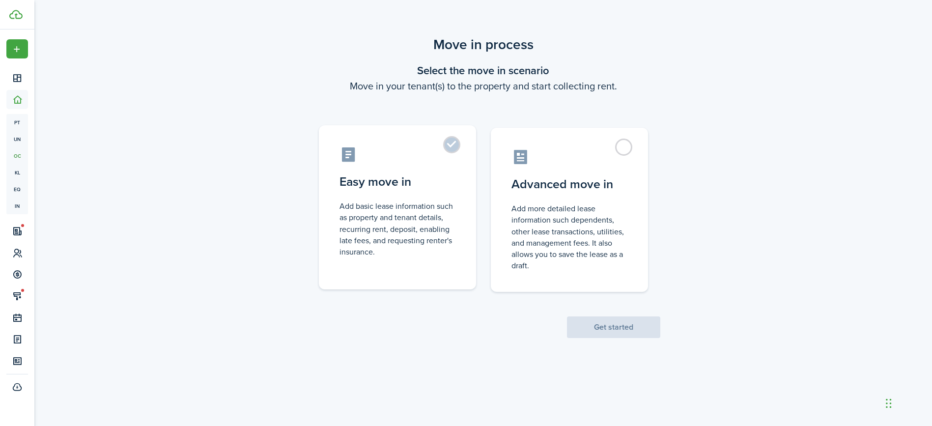
click at [421, 184] on control-radio-card-title "Easy move in" at bounding box center [397, 182] width 116 height 18
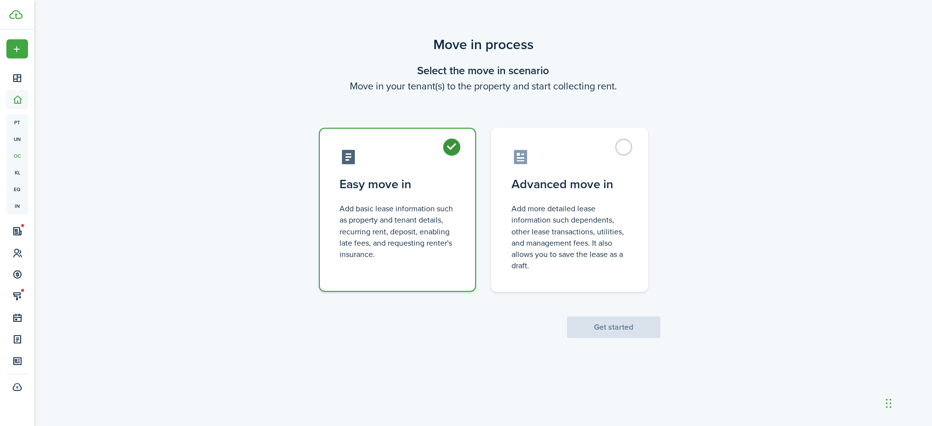
radio input "true"
click at [634, 330] on button "Get started" at bounding box center [613, 327] width 93 height 22
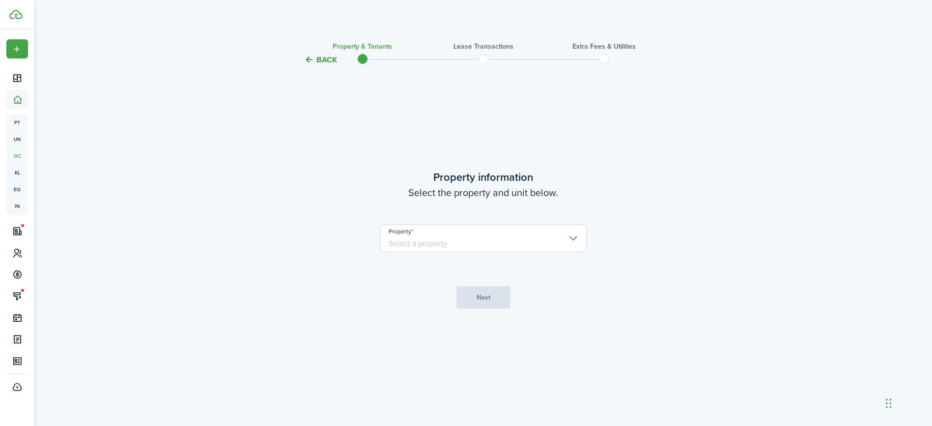
click at [436, 241] on input "Property" at bounding box center [483, 238] width 206 height 28
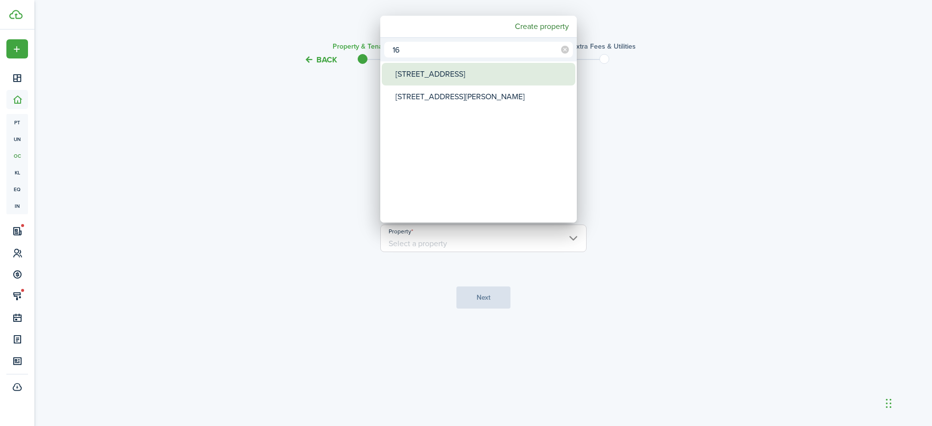
type input "16"
click at [437, 73] on div "[STREET_ADDRESS]" at bounding box center [482, 74] width 174 height 23
type input "[STREET_ADDRESS]"
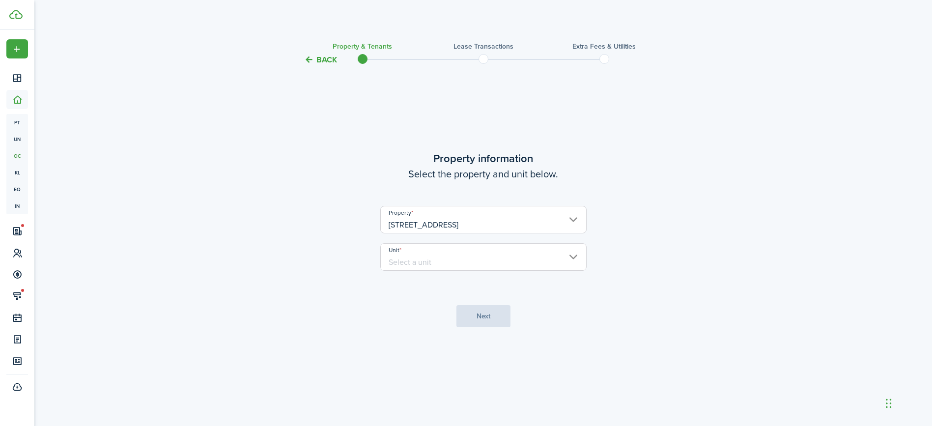
click at [516, 258] on input "Unit" at bounding box center [483, 257] width 206 height 28
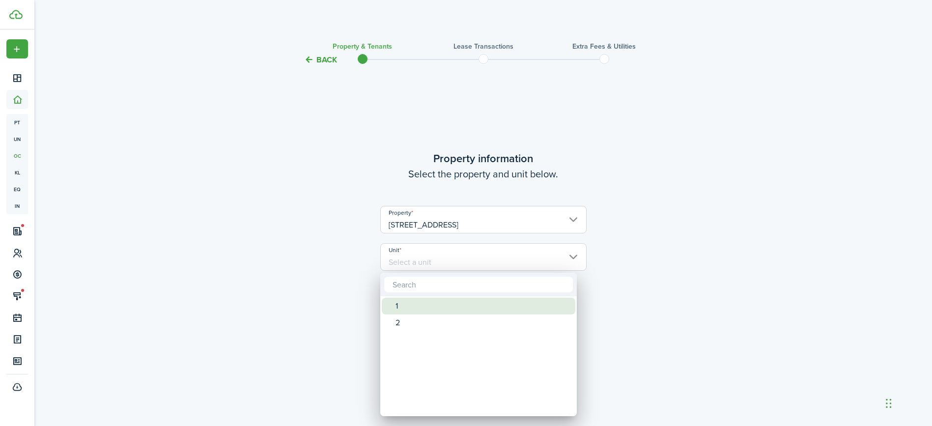
click at [427, 308] on div "1" at bounding box center [482, 306] width 174 height 17
type input "1"
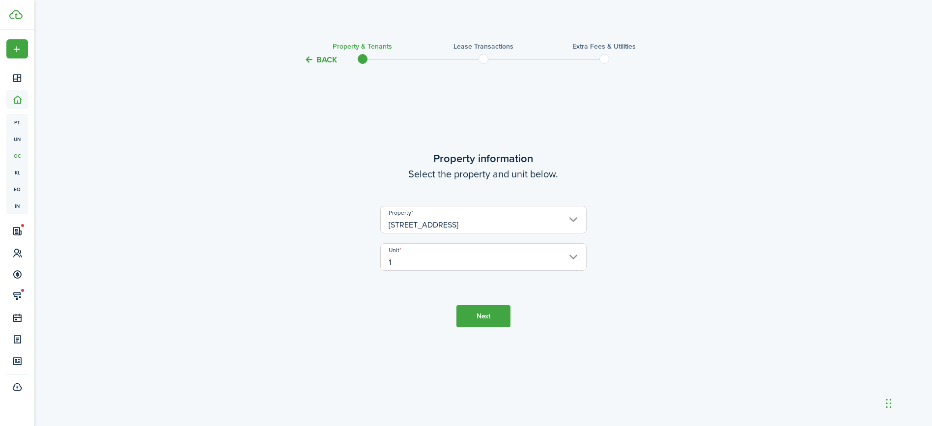
click at [478, 318] on button "Next" at bounding box center [483, 316] width 54 height 22
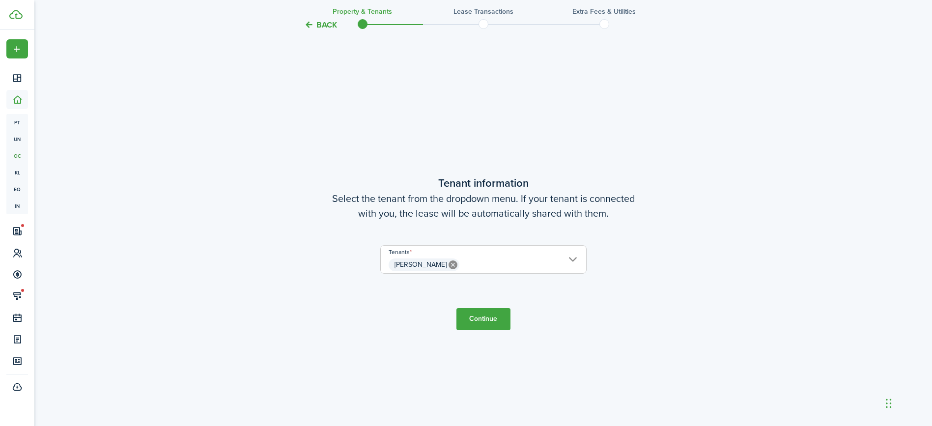
scroll to position [360, 0]
click at [478, 318] on button "Continue" at bounding box center [483, 319] width 54 height 22
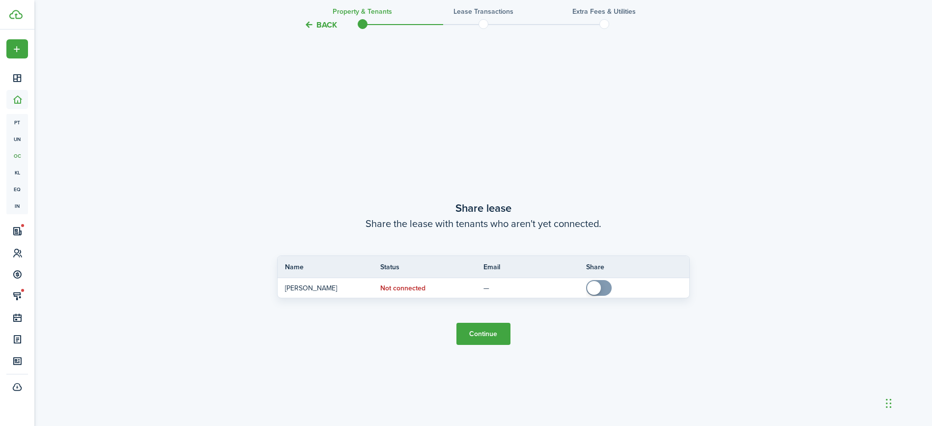
scroll to position [786, 0]
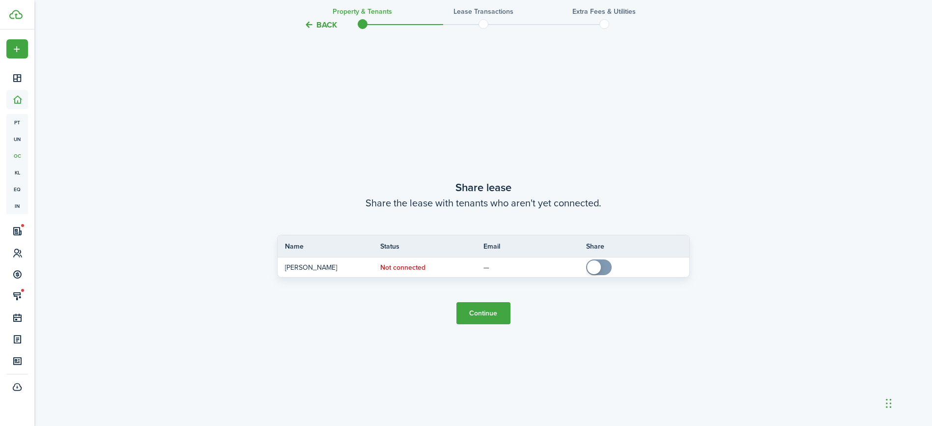
click at [478, 318] on button "Continue" at bounding box center [483, 313] width 54 height 22
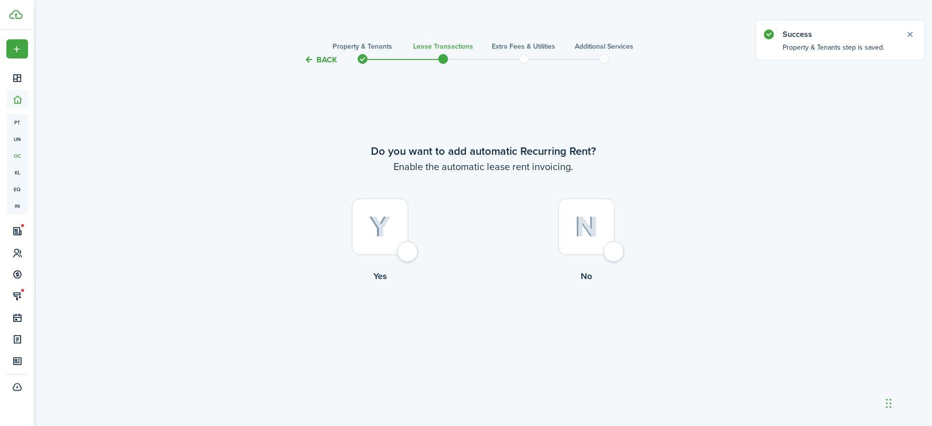
click at [615, 253] on div at bounding box center [586, 226] width 56 height 56
radio input "true"
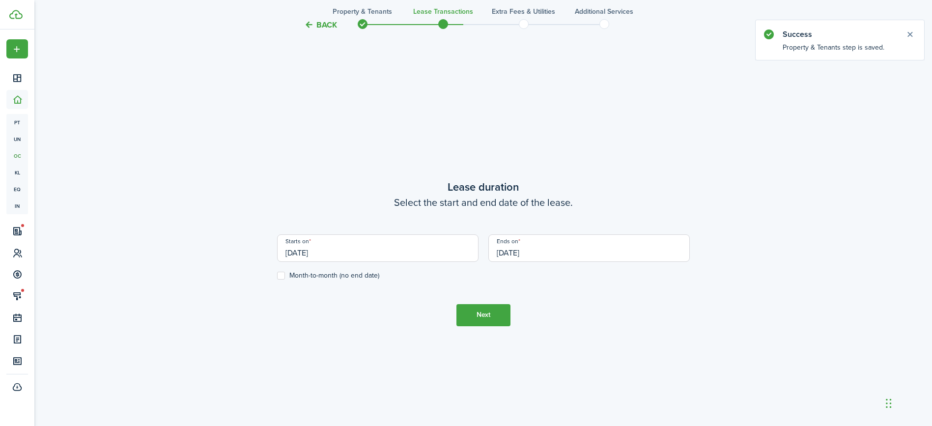
scroll to position [360, 0]
click at [307, 277] on label "Month-to-month (no end date)" at bounding box center [328, 275] width 102 height 8
click at [277, 275] on input "Month-to-month (no end date)" at bounding box center [277, 275] width 0 height 0
checkbox input "true"
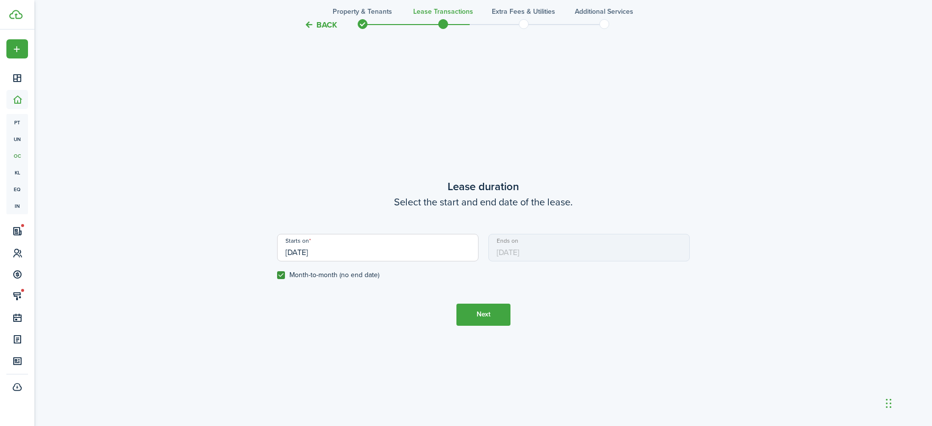
click at [329, 249] on input "[DATE]" at bounding box center [377, 248] width 201 height 28
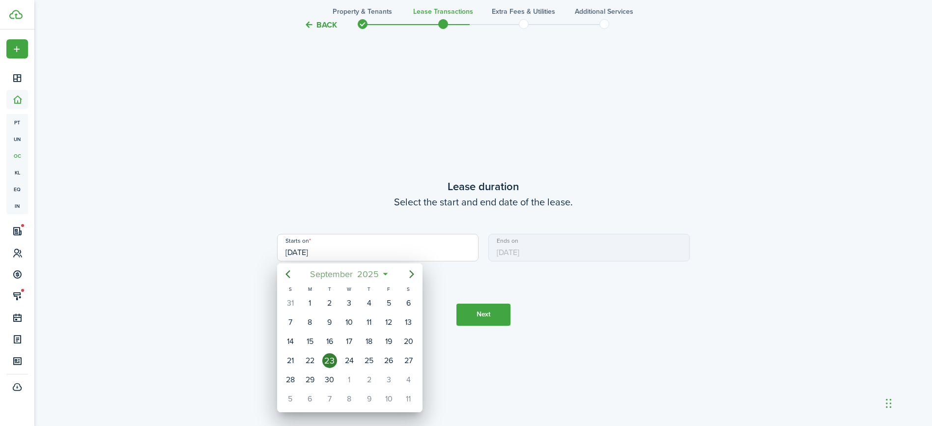
click at [362, 276] on span "2025" at bounding box center [368, 274] width 26 height 18
click at [351, 276] on span "2025" at bounding box center [345, 274] width 26 height 18
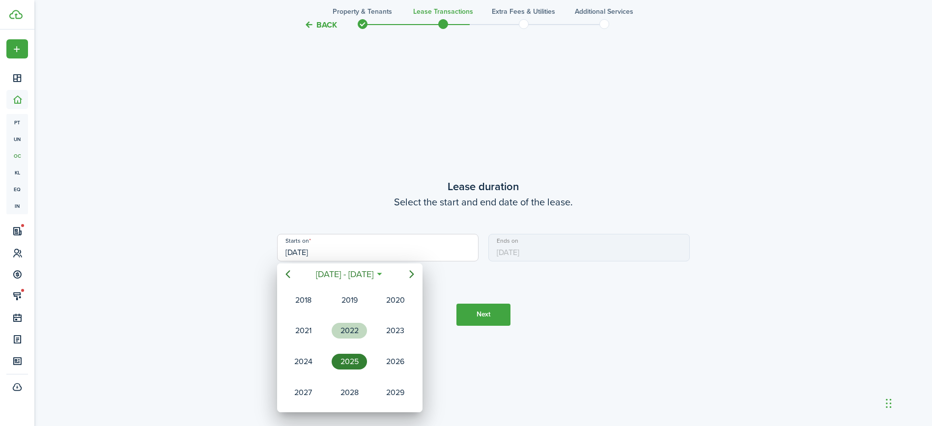
click at [355, 327] on div "2022" at bounding box center [349, 331] width 35 height 16
click at [312, 303] on div "Jan" at bounding box center [302, 300] width 35 height 16
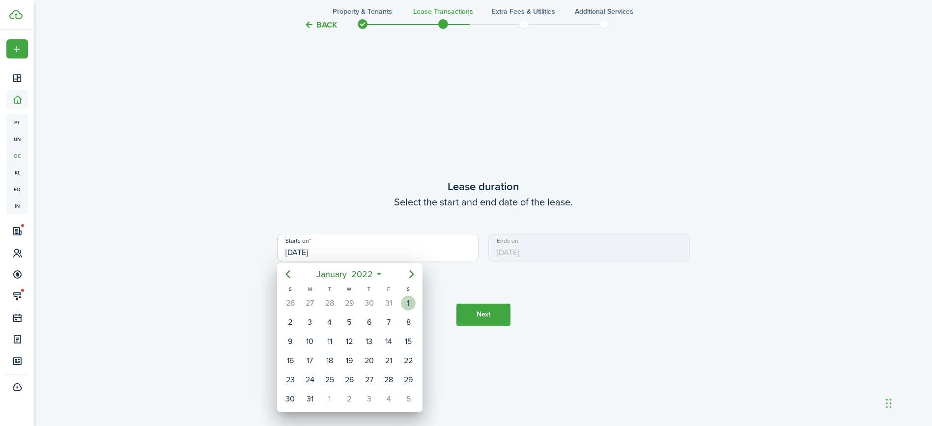
click at [405, 303] on div "1" at bounding box center [408, 303] width 15 height 15
type input "[DATE]"
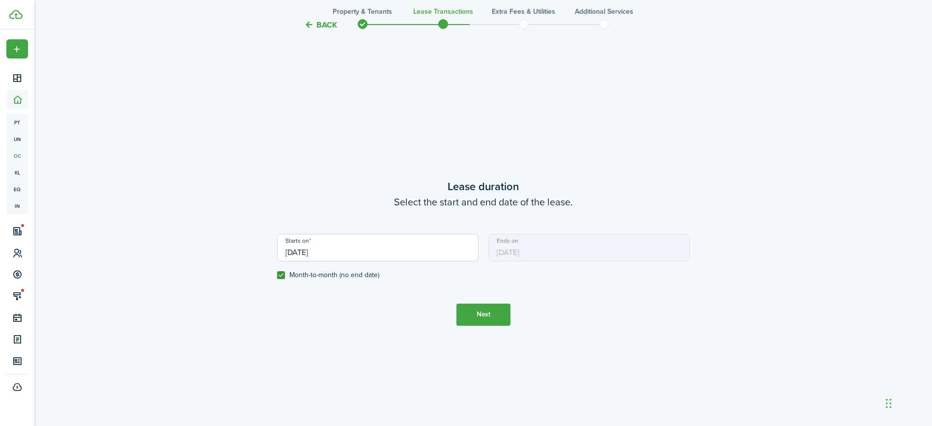
click at [483, 316] on button "Next" at bounding box center [483, 315] width 54 height 22
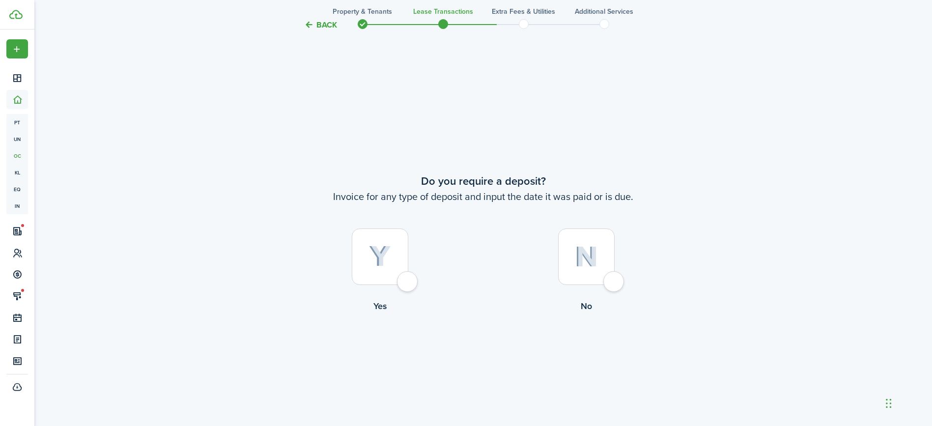
scroll to position [786, 0]
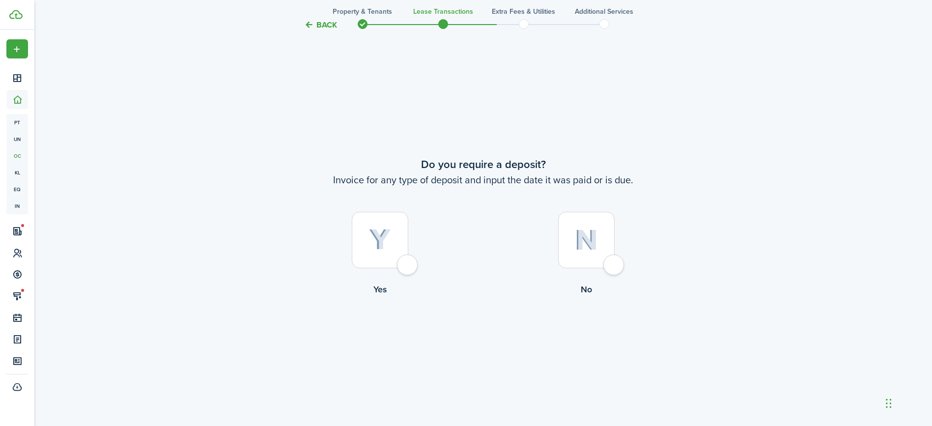
click at [402, 268] on div at bounding box center [380, 240] width 56 height 56
radio input "true"
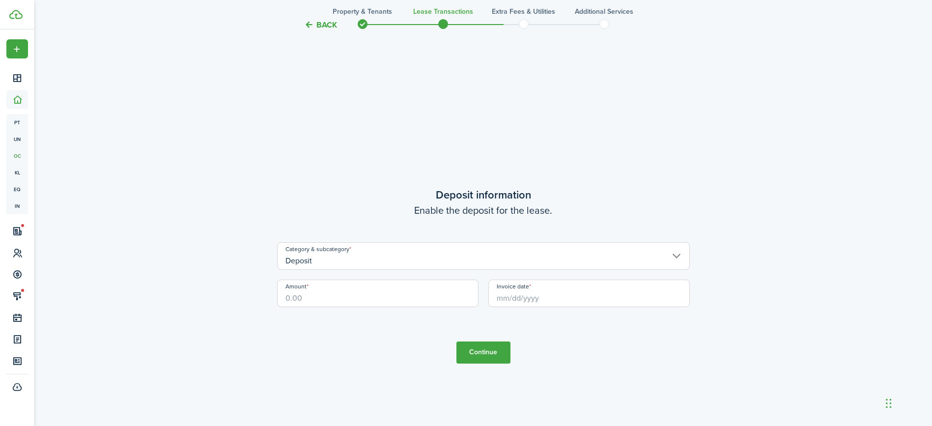
scroll to position [1212, 0]
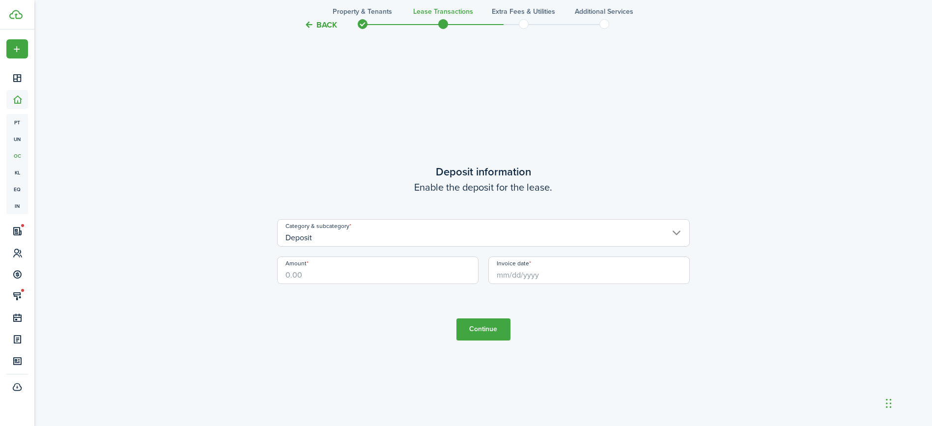
click at [402, 268] on input "Amount" at bounding box center [377, 270] width 201 height 28
type input "$950.00"
click at [597, 284] on div "Invoice date" at bounding box center [588, 274] width 211 height 37
click at [597, 276] on input "Invoice date" at bounding box center [588, 270] width 201 height 28
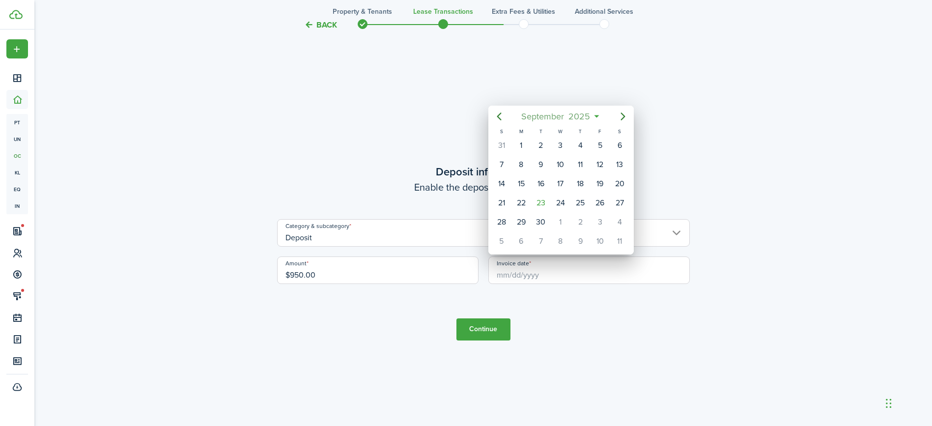
click at [587, 117] on span "2025" at bounding box center [579, 117] width 26 height 18
click at [563, 118] on span "2025" at bounding box center [556, 117] width 26 height 18
click at [564, 182] on div "2022" at bounding box center [560, 172] width 39 height 29
click at [520, 142] on div "Jan" at bounding box center [514, 143] width 35 height 16
click at [620, 140] on div "1" at bounding box center [619, 145] width 15 height 15
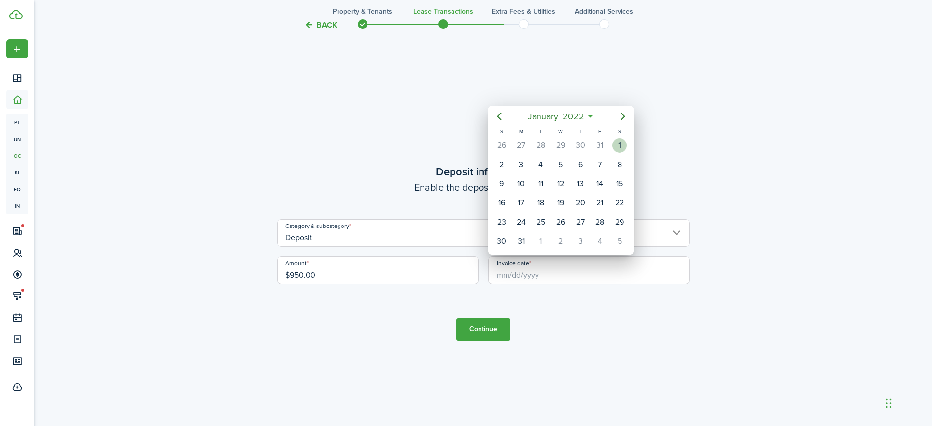
type input "[DATE]"
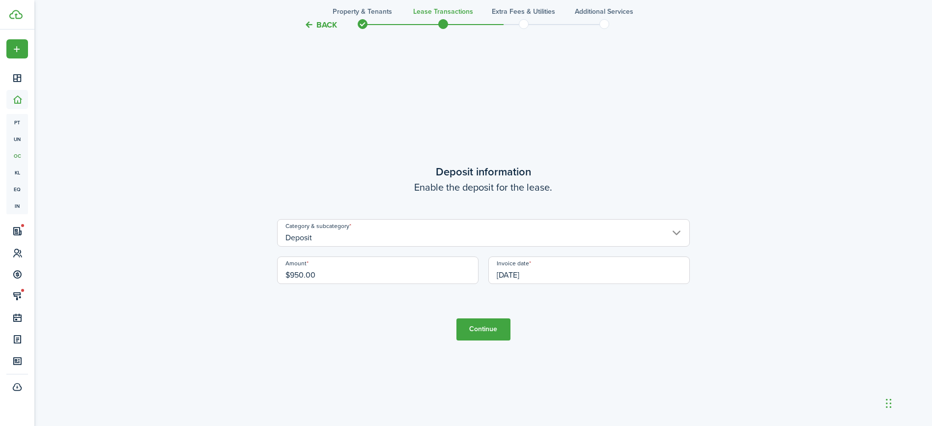
click at [485, 328] on button "Continue" at bounding box center [483, 329] width 54 height 22
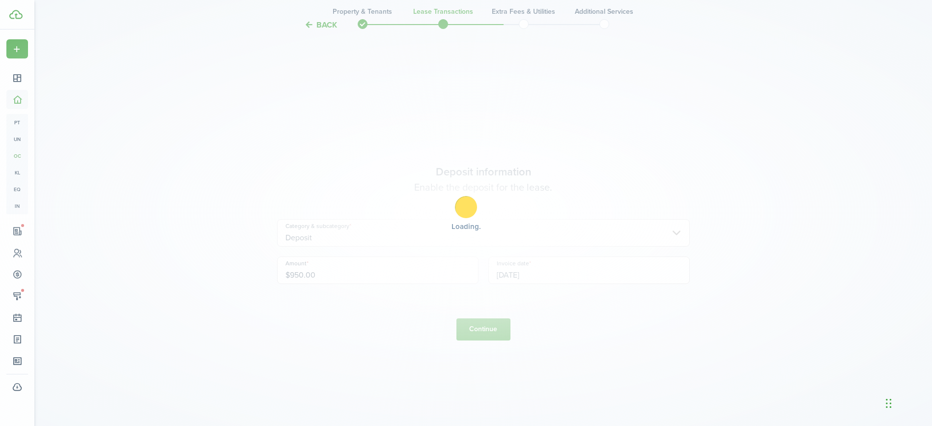
scroll to position [0, 0]
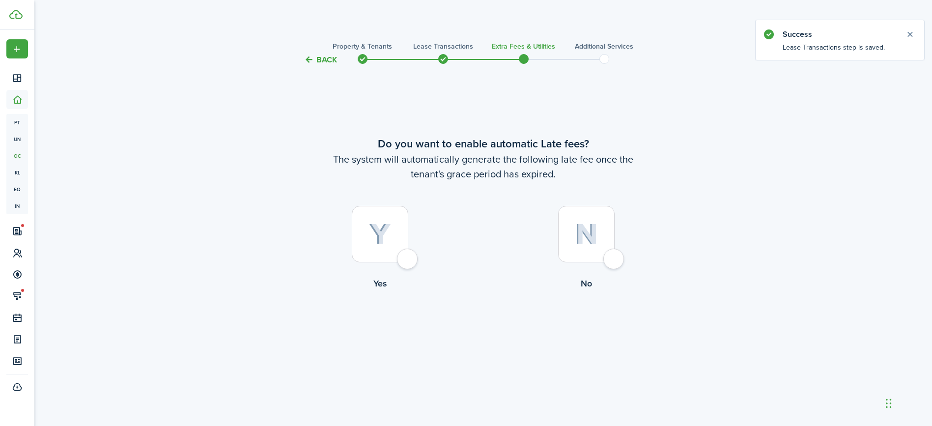
click at [614, 262] on div at bounding box center [586, 234] width 56 height 56
radio input "true"
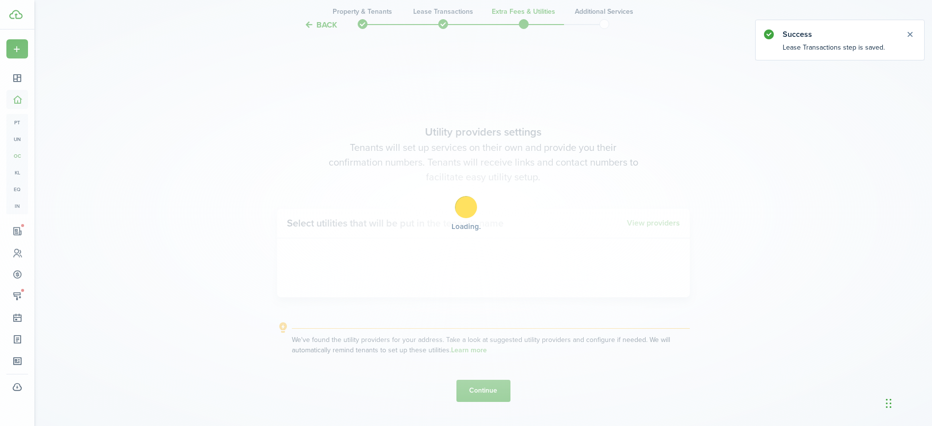
scroll to position [360, 0]
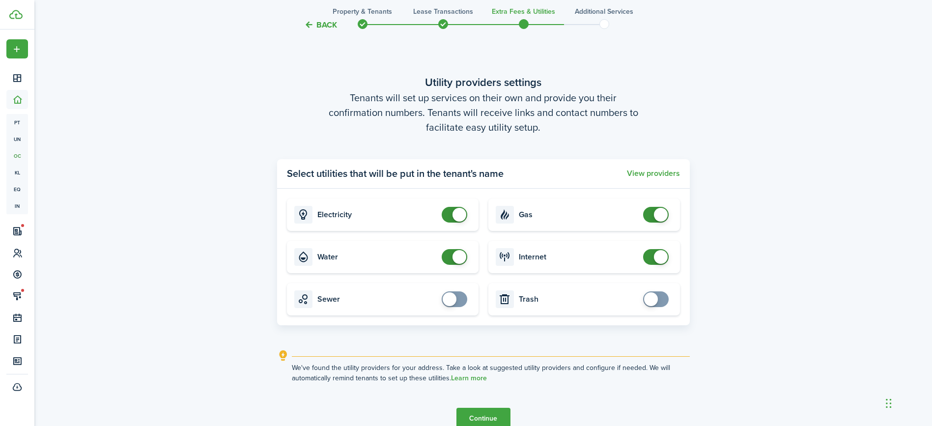
click at [442, 209] on input "checkbox" at bounding box center [456, 215] width 29 height 16
checkbox input "false"
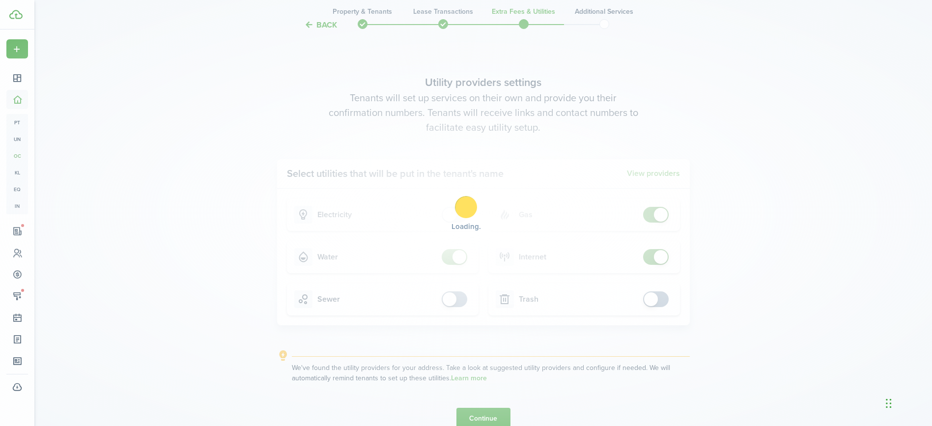
click at [446, 252] on div "Loading" at bounding box center [466, 213] width 932 height 426
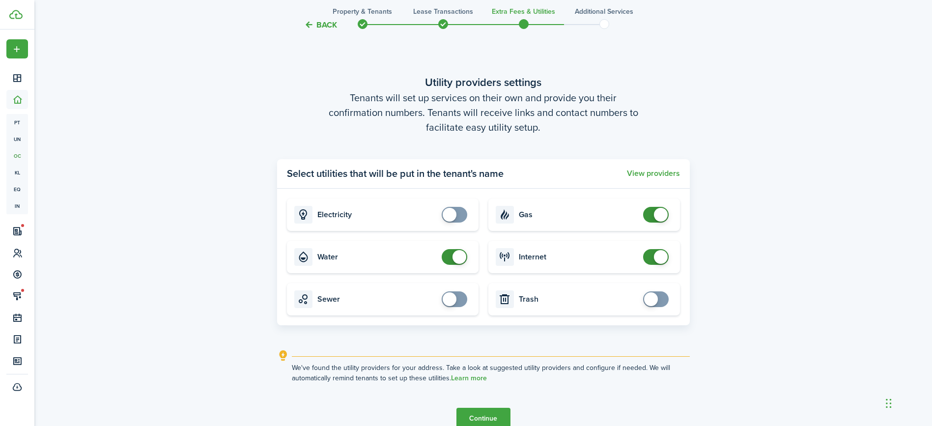
checkbox input "false"
click at [449, 252] on span at bounding box center [454, 257] width 10 height 16
checkbox input "false"
click at [651, 216] on span at bounding box center [656, 215] width 10 height 16
checkbox input "false"
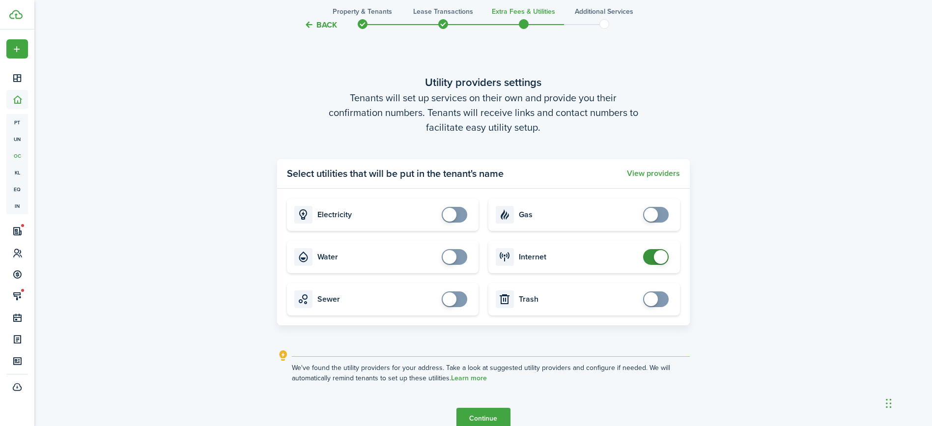
click at [651, 260] on span at bounding box center [656, 257] width 10 height 16
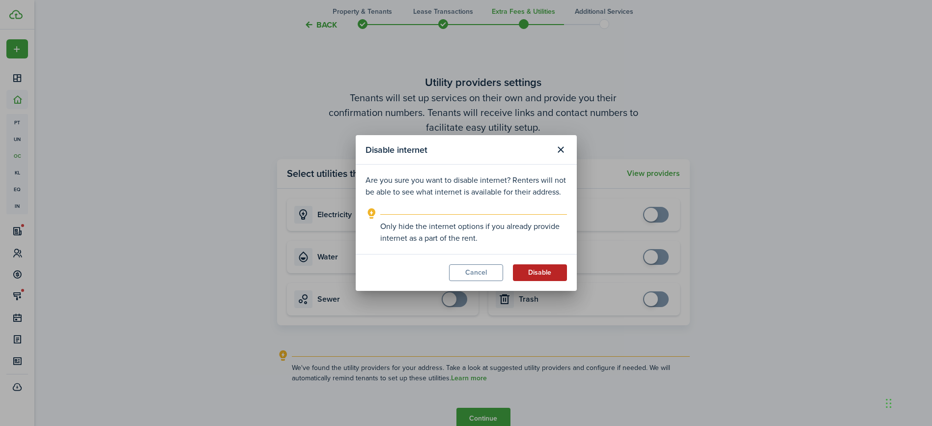
click at [541, 272] on button "Disable" at bounding box center [540, 272] width 54 height 17
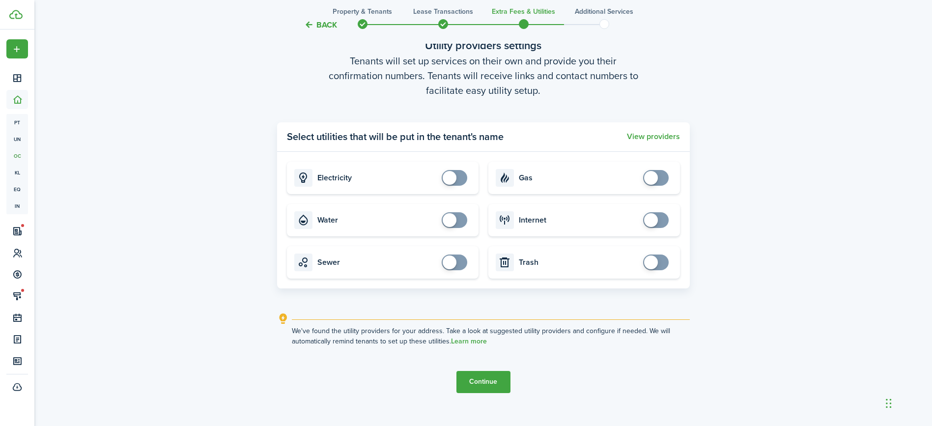
scroll to position [398, 0]
click at [483, 379] on button "Continue" at bounding box center [483, 381] width 54 height 22
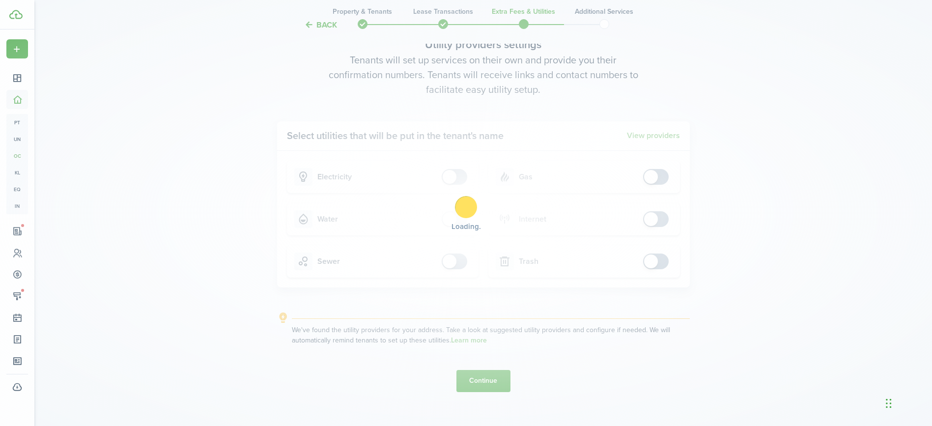
scroll to position [0, 0]
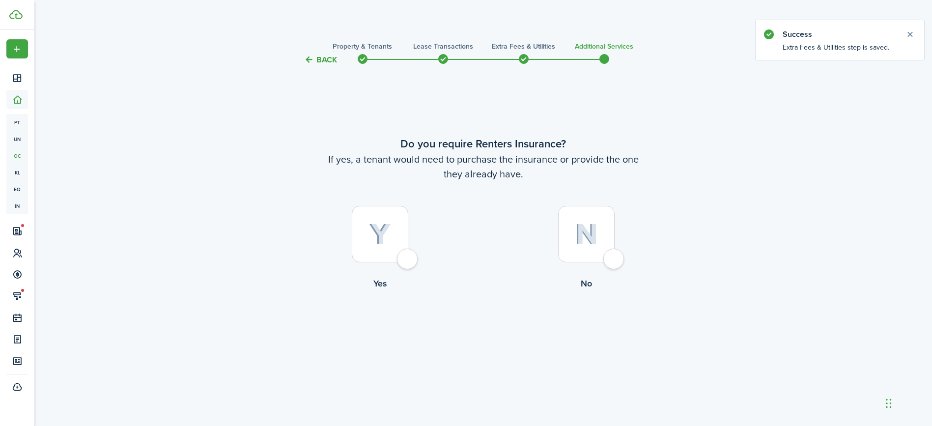
click at [612, 262] on div at bounding box center [586, 234] width 56 height 56
radio input "true"
click at [485, 331] on button "Complete move in" at bounding box center [483, 331] width 72 height 22
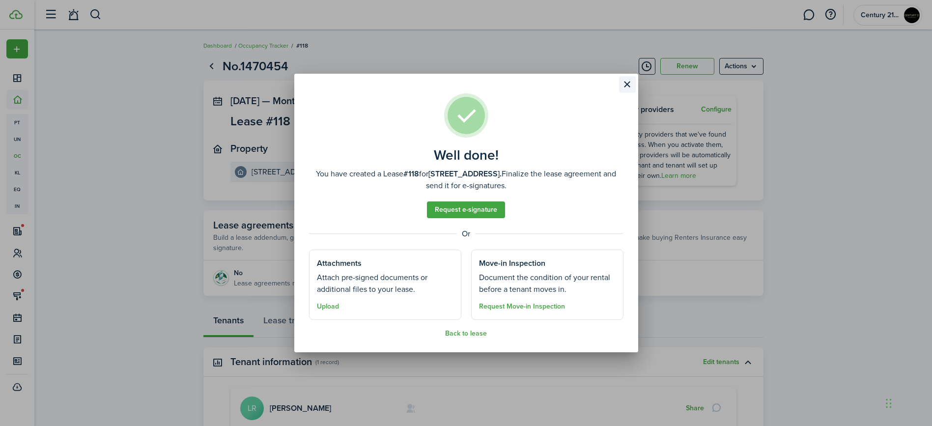
click at [625, 85] on button "Close modal" at bounding box center [627, 84] width 17 height 17
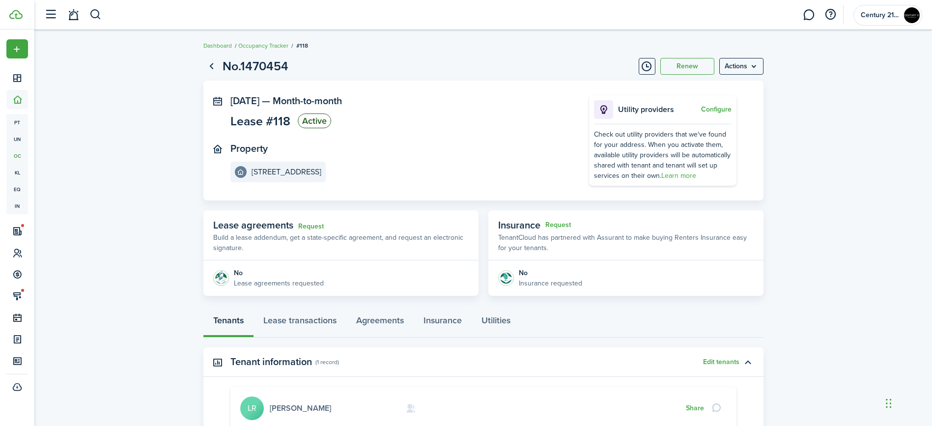
click at [289, 412] on link "[PERSON_NAME]" at bounding box center [300, 407] width 61 height 11
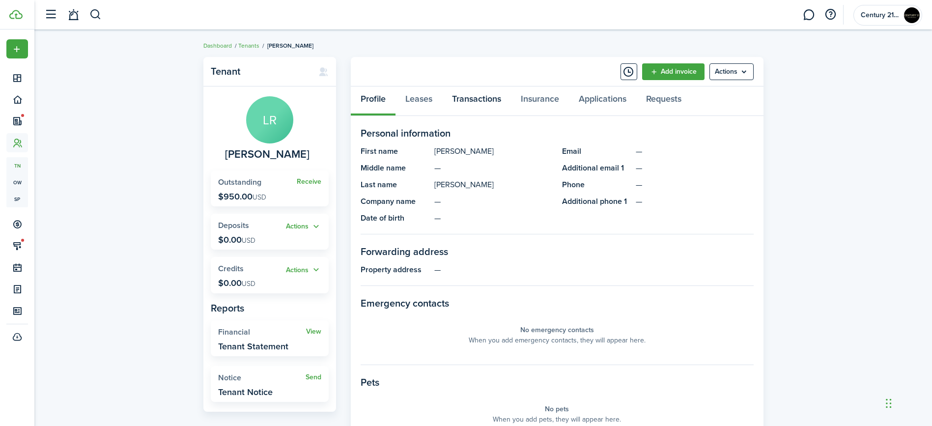
click at [461, 101] on link "Transactions" at bounding box center [476, 100] width 69 height 29
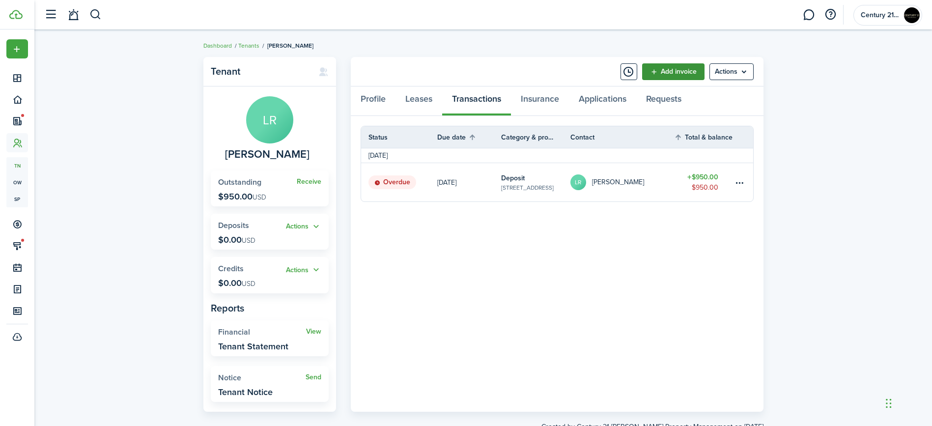
click at [654, 72] on link "Add invoice" at bounding box center [673, 71] width 62 height 17
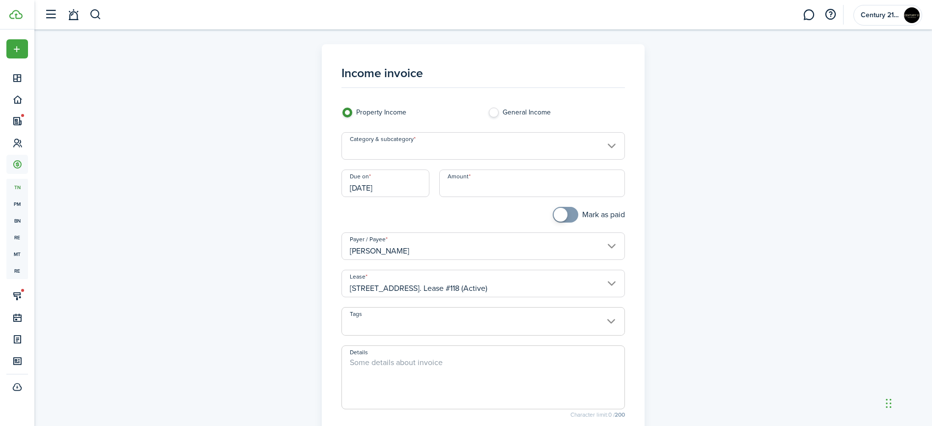
click at [463, 148] on input "Category & subcategory" at bounding box center [482, 146] width 283 height 28
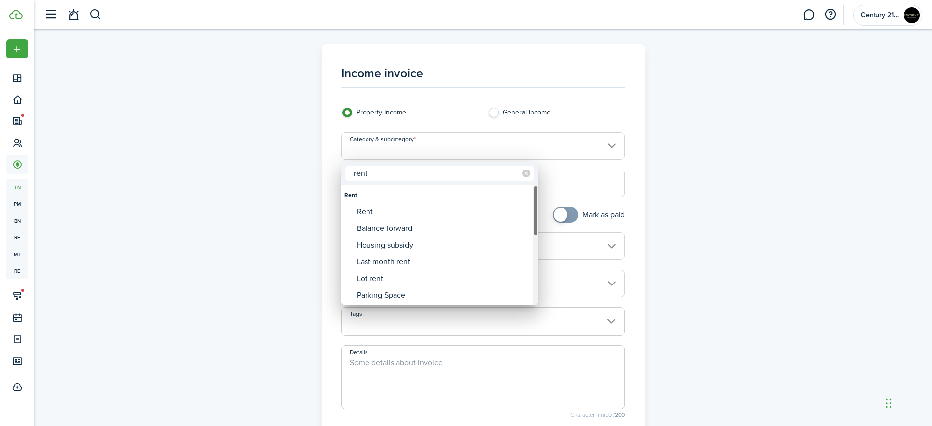
type input "rent"
click at [403, 212] on div "Rent" at bounding box center [444, 211] width 174 height 17
type input "Rent"
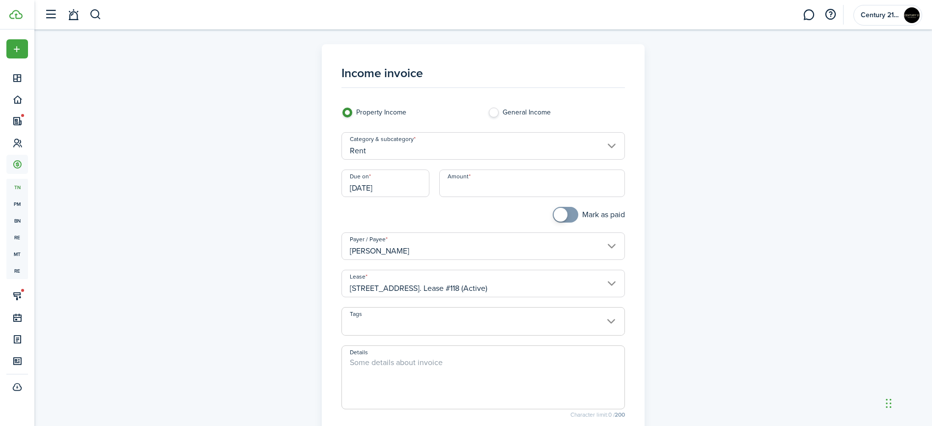
click at [407, 177] on input "[DATE]" at bounding box center [385, 183] width 88 height 28
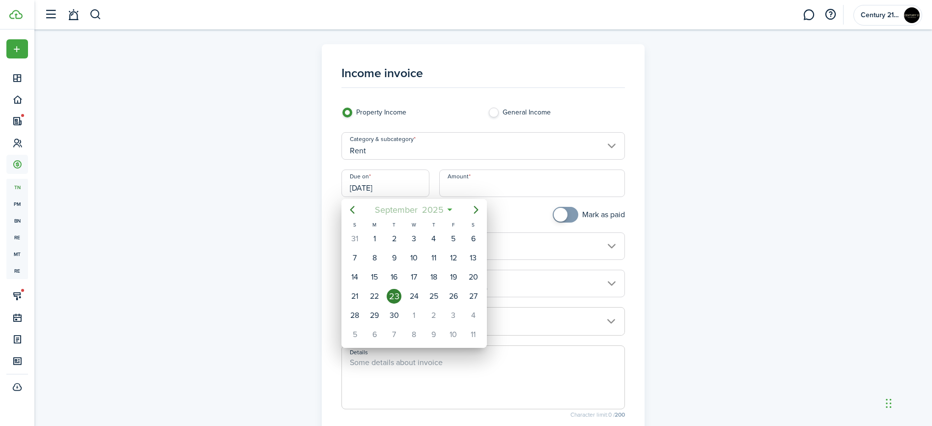
click at [413, 204] on span "September" at bounding box center [395, 210] width 47 height 18
click at [412, 210] on span "2025" at bounding box center [409, 210] width 26 height 18
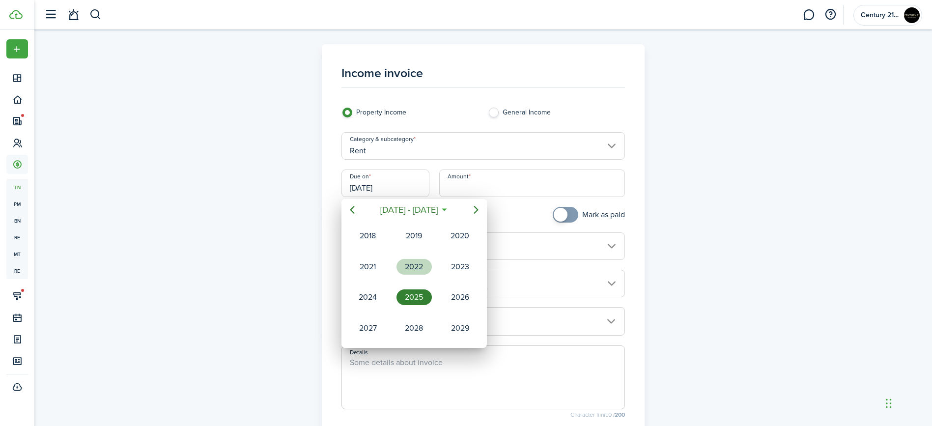
click at [412, 261] on div "2022" at bounding box center [413, 267] width 35 height 16
click at [374, 236] on div "Jan" at bounding box center [367, 236] width 35 height 16
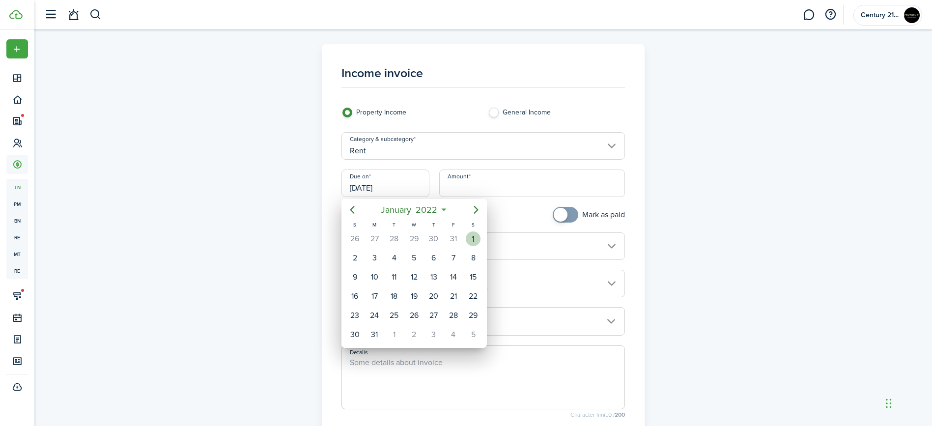
click at [467, 238] on div "1" at bounding box center [473, 238] width 15 height 15
type input "[DATE]"
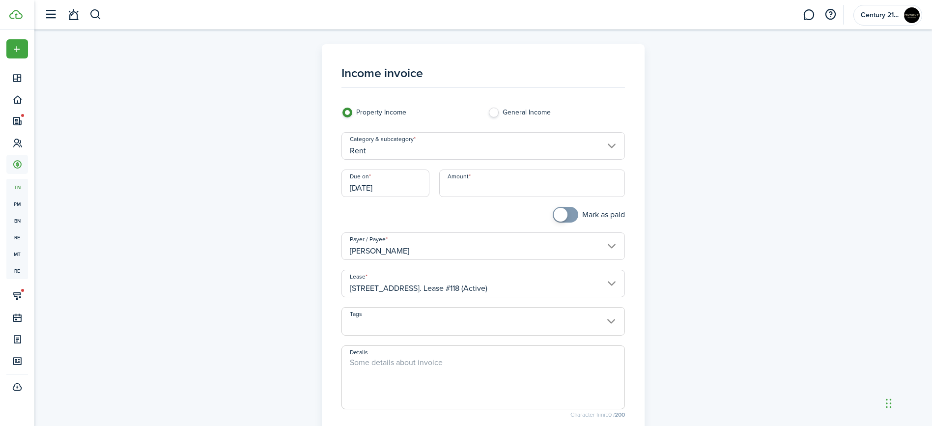
click at [472, 188] on input "Amount" at bounding box center [532, 183] width 186 height 28
type input "$950.00"
checkbox input "true"
click at [570, 217] on span at bounding box center [565, 215] width 10 height 16
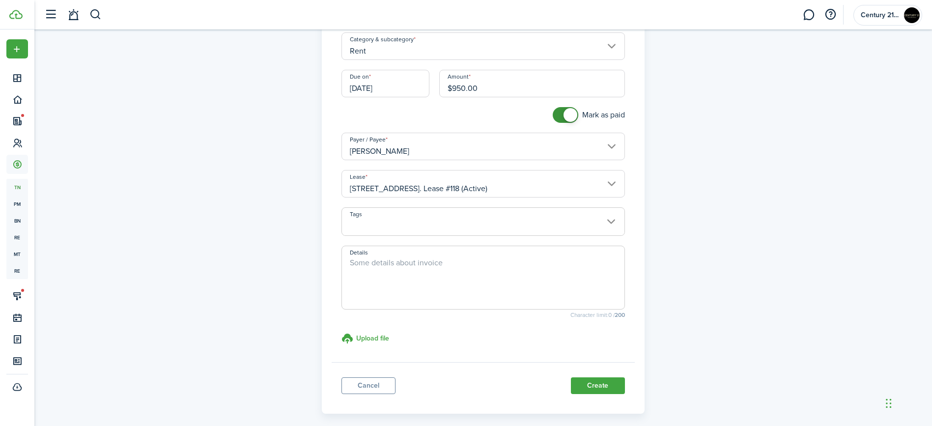
scroll to position [101, 0]
click at [589, 390] on button "Create" at bounding box center [598, 384] width 54 height 17
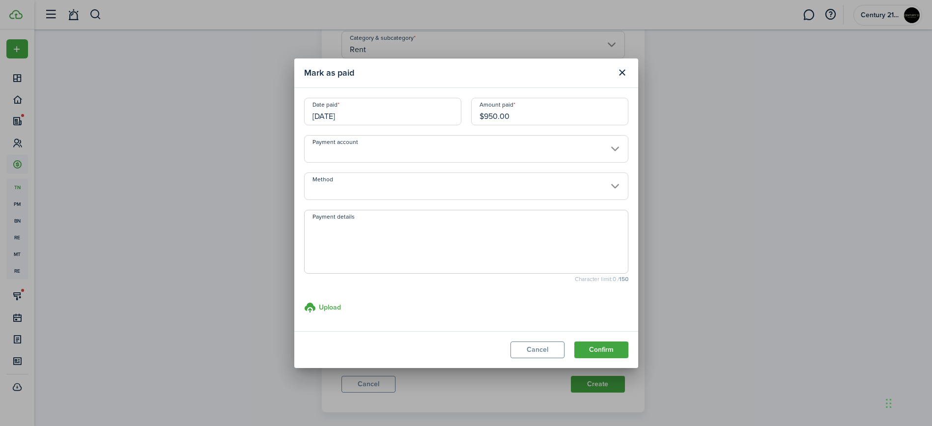
click at [410, 147] on input "Payment account" at bounding box center [466, 149] width 324 height 28
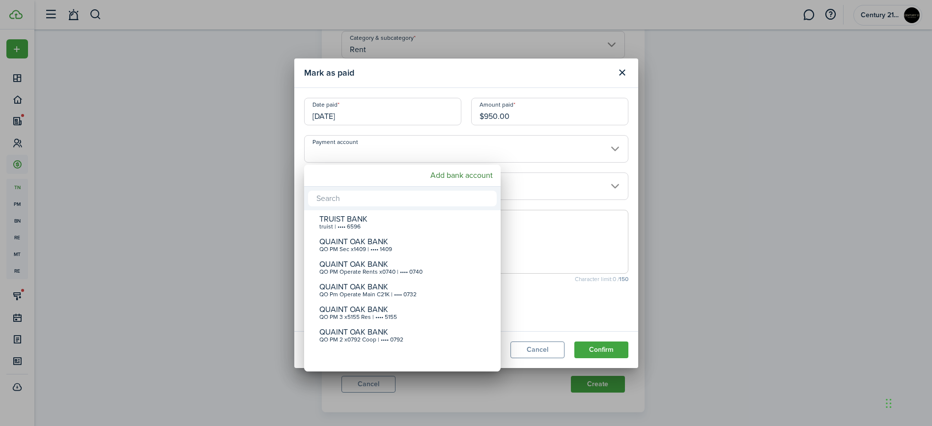
click at [419, 139] on div at bounding box center [465, 212] width 1089 height 583
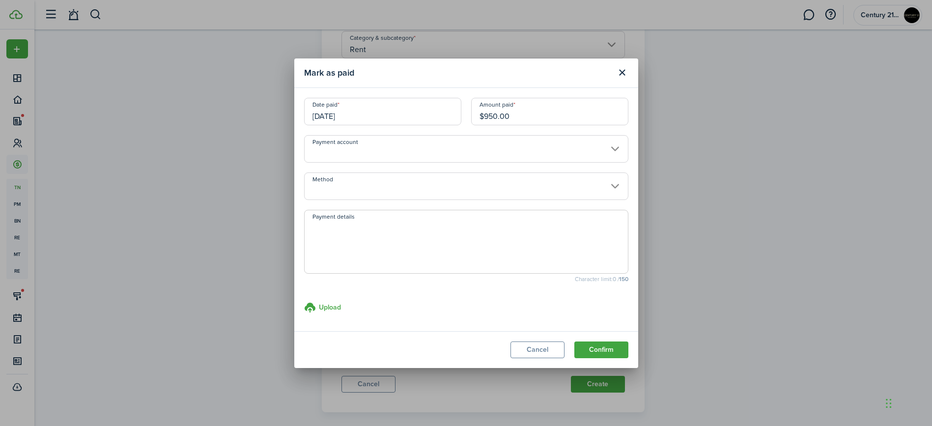
click at [397, 183] on input "Method" at bounding box center [466, 186] width 324 height 28
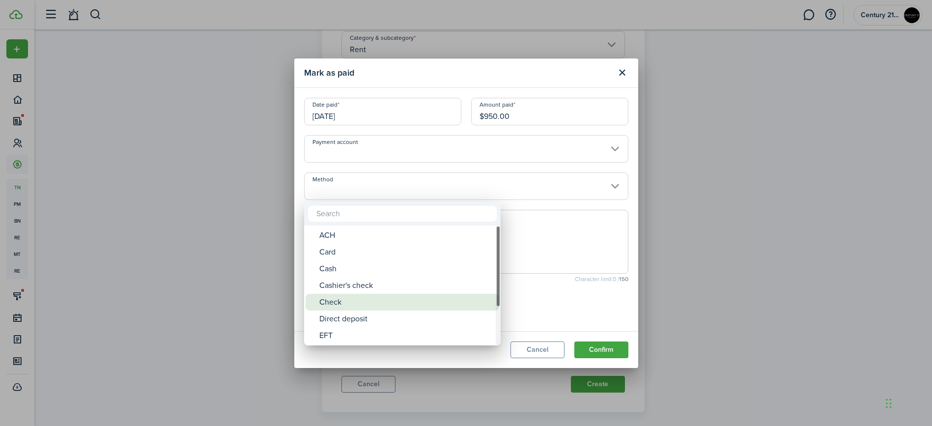
click at [349, 310] on div "Direct deposit" at bounding box center [406, 318] width 174 height 17
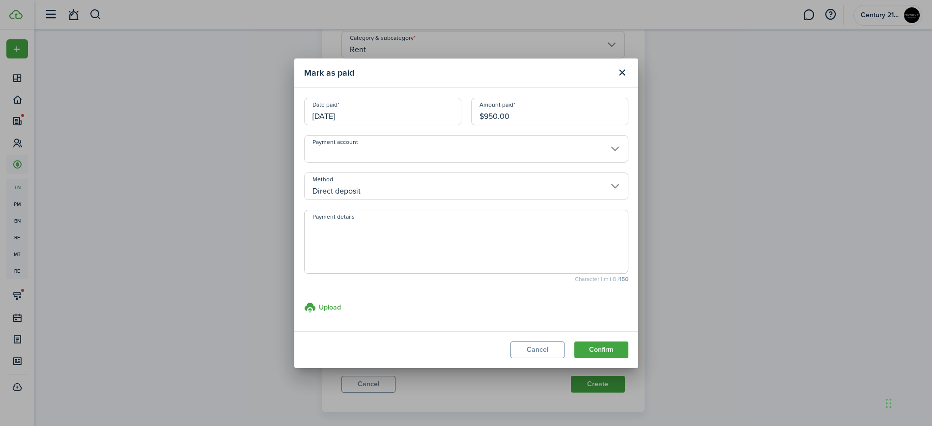
click at [389, 177] on input "Direct deposit" at bounding box center [466, 186] width 324 height 28
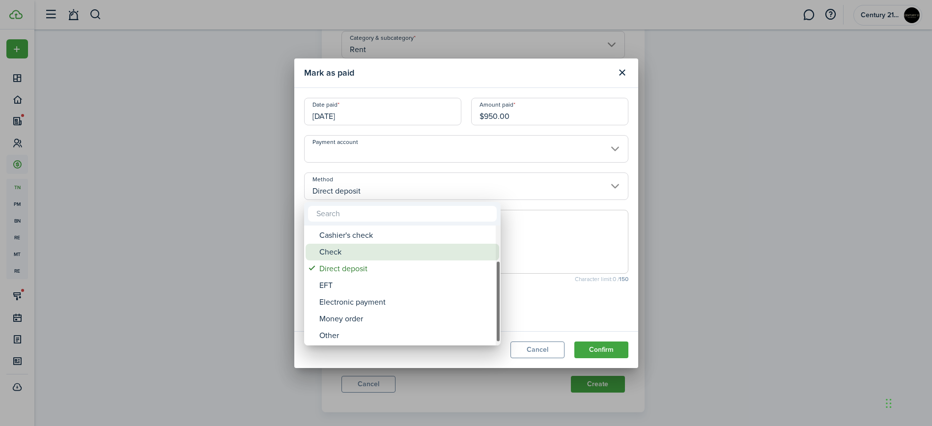
click at [358, 252] on div "Check" at bounding box center [406, 252] width 174 height 17
type input "Check"
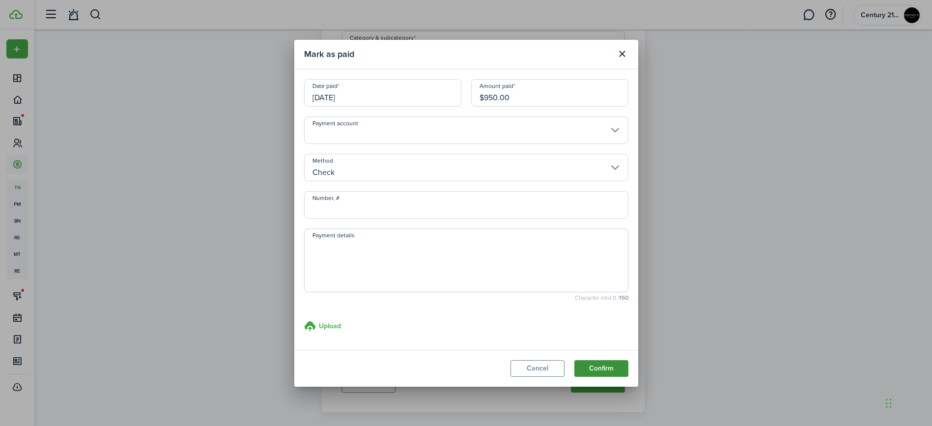
click at [599, 366] on button "Confirm" at bounding box center [601, 368] width 54 height 17
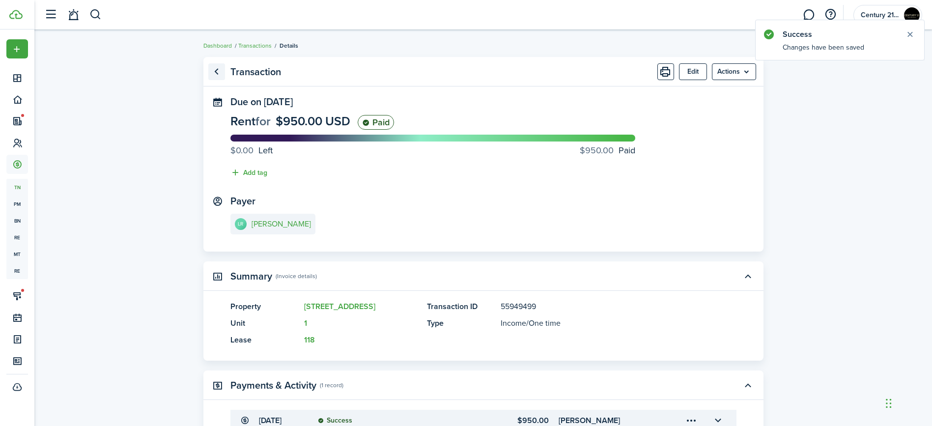
click at [224, 73] on link "Go back" at bounding box center [216, 71] width 17 height 17
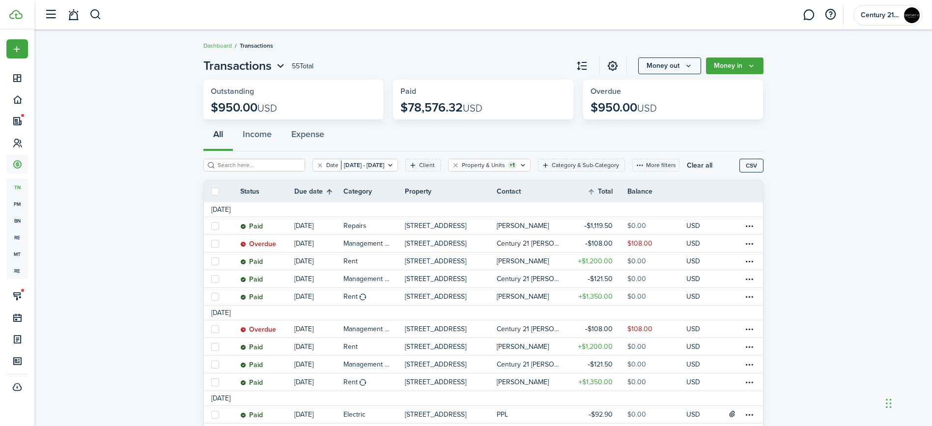
click at [328, 194] on th "Due date" at bounding box center [318, 192] width 49 height 12
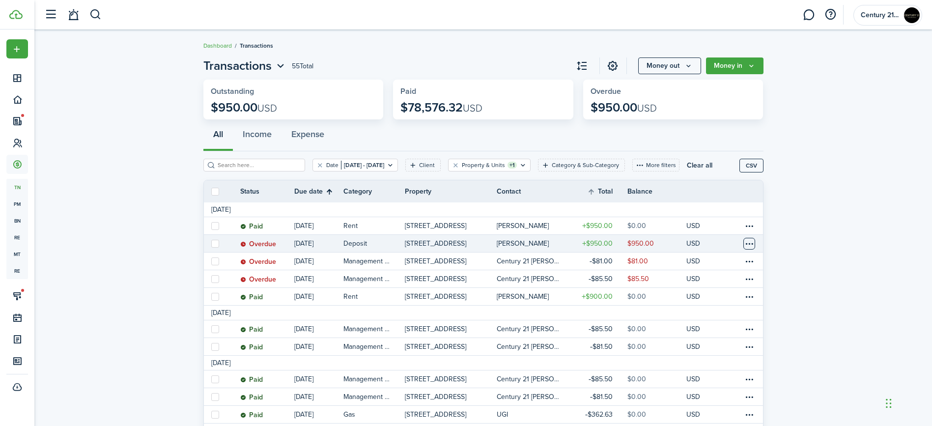
click at [748, 244] on table-menu-btn-icon at bounding box center [749, 244] width 12 height 12
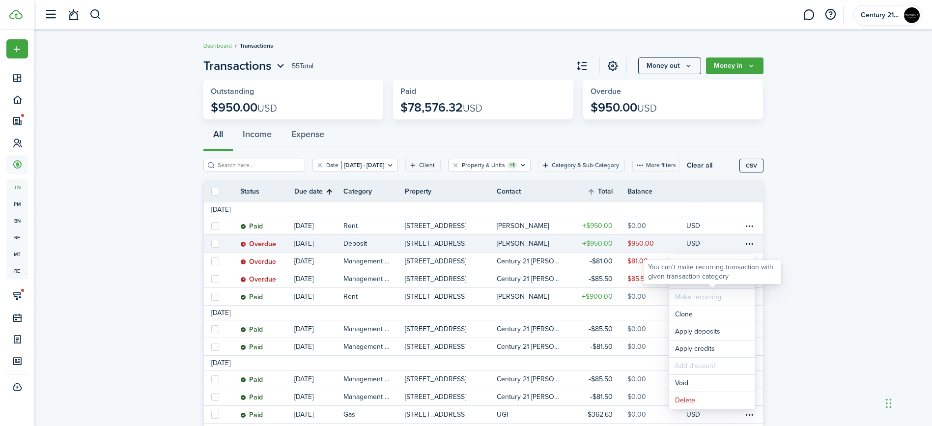
click at [727, 285] on link "Mark as paid" at bounding box center [712, 280] width 86 height 17
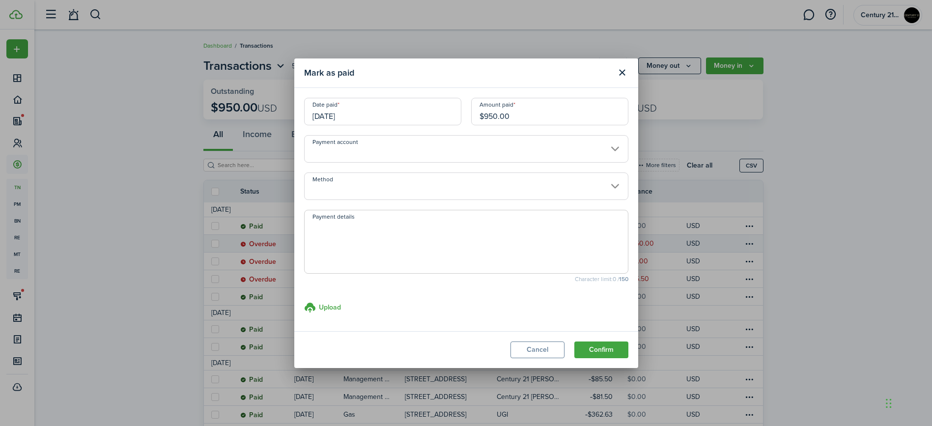
click at [447, 192] on input "Method" at bounding box center [466, 186] width 324 height 28
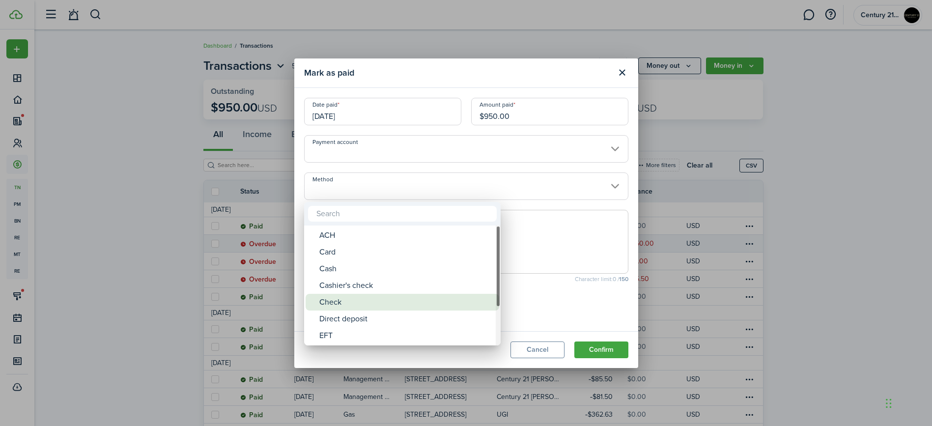
click at [388, 300] on div "Check" at bounding box center [406, 302] width 174 height 17
type input "Check"
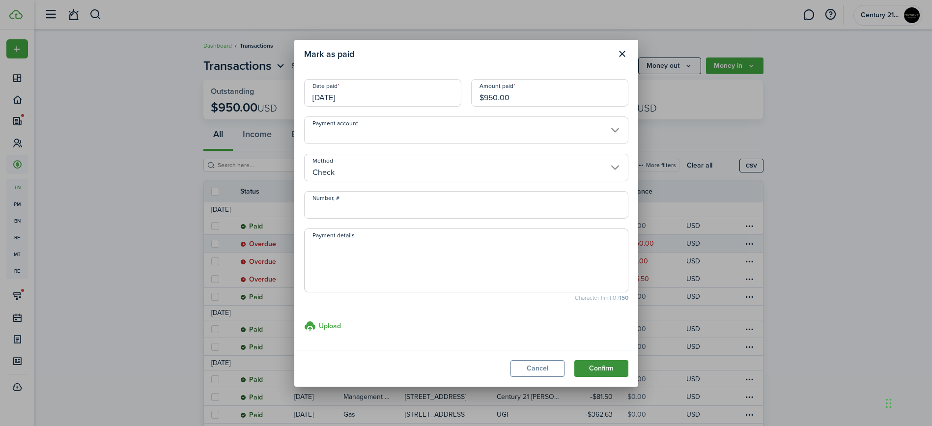
click at [605, 373] on button "Confirm" at bounding box center [601, 368] width 54 height 17
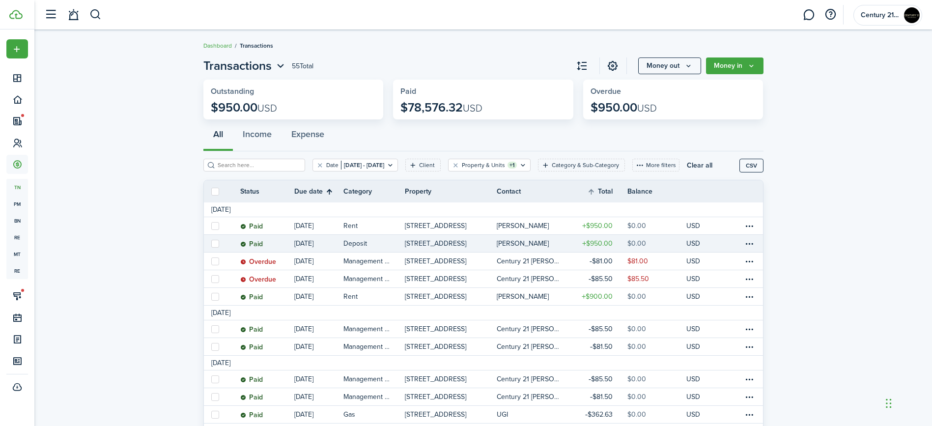
click at [742, 245] on link at bounding box center [735, 243] width 15 height 17
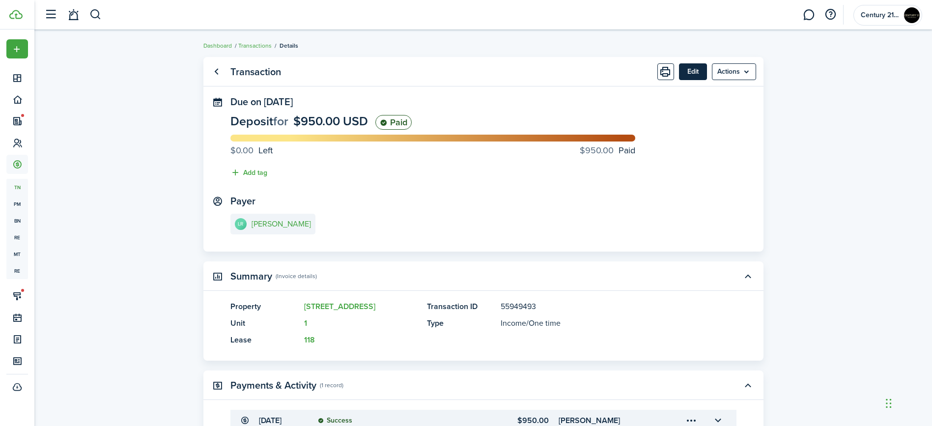
click at [684, 75] on button "Edit" at bounding box center [693, 71] width 28 height 17
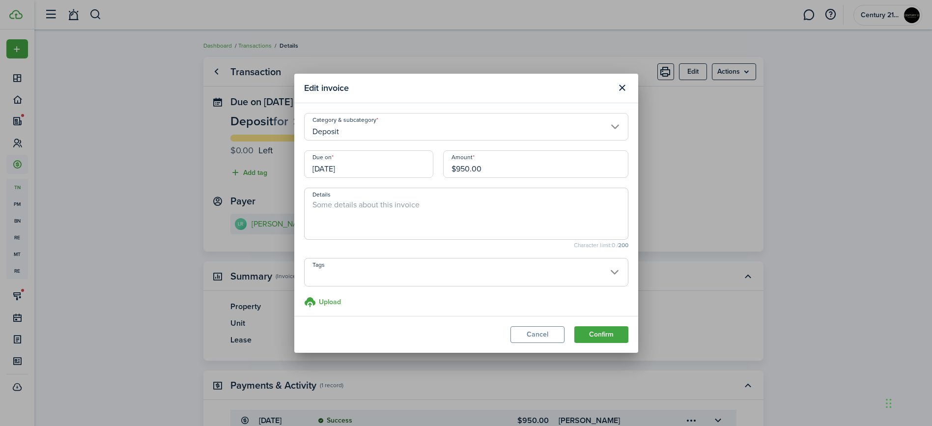
click at [411, 169] on input "[DATE]" at bounding box center [368, 164] width 129 height 28
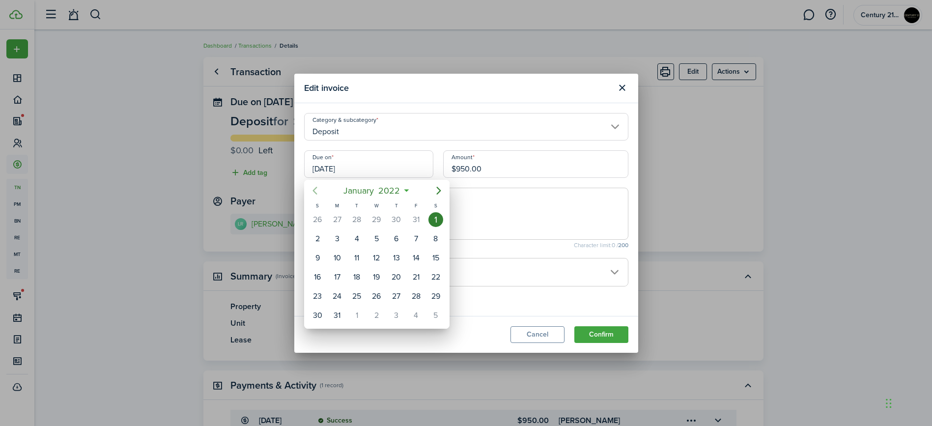
click at [316, 188] on icon "Previous page" at bounding box center [315, 191] width 12 height 12
click at [372, 289] on div "29" at bounding box center [376, 296] width 15 height 15
type input "[DATE]"
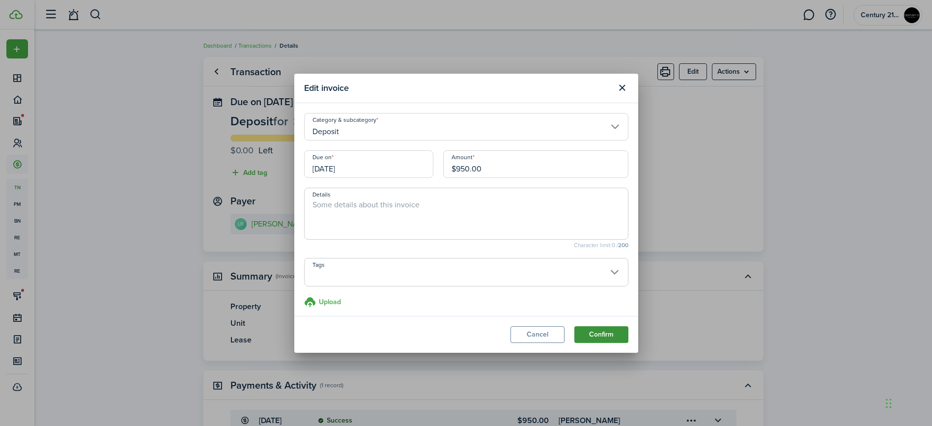
click at [610, 330] on button "Confirm" at bounding box center [601, 334] width 54 height 17
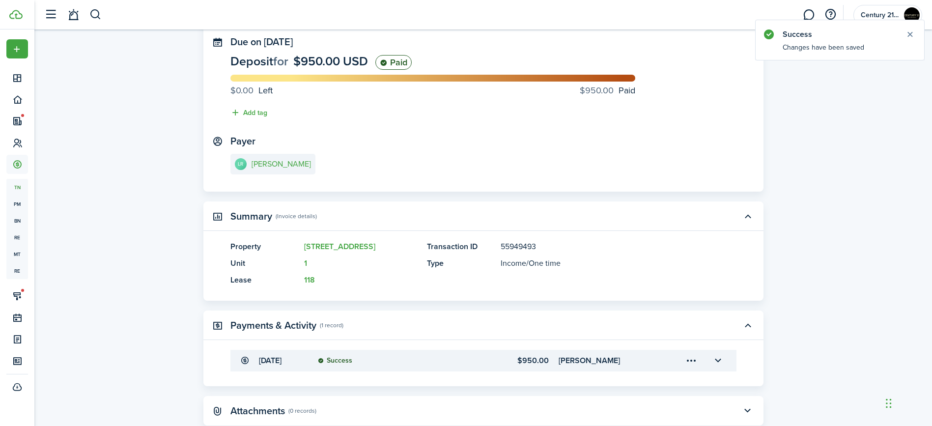
scroll to position [107, 0]
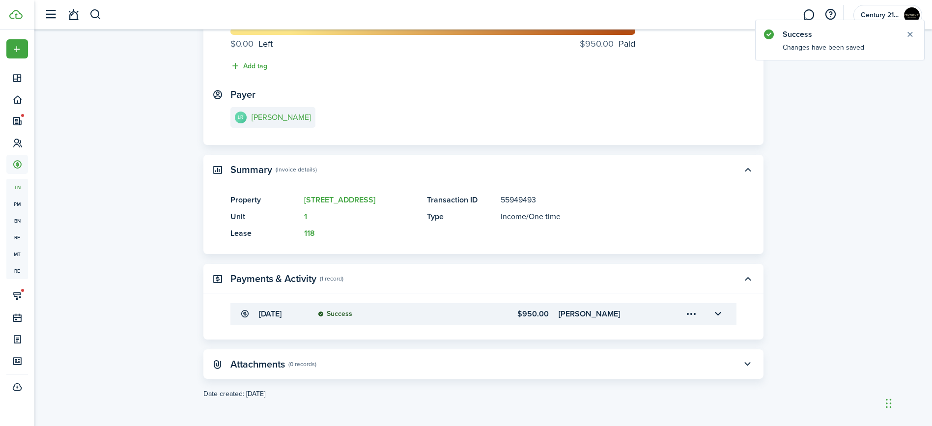
click at [693, 311] on menu-trigger-card "Open menu" at bounding box center [691, 314] width 17 height 17
click at [665, 336] on button "Edit" at bounding box center [657, 335] width 86 height 17
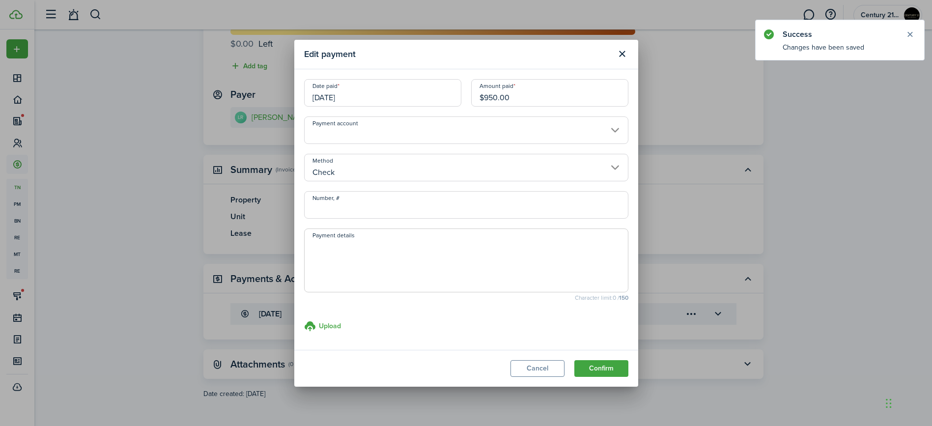
click at [386, 73] on modal-body "Date paid [DATE] Amount paid $950.00 Payment account Method Check Number, # Pay…" at bounding box center [466, 209] width 344 height 280
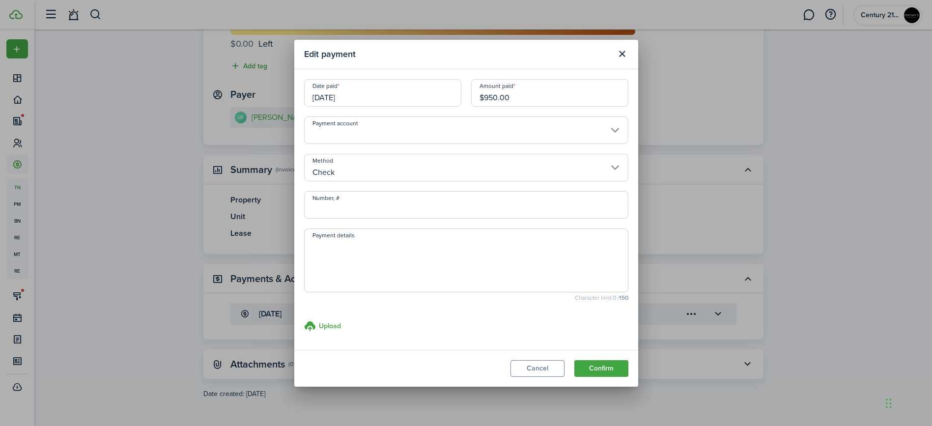
click at [386, 88] on input "[DATE]" at bounding box center [382, 93] width 157 height 28
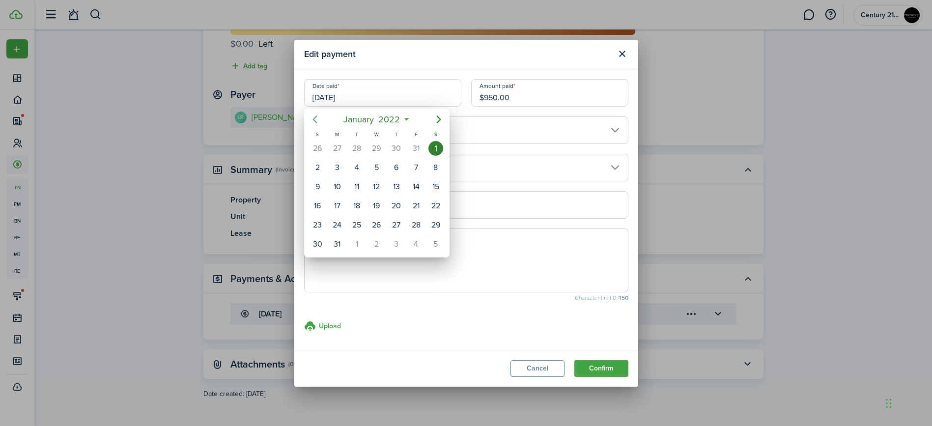
click at [315, 120] on icon "Previous page" at bounding box center [315, 119] width 12 height 12
click at [375, 218] on div "29" at bounding box center [376, 225] width 15 height 15
type input "[DATE]"
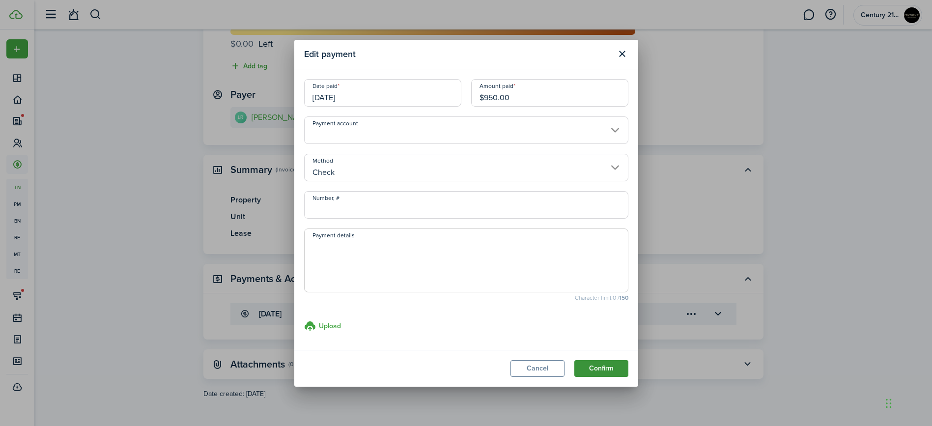
click at [615, 364] on button "Confirm" at bounding box center [601, 368] width 54 height 17
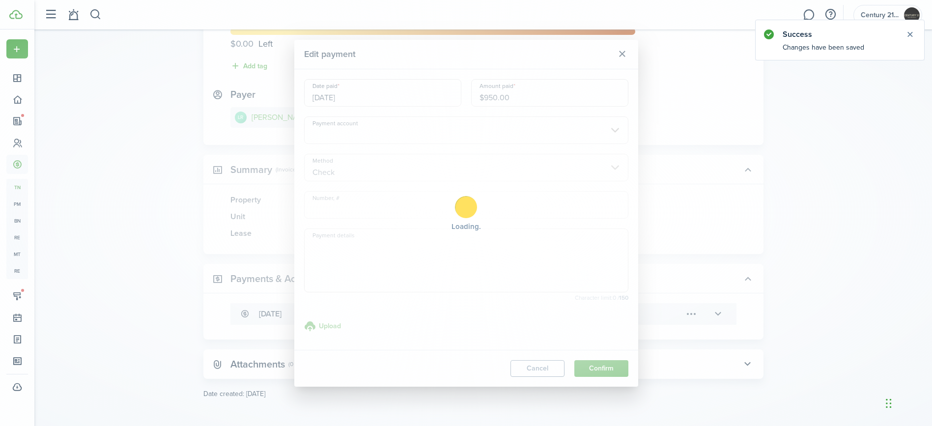
scroll to position [0, 0]
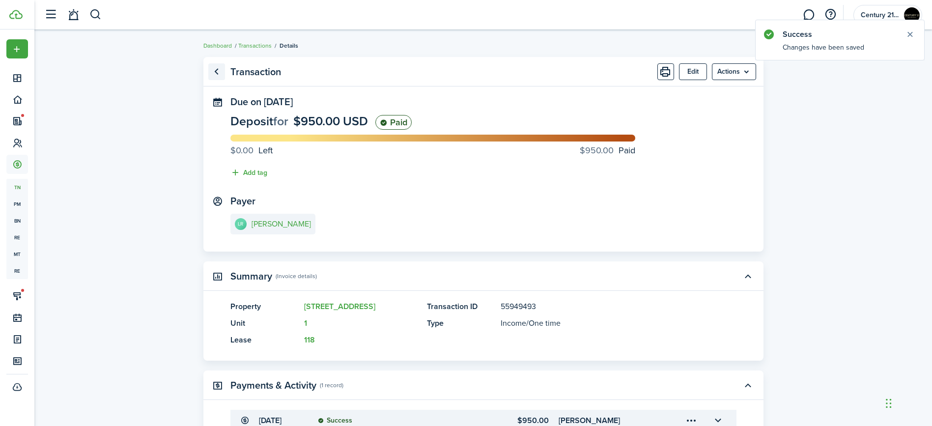
click at [220, 67] on link "Go back" at bounding box center [216, 71] width 17 height 17
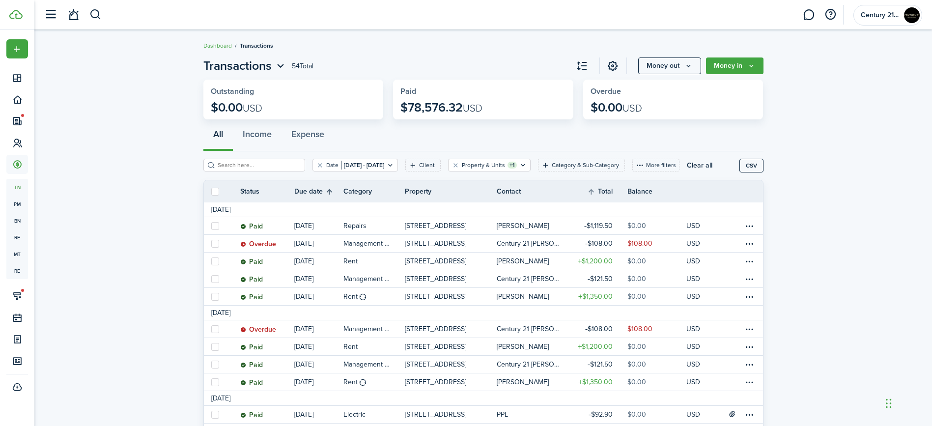
click at [329, 193] on th "Due date" at bounding box center [318, 192] width 49 height 12
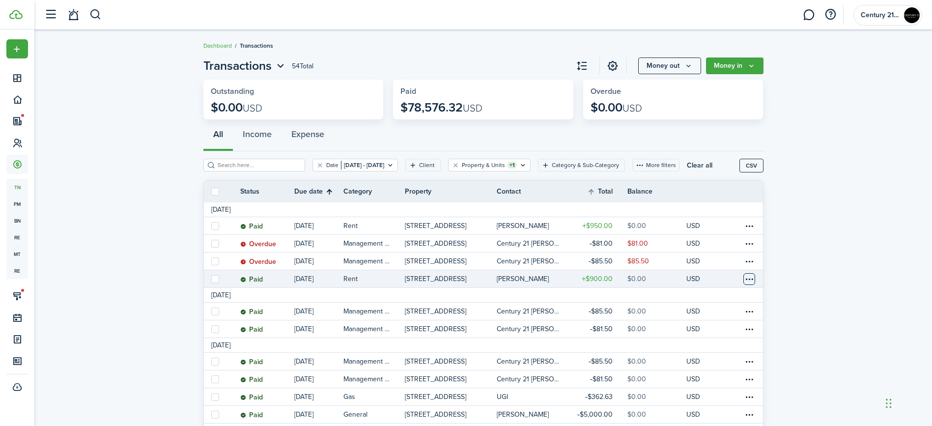
click at [749, 277] on table-menu-btn-icon at bounding box center [749, 279] width 12 height 12
click at [750, 327] on link "Clone" at bounding box center [712, 329] width 86 height 17
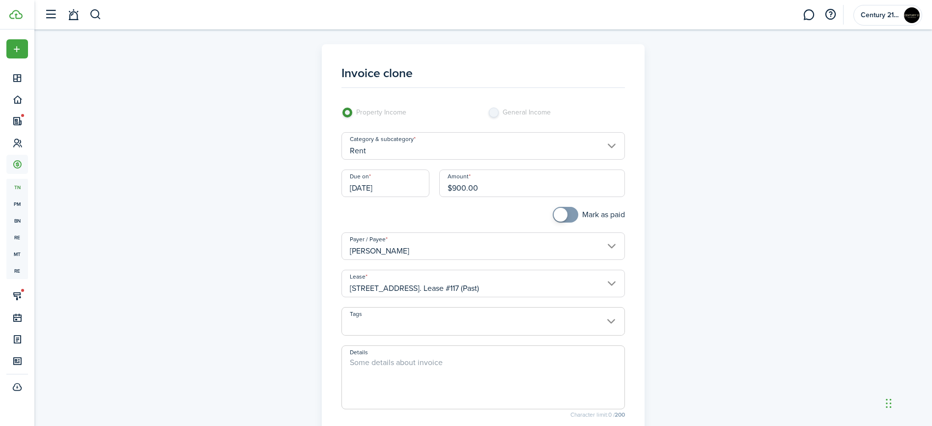
click at [376, 196] on input "[DATE]" at bounding box center [385, 183] width 88 height 28
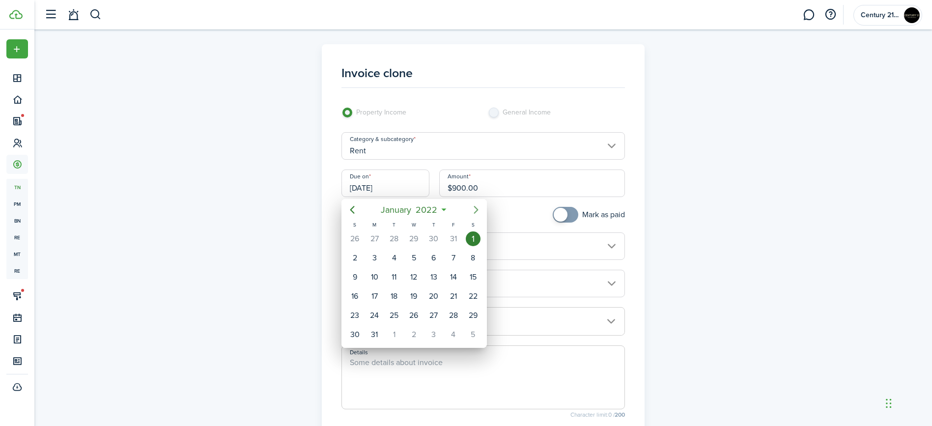
click at [476, 212] on icon "Next page" at bounding box center [476, 210] width 12 height 12
click at [397, 239] on div "1" at bounding box center [394, 238] width 15 height 15
type input "[DATE]"
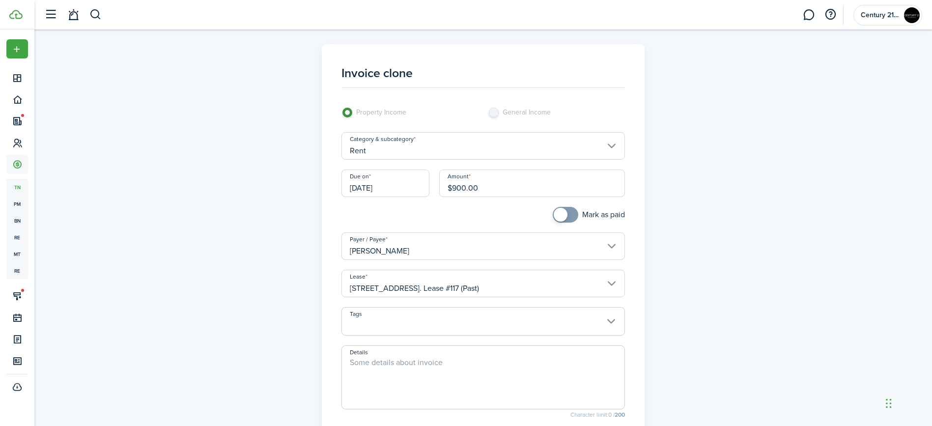
checkbox input "true"
click at [570, 220] on span at bounding box center [565, 215] width 10 height 16
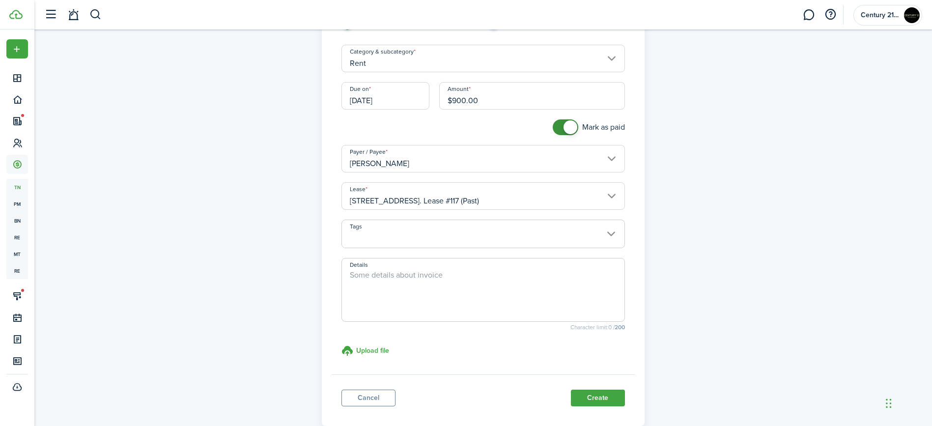
scroll to position [91, 0]
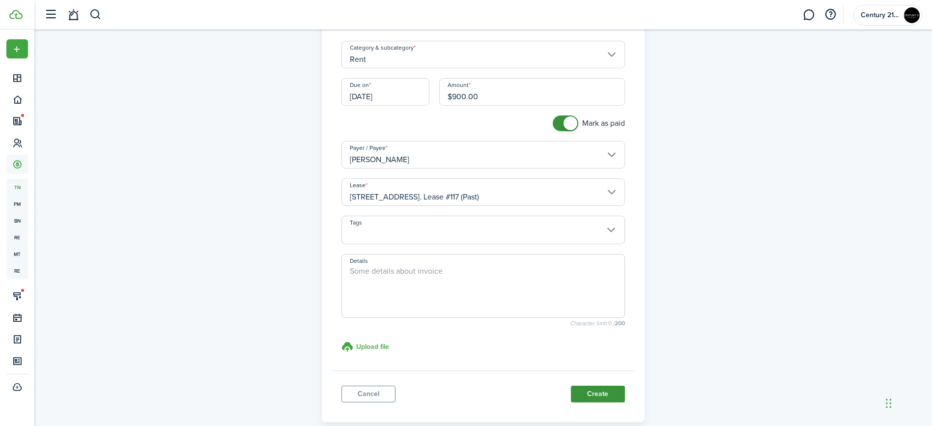
click at [612, 387] on button "Create" at bounding box center [598, 394] width 54 height 17
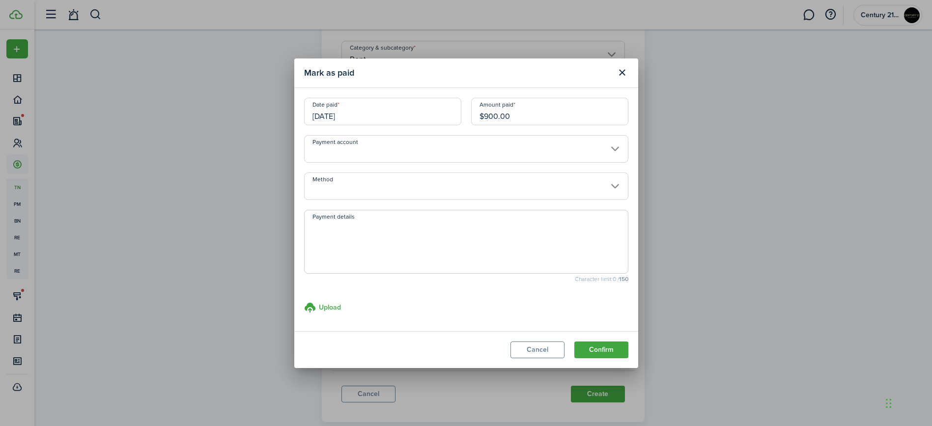
click at [356, 187] on input "Method" at bounding box center [466, 186] width 324 height 28
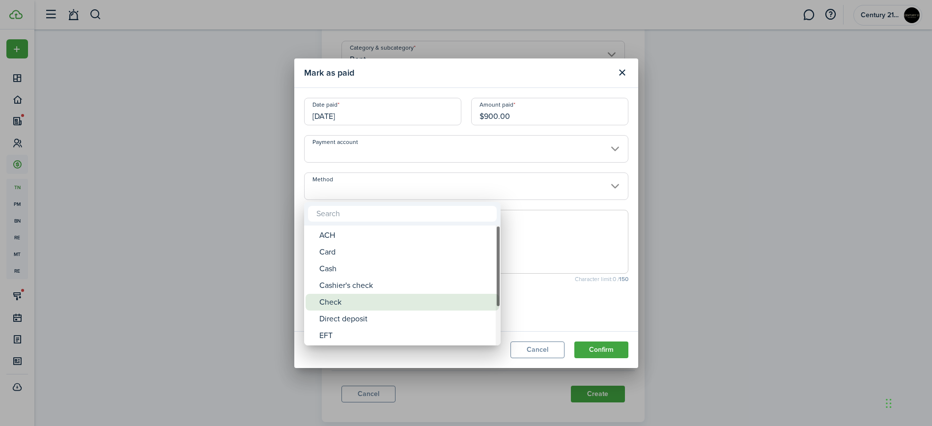
click at [354, 297] on div "Check" at bounding box center [406, 302] width 174 height 17
type input "Check"
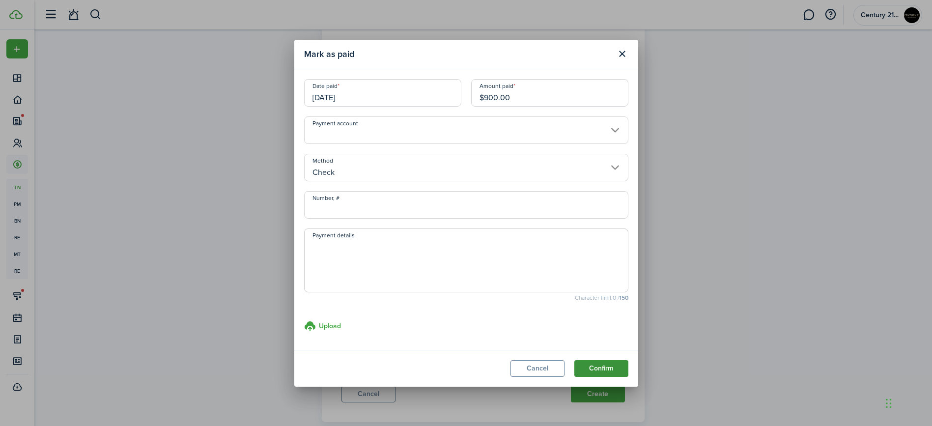
click at [595, 374] on button "Confirm" at bounding box center [601, 368] width 54 height 17
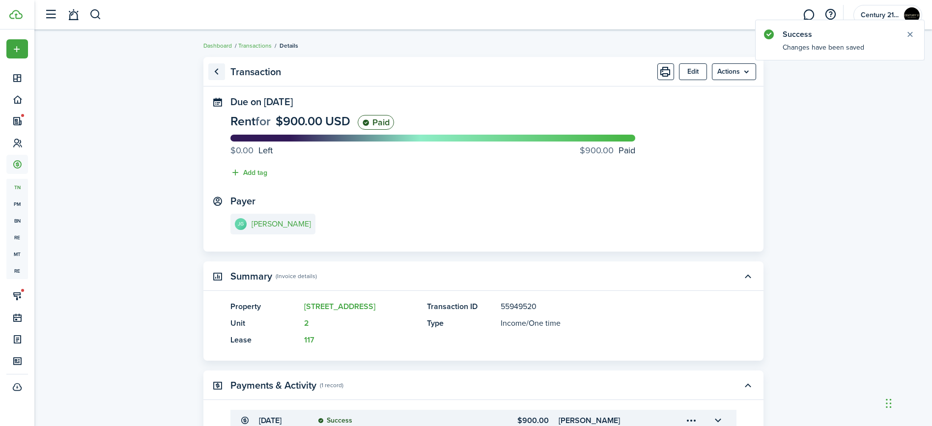
click at [220, 76] on link "Go back" at bounding box center [216, 71] width 17 height 17
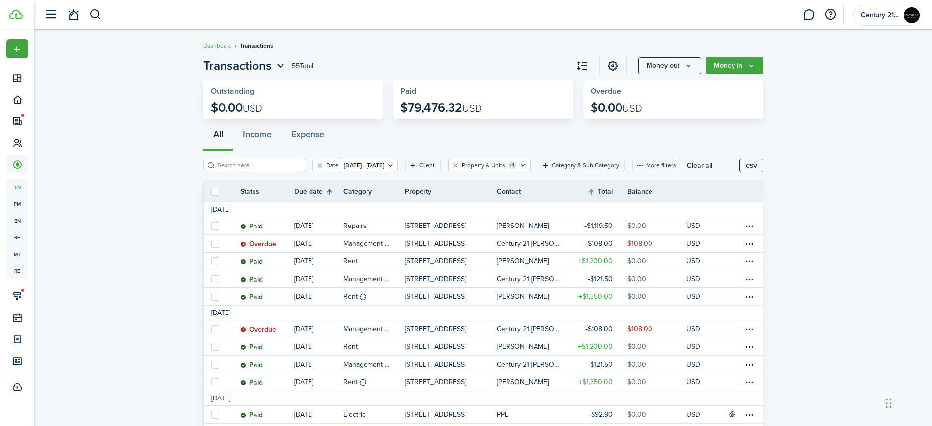
click at [330, 193] on th "Due date" at bounding box center [318, 192] width 49 height 12
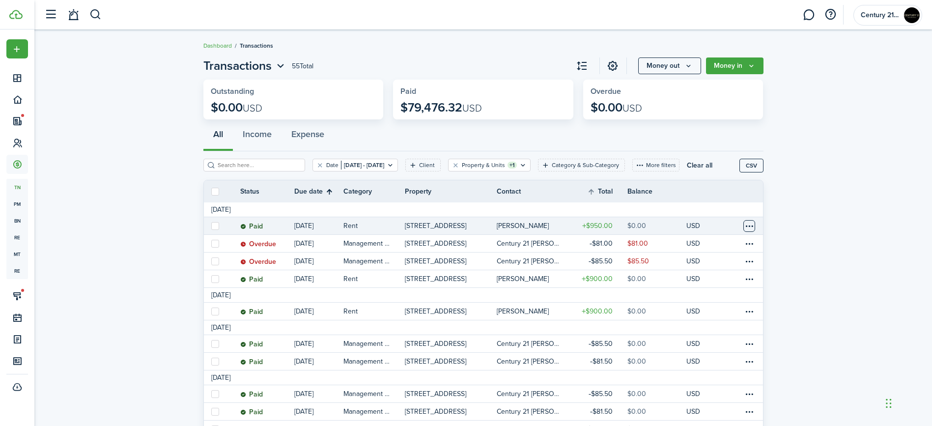
click at [752, 227] on table-menu-btn-icon at bounding box center [749, 226] width 12 height 12
click at [724, 279] on link "Clone" at bounding box center [712, 279] width 86 height 17
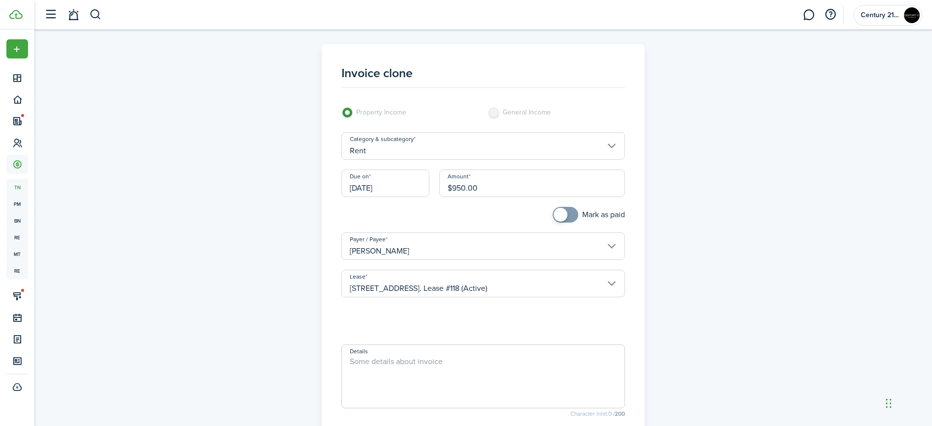
click at [399, 176] on input "[DATE]" at bounding box center [385, 183] width 88 height 28
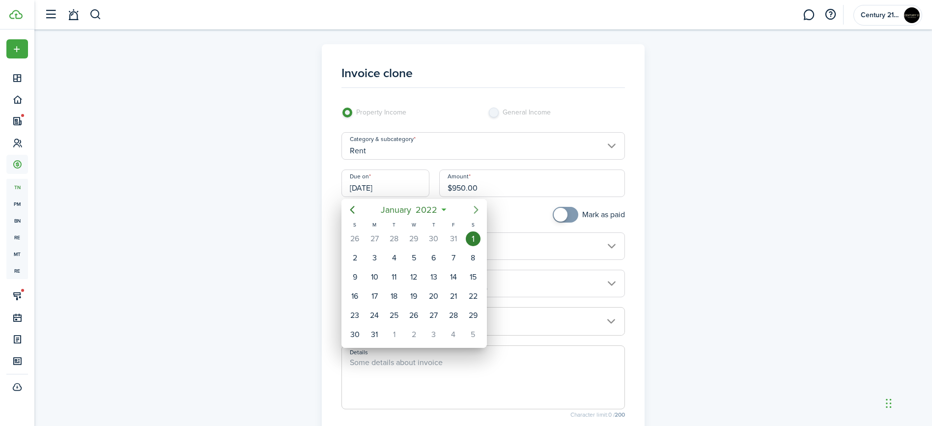
click at [475, 208] on icon "Next page" at bounding box center [476, 210] width 12 height 12
click at [383, 238] on div "31" at bounding box center [374, 238] width 20 height 19
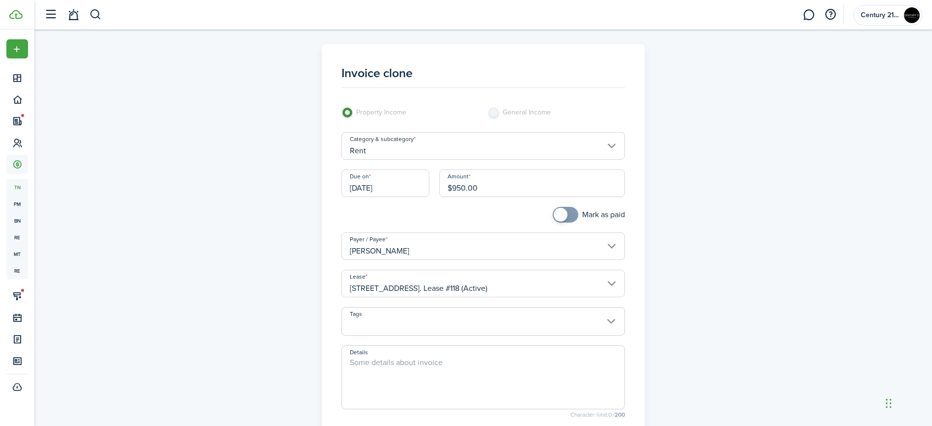
click at [411, 169] on input "[DATE]" at bounding box center [385, 183] width 88 height 28
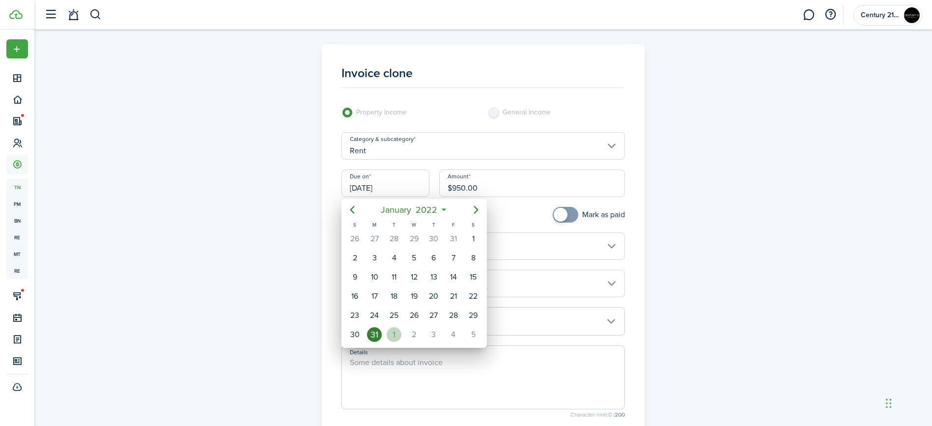
click at [395, 331] on div "1" at bounding box center [394, 334] width 15 height 15
type input "[DATE]"
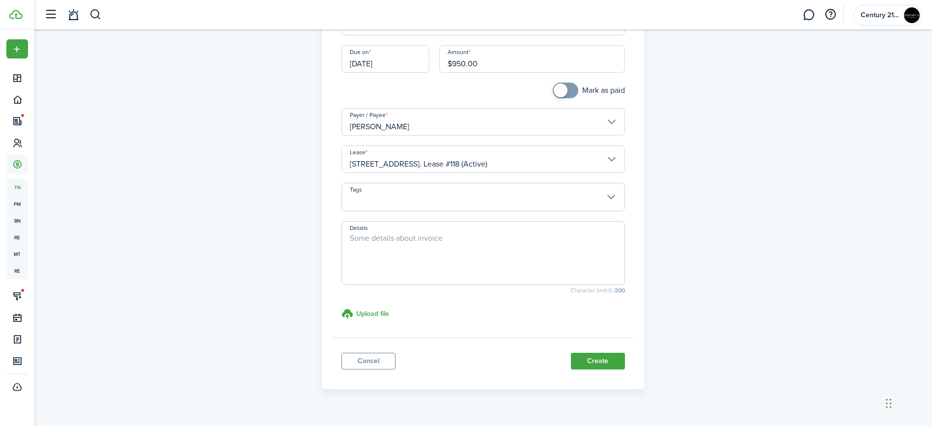
scroll to position [144, 0]
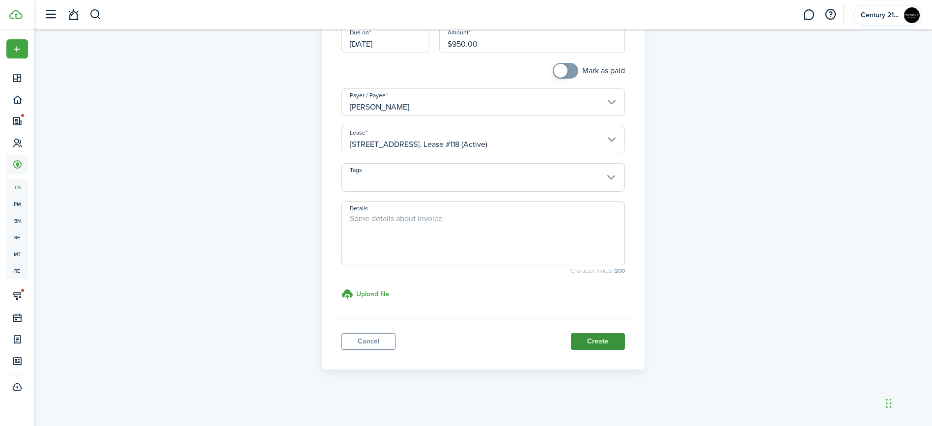
click at [602, 337] on button "Create" at bounding box center [598, 341] width 54 height 17
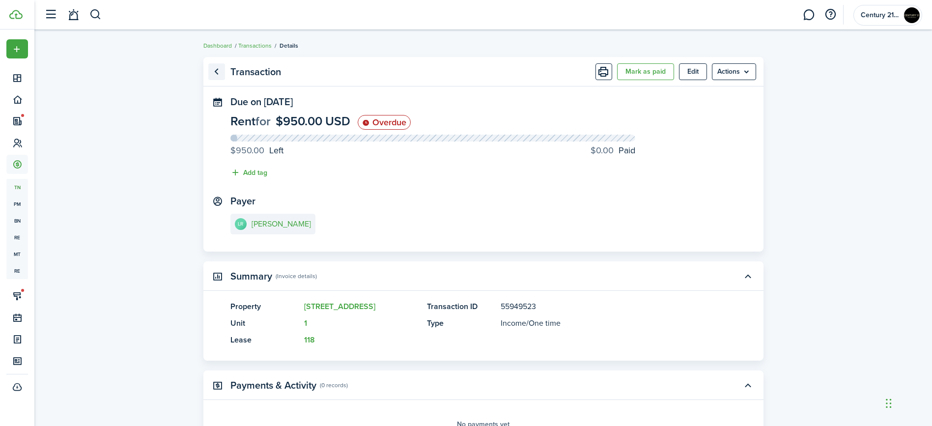
click at [216, 68] on link "Go back" at bounding box center [216, 71] width 17 height 17
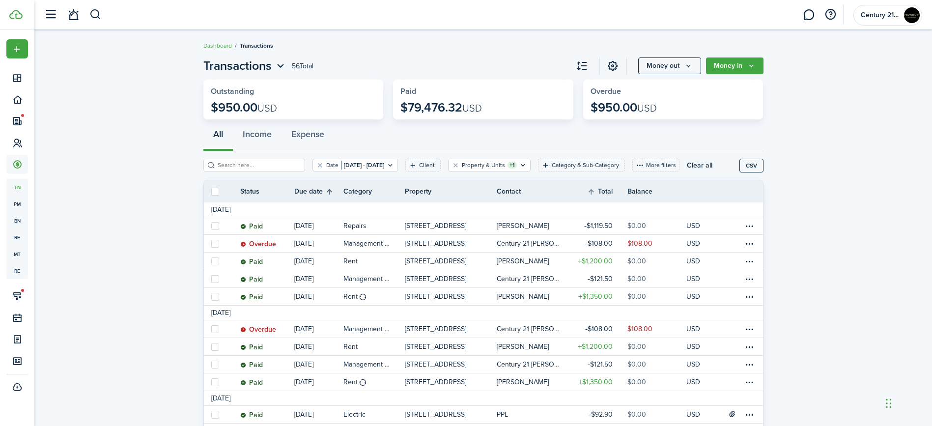
click at [329, 195] on th "Due date" at bounding box center [318, 192] width 49 height 12
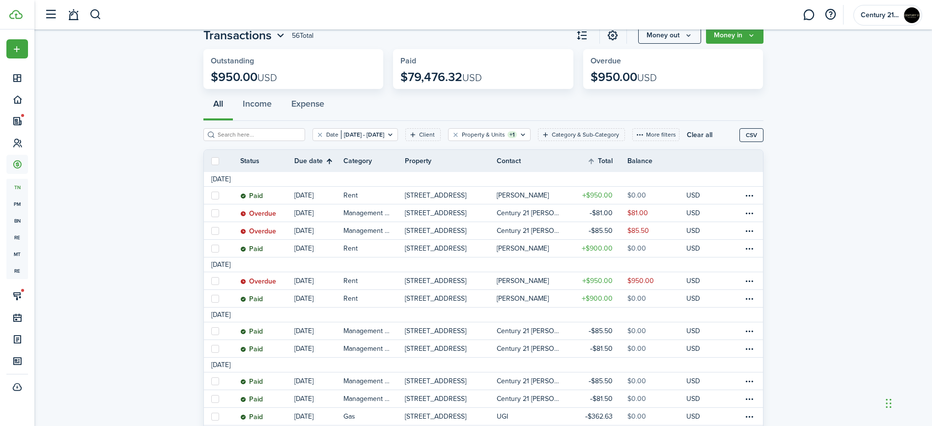
scroll to position [33, 0]
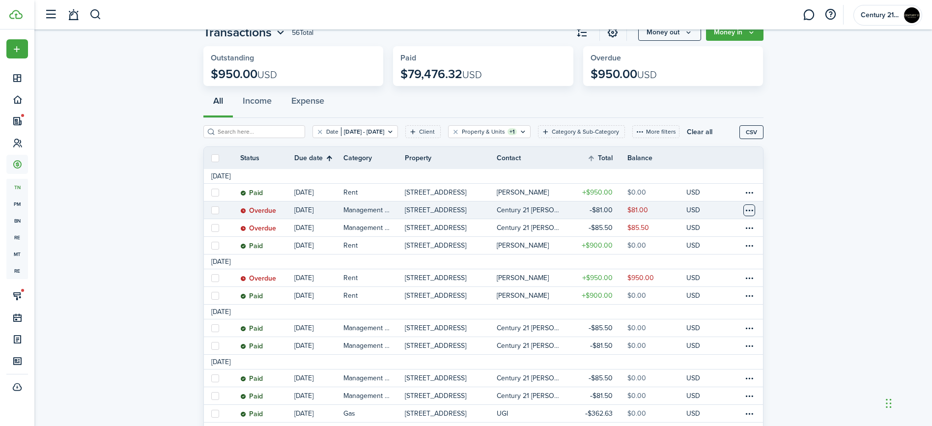
click at [748, 210] on table-menu-btn-icon at bounding box center [749, 210] width 12 height 12
click at [727, 281] on link "Clone" at bounding box center [712, 281] width 86 height 17
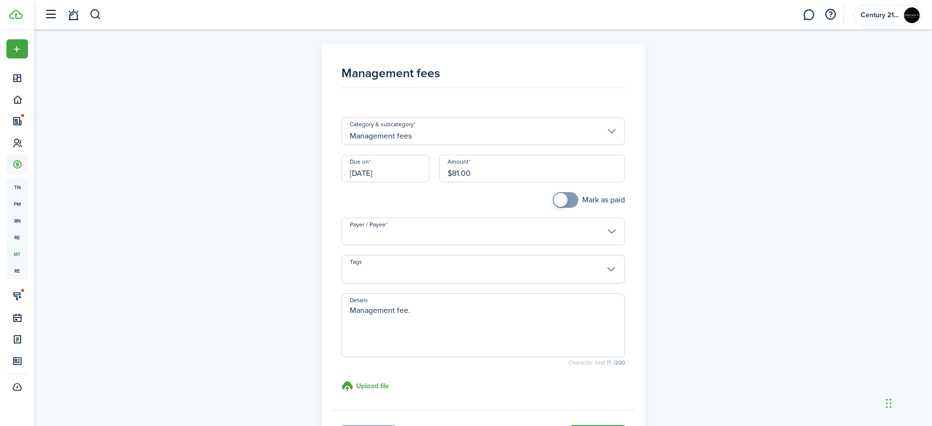
click at [396, 176] on input "[DATE]" at bounding box center [385, 169] width 88 height 28
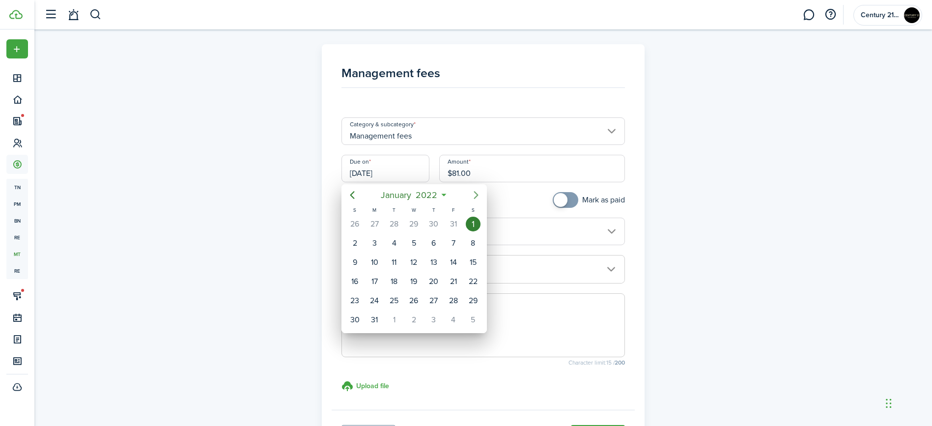
click at [475, 200] on icon "Next page" at bounding box center [476, 195] width 12 height 12
click at [391, 227] on div "1" at bounding box center [394, 224] width 15 height 15
type input "[DATE]"
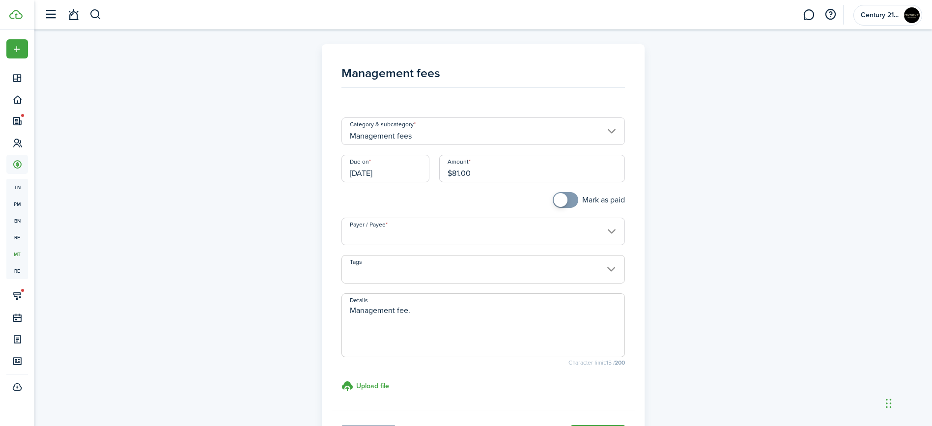
click at [434, 237] on input "Payer / Payee" at bounding box center [482, 232] width 283 height 28
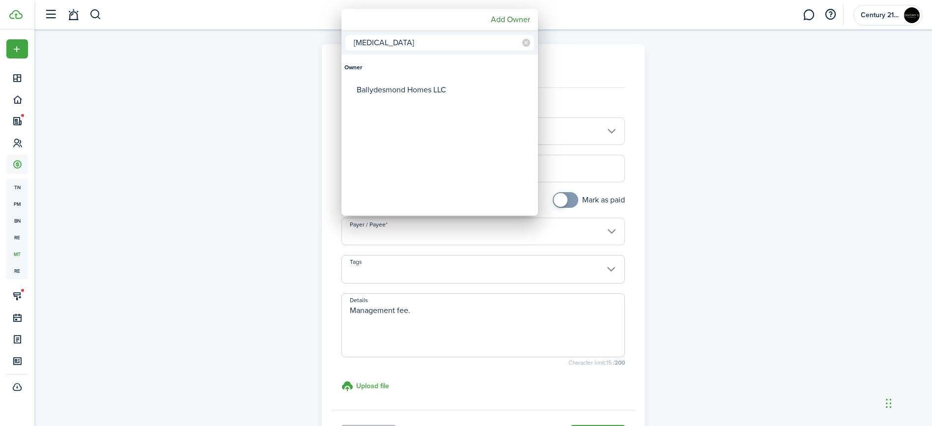
type input "[MEDICAL_DATA]"
click at [464, 94] on div "Ballydesmond Homes LLC" at bounding box center [444, 90] width 174 height 23
type input "Ballydesmond Homes LLC"
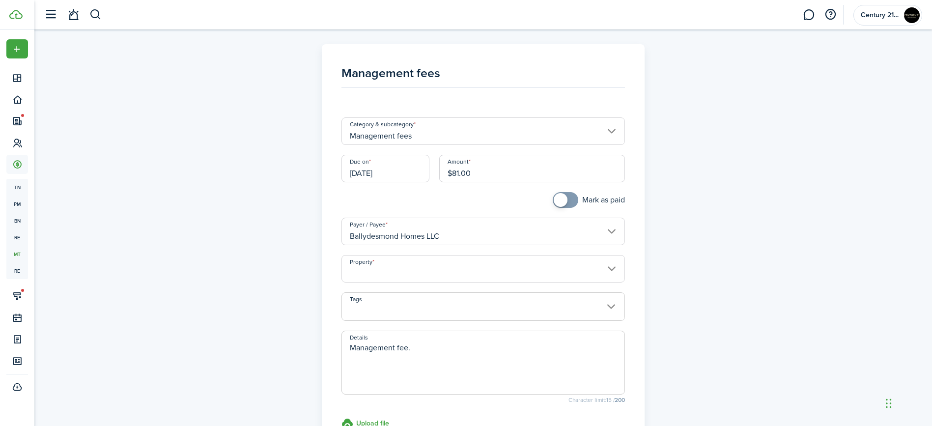
click at [420, 272] on input "Property" at bounding box center [482, 269] width 283 height 28
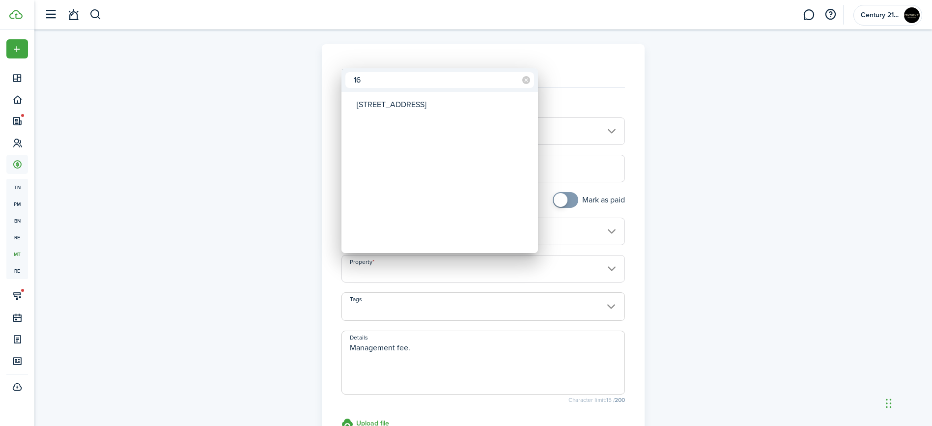
type input "16"
click at [419, 110] on div "[STREET_ADDRESS]" at bounding box center [444, 104] width 174 height 23
type input "[STREET_ADDRESS]"
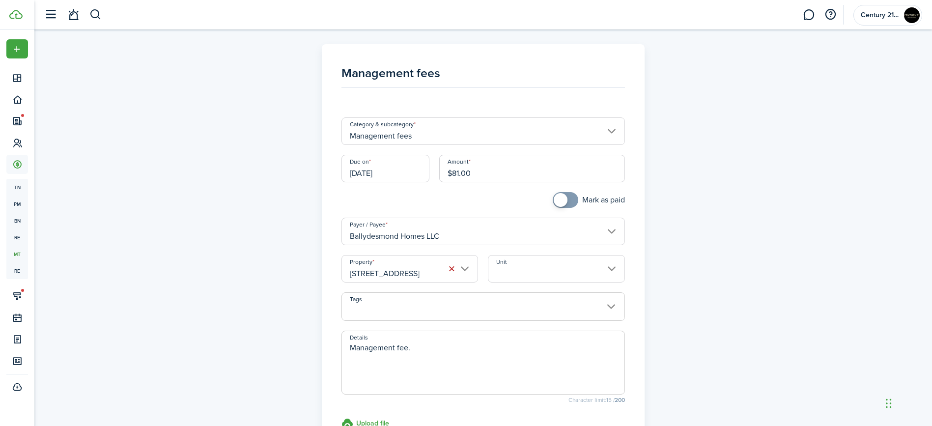
click at [515, 273] on input "Unit" at bounding box center [556, 269] width 137 height 28
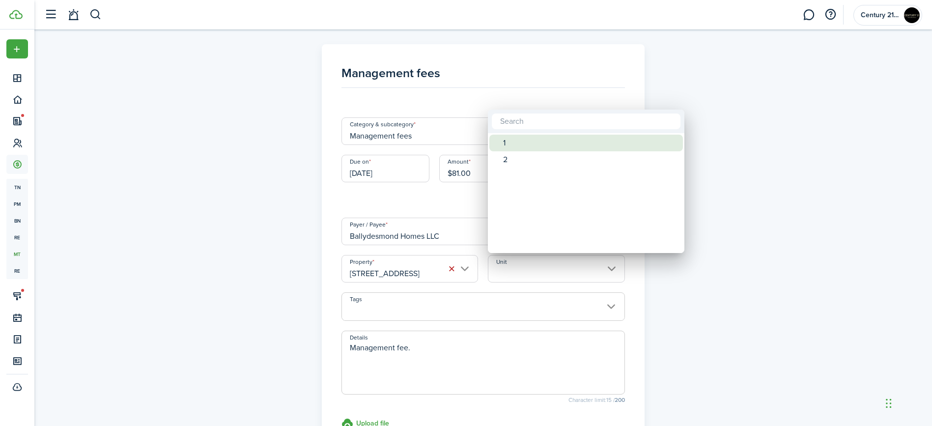
click at [533, 146] on div "1" at bounding box center [590, 143] width 174 height 17
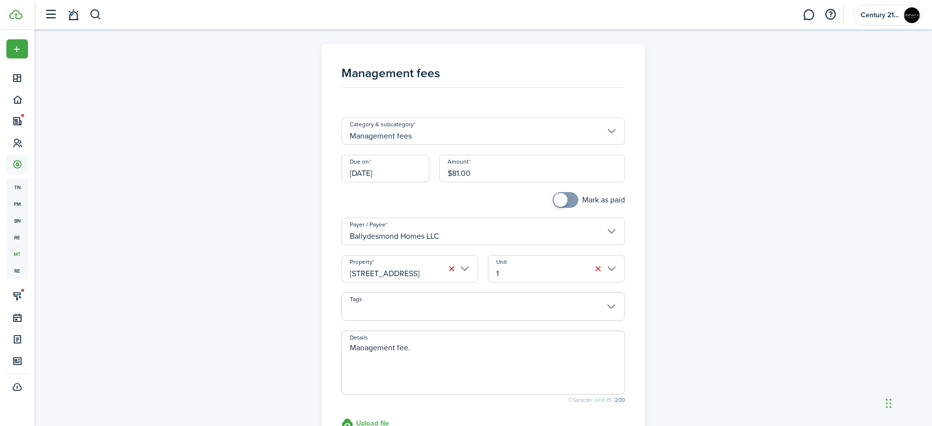
click at [505, 274] on input "1" at bounding box center [556, 269] width 137 height 28
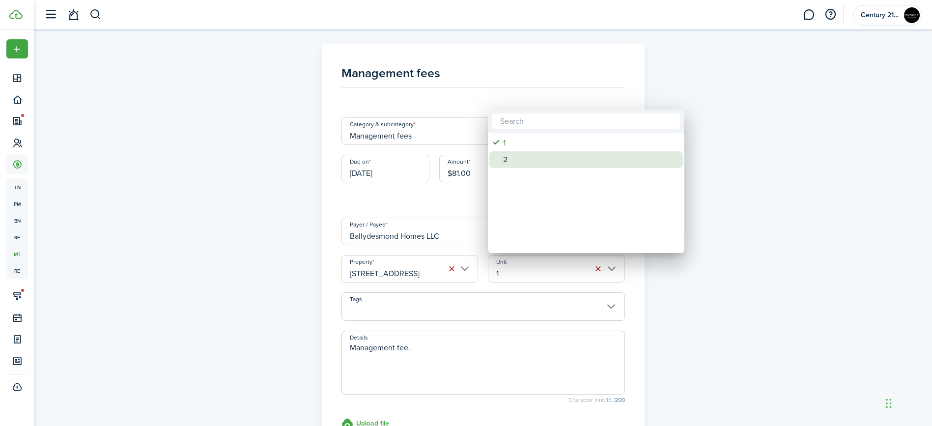
click at [516, 162] on div "2" at bounding box center [590, 159] width 174 height 17
type input "2"
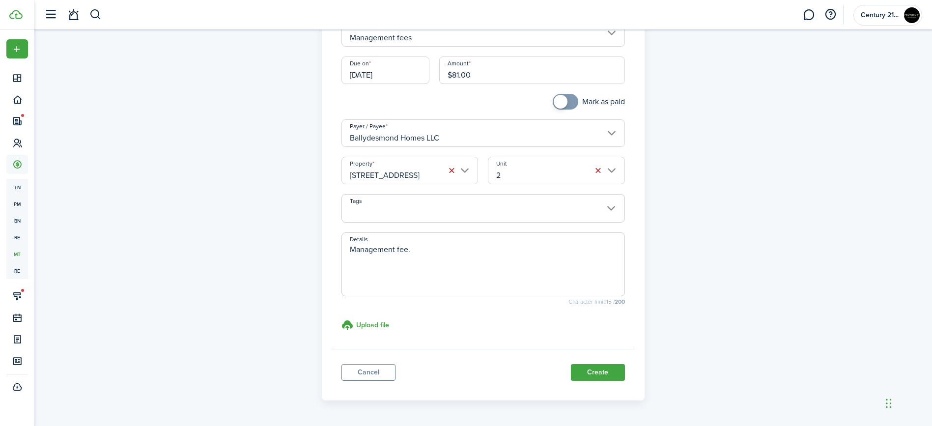
scroll to position [125, 0]
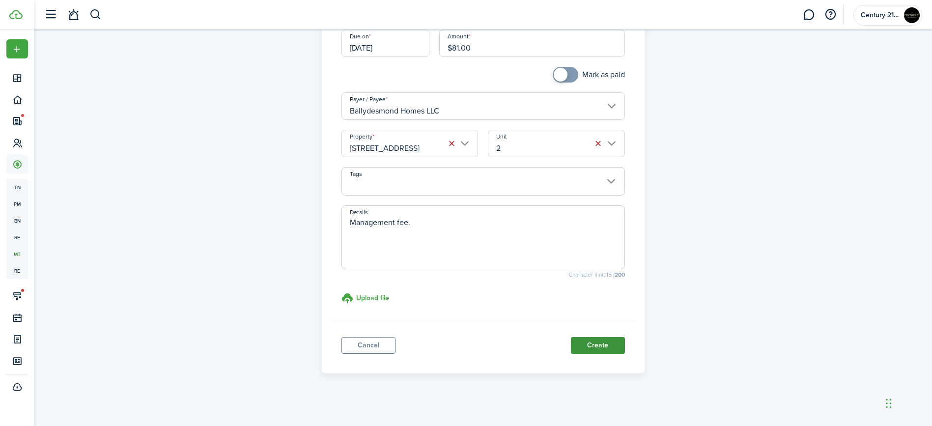
click at [592, 340] on button "Create" at bounding box center [598, 345] width 54 height 17
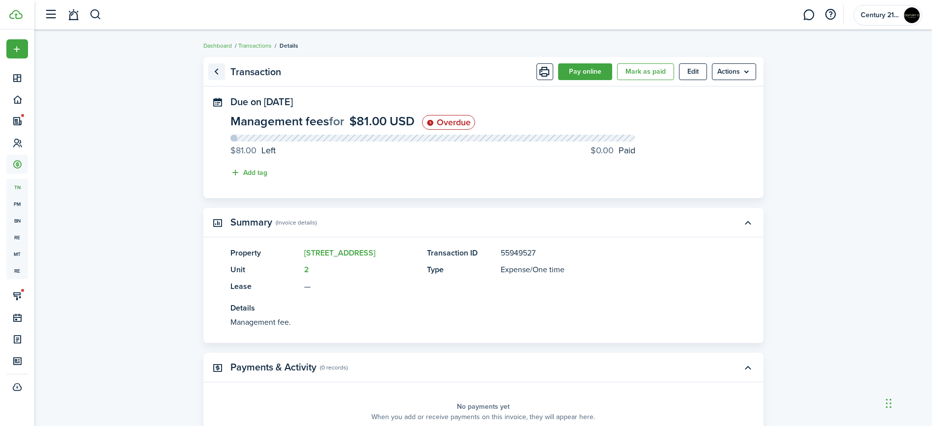
click at [216, 72] on link "Go back" at bounding box center [216, 71] width 17 height 17
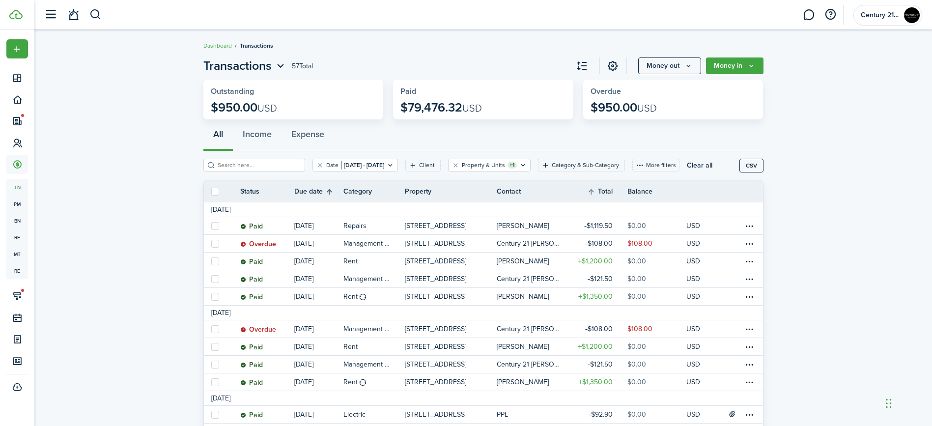
click at [329, 190] on th "Due date" at bounding box center [318, 192] width 49 height 12
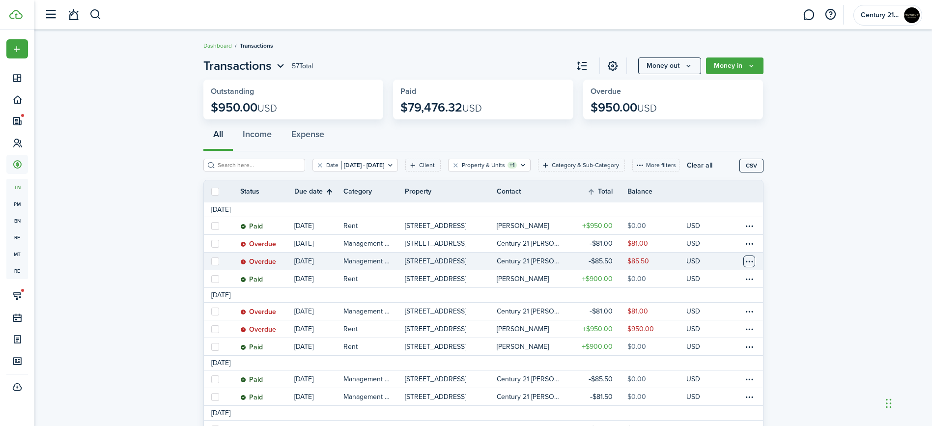
click at [743, 264] on table-menu-btn-icon at bounding box center [749, 261] width 12 height 12
click at [713, 330] on link "Clone" at bounding box center [712, 329] width 86 height 17
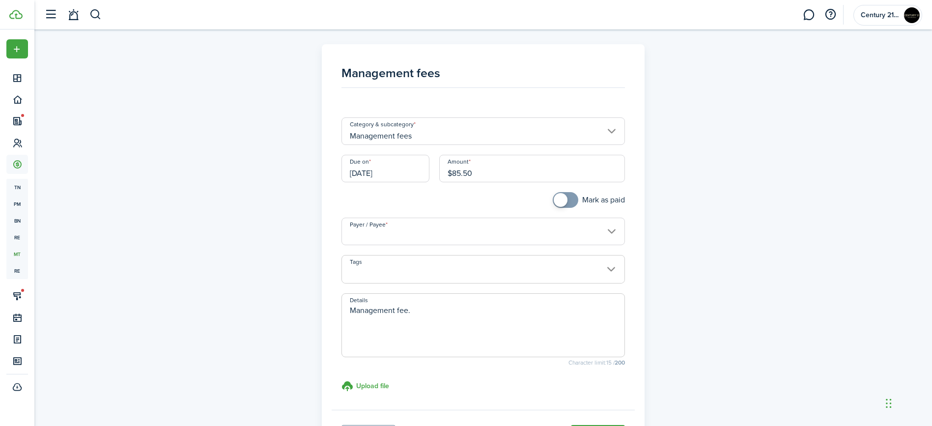
click at [444, 243] on input "Payer / Payee" at bounding box center [482, 232] width 283 height 28
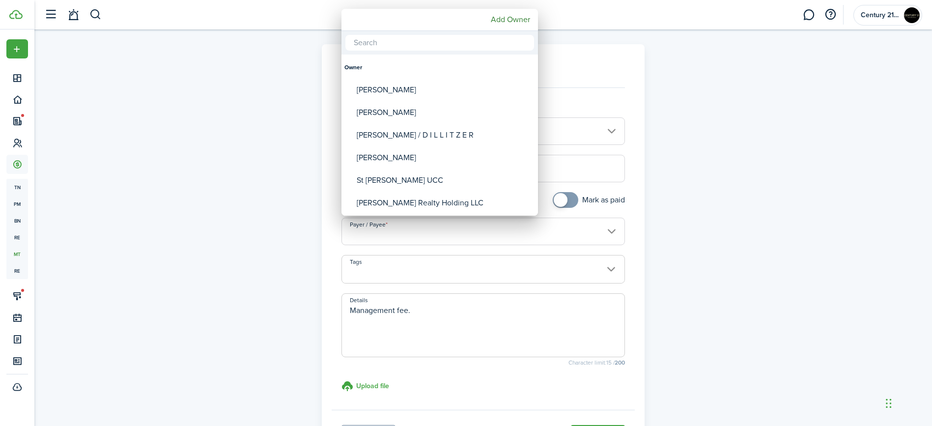
click at [444, 245] on div at bounding box center [465, 212] width 1089 height 583
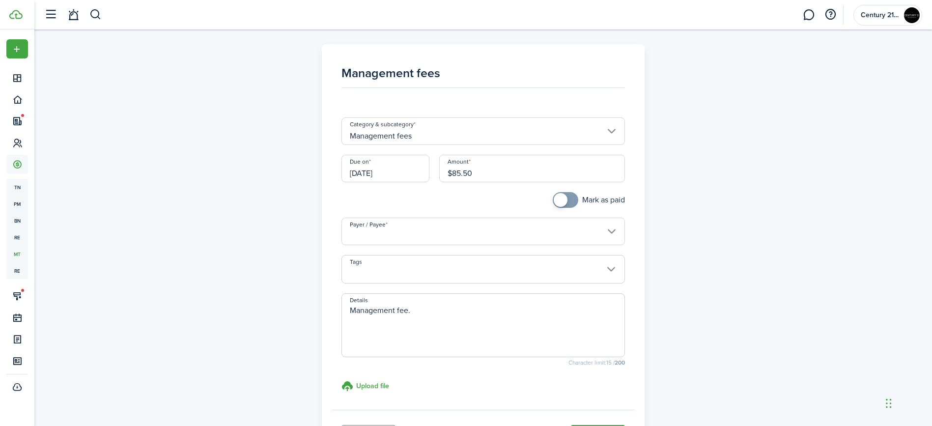
click at [410, 164] on input "[DATE]" at bounding box center [385, 169] width 88 height 28
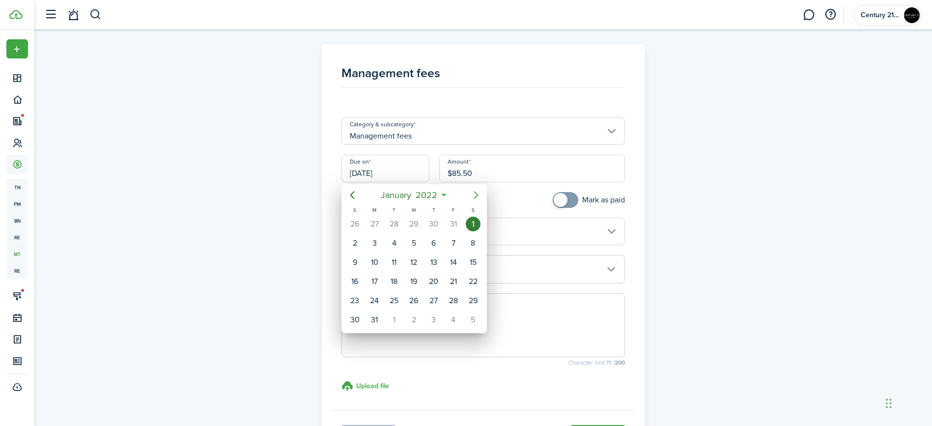
click at [482, 195] on icon "Next page" at bounding box center [476, 195] width 12 height 12
click at [396, 226] on div "1" at bounding box center [394, 224] width 15 height 15
type input "[DATE]"
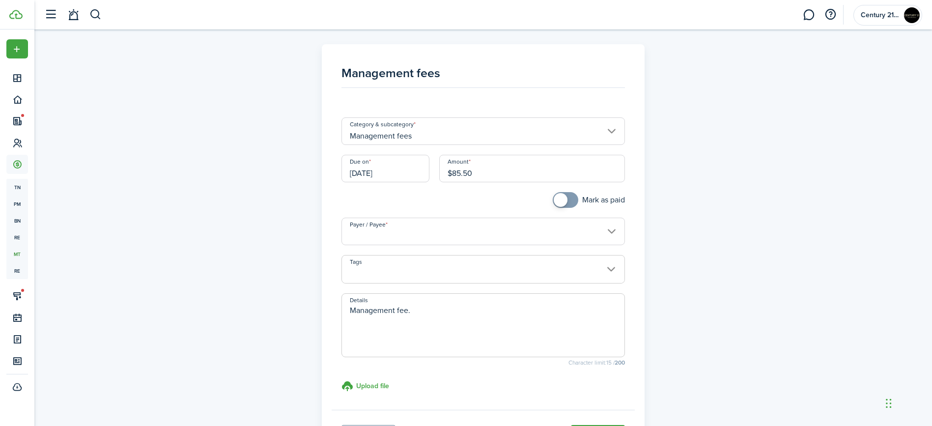
click at [423, 229] on input "Payer / Payee" at bounding box center [482, 232] width 283 height 28
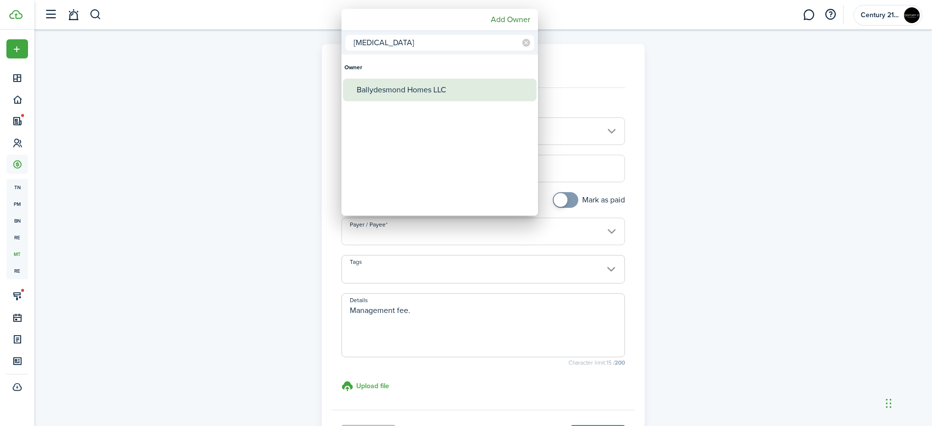
type input "[MEDICAL_DATA]"
click at [444, 90] on div "Ballydesmond Homes LLC" at bounding box center [444, 90] width 174 height 23
type input "Ballydesmond Homes LLC"
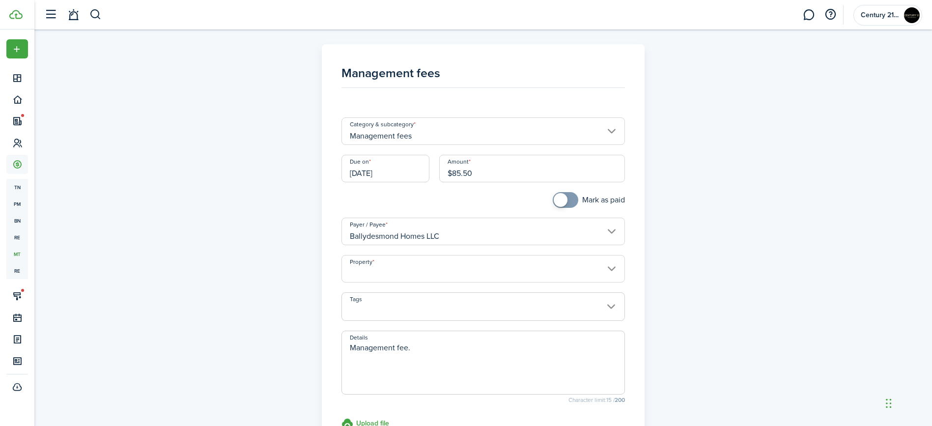
click at [440, 267] on input "Property" at bounding box center [482, 269] width 283 height 28
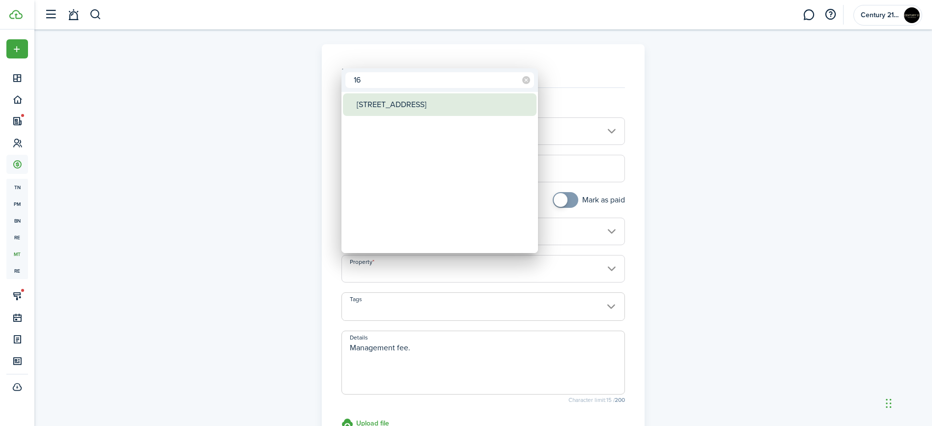
type input "16"
click at [433, 103] on div "[STREET_ADDRESS]" at bounding box center [444, 104] width 174 height 23
type input "[STREET_ADDRESS]"
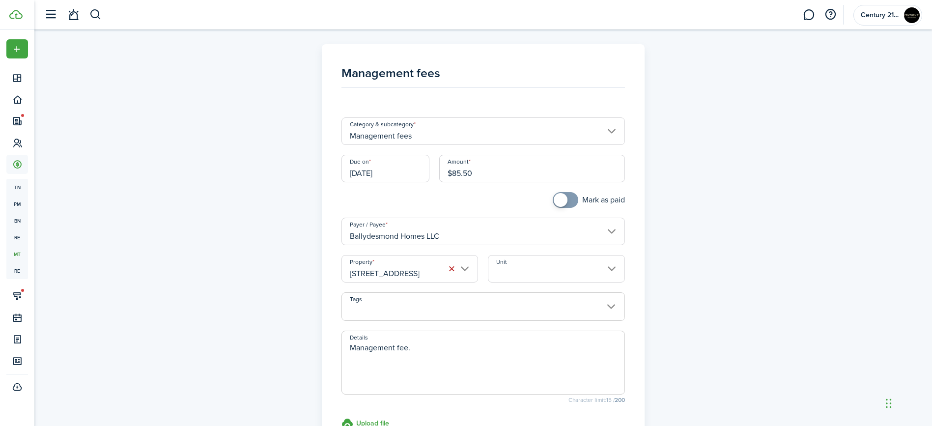
click at [529, 282] on unit-select "Unit" at bounding box center [556, 273] width 137 height 37
click at [530, 281] on input "Unit" at bounding box center [556, 269] width 137 height 28
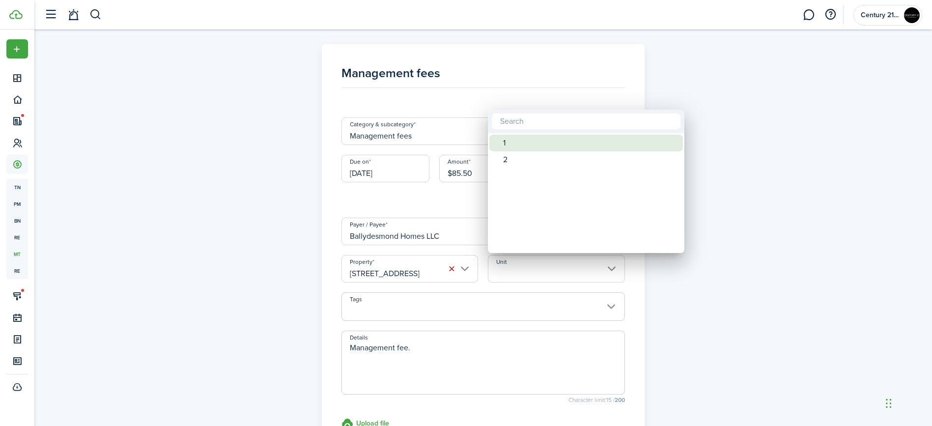
click at [517, 146] on div "1" at bounding box center [590, 143] width 174 height 17
type input "1"
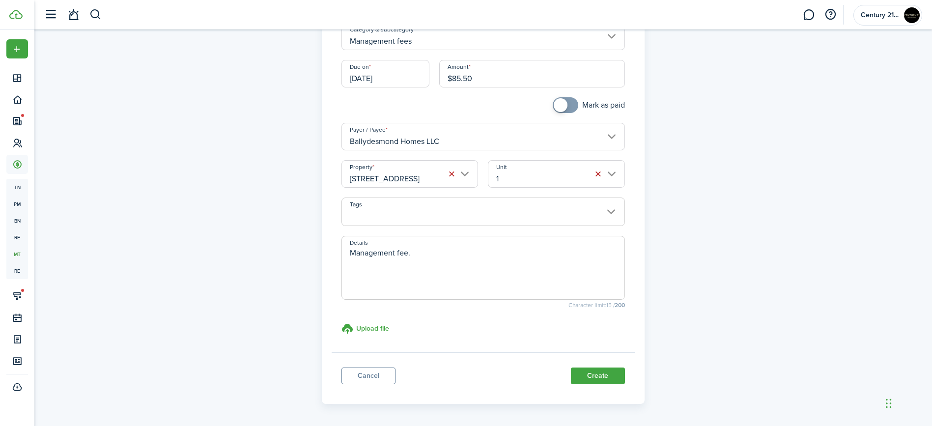
scroll to position [129, 0]
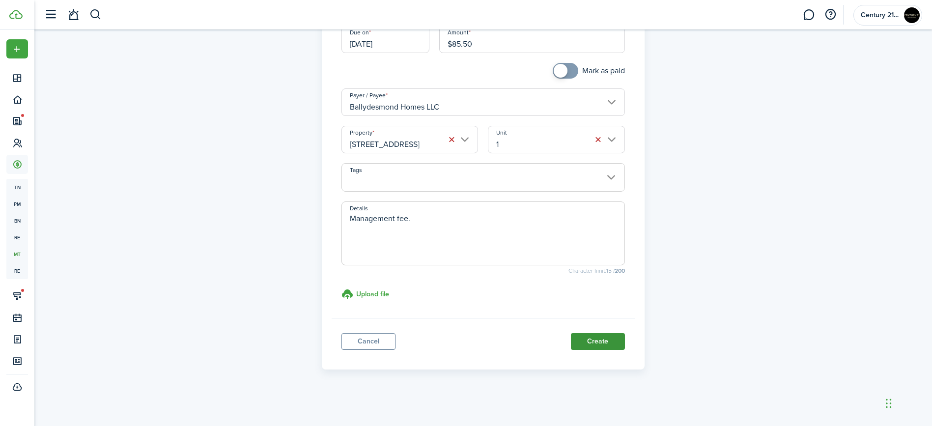
click at [594, 343] on button "Create" at bounding box center [598, 341] width 54 height 17
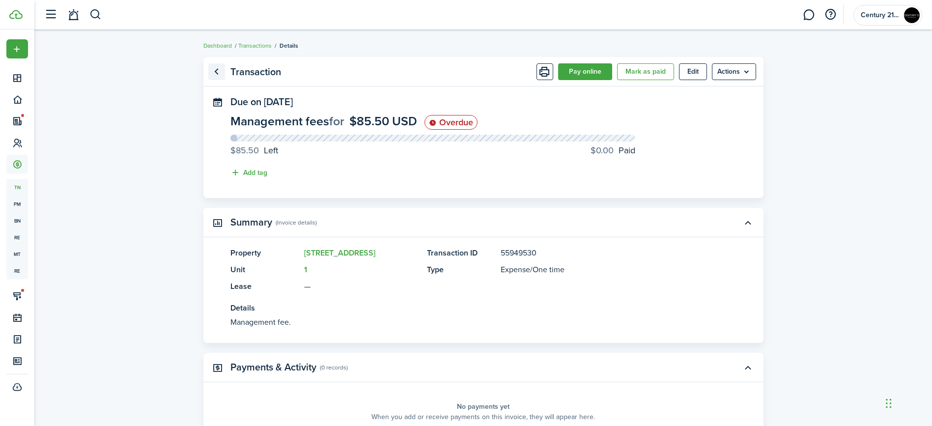
click at [214, 74] on link "Go back" at bounding box center [216, 71] width 17 height 17
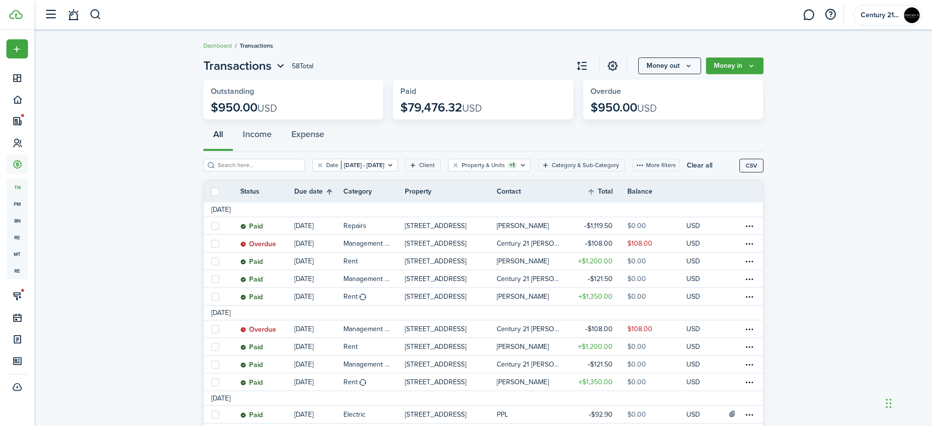
click at [331, 188] on th "Due date" at bounding box center [318, 192] width 49 height 12
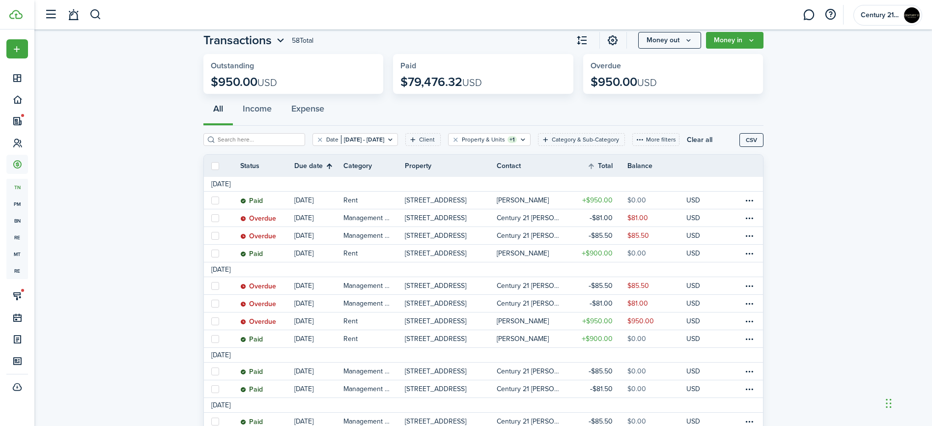
scroll to position [27, 0]
click at [671, 41] on button "Money out" at bounding box center [669, 39] width 63 height 17
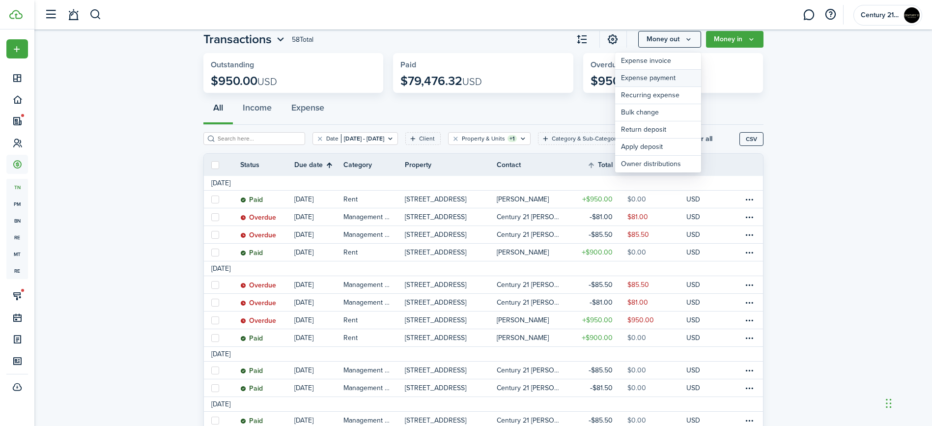
click at [657, 80] on link "Expense payment" at bounding box center [658, 78] width 86 height 17
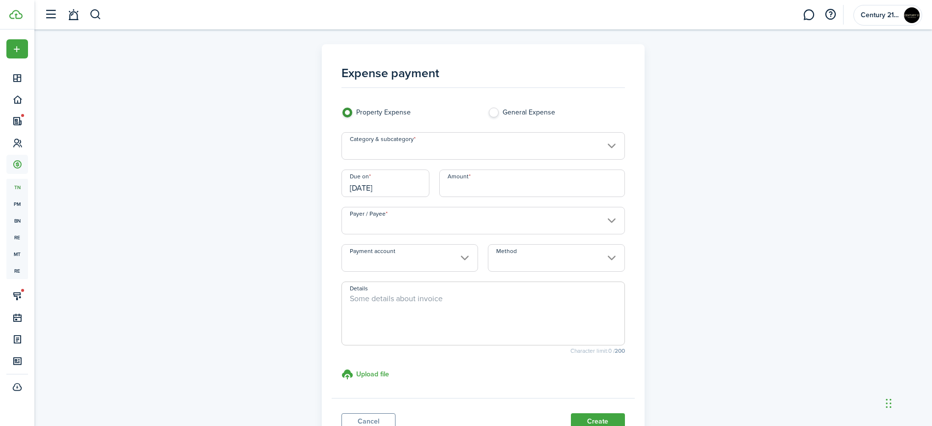
click at [432, 147] on input "Category & subcategory" at bounding box center [482, 146] width 283 height 28
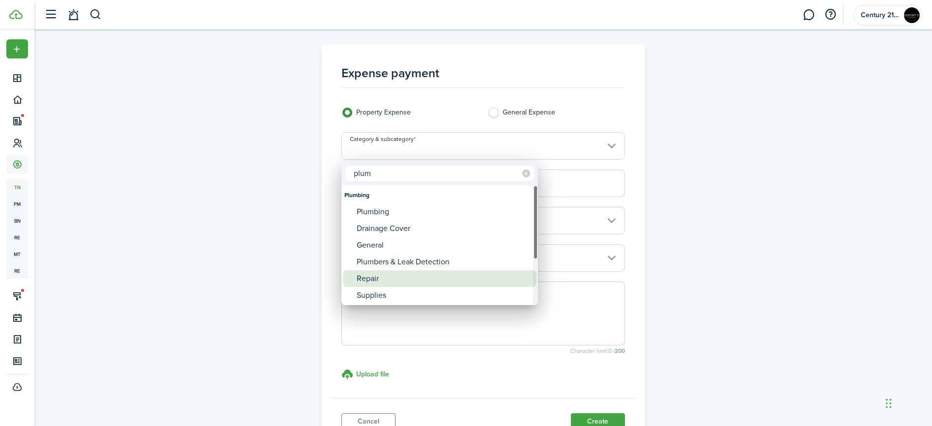
type input "plum"
click at [377, 278] on div "Repair" at bounding box center [444, 278] width 174 height 17
type input "Plumbing / Repair"
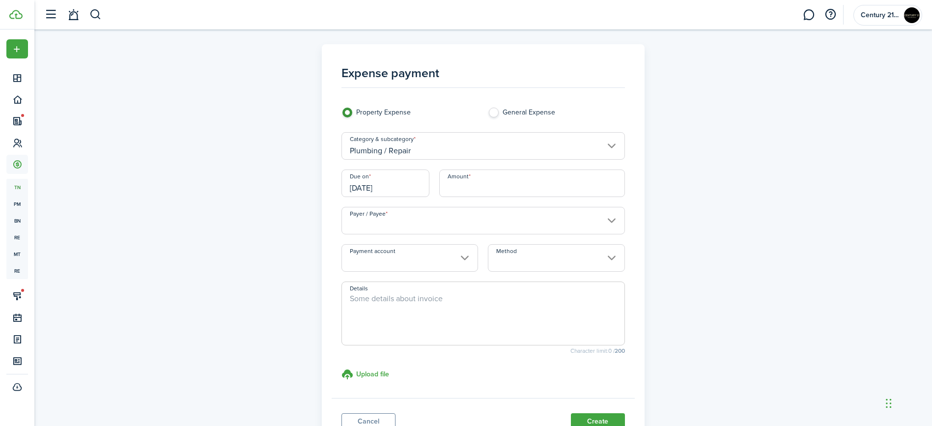
click at [390, 186] on input "[DATE]" at bounding box center [385, 183] width 88 height 28
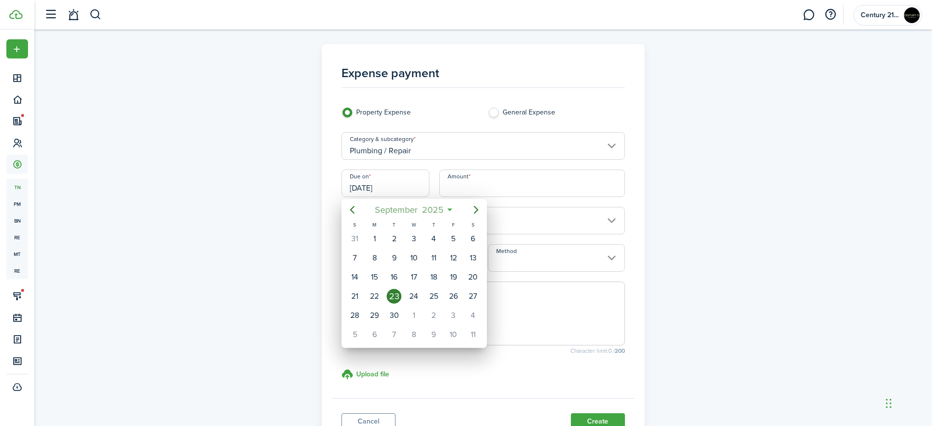
click at [414, 210] on span "September" at bounding box center [395, 210] width 47 height 18
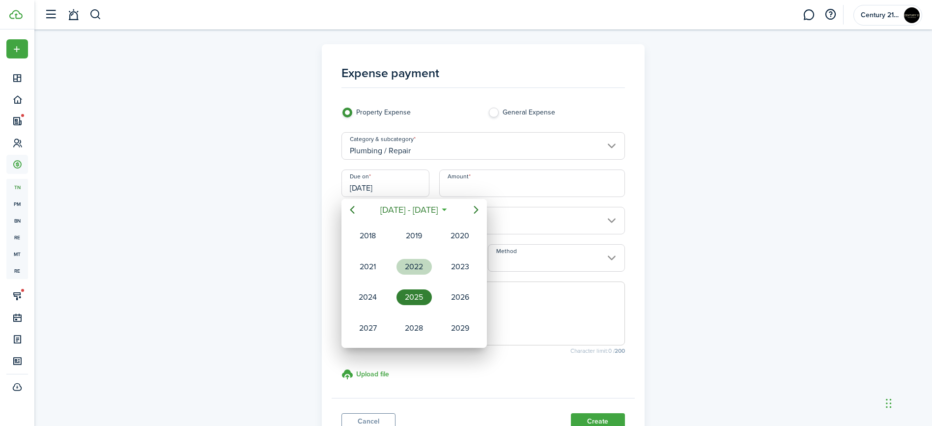
click at [415, 264] on div "2022" at bounding box center [413, 267] width 35 height 16
click at [423, 238] on div "Feb" at bounding box center [413, 236] width 35 height 16
click at [398, 299] on div "22" at bounding box center [394, 296] width 15 height 15
type input "[DATE]"
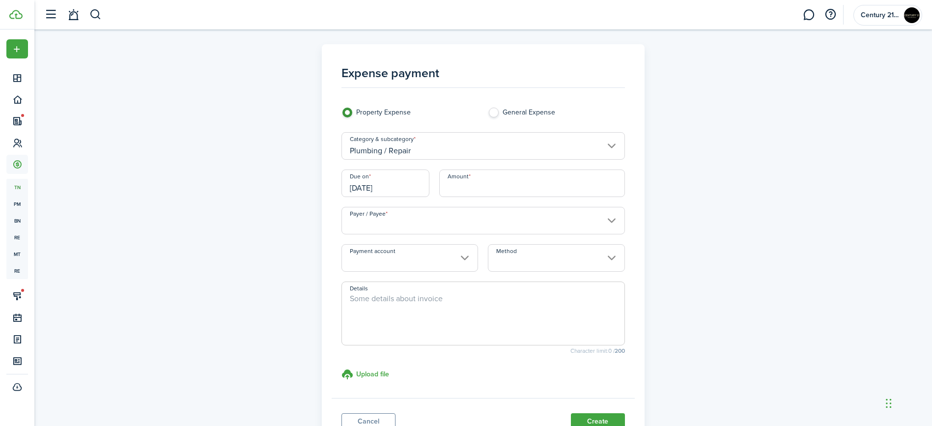
click at [481, 184] on input "Amount" at bounding box center [532, 183] width 186 height 28
click at [489, 213] on input "Payer / Payee" at bounding box center [482, 221] width 283 height 28
type input "$40.00"
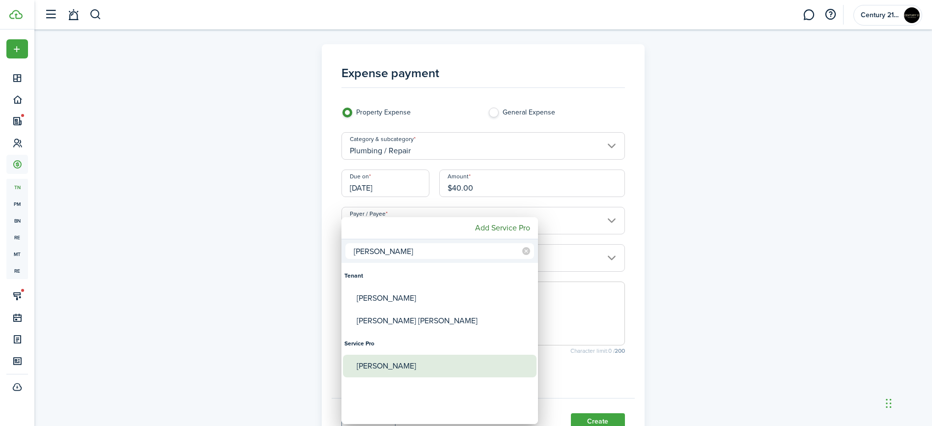
type input "[PERSON_NAME]"
click at [382, 359] on div "[PERSON_NAME]" at bounding box center [444, 366] width 174 height 23
type input "[PERSON_NAME]"
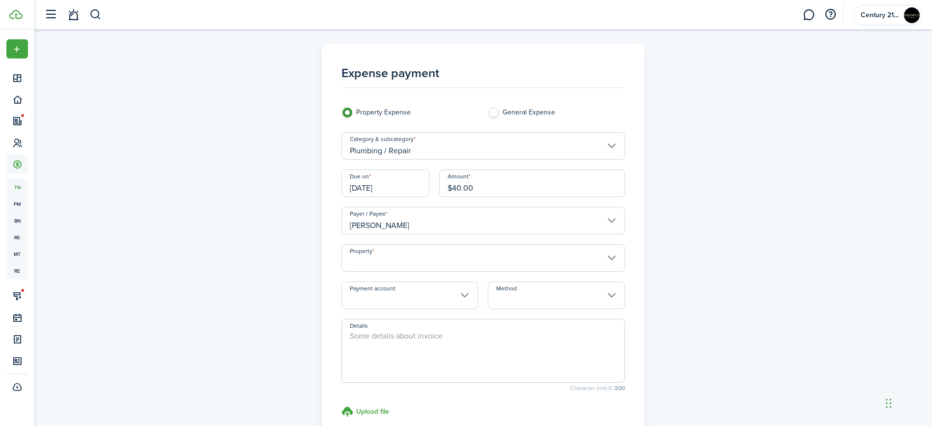
type input "[STREET_ADDRESS]"
click at [602, 257] on button "button" at bounding box center [598, 259] width 14 height 14
click at [515, 303] on input "Method" at bounding box center [556, 295] width 137 height 28
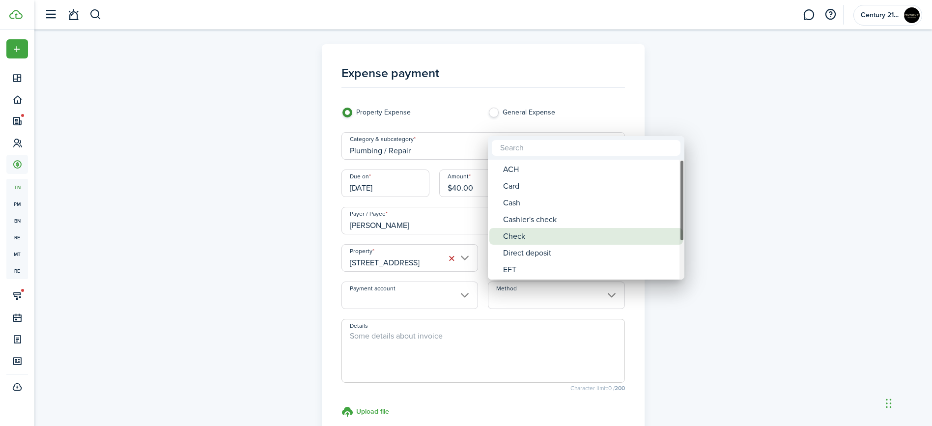
click at [523, 236] on div "Check" at bounding box center [590, 236] width 174 height 17
type input "Check"
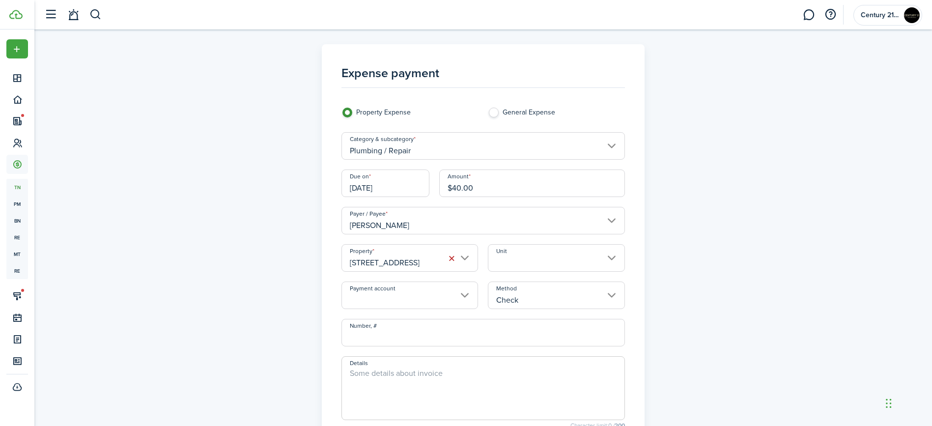
click at [417, 391] on textarea "Details" at bounding box center [483, 390] width 282 height 47
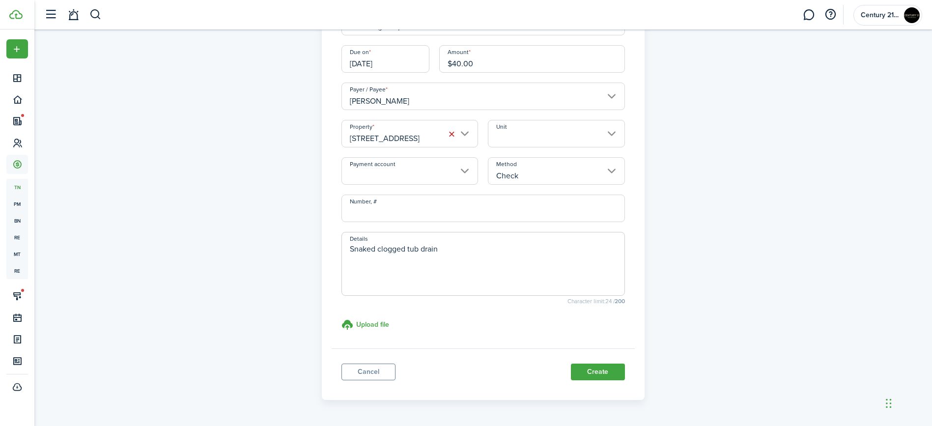
scroll to position [130, 0]
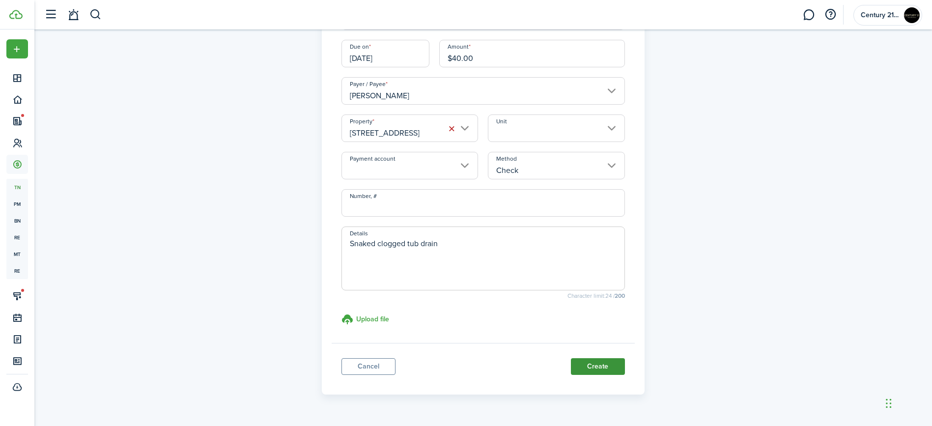
type textarea "Snaked clogged tub drain"
click at [586, 364] on button "Create" at bounding box center [598, 366] width 54 height 17
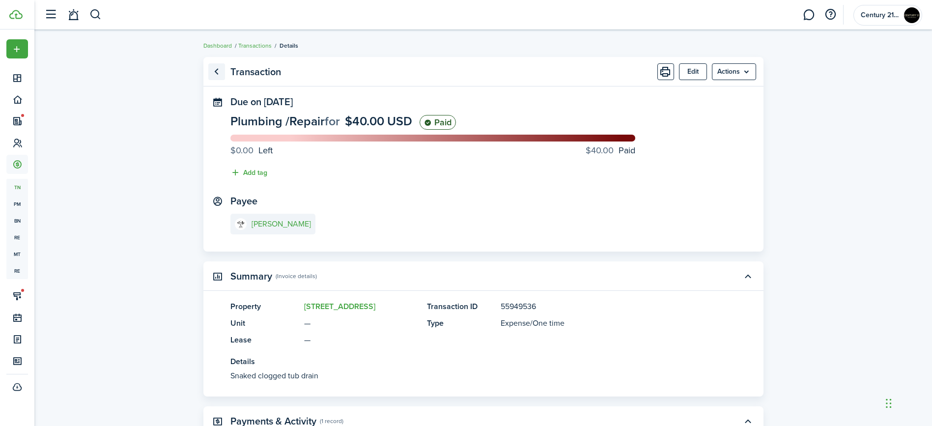
click at [218, 74] on link "Go back" at bounding box center [216, 71] width 17 height 17
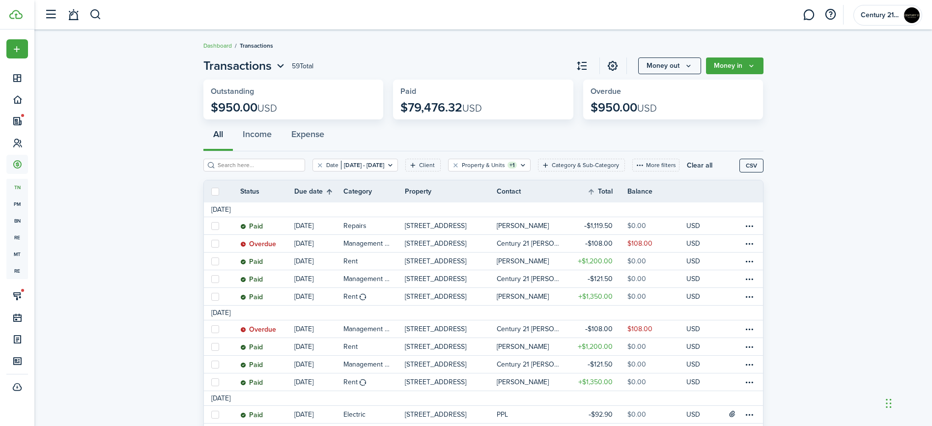
click at [326, 192] on th "Due date" at bounding box center [318, 192] width 49 height 12
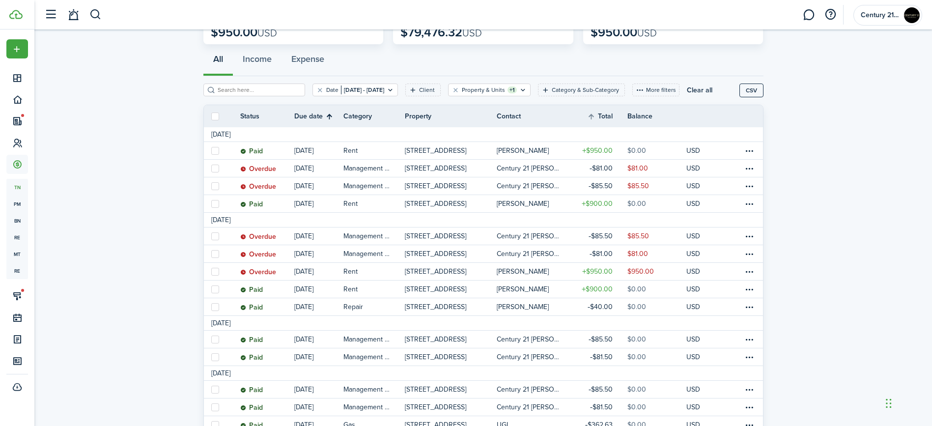
scroll to position [76, 0]
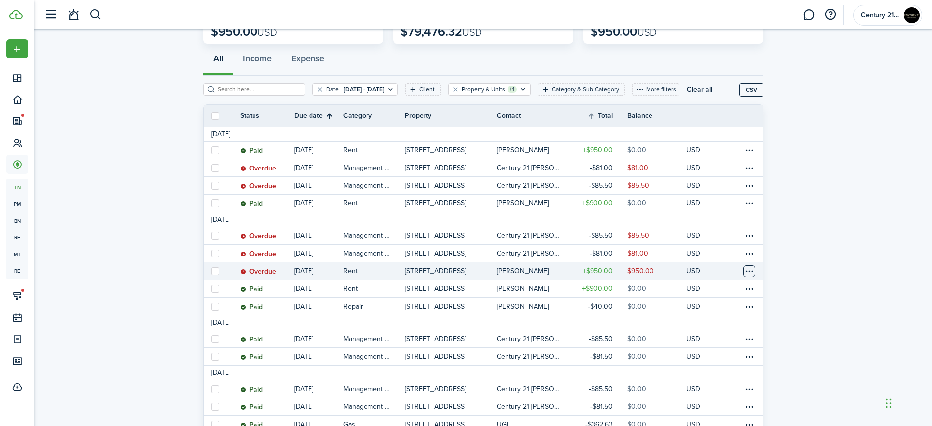
click at [746, 273] on table-menu-btn-icon at bounding box center [749, 271] width 12 height 12
click at [724, 332] on link "Clone" at bounding box center [712, 329] width 86 height 17
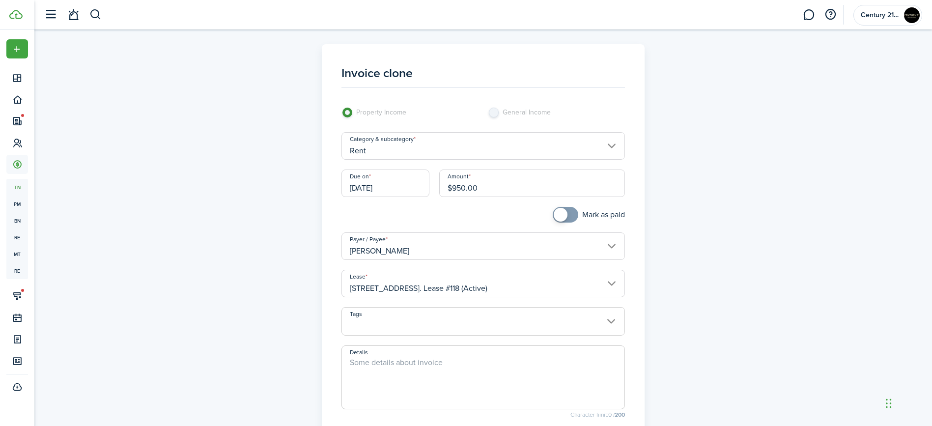
click at [413, 193] on input "[DATE]" at bounding box center [385, 183] width 88 height 28
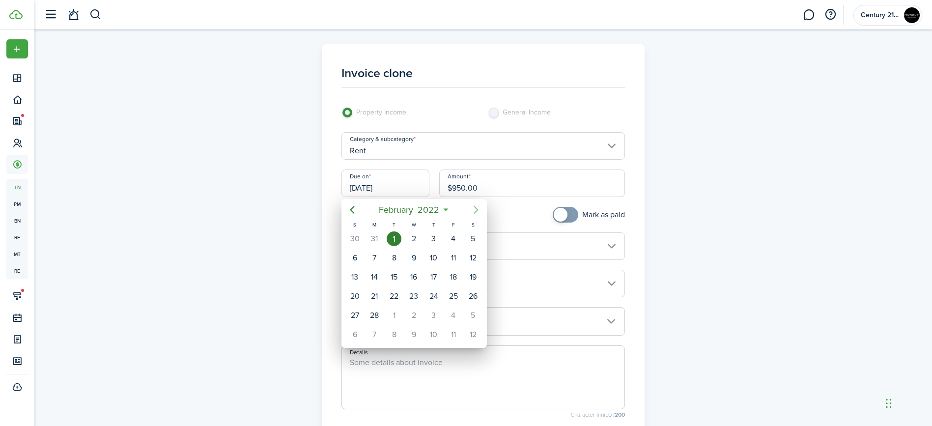
click at [474, 211] on icon "Next page" at bounding box center [476, 210] width 12 height 12
click at [387, 244] on div "[DATE]" at bounding box center [394, 238] width 20 height 19
type input "[DATE]"
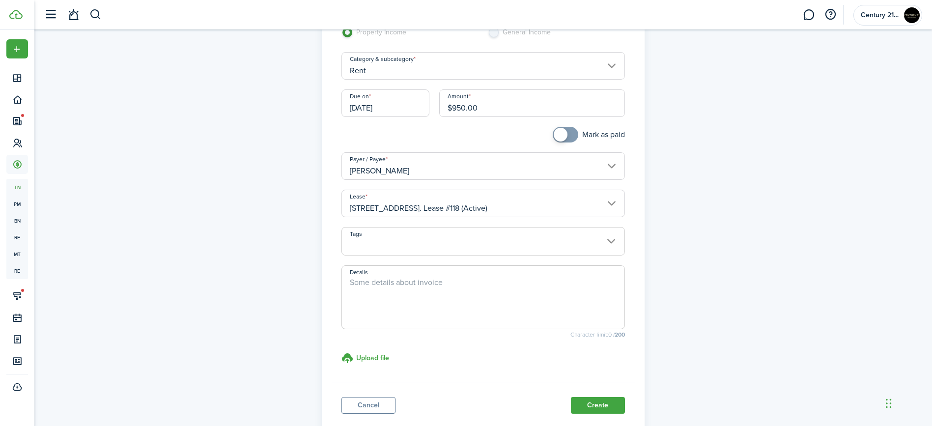
scroll to position [109, 0]
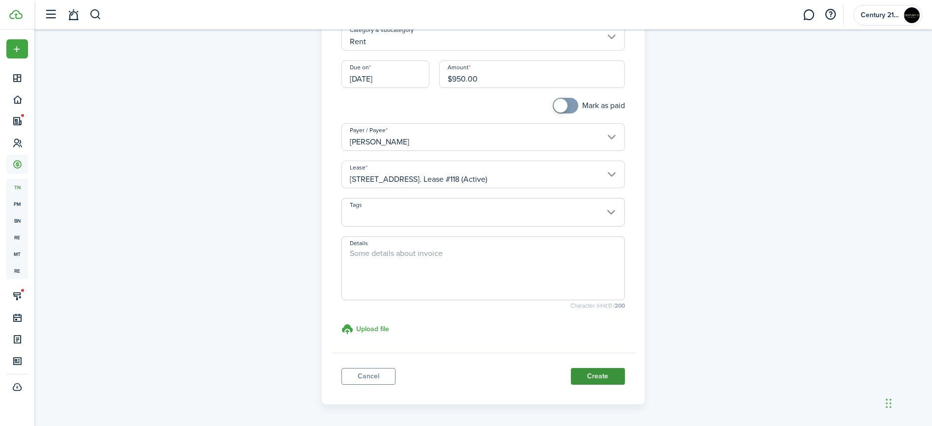
click at [590, 379] on button "Create" at bounding box center [598, 376] width 54 height 17
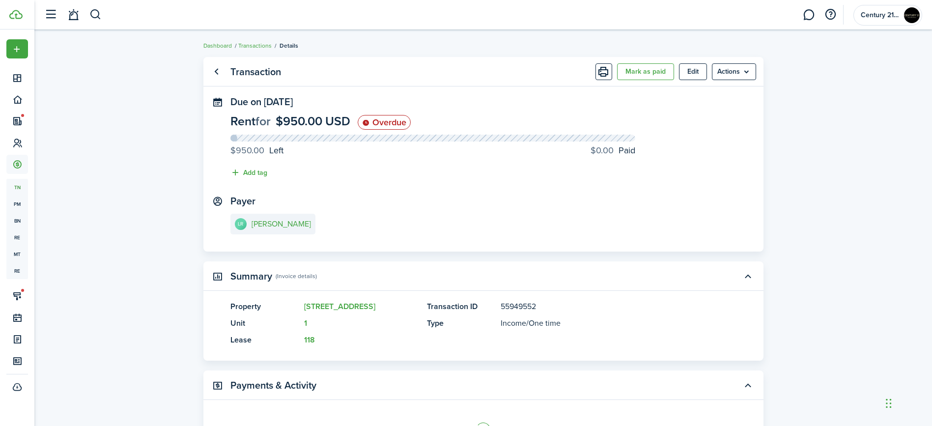
click at [218, 72] on link "Go back" at bounding box center [216, 71] width 17 height 17
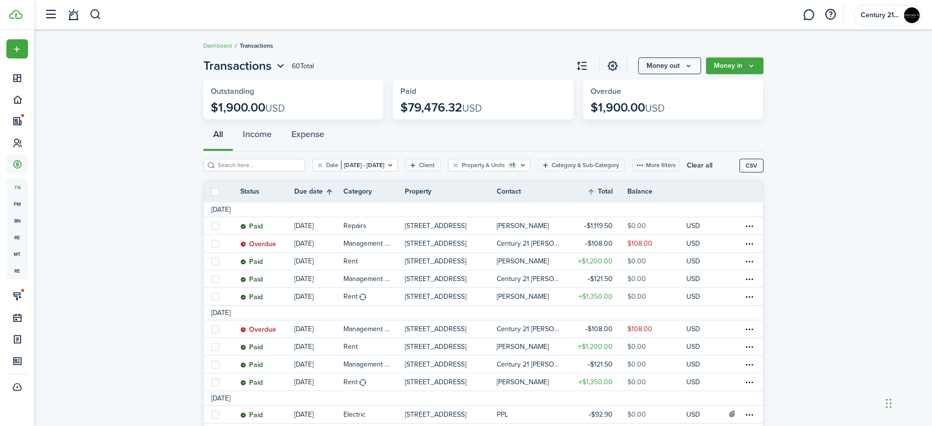
click at [331, 195] on th "Due date" at bounding box center [318, 192] width 49 height 12
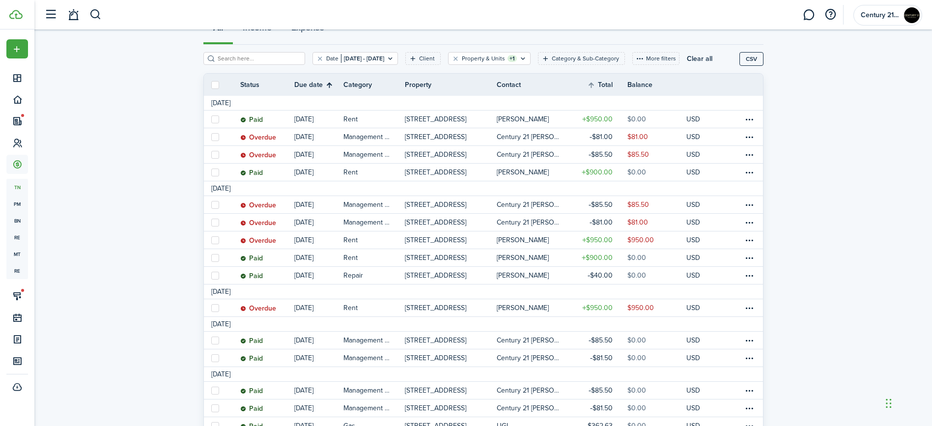
scroll to position [108, 0]
click at [754, 257] on table-menu-btn-icon at bounding box center [749, 257] width 12 height 12
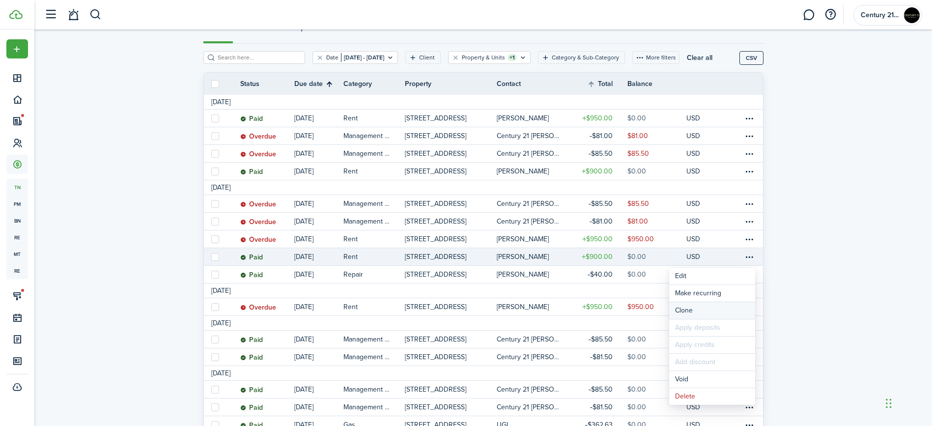
click at [733, 312] on link "Clone" at bounding box center [712, 310] width 86 height 17
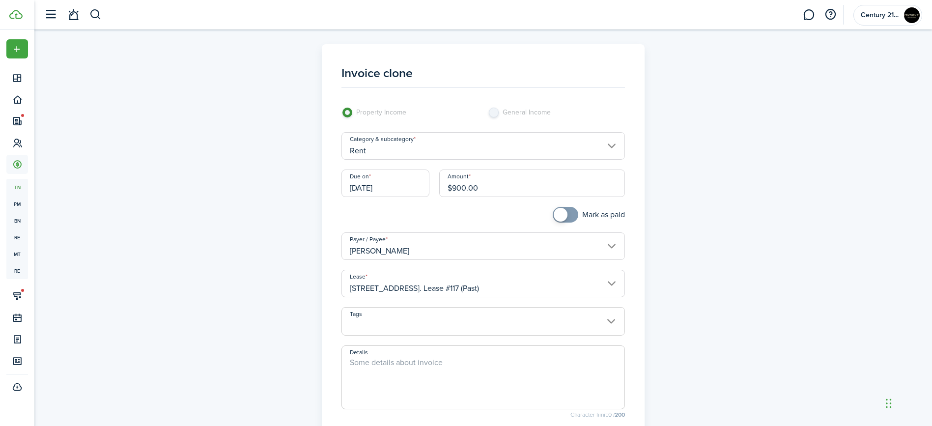
click at [406, 183] on input "[DATE]" at bounding box center [385, 183] width 88 height 28
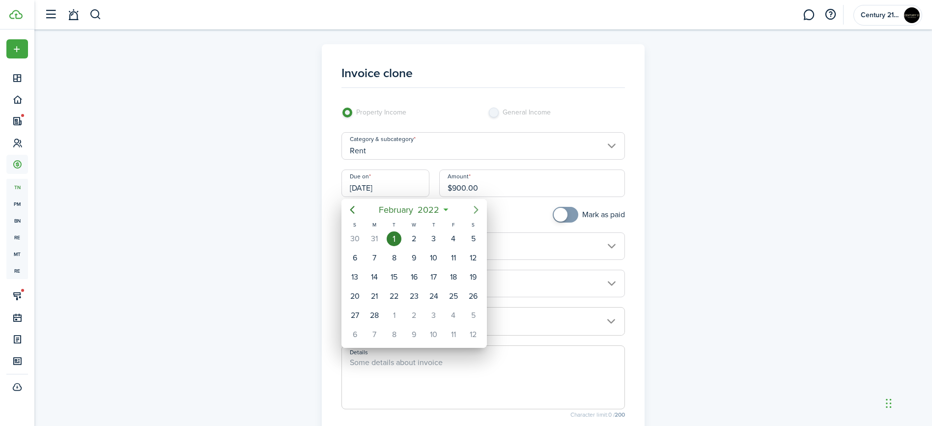
click at [473, 207] on icon "Next page" at bounding box center [476, 210] width 12 height 12
click at [395, 241] on div "1" at bounding box center [394, 238] width 15 height 15
type input "[DATE]"
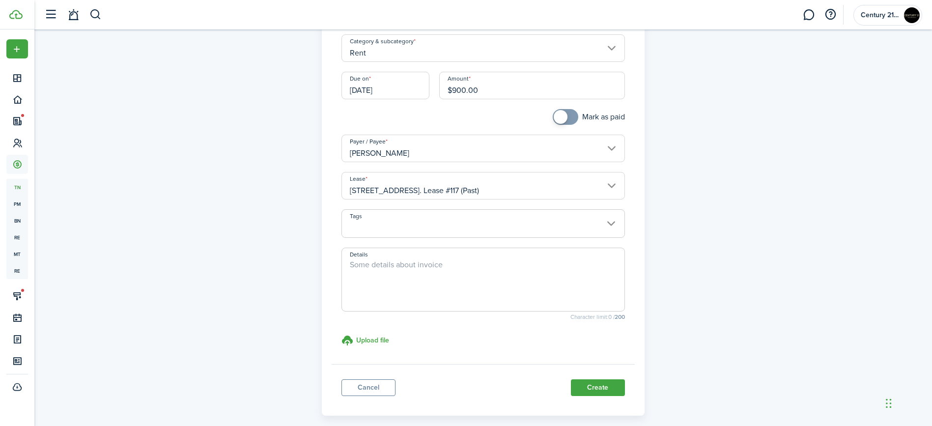
scroll to position [103, 0]
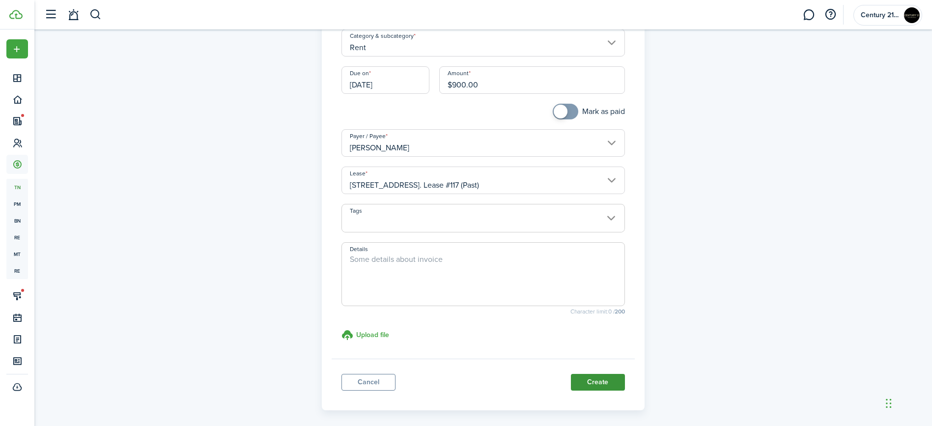
click at [594, 379] on button "Create" at bounding box center [598, 382] width 54 height 17
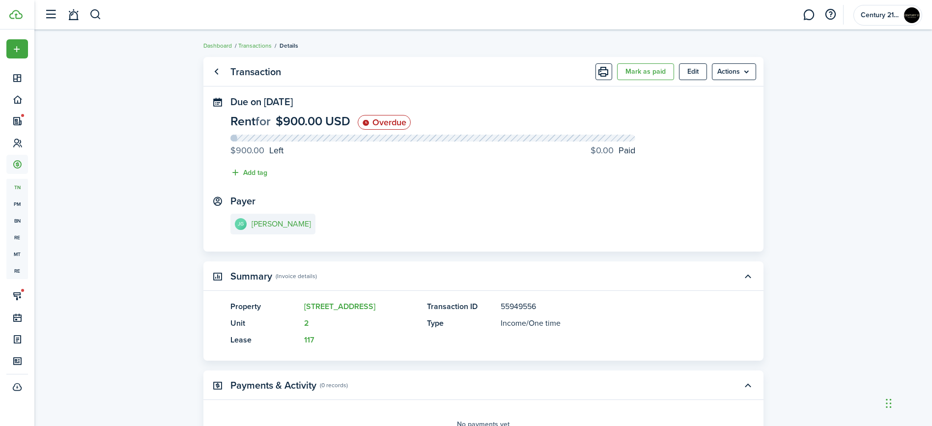
click at [215, 59] on panel-main-header "Transaction [PERSON_NAME] as paid Edit Actions" at bounding box center [483, 71] width 560 height 29
click at [216, 67] on link "Go back" at bounding box center [216, 71] width 17 height 17
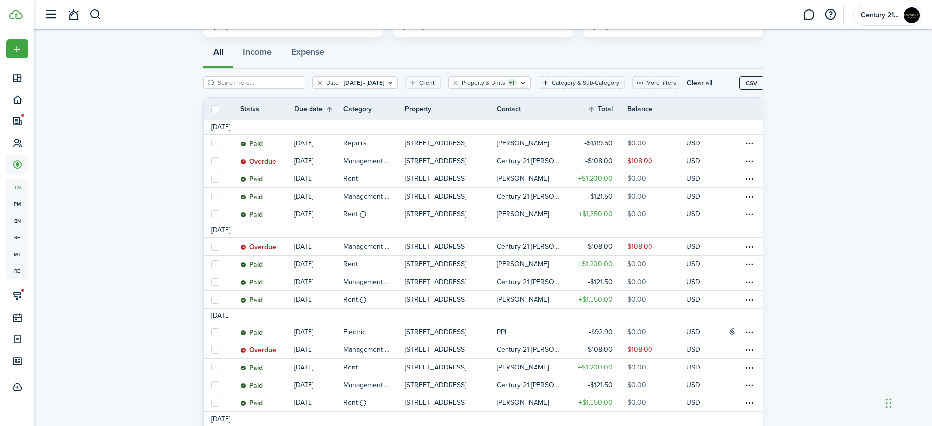
scroll to position [84, 0]
click at [334, 112] on th "Due date" at bounding box center [318, 107] width 49 height 12
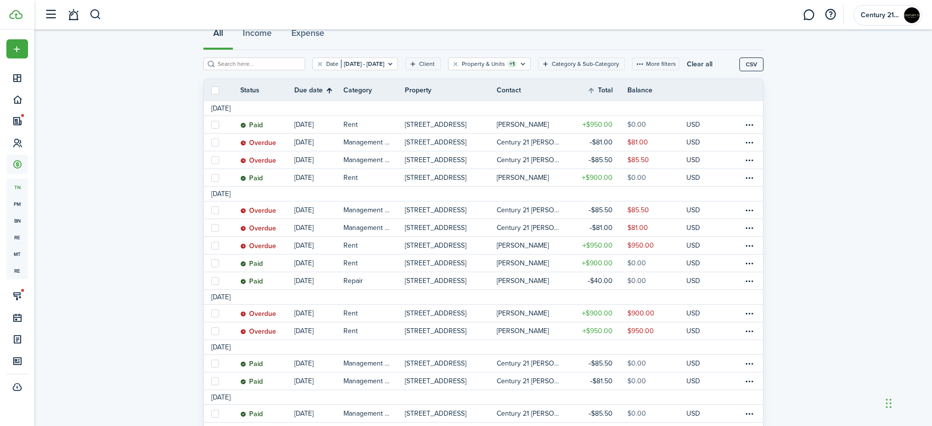
scroll to position [102, 0]
click at [748, 227] on table-menu-btn-icon at bounding box center [749, 227] width 12 height 12
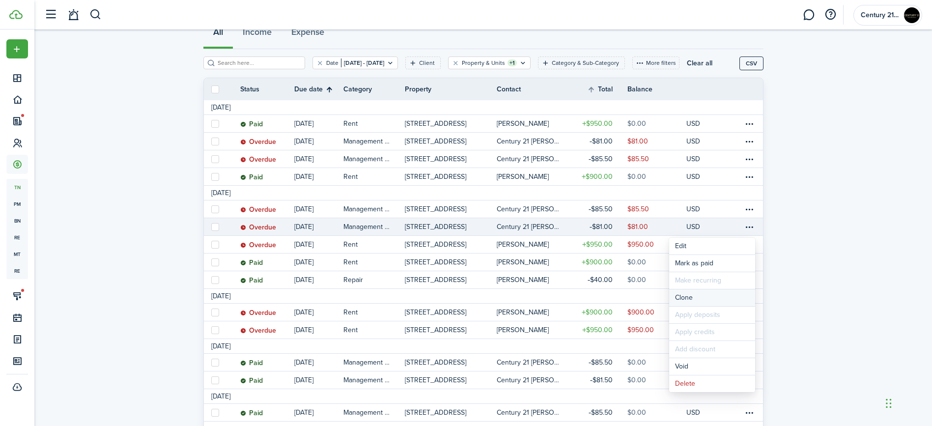
click at [723, 296] on link "Clone" at bounding box center [712, 297] width 86 height 17
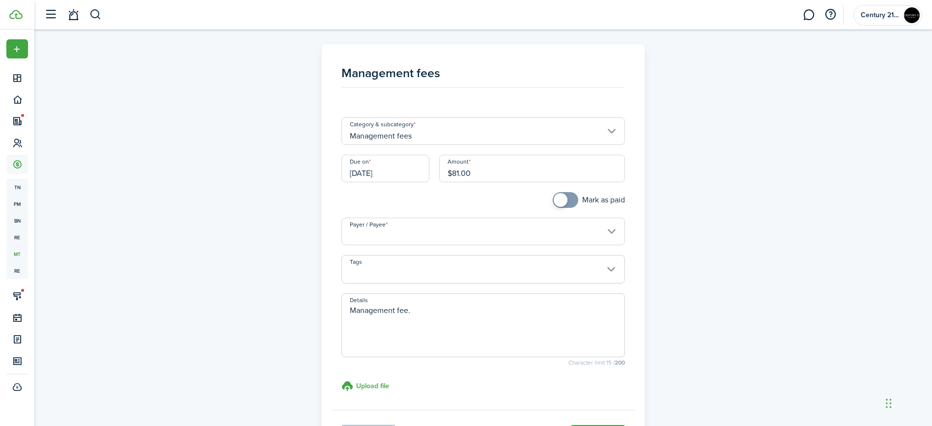
click at [406, 162] on input "[DATE]" at bounding box center [385, 169] width 88 height 28
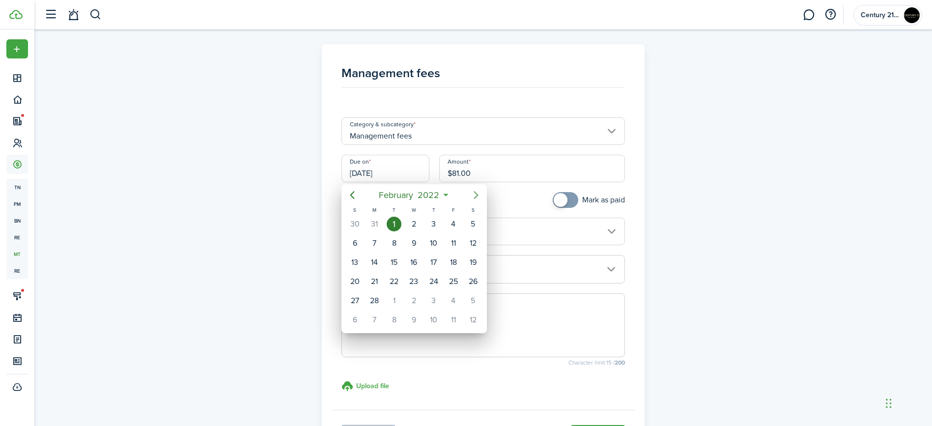
click at [476, 191] on icon "Next page" at bounding box center [476, 195] width 12 height 12
click at [396, 227] on div "1" at bounding box center [394, 224] width 15 height 15
type input "[DATE]"
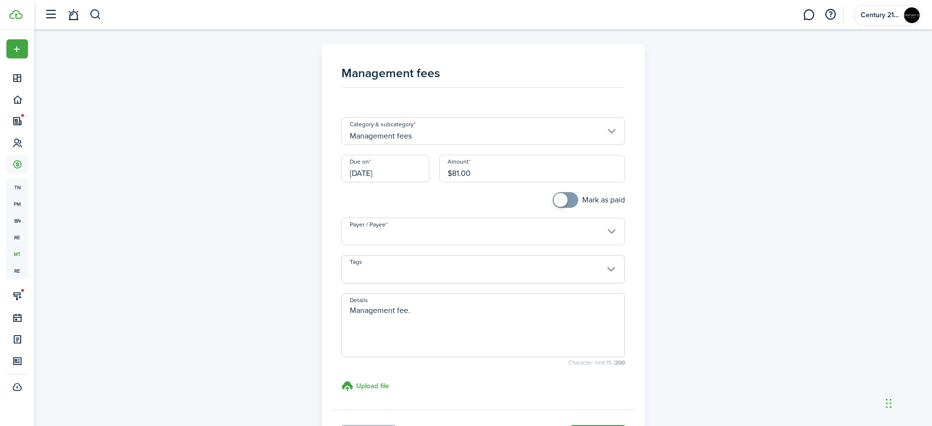
click at [458, 237] on input "Payer / Payee" at bounding box center [482, 232] width 283 height 28
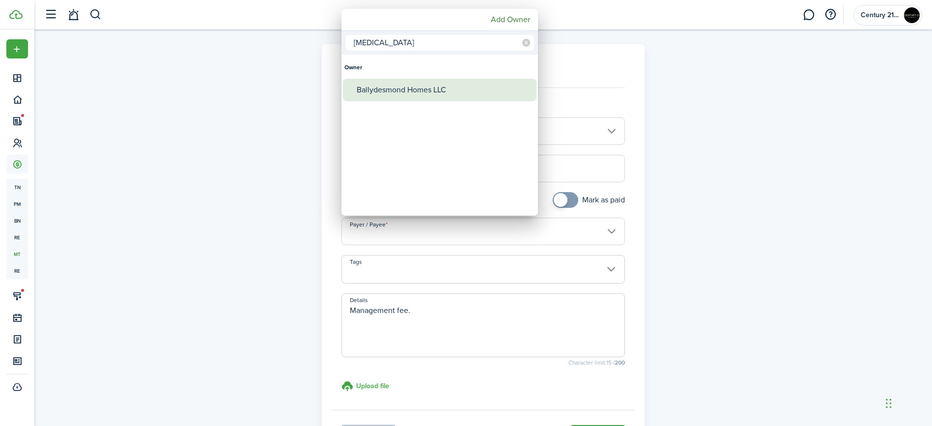
type input "[MEDICAL_DATA]"
click at [422, 96] on div "Ballydesmond Homes LLC" at bounding box center [444, 90] width 174 height 23
type input "Ballydesmond Homes LLC"
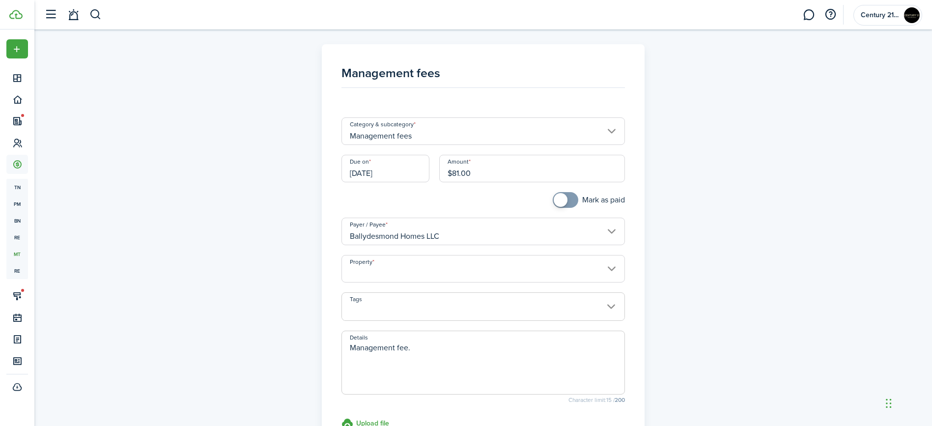
click at [405, 279] on input "Property" at bounding box center [482, 269] width 283 height 28
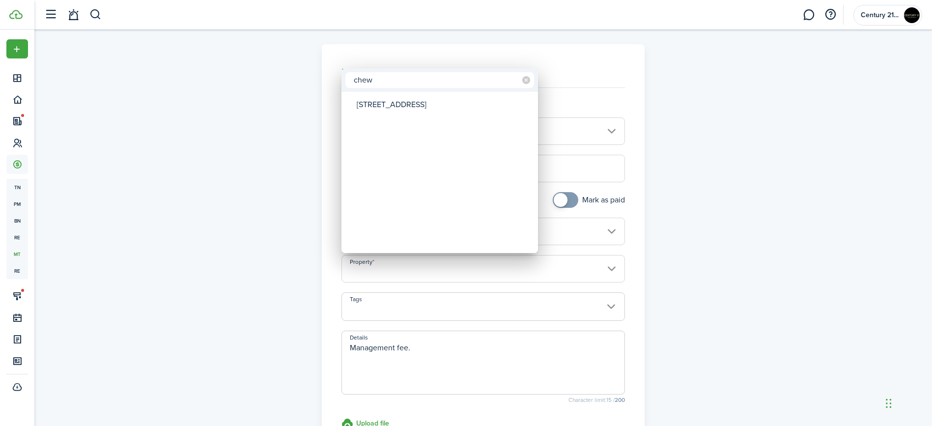
type input "chew"
click at [431, 109] on div "[STREET_ADDRESS]" at bounding box center [444, 104] width 174 height 23
type input "[STREET_ADDRESS]"
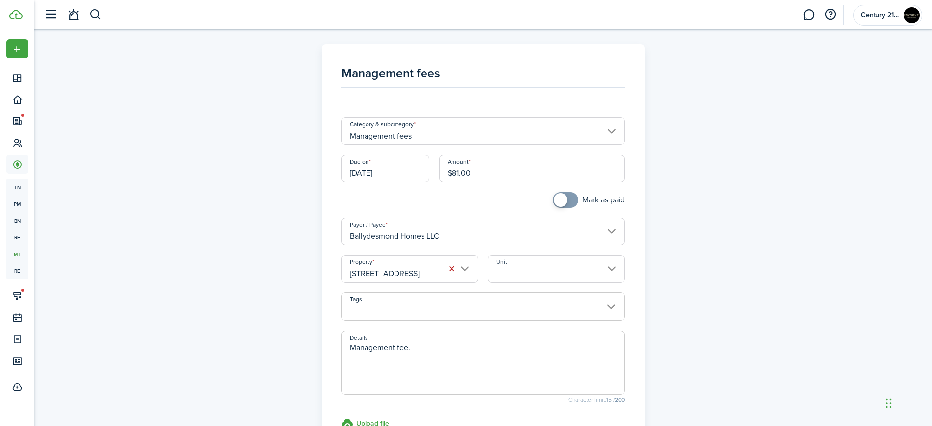
click at [539, 257] on input "Unit" at bounding box center [556, 269] width 137 height 28
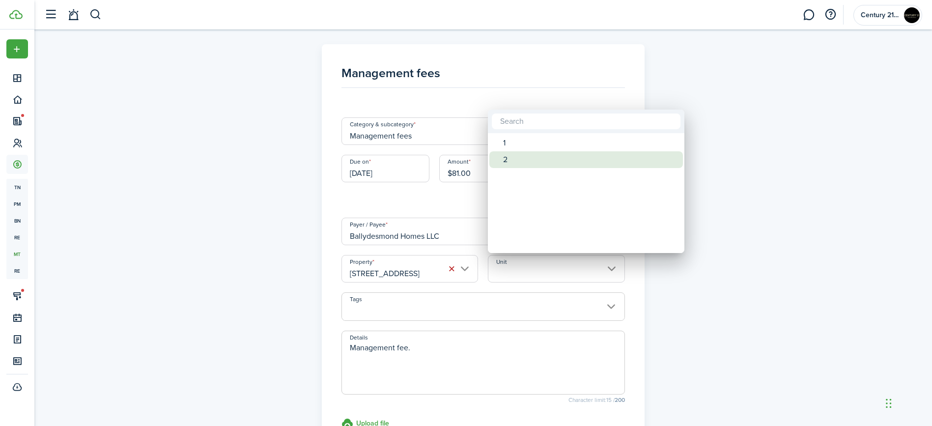
click at [526, 161] on div "2" at bounding box center [590, 159] width 174 height 17
type input "2"
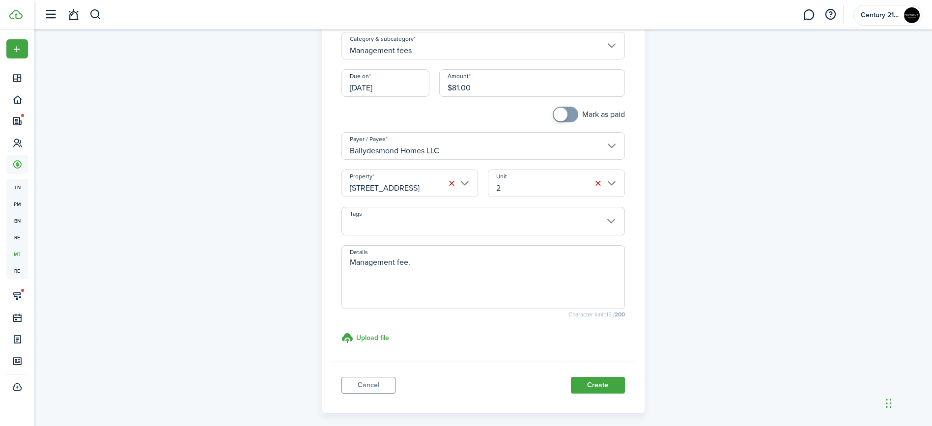
scroll to position [93, 0]
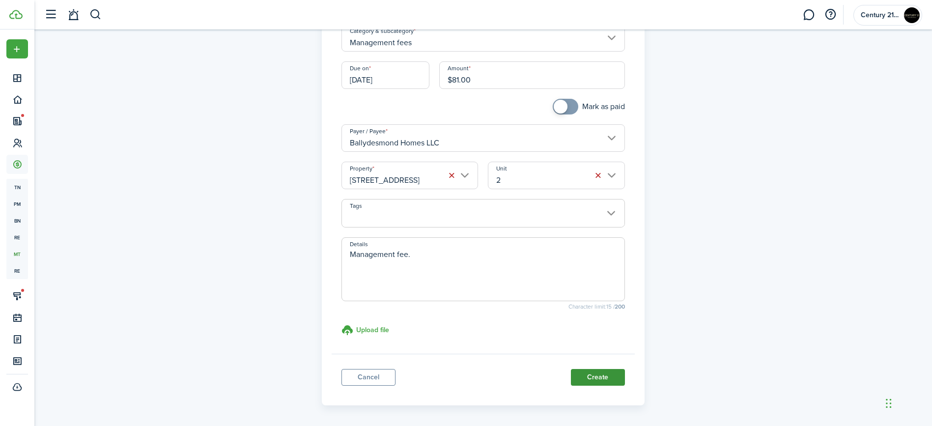
click at [596, 372] on button "Create" at bounding box center [598, 377] width 54 height 17
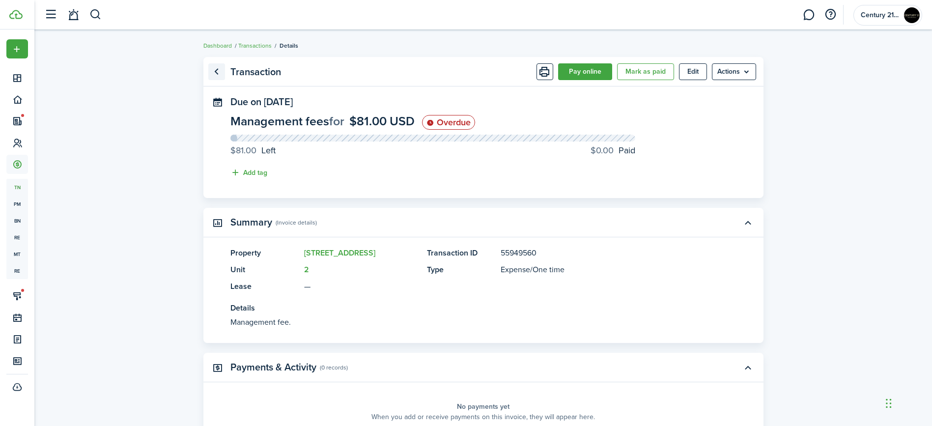
click at [214, 73] on link "Go back" at bounding box center [216, 71] width 17 height 17
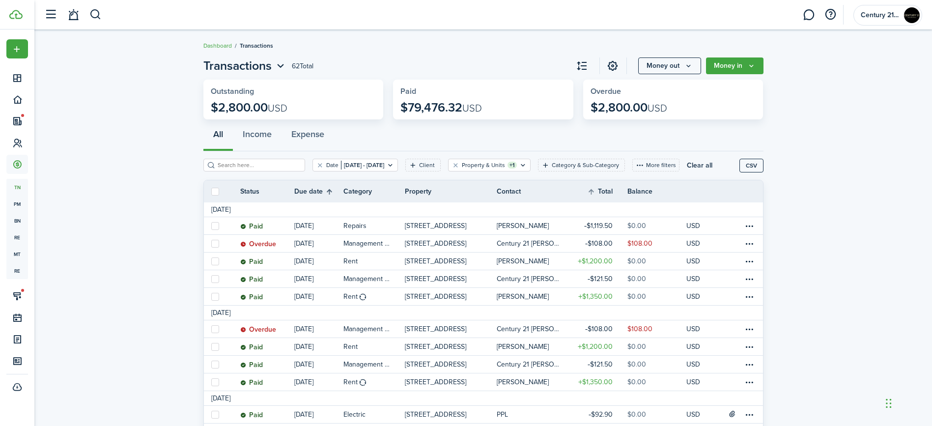
click at [328, 192] on th "Due date" at bounding box center [318, 192] width 49 height 12
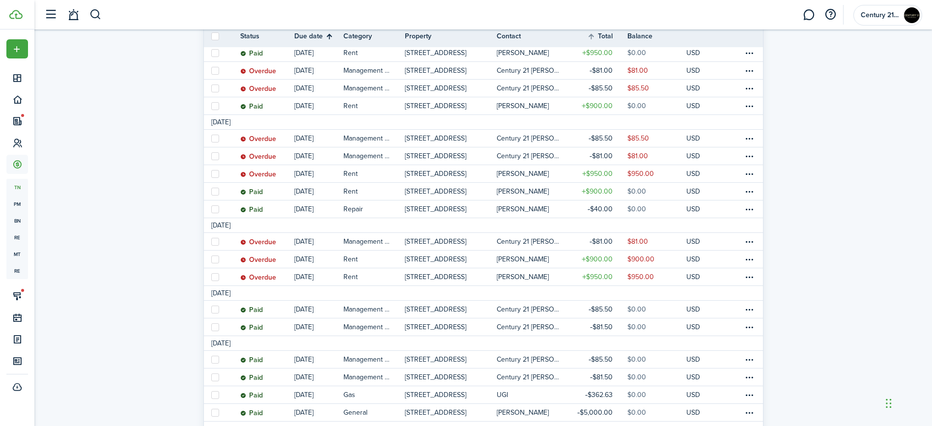
scroll to position [178, 0]
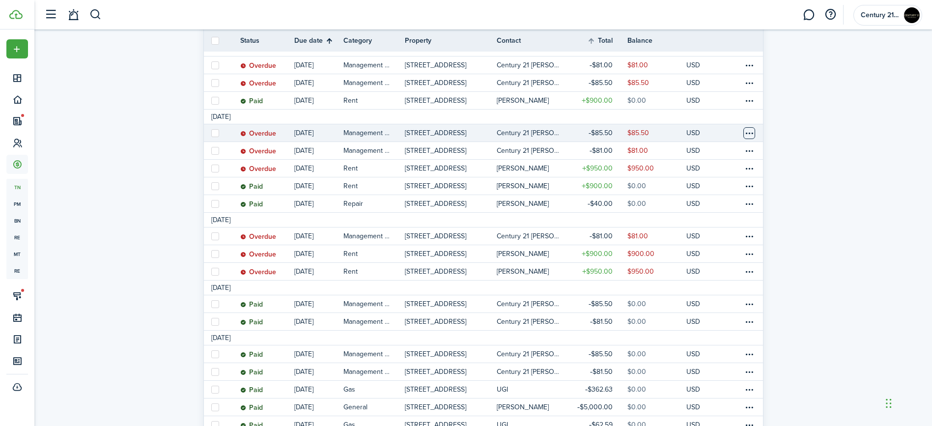
click at [749, 132] on table-menu-btn-icon at bounding box center [749, 133] width 12 height 12
click at [724, 204] on link "Clone" at bounding box center [712, 204] width 86 height 17
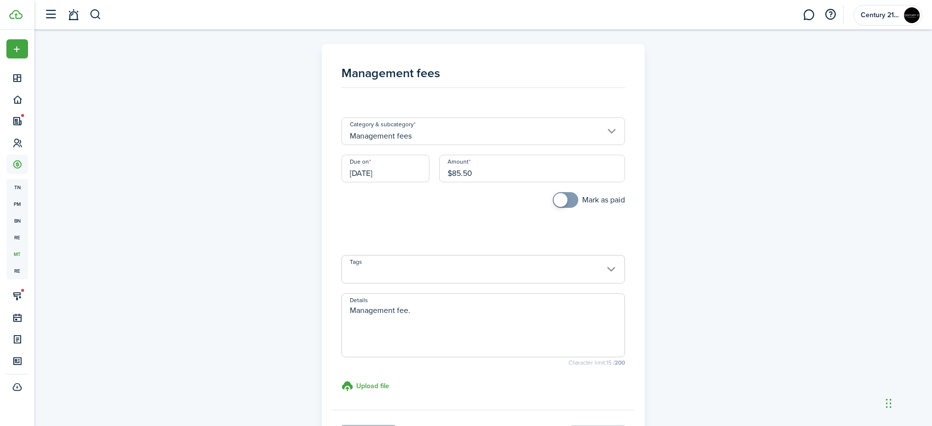
click at [389, 167] on input "[DATE]" at bounding box center [385, 169] width 88 height 28
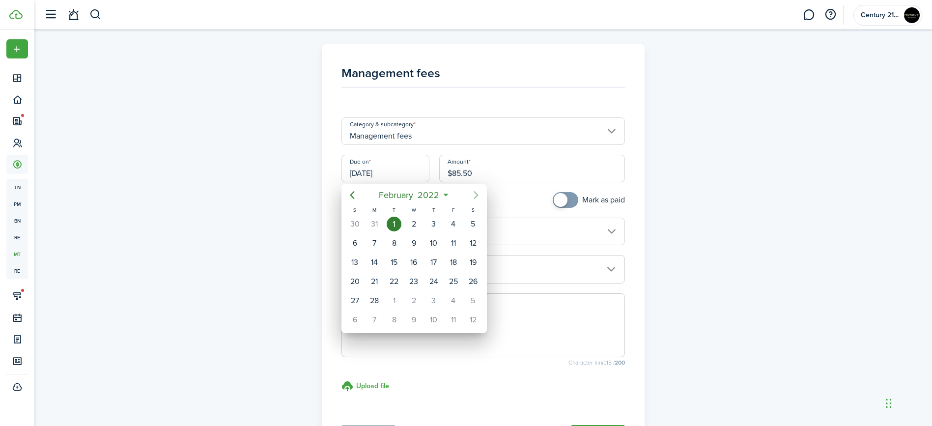
click at [471, 194] on icon "Next page" at bounding box center [476, 195] width 12 height 12
click at [396, 220] on div "1" at bounding box center [394, 224] width 15 height 15
type input "[DATE]"
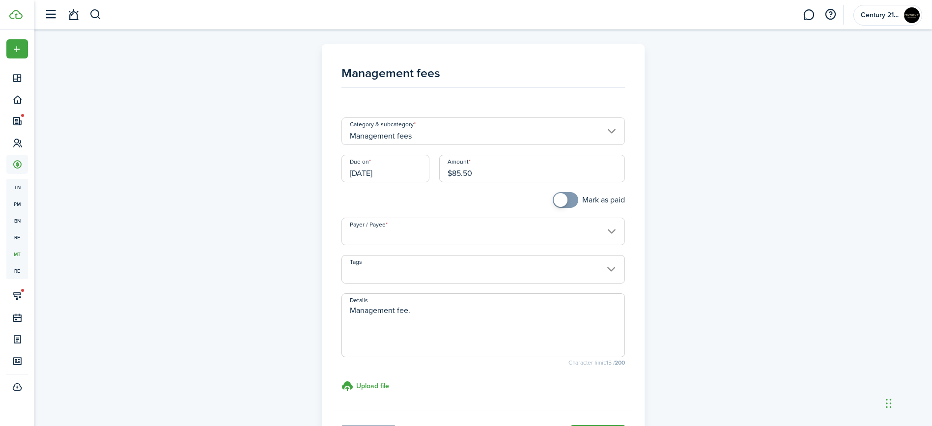
click at [493, 236] on input "Payer / Payee" at bounding box center [482, 232] width 283 height 28
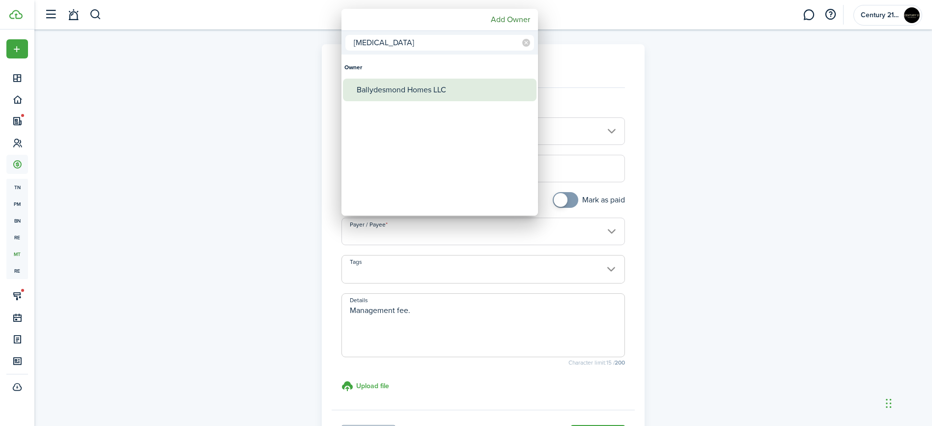
type input "[MEDICAL_DATA]"
click at [484, 99] on div "Ballydesmond Homes LLC" at bounding box center [444, 90] width 174 height 23
type input "Ballydesmond Homes LLC"
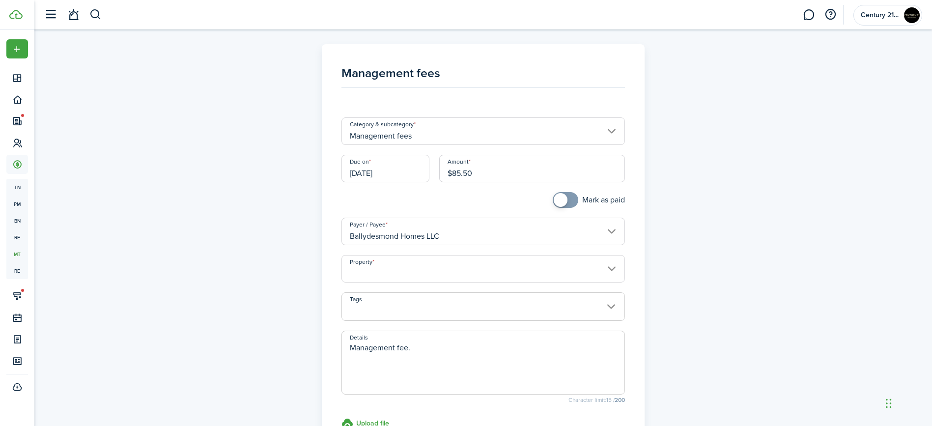
click at [483, 271] on input "Property" at bounding box center [482, 269] width 283 height 28
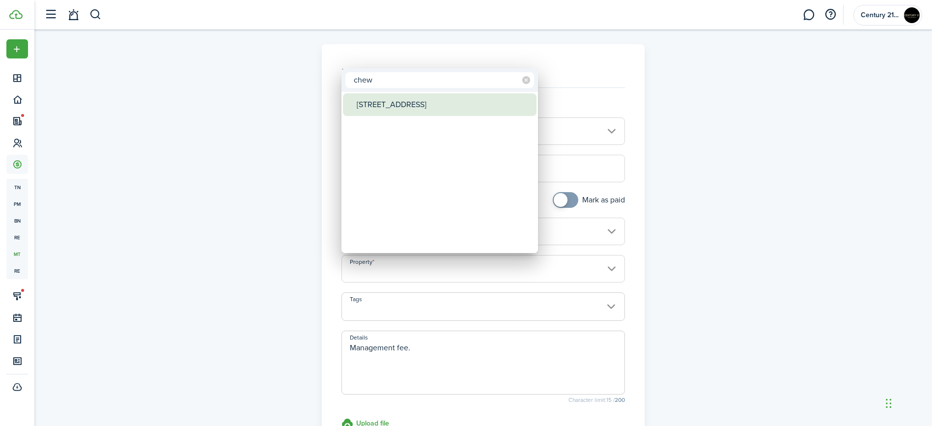
type input "chew"
click at [441, 106] on div "[STREET_ADDRESS]" at bounding box center [444, 104] width 174 height 23
type input "[STREET_ADDRESS]"
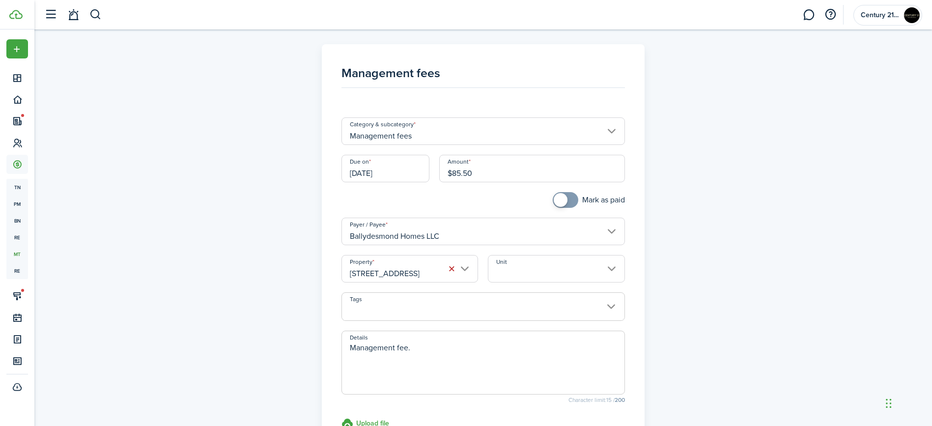
click at [554, 266] on input "Unit" at bounding box center [556, 269] width 137 height 28
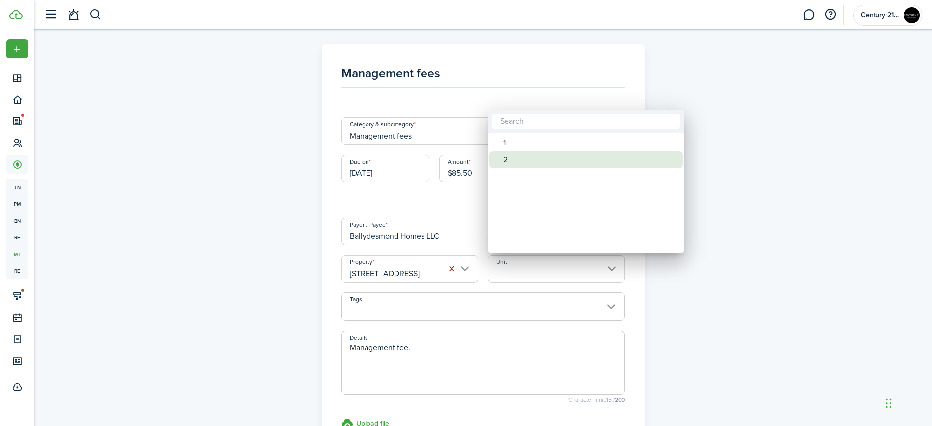
click at [547, 166] on div "2" at bounding box center [590, 159] width 174 height 17
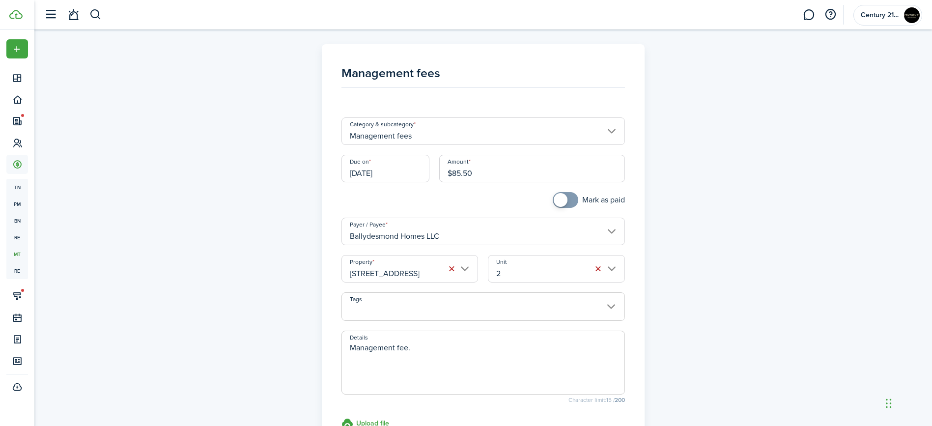
click at [535, 259] on input "2" at bounding box center [556, 269] width 137 height 28
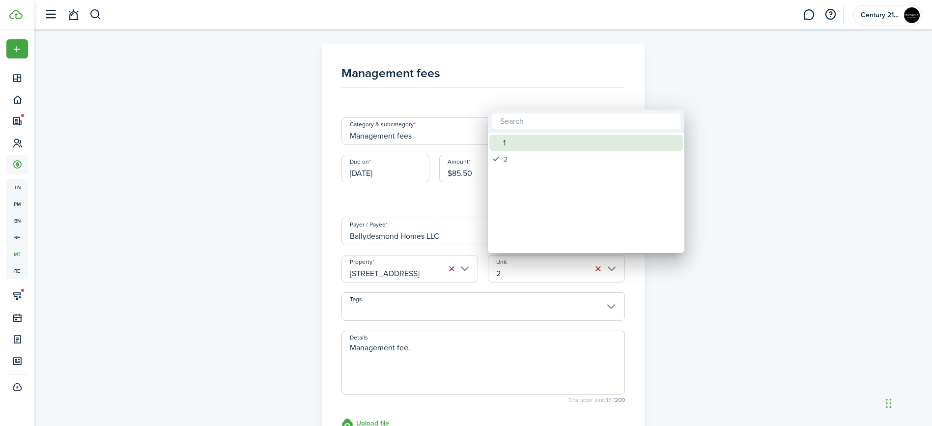
click at [544, 140] on div "1" at bounding box center [590, 143] width 174 height 17
type input "1"
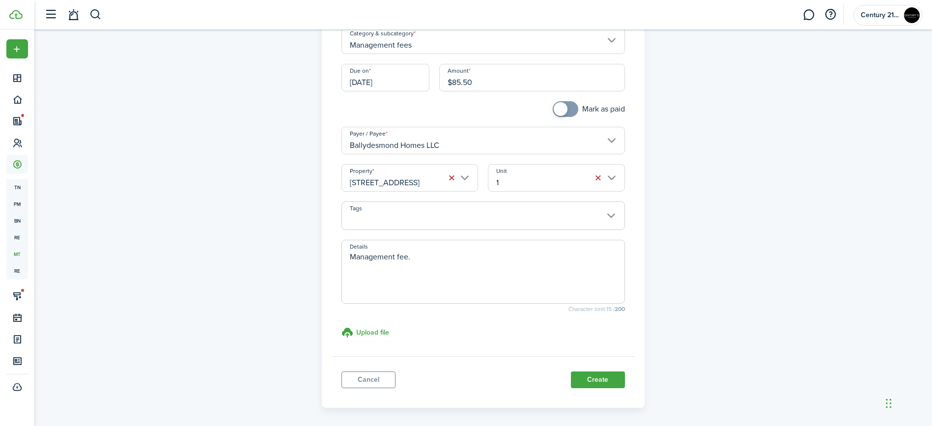
scroll to position [129, 0]
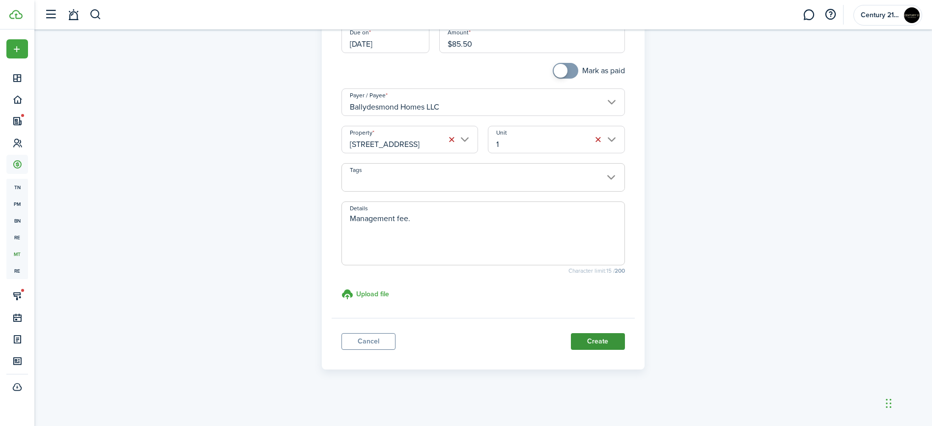
click at [580, 342] on button "Create" at bounding box center [598, 341] width 54 height 17
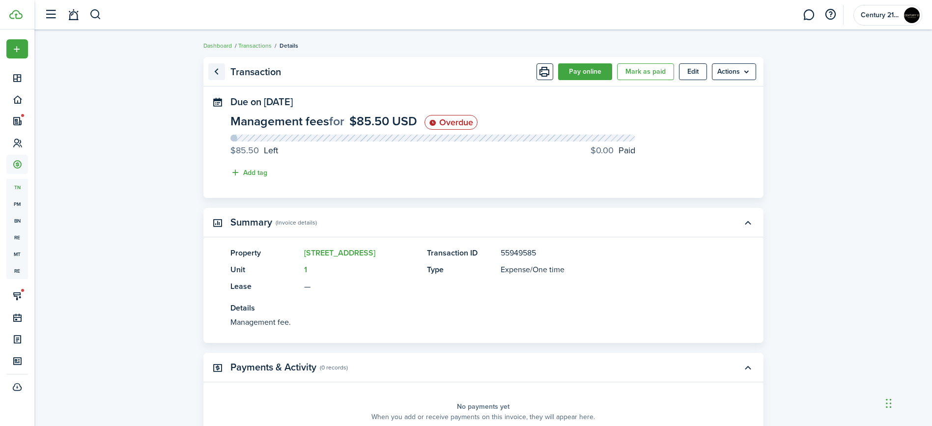
click at [221, 75] on link "Go back" at bounding box center [216, 71] width 17 height 17
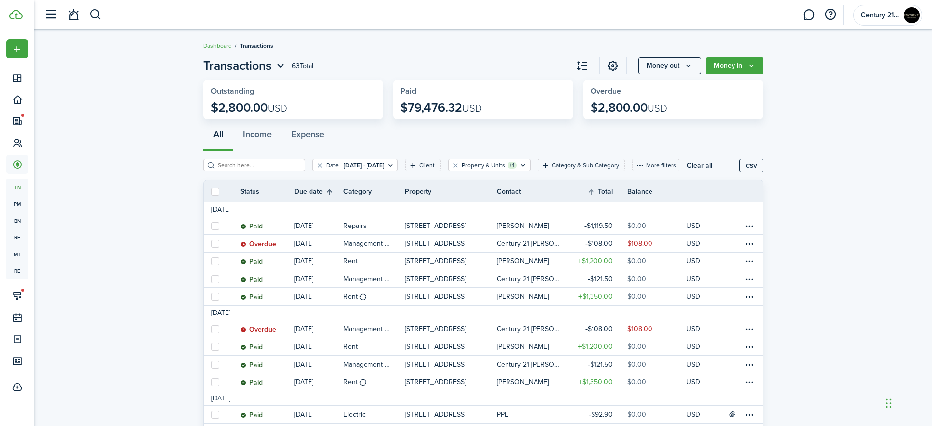
click at [333, 188] on th "Due date" at bounding box center [318, 192] width 49 height 12
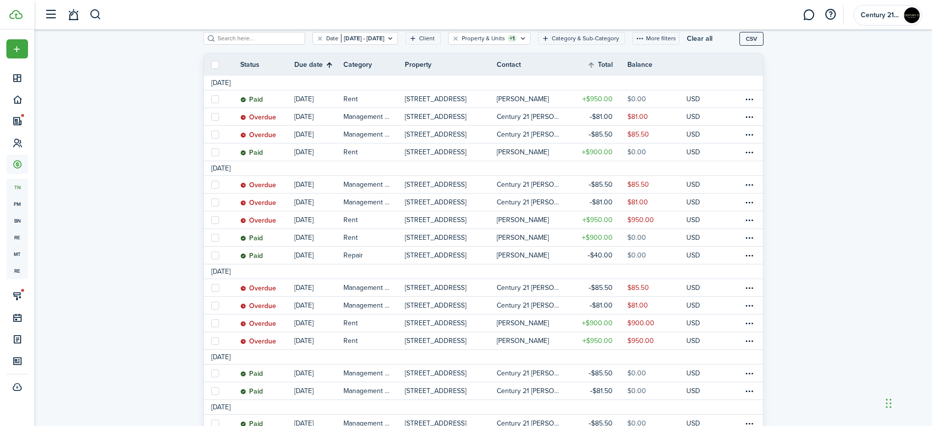
scroll to position [130, 0]
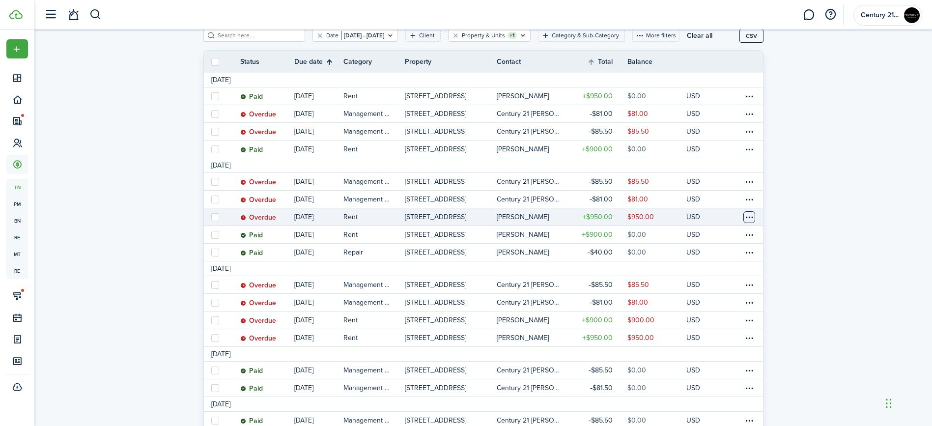
click at [749, 220] on table-menu-btn-icon at bounding box center [749, 217] width 12 height 12
click at [734, 256] on link "Mark as paid" at bounding box center [712, 253] width 86 height 17
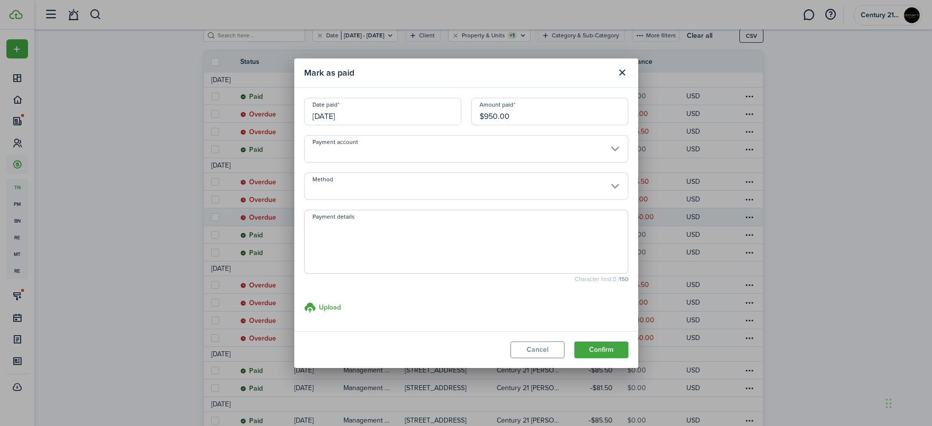
click at [394, 109] on input "[DATE]" at bounding box center [382, 112] width 157 height 28
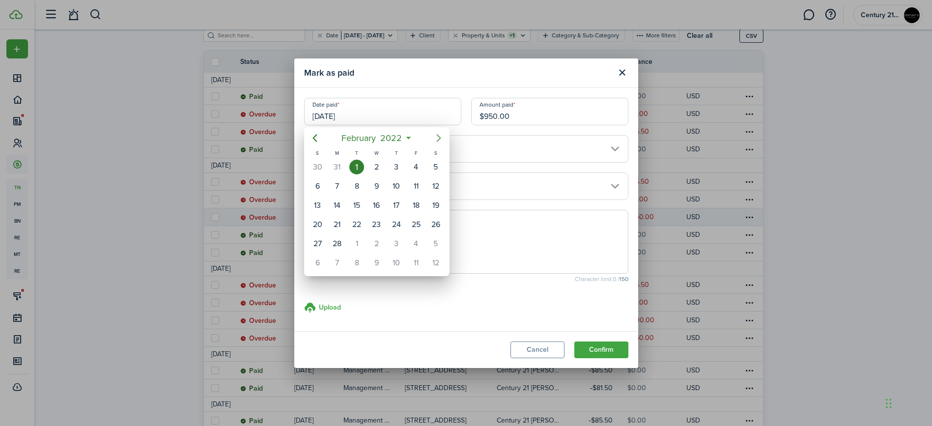
click at [442, 135] on icon "Next page" at bounding box center [439, 138] width 12 height 12
click at [358, 166] on div "1" at bounding box center [356, 167] width 15 height 15
type input "[DATE]"
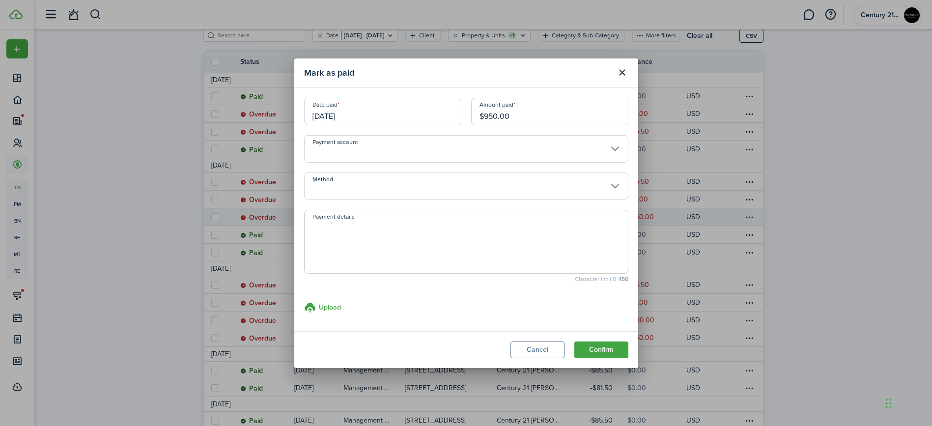
click at [438, 182] on input "Method" at bounding box center [466, 186] width 324 height 28
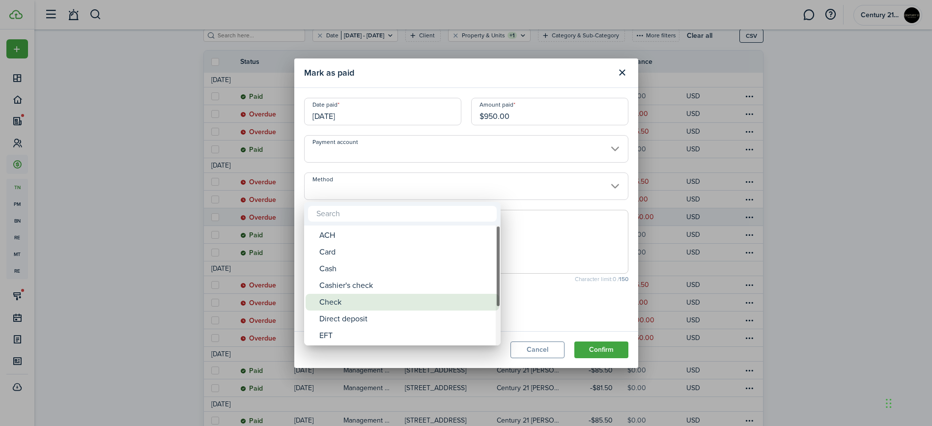
click at [368, 302] on div "Check" at bounding box center [406, 302] width 174 height 17
type input "Check"
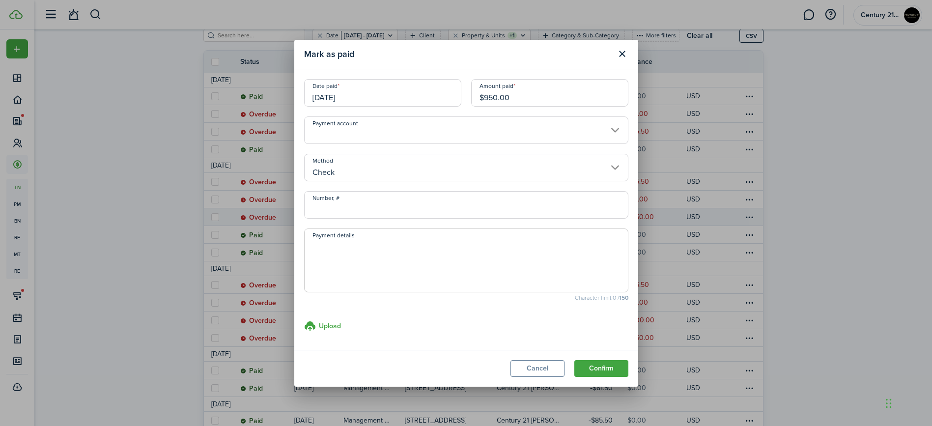
click at [601, 366] on button "Confirm" at bounding box center [601, 368] width 54 height 17
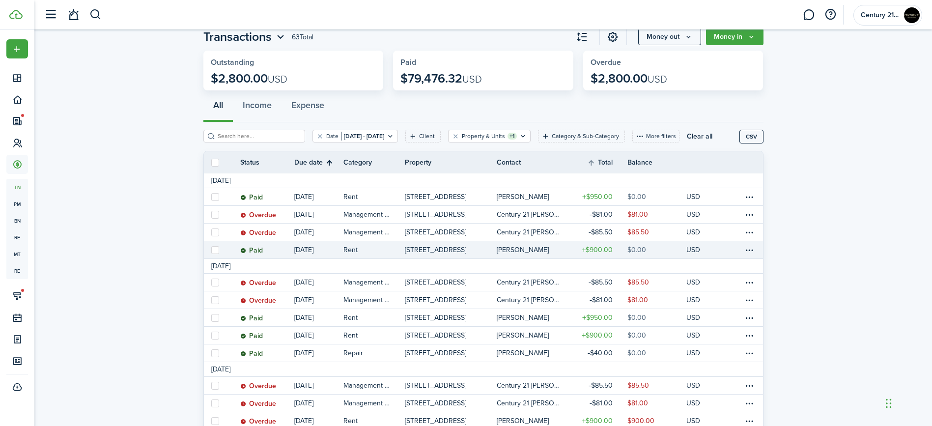
scroll to position [0, 0]
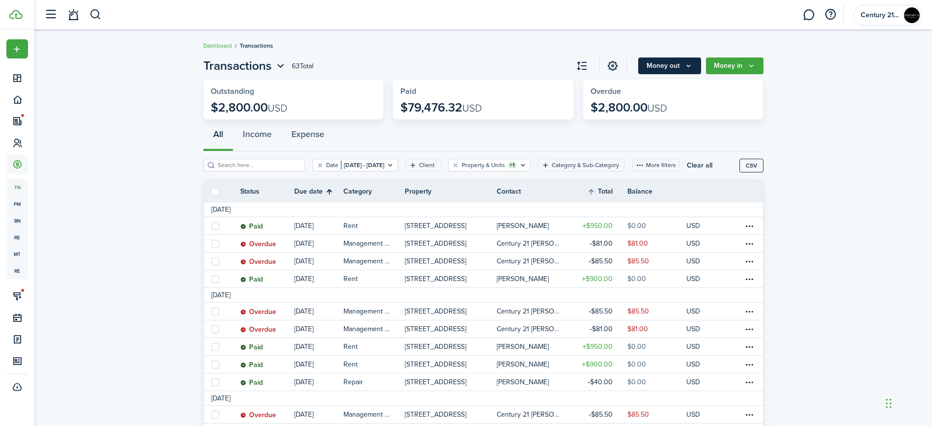
click at [653, 69] on button "Money out" at bounding box center [669, 65] width 63 height 17
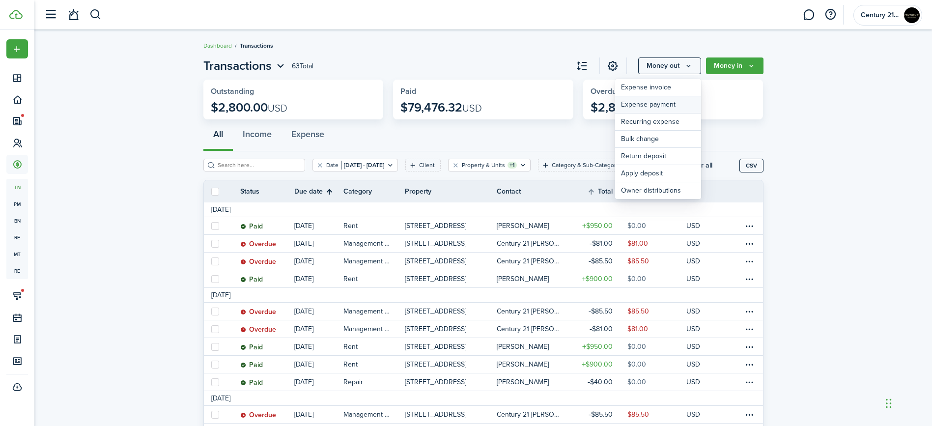
click at [650, 103] on link "Expense payment" at bounding box center [658, 104] width 86 height 17
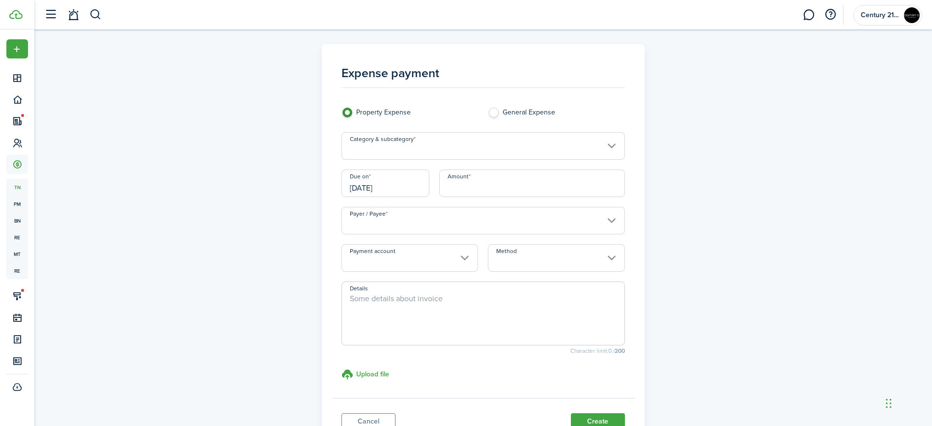
click at [399, 154] on input "Category & subcategory" at bounding box center [482, 146] width 283 height 28
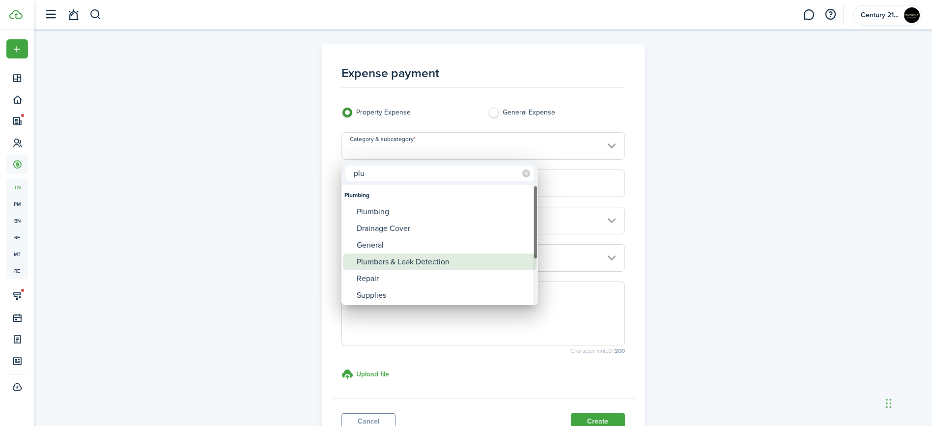
type input "plu"
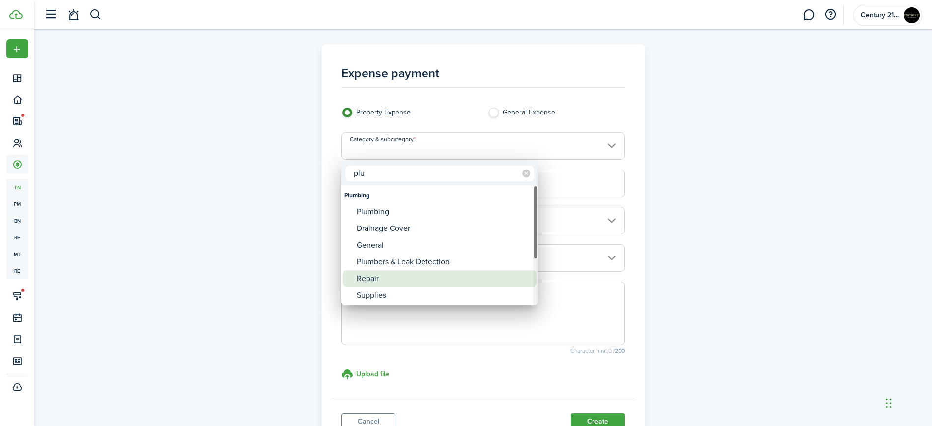
click at [363, 280] on div "Repair" at bounding box center [444, 278] width 174 height 17
type input "Plumbing / Repair"
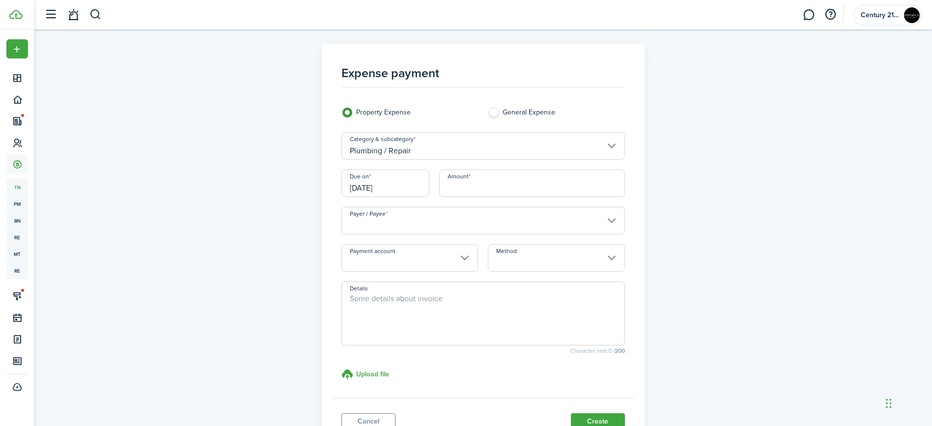
click at [396, 188] on input "[DATE]" at bounding box center [385, 183] width 88 height 28
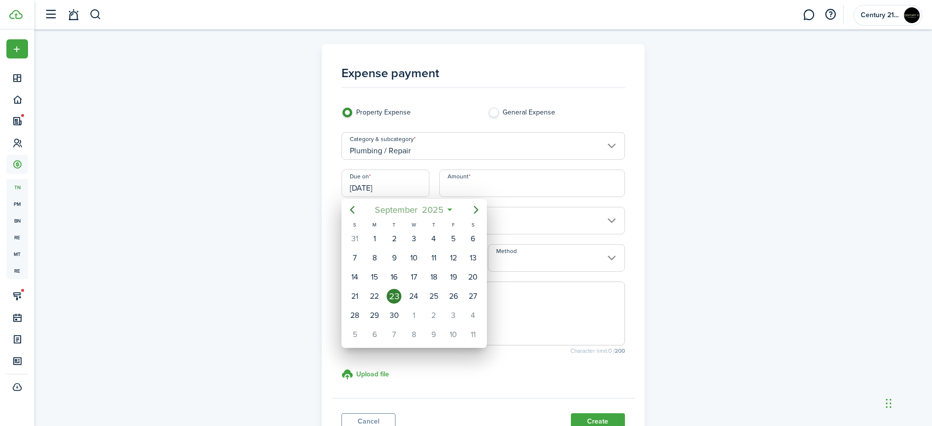
click at [421, 214] on span "2025" at bounding box center [433, 210] width 26 height 18
click at [416, 213] on span "2025" at bounding box center [409, 210] width 26 height 18
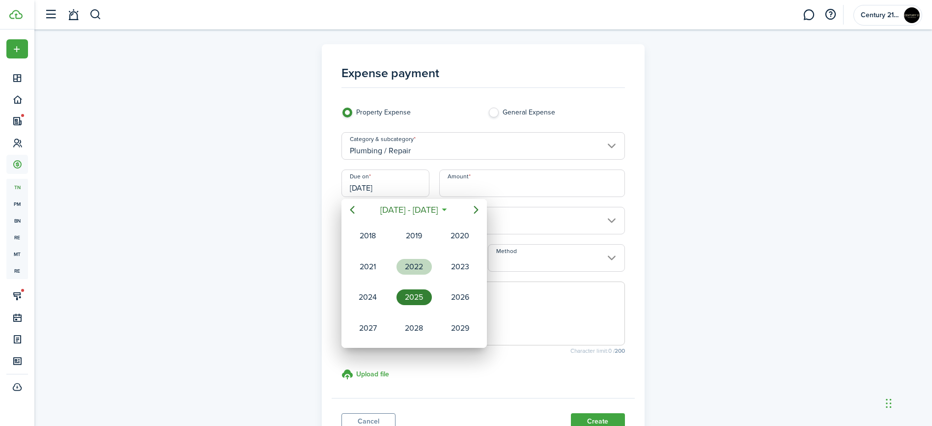
click at [420, 269] on div "2022" at bounding box center [413, 267] width 35 height 16
click at [455, 238] on div "Mar" at bounding box center [459, 236] width 35 height 16
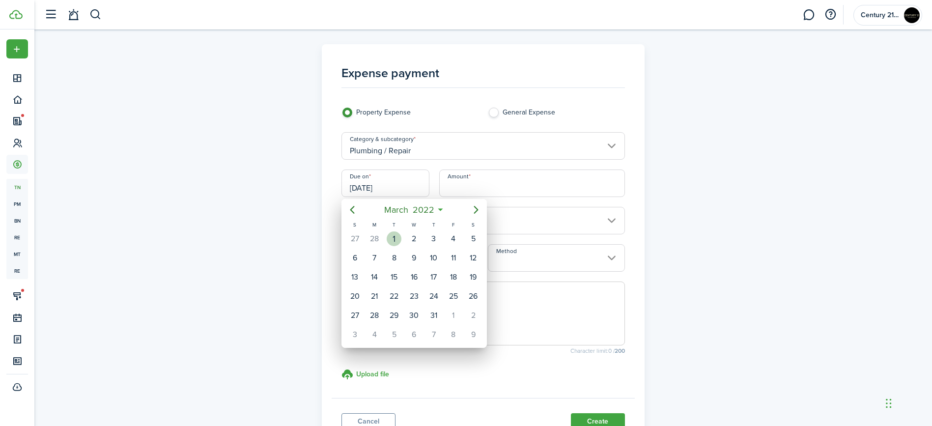
click at [398, 236] on div "1" at bounding box center [394, 238] width 15 height 15
type input "[DATE]"
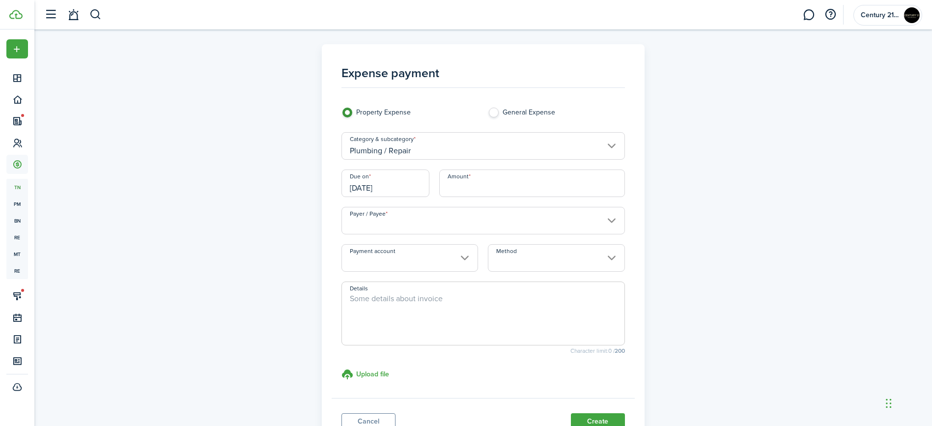
click at [455, 188] on input "Amount" at bounding box center [532, 183] width 186 height 28
click at [463, 226] on input "Payer / Payee" at bounding box center [482, 221] width 283 height 28
type input "$200.00"
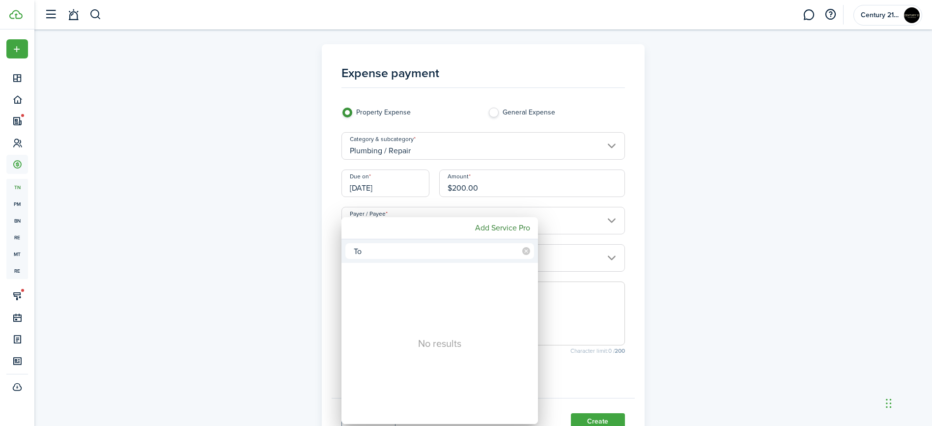
type input "T"
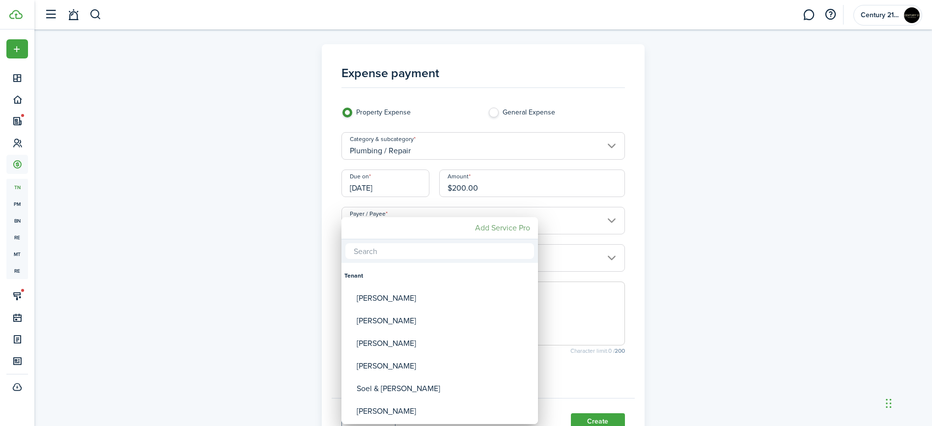
click at [509, 222] on mbsc-button "Add Service Pro" at bounding box center [502, 228] width 63 height 18
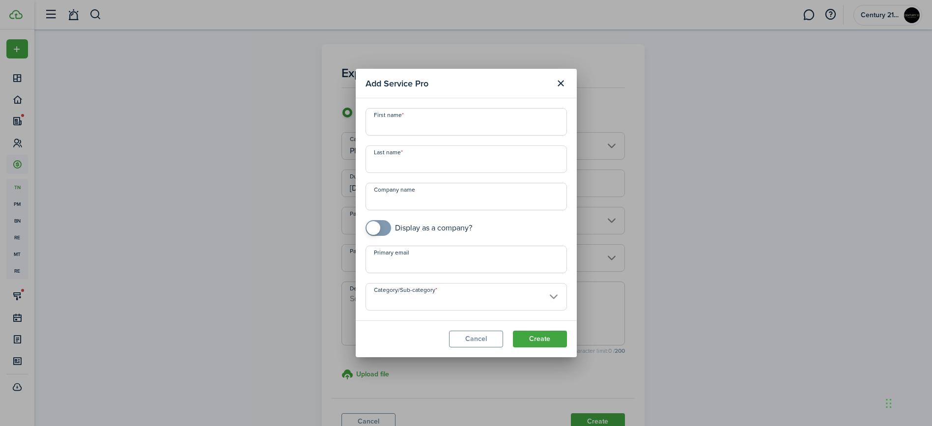
click at [429, 121] on input "First name" at bounding box center [465, 122] width 201 height 28
click at [414, 121] on input "First name" at bounding box center [465, 122] width 201 height 28
click at [394, 198] on input "Company name" at bounding box center [465, 197] width 201 height 28
type input "[PERSON_NAME] Sewer"
checkbox input "true"
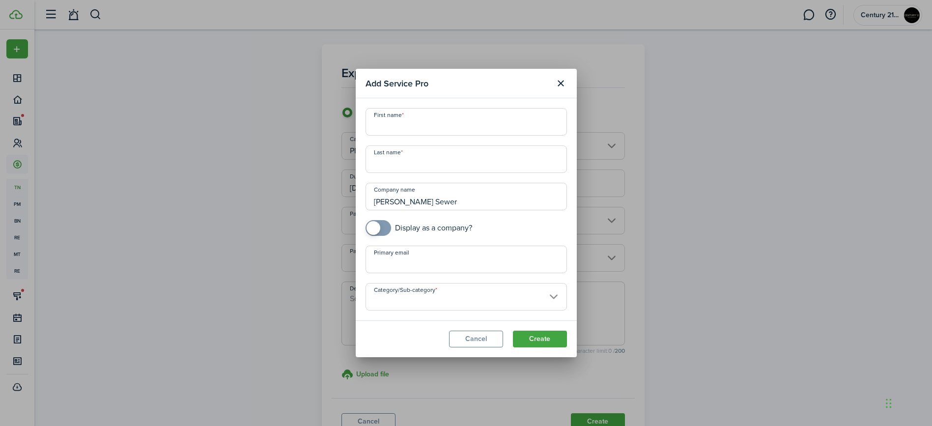
click at [383, 228] on span at bounding box center [378, 228] width 10 height 16
click at [418, 295] on input "Category/Sub-category" at bounding box center [465, 297] width 201 height 28
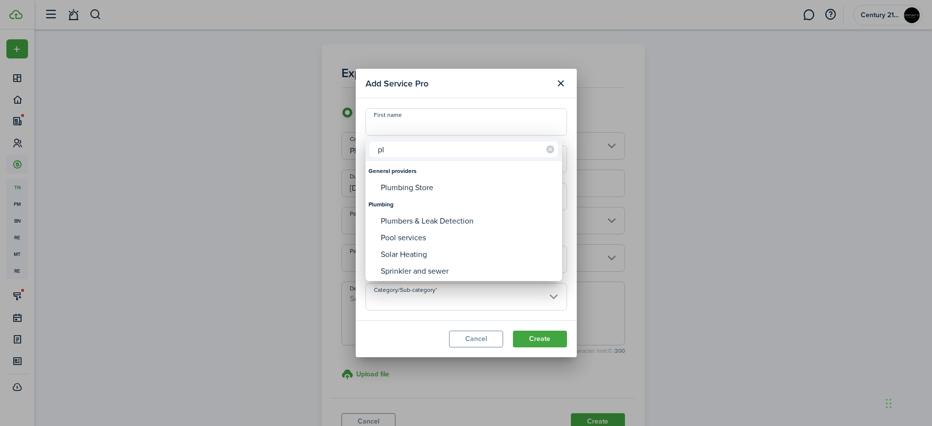
type input "p"
drag, startPoint x: 403, startPoint y: 152, endPoint x: 358, endPoint y: 152, distance: 45.2
click at [359, 152] on div "sew General providers Sewer Plumbing Sprinkler and sewer" at bounding box center [466, 213] width 932 height 426
type input "plum"
click at [397, 223] on div "Plumbers & Leak Detection" at bounding box center [468, 221] width 174 height 17
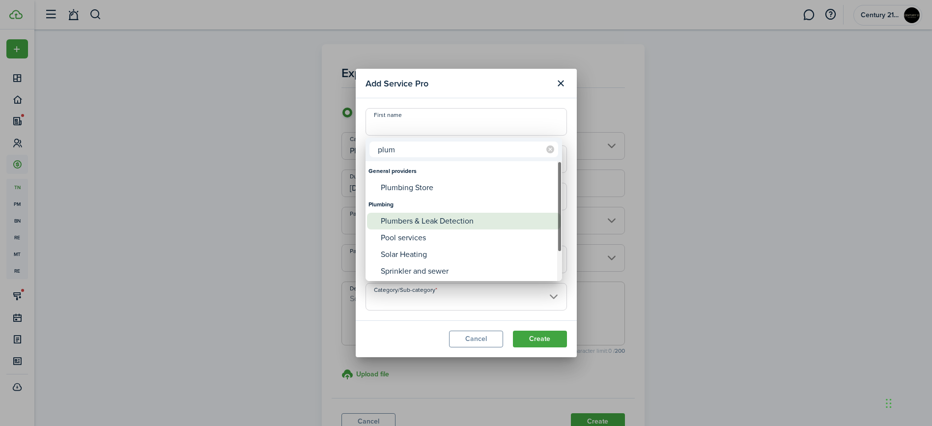
type input "Plumbing -> Plumbers & Leak Detection"
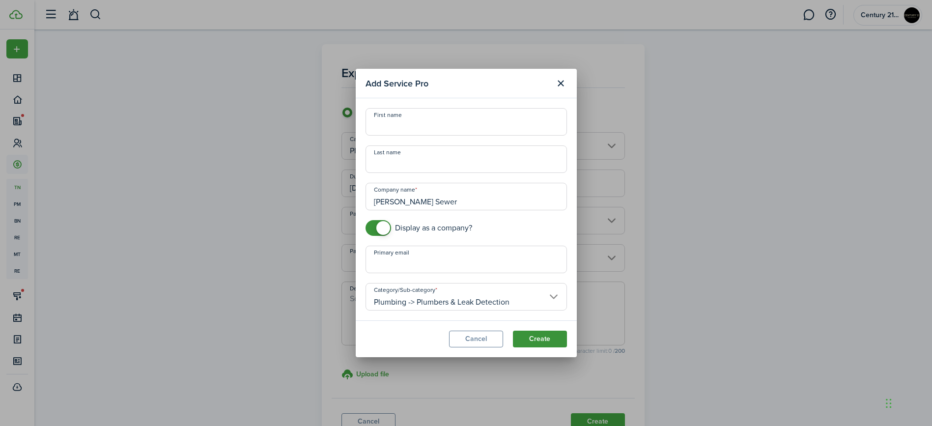
click at [545, 344] on button "Create" at bounding box center [540, 339] width 54 height 17
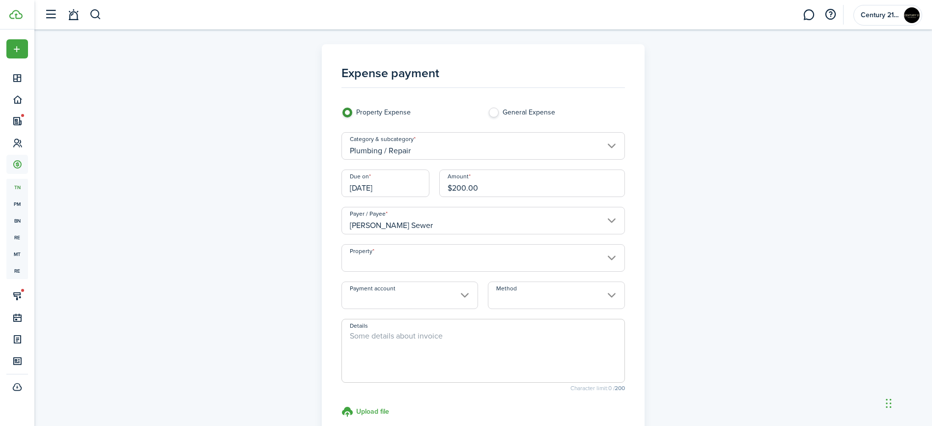
click at [442, 258] on input "Property" at bounding box center [482, 258] width 283 height 28
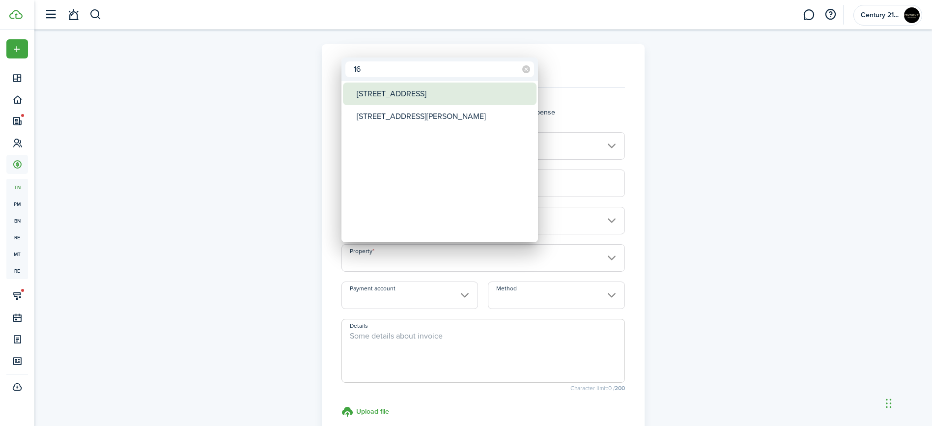
type input "16"
click at [412, 96] on div "[STREET_ADDRESS]" at bounding box center [444, 94] width 174 height 23
type input "[STREET_ADDRESS]"
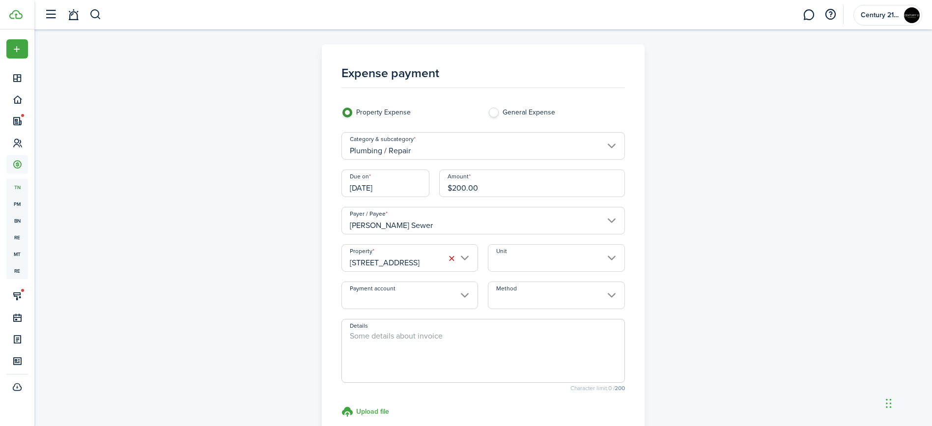
click at [521, 299] on input "Method" at bounding box center [556, 295] width 137 height 28
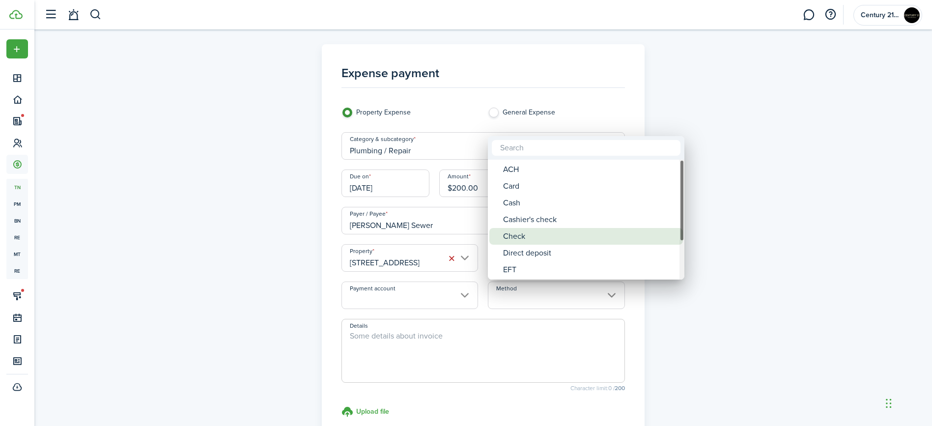
click at [523, 234] on div "Check" at bounding box center [590, 236] width 174 height 17
type input "Check"
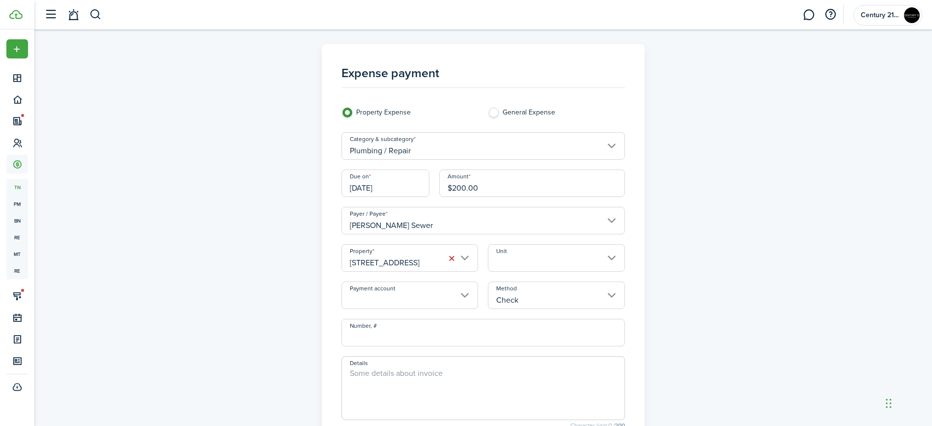
click at [526, 259] on input "Unit" at bounding box center [556, 258] width 137 height 28
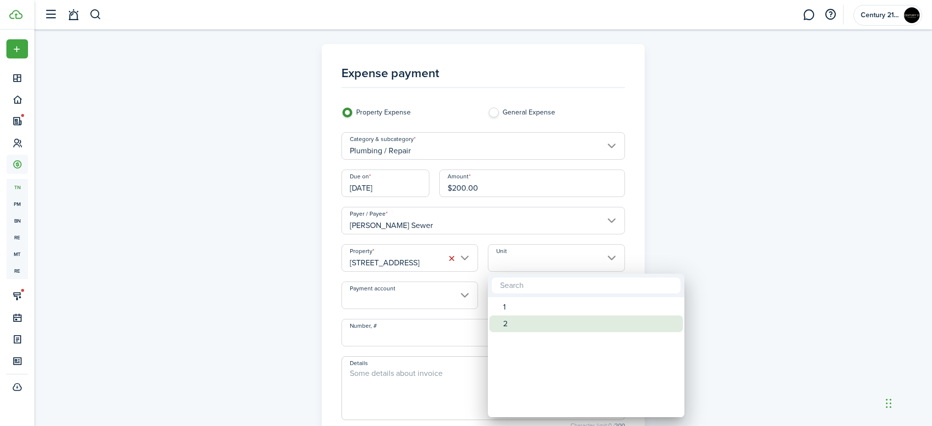
click at [515, 325] on div "2" at bounding box center [590, 323] width 174 height 17
type input "2"
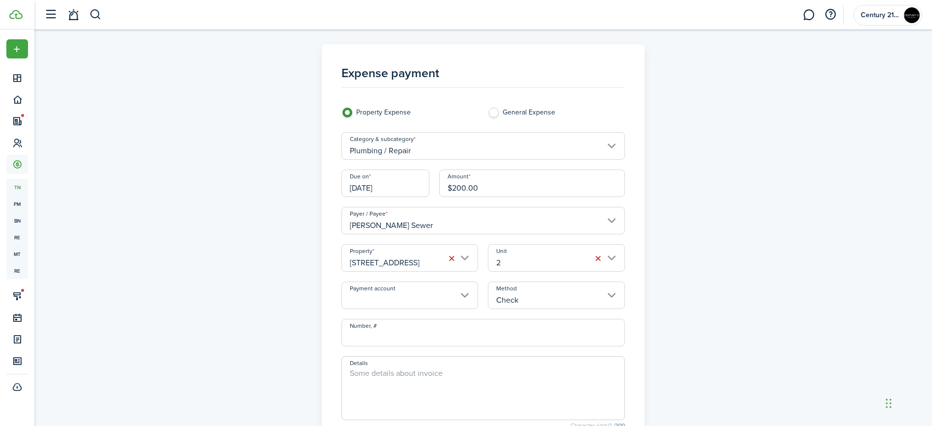
click at [401, 383] on textarea "Details" at bounding box center [483, 390] width 282 height 47
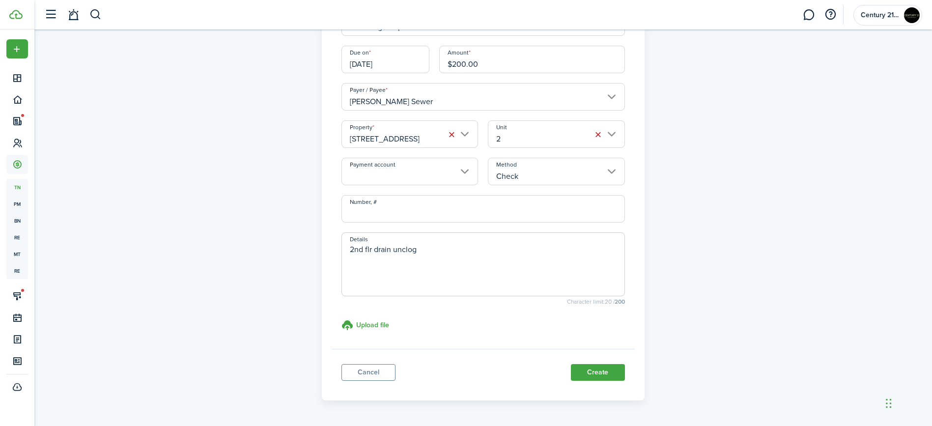
scroll to position [155, 0]
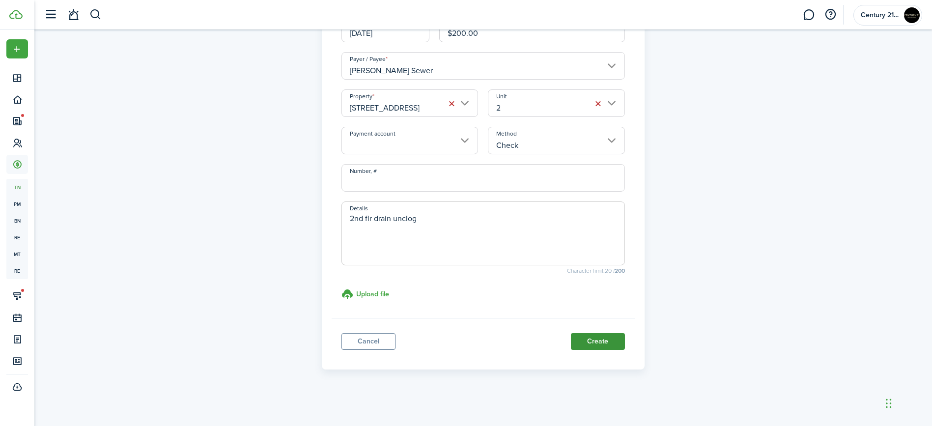
type textarea "2nd flr drain unclog"
click at [613, 347] on button "Create" at bounding box center [598, 341] width 54 height 17
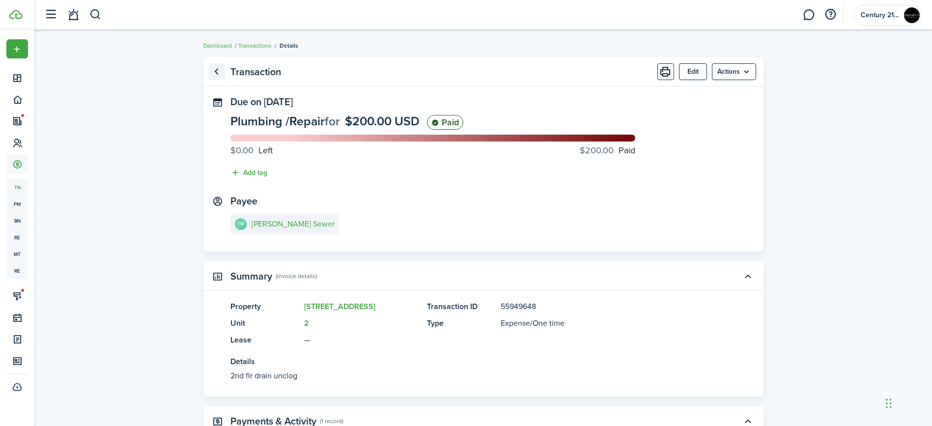
click at [215, 72] on link "Go back" at bounding box center [216, 71] width 17 height 17
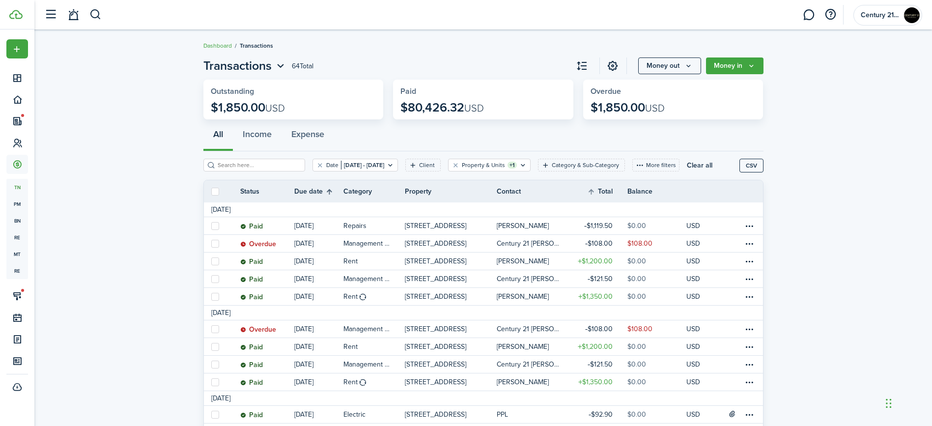
click at [331, 189] on th "Due date" at bounding box center [318, 192] width 49 height 12
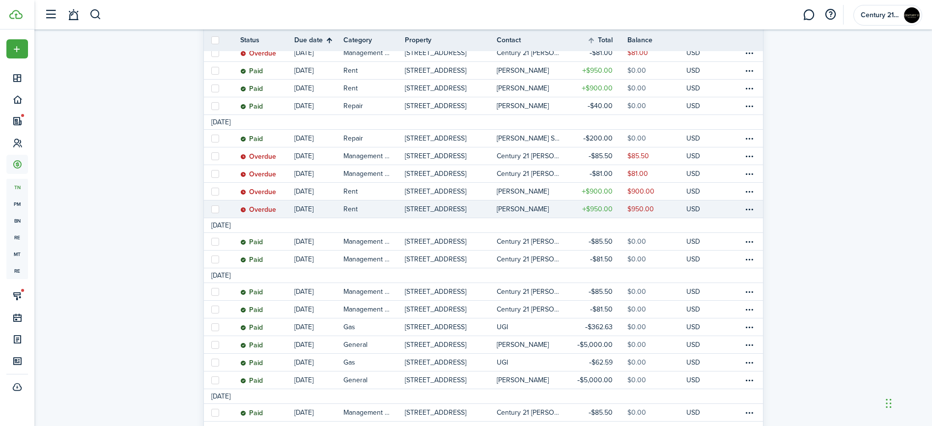
scroll to position [280, 0]
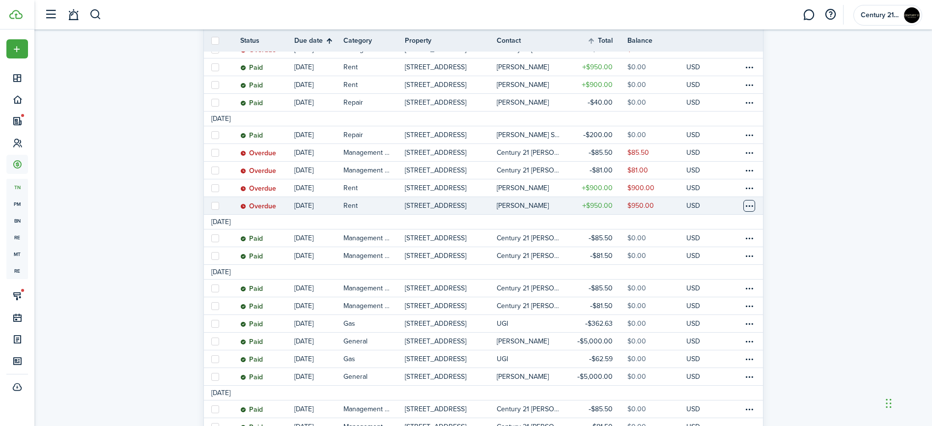
click at [753, 204] on table-menu-btn-icon at bounding box center [749, 206] width 12 height 12
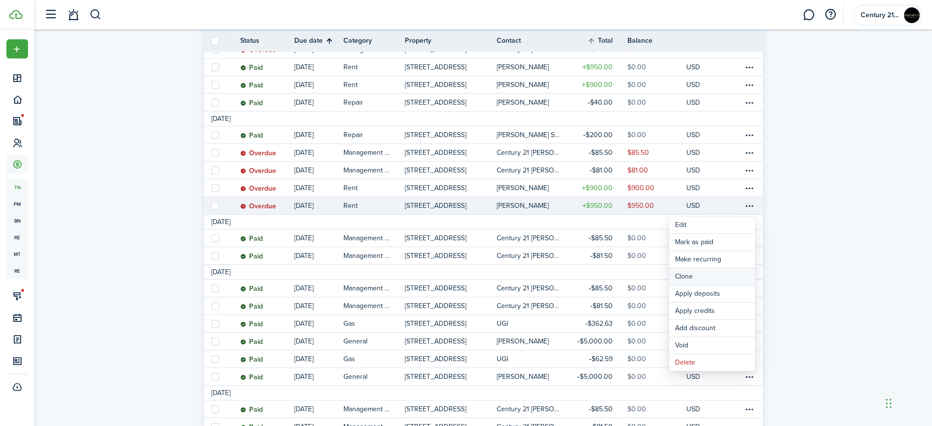
click at [723, 270] on link "Clone" at bounding box center [712, 276] width 86 height 17
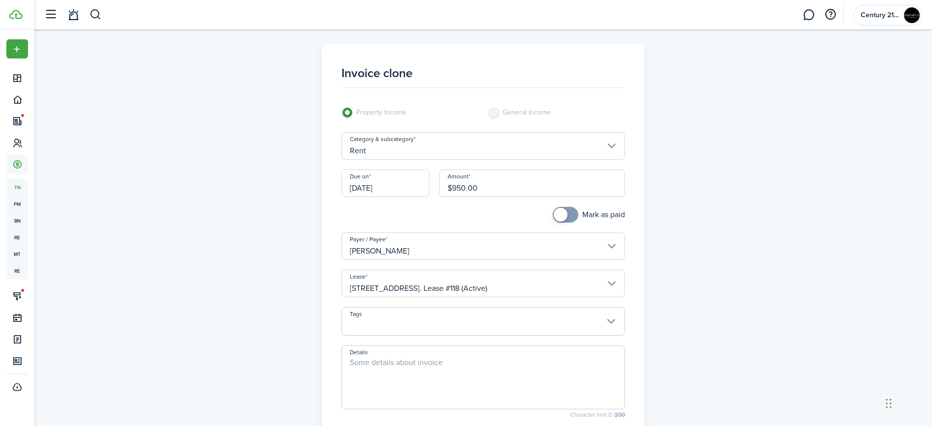
click at [399, 183] on input "[DATE]" at bounding box center [385, 183] width 88 height 28
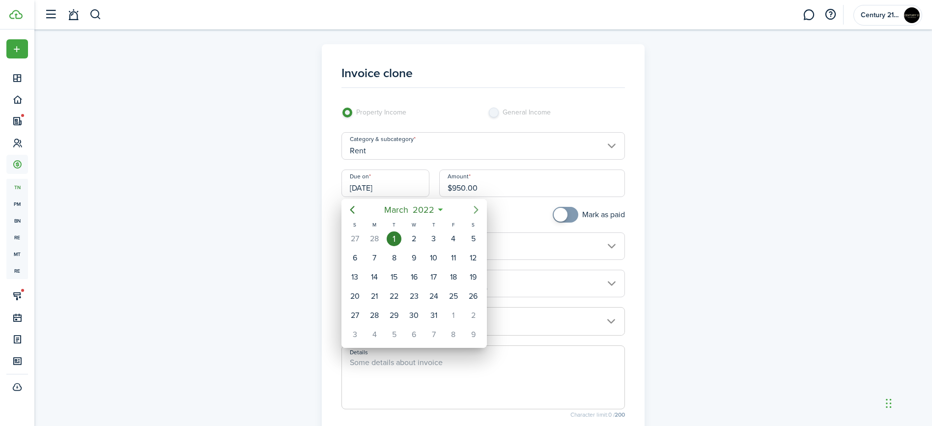
click at [479, 205] on icon "Next page" at bounding box center [476, 210] width 12 height 12
click at [450, 240] on div "1" at bounding box center [453, 238] width 15 height 15
type input "[DATE]"
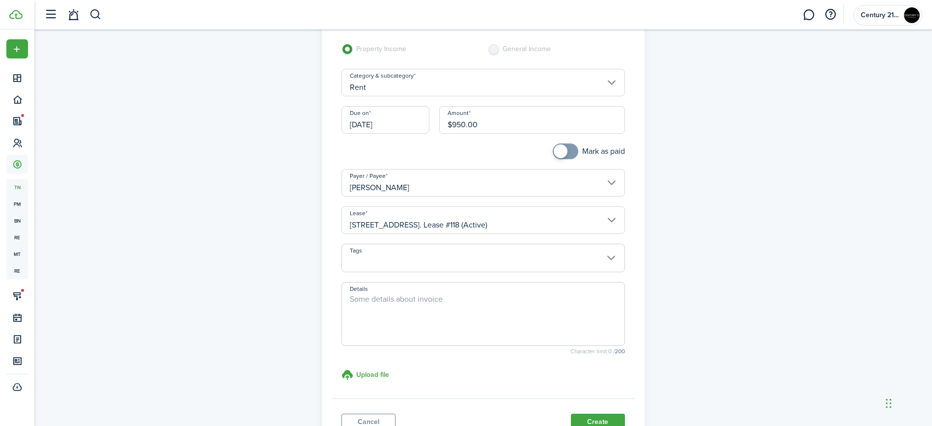
scroll to position [144, 0]
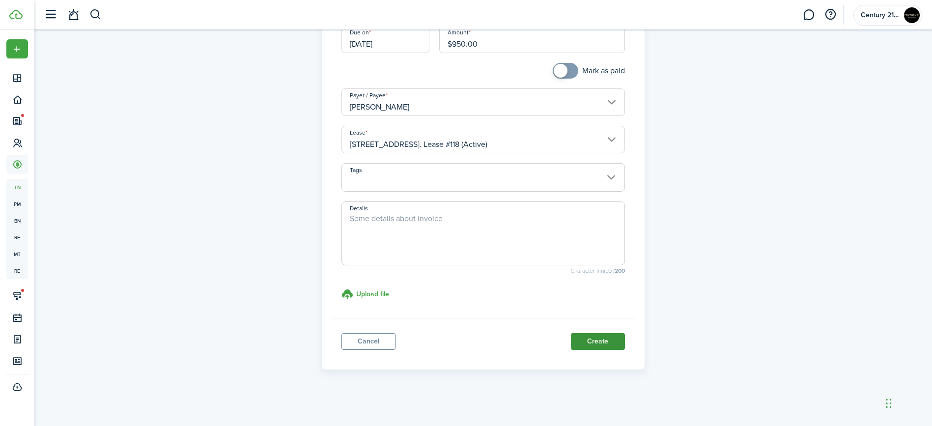
click at [594, 342] on button "Create" at bounding box center [598, 341] width 54 height 17
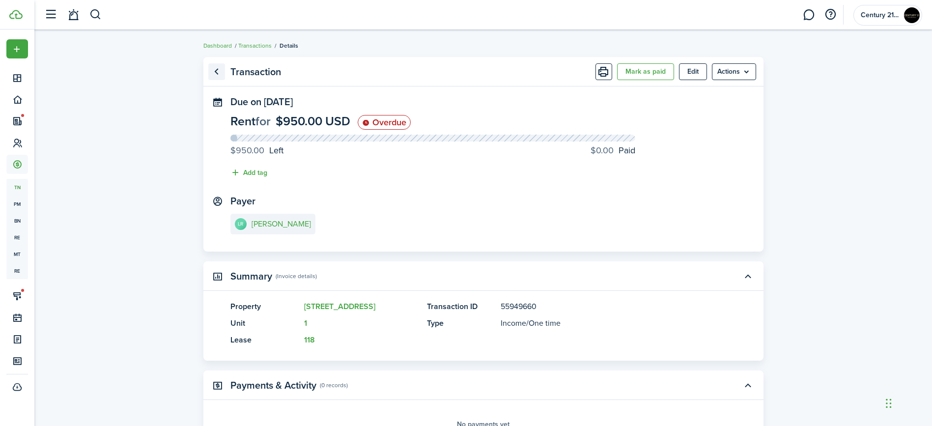
click at [213, 74] on link "Go back" at bounding box center [216, 71] width 17 height 17
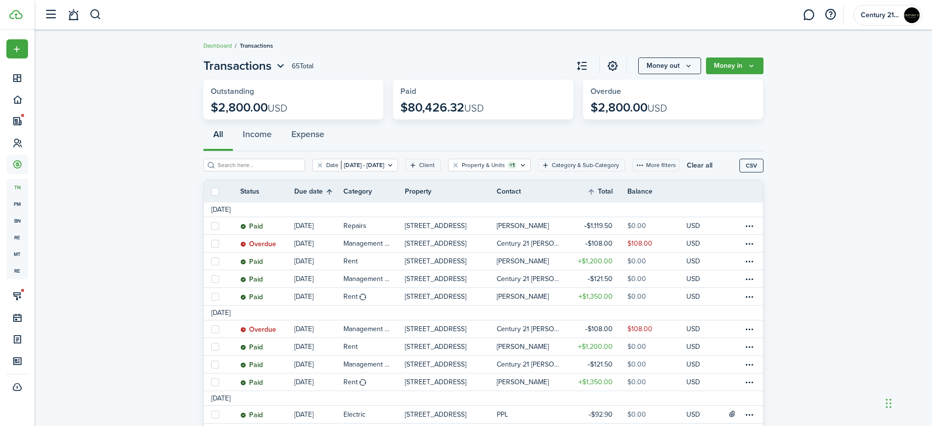
click at [327, 190] on th "Due date" at bounding box center [318, 192] width 49 height 12
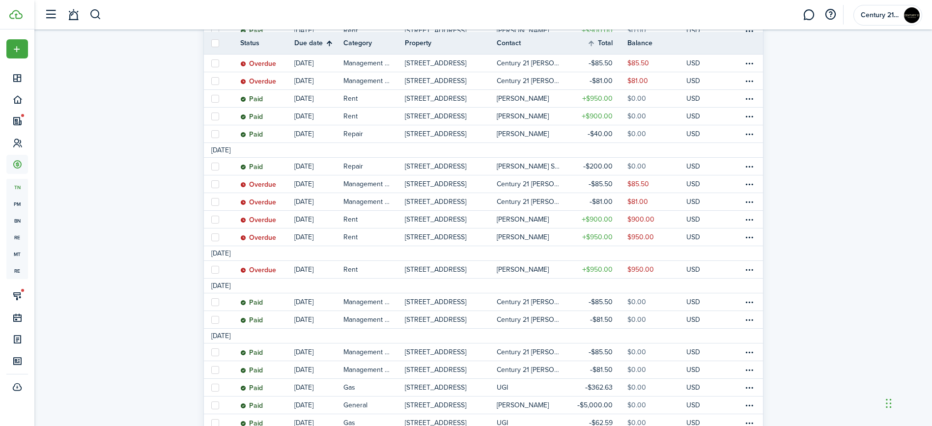
scroll to position [251, 0]
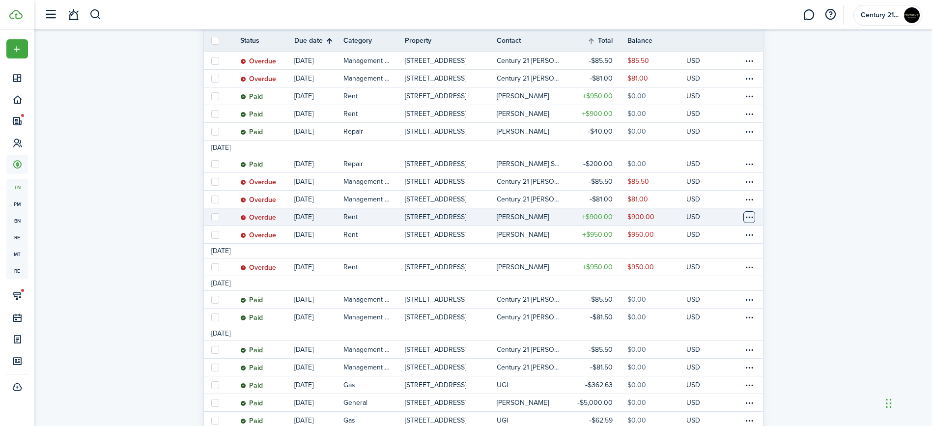
click at [750, 220] on table-menu-btn-icon at bounding box center [749, 217] width 12 height 12
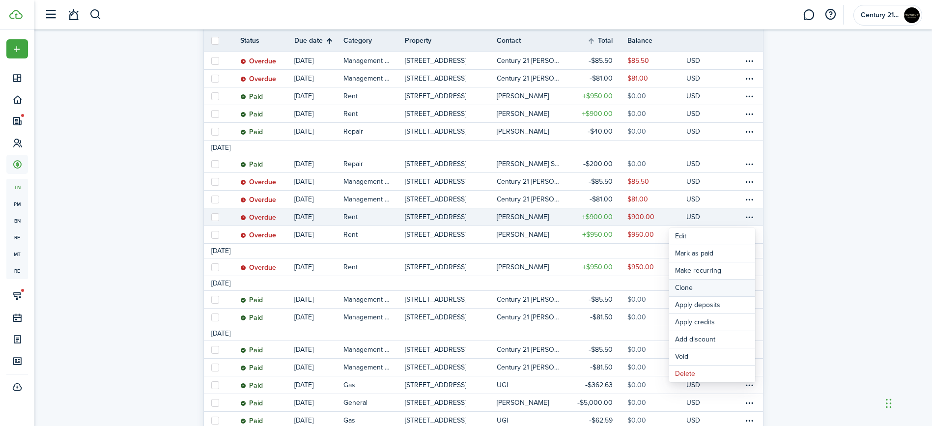
click at [723, 292] on link "Clone" at bounding box center [712, 288] width 86 height 17
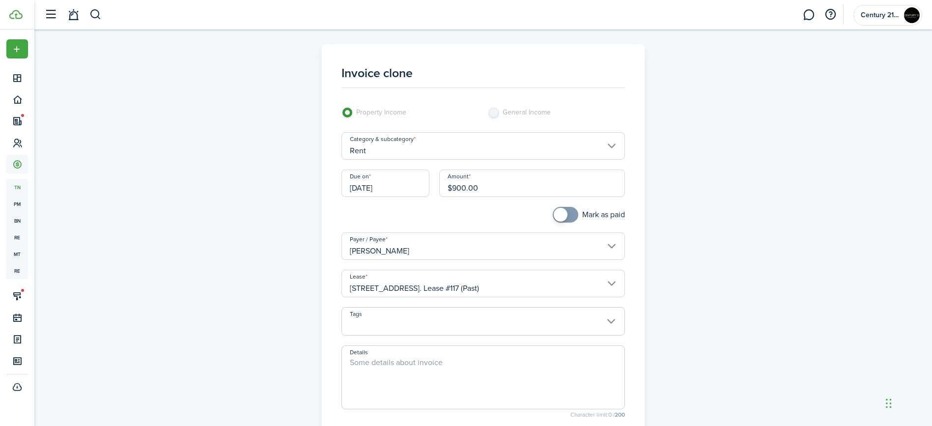
click at [415, 188] on input "[DATE]" at bounding box center [385, 183] width 88 height 28
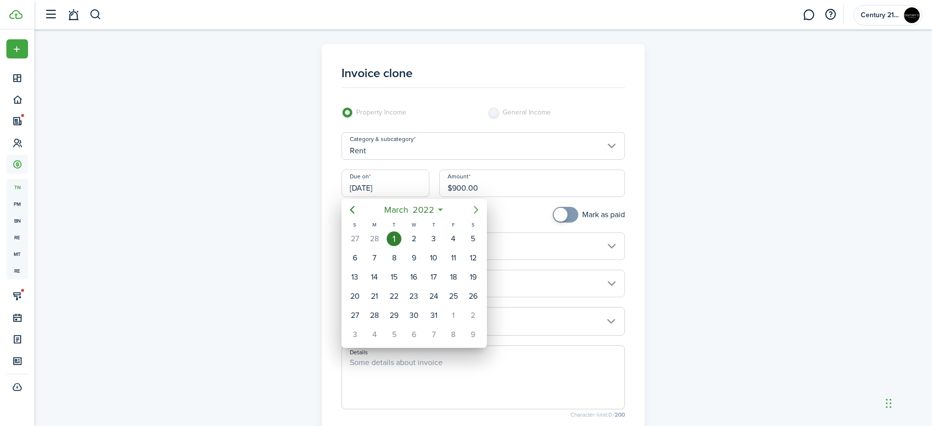
click at [474, 208] on icon "Next page" at bounding box center [476, 210] width 12 height 12
click at [452, 238] on div "1" at bounding box center [453, 238] width 15 height 15
type input "[DATE]"
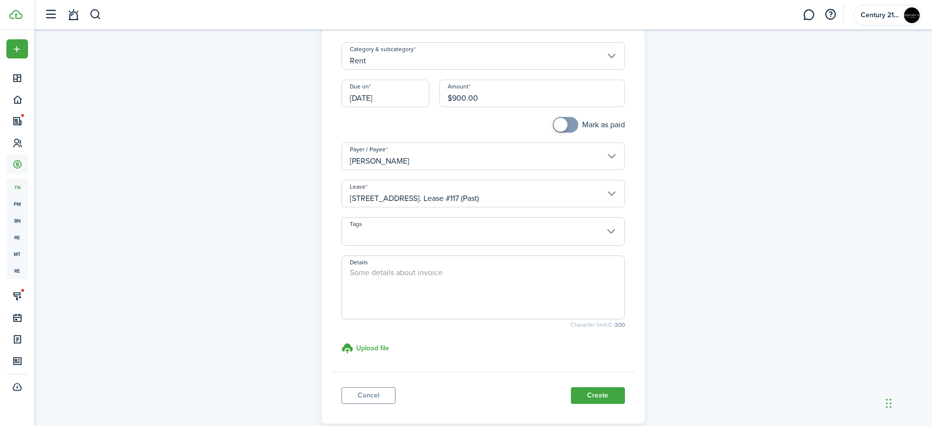
scroll to position [95, 0]
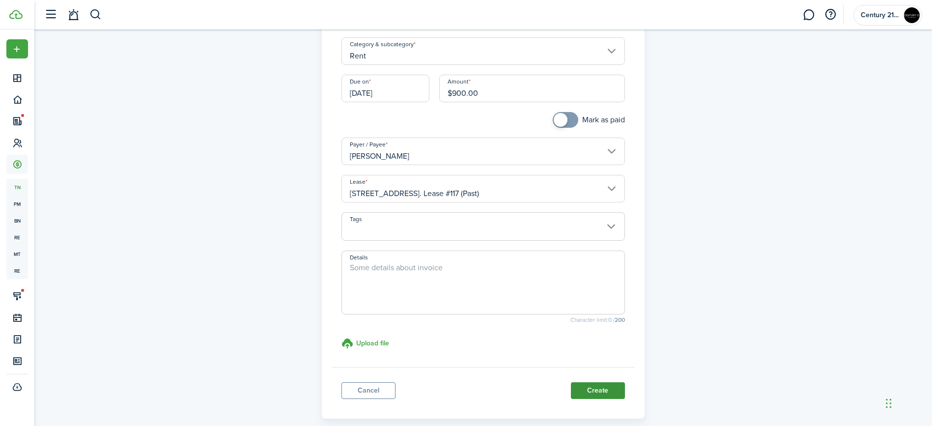
click at [588, 389] on button "Create" at bounding box center [598, 390] width 54 height 17
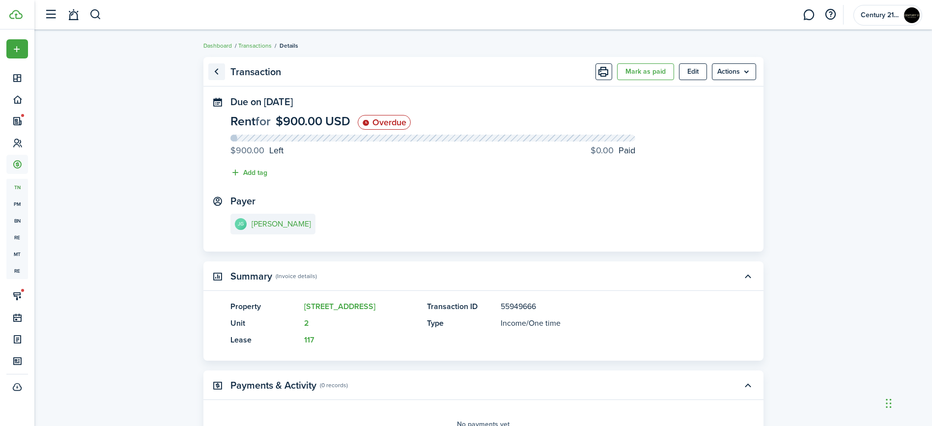
click at [218, 73] on link "Go back" at bounding box center [216, 71] width 17 height 17
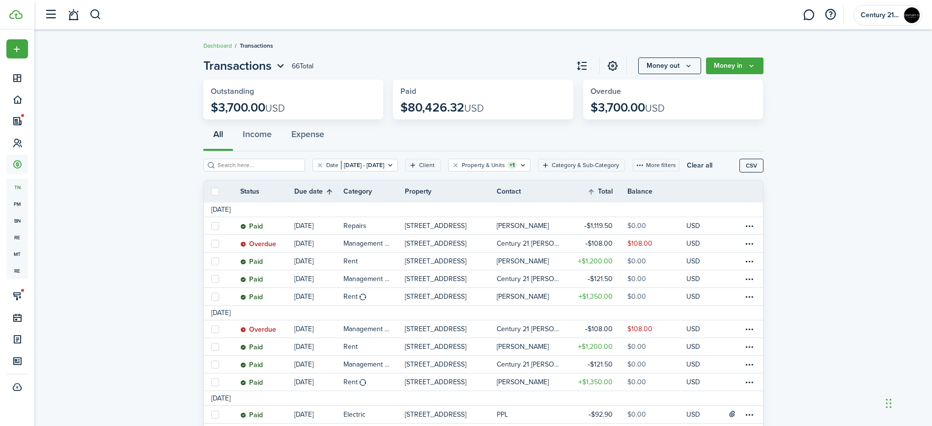
click at [329, 193] on th "Due date" at bounding box center [318, 192] width 49 height 12
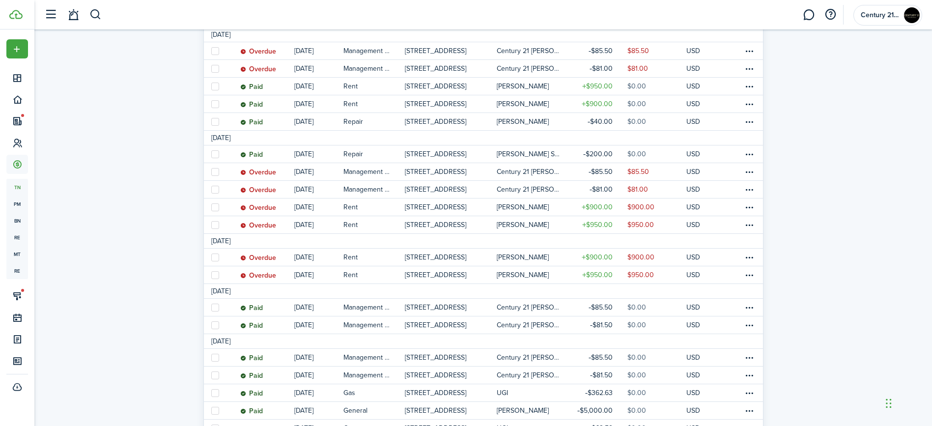
scroll to position [264, 0]
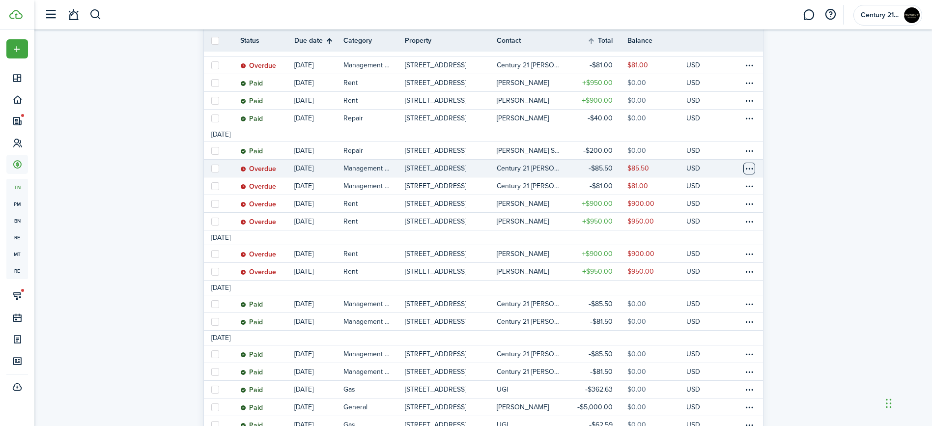
click at [744, 165] on table-menu-btn-icon at bounding box center [749, 169] width 12 height 12
click at [711, 234] on link "Clone" at bounding box center [712, 239] width 86 height 17
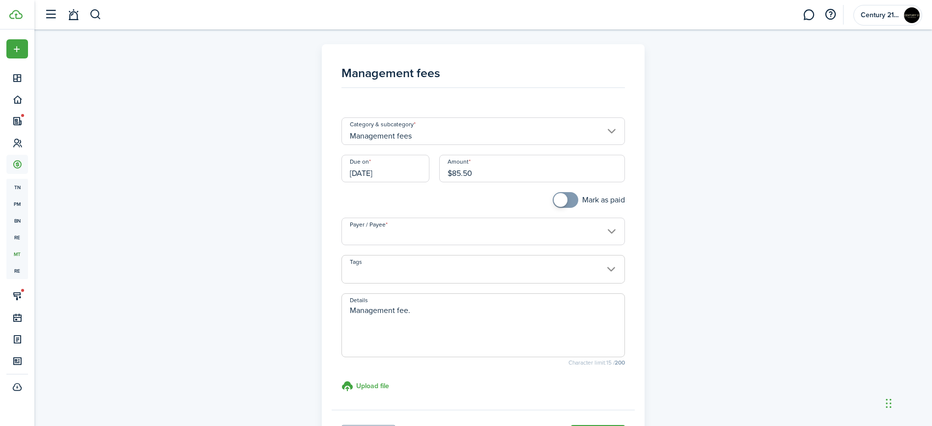
click at [412, 170] on input "[DATE]" at bounding box center [385, 169] width 88 height 28
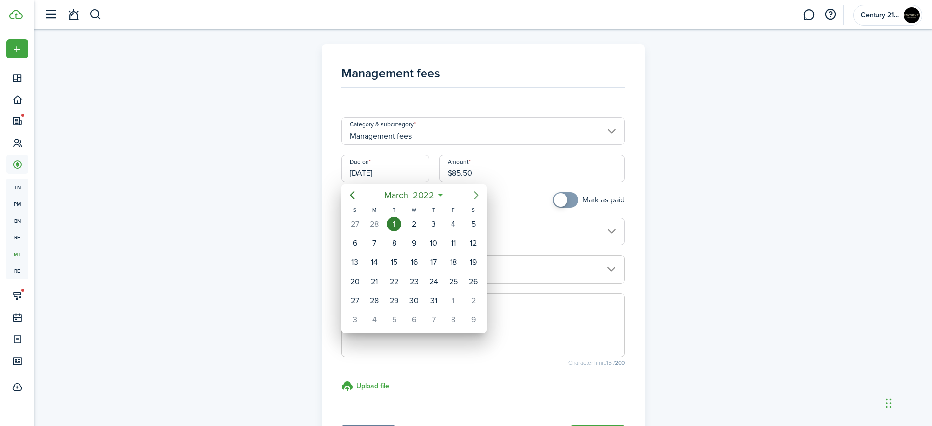
click at [476, 192] on icon "Next page" at bounding box center [476, 195] width 12 height 12
click at [451, 227] on div "1" at bounding box center [453, 224] width 15 height 15
type input "[DATE]"
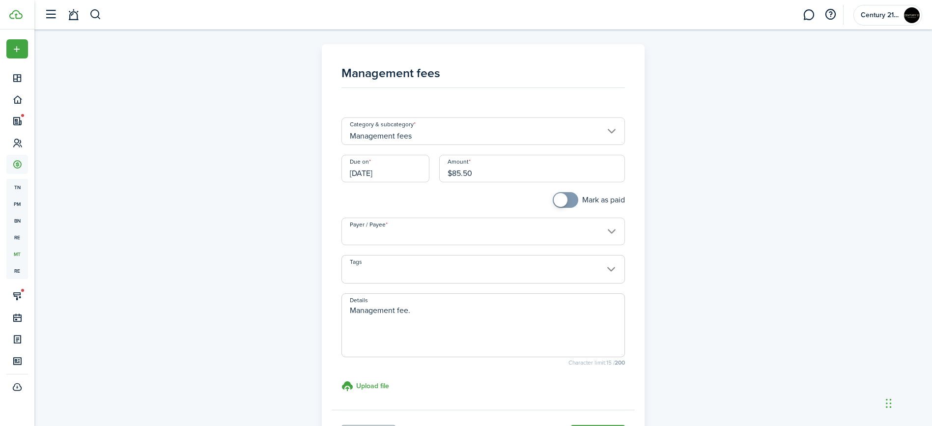
click at [453, 232] on input "Payer / Payee" at bounding box center [482, 232] width 283 height 28
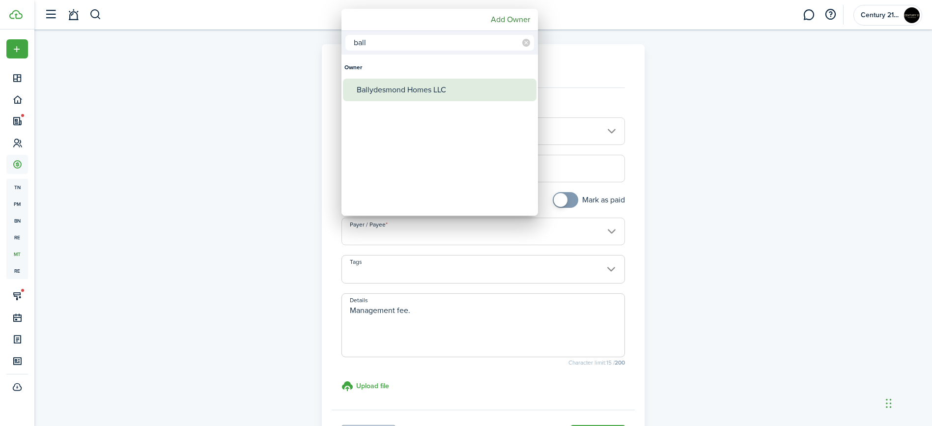
type input "ball"
click at [446, 93] on div "Ballydesmond Homes LLC" at bounding box center [444, 90] width 174 height 23
type input "Ballydesmond Homes LLC"
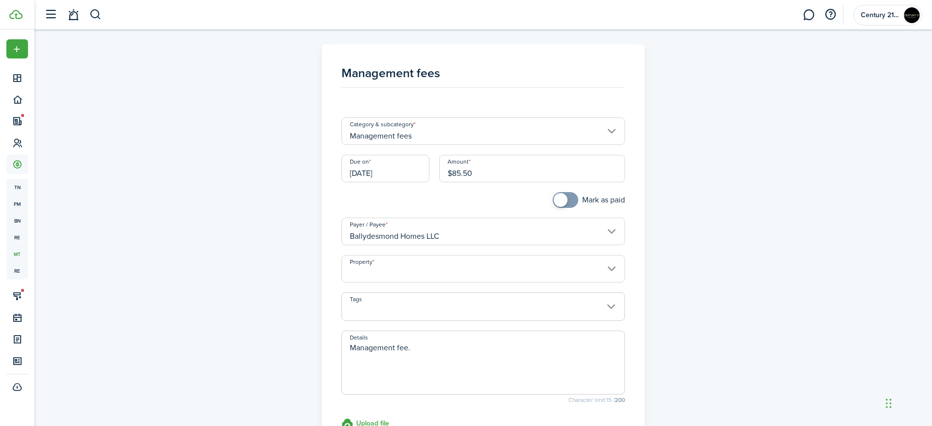
click at [442, 274] on input "Property" at bounding box center [482, 269] width 283 height 28
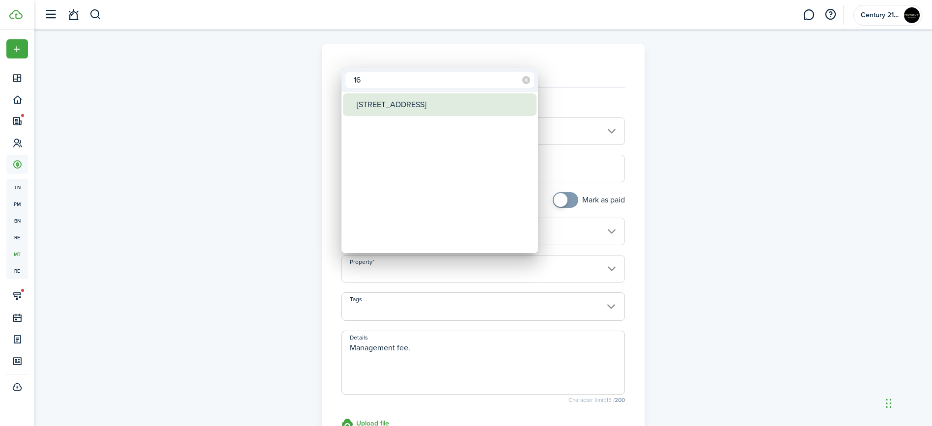
type input "16"
click at [437, 104] on div "[STREET_ADDRESS]" at bounding box center [444, 104] width 174 height 23
type input "[STREET_ADDRESS]"
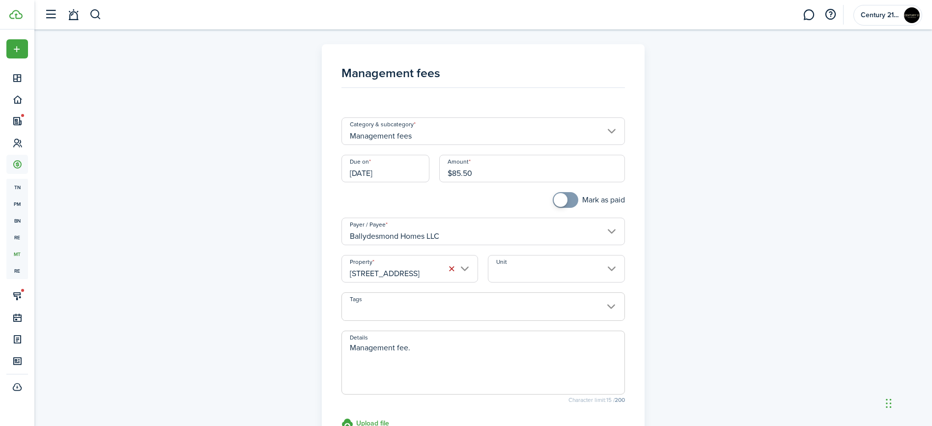
click at [509, 264] on input "Unit" at bounding box center [556, 269] width 137 height 28
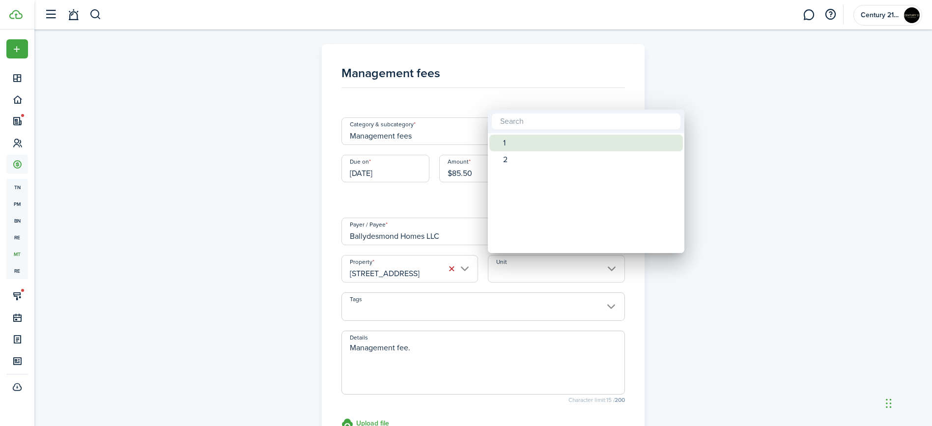
click at [526, 141] on div "1" at bounding box center [590, 143] width 174 height 17
type input "1"
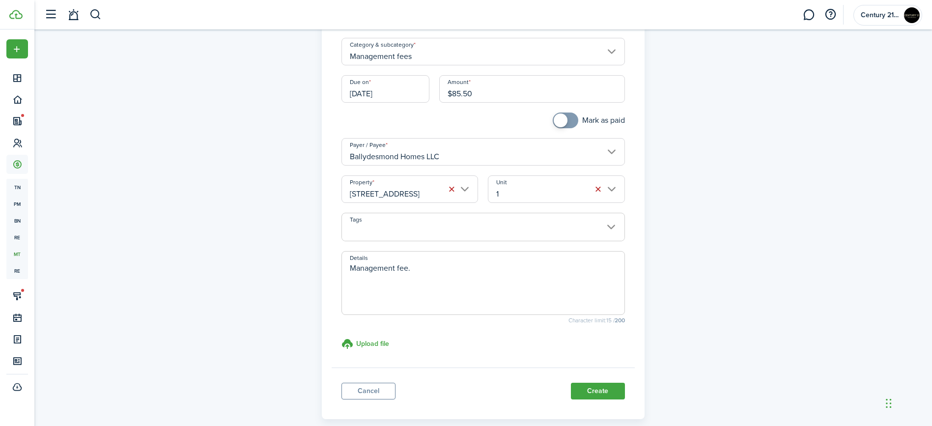
scroll to position [106, 0]
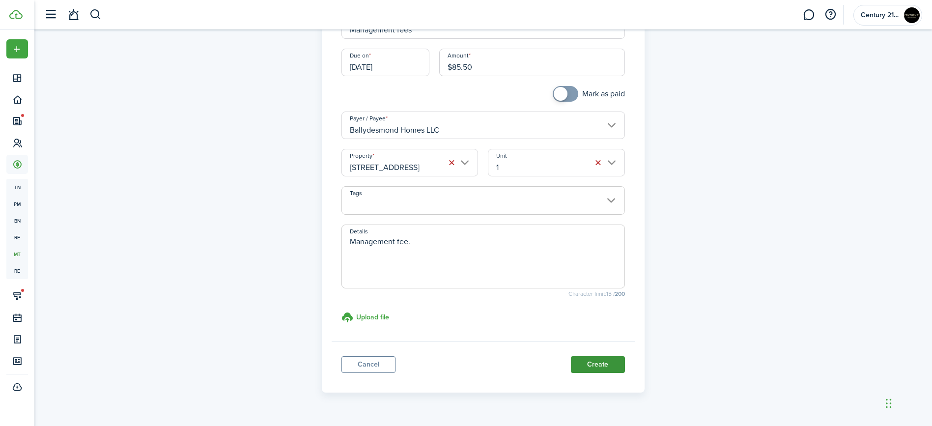
click at [585, 370] on button "Create" at bounding box center [598, 364] width 54 height 17
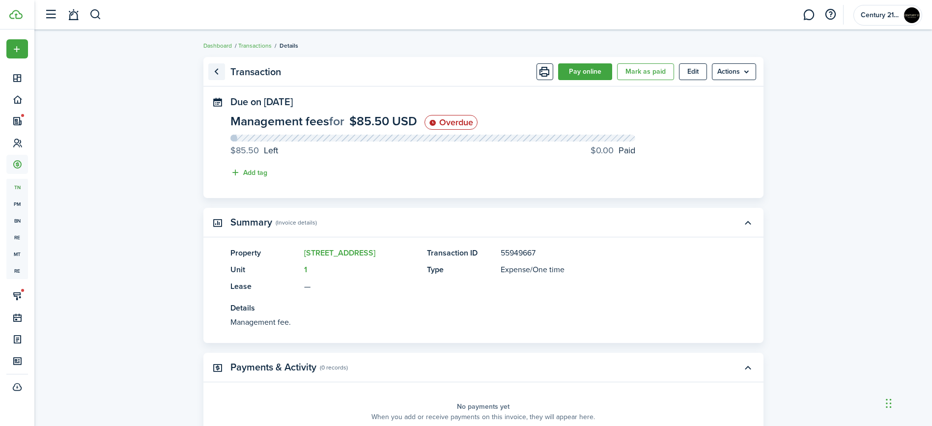
click at [221, 69] on link "Go back" at bounding box center [216, 71] width 17 height 17
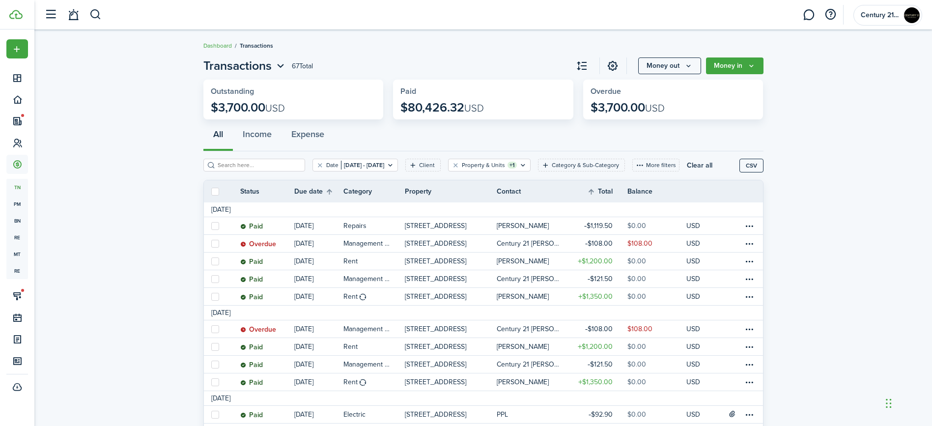
click at [329, 192] on th "Due date" at bounding box center [318, 192] width 49 height 12
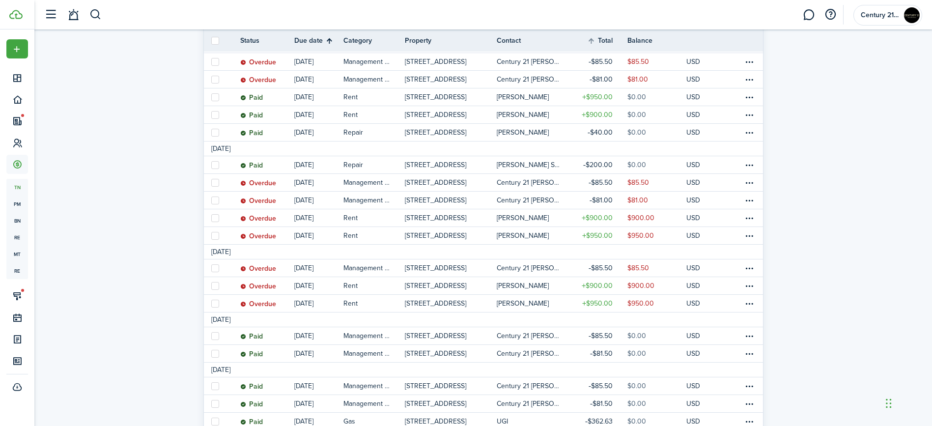
scroll to position [253, 0]
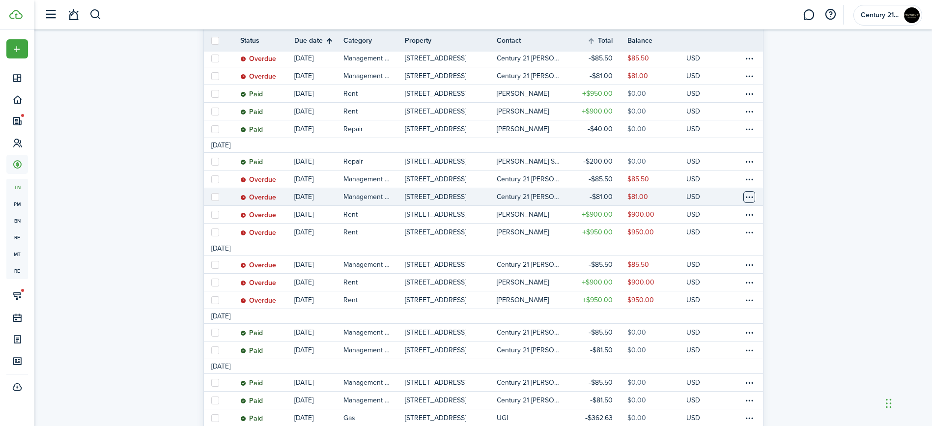
click at [747, 196] on table-menu-btn-icon at bounding box center [749, 197] width 12 height 12
click at [715, 262] on link "Clone" at bounding box center [712, 267] width 86 height 17
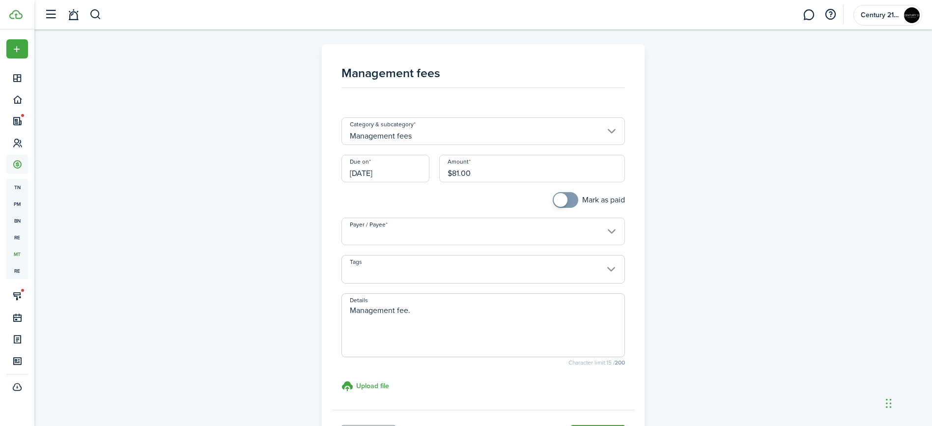
click at [399, 173] on input "[DATE]" at bounding box center [385, 169] width 88 height 28
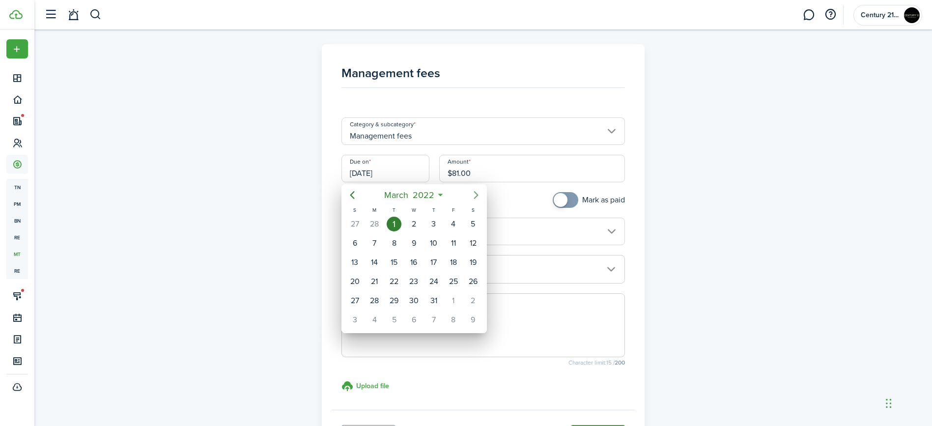
click at [475, 198] on icon "Next page" at bounding box center [476, 195] width 12 height 12
click at [449, 225] on div "1" at bounding box center [453, 224] width 15 height 15
type input "[DATE]"
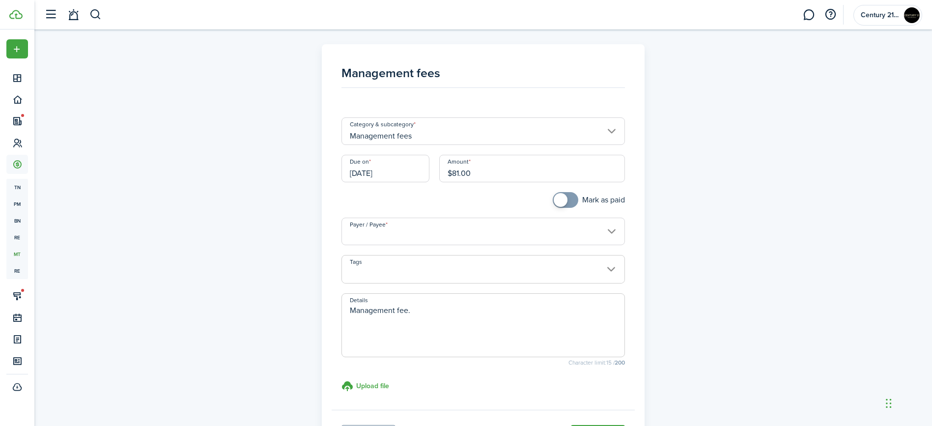
click at [448, 233] on input "Payer / Payee" at bounding box center [482, 232] width 283 height 28
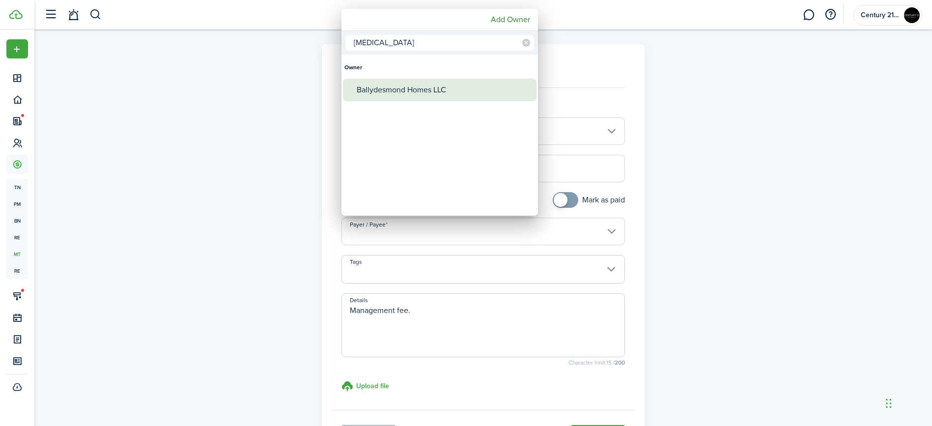
type input "[MEDICAL_DATA]"
click at [430, 90] on div "Ballydesmond Homes LLC" at bounding box center [444, 90] width 174 height 23
type input "Ballydesmond Homes LLC"
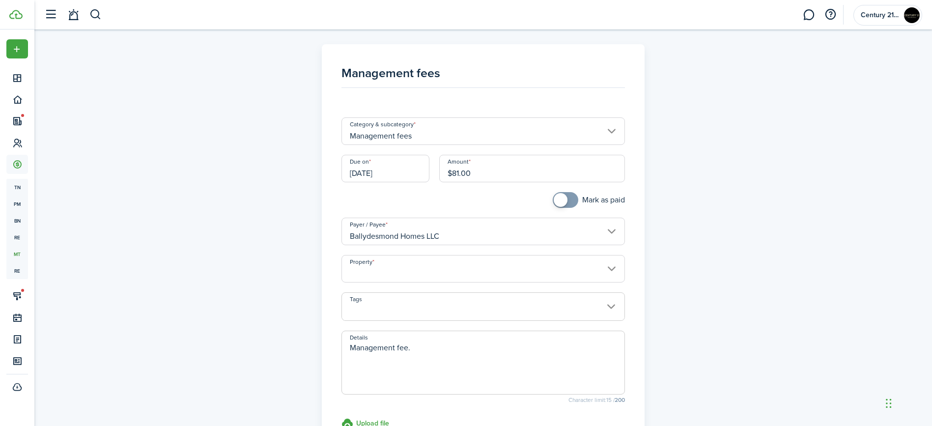
click at [423, 275] on input "Property" at bounding box center [482, 269] width 283 height 28
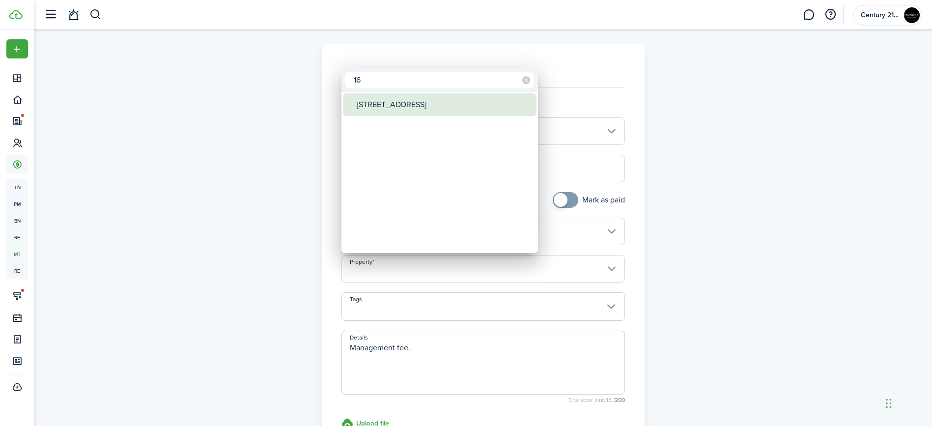
type input "16"
click at [419, 101] on div "[STREET_ADDRESS]" at bounding box center [444, 104] width 174 height 23
type input "[STREET_ADDRESS]"
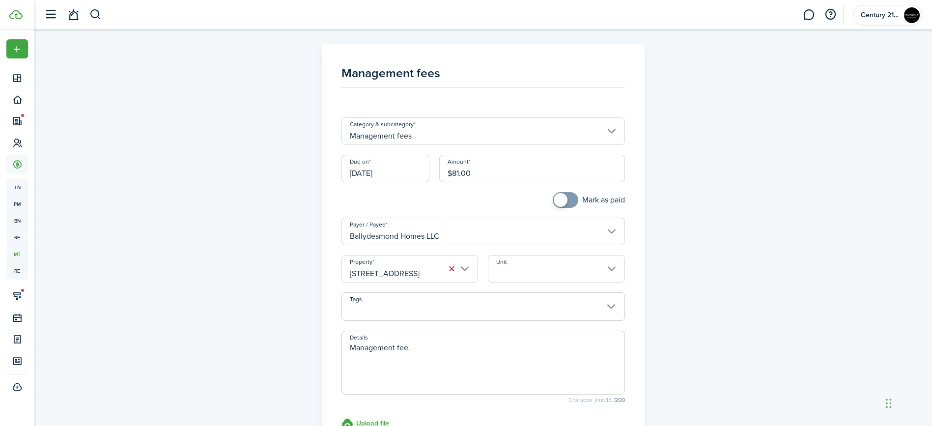
click at [516, 268] on input "Unit" at bounding box center [556, 269] width 137 height 28
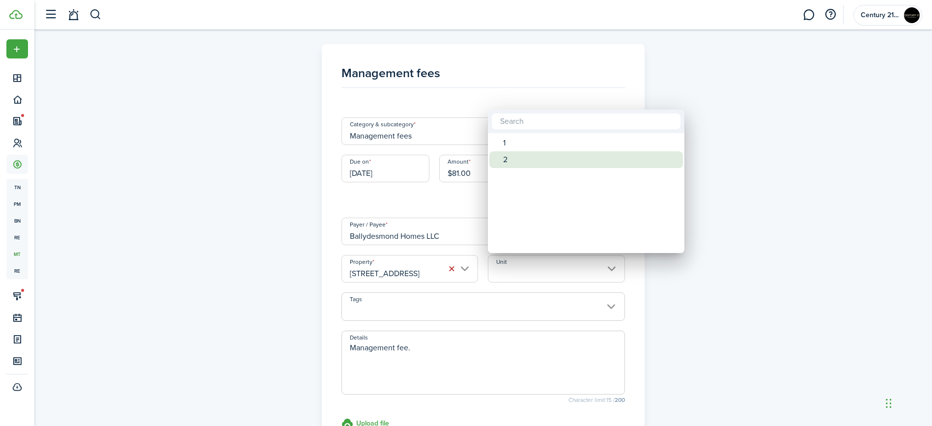
click at [540, 155] on div "2" at bounding box center [590, 159] width 174 height 17
type input "2"
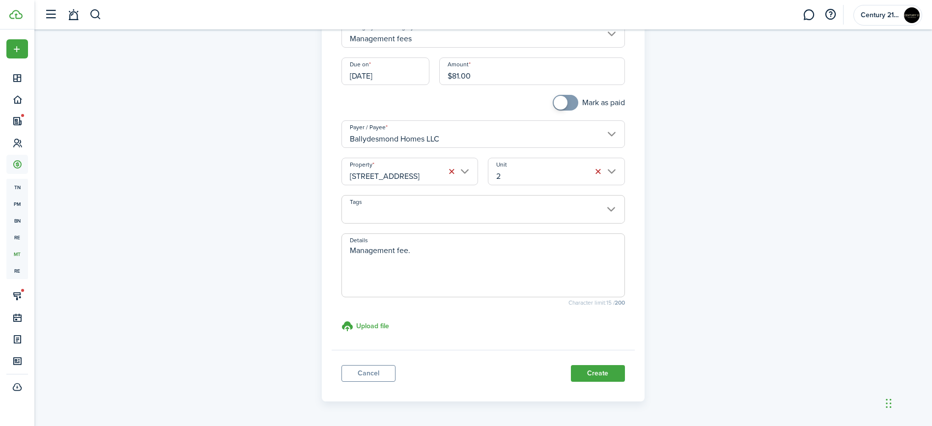
scroll to position [107, 0]
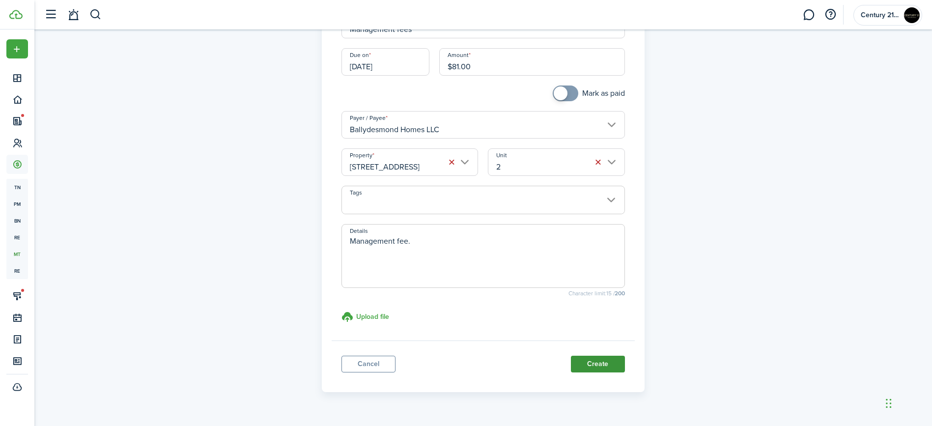
click at [605, 363] on button "Create" at bounding box center [598, 364] width 54 height 17
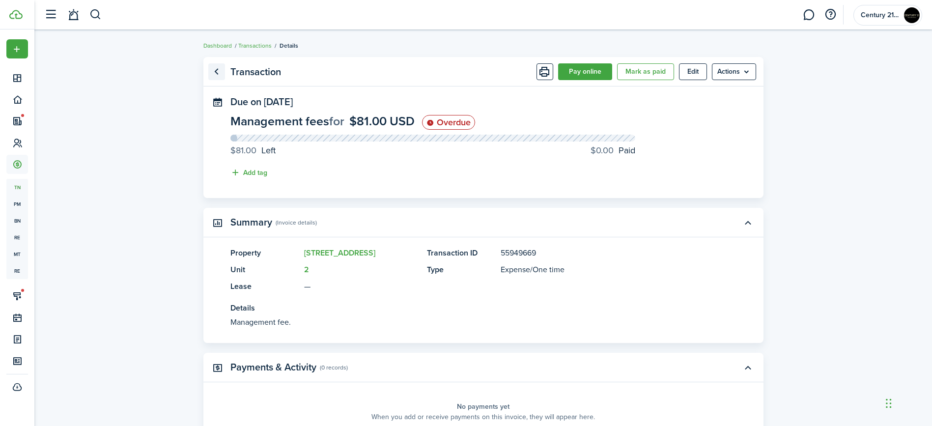
click at [219, 76] on link "Go back" at bounding box center [216, 71] width 17 height 17
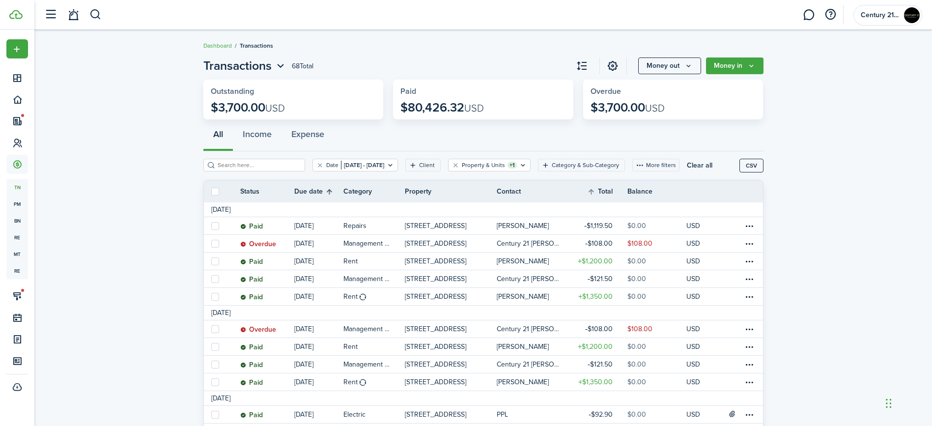
click at [329, 193] on th "Due date" at bounding box center [318, 192] width 49 height 12
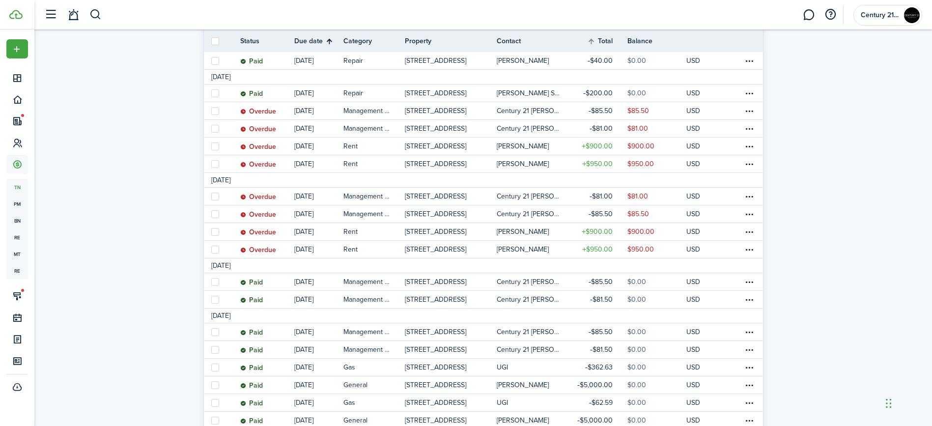
scroll to position [322, 0]
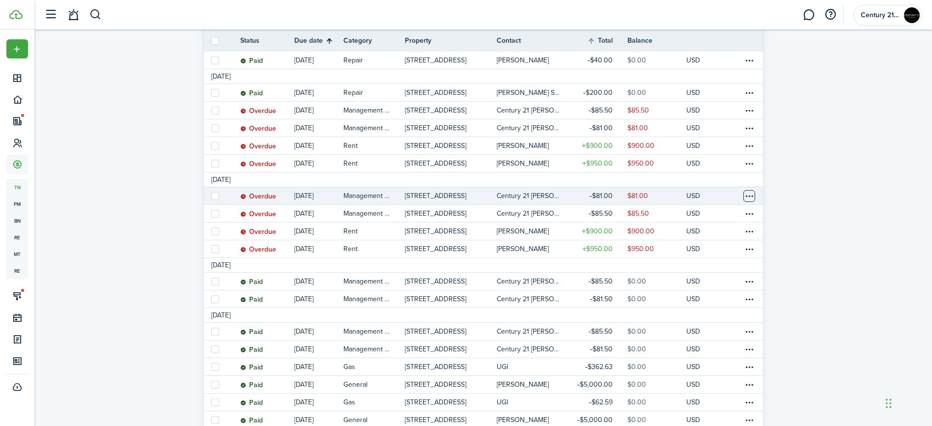
click at [751, 193] on table-menu-btn-icon at bounding box center [749, 196] width 12 height 12
click at [713, 265] on link "Clone" at bounding box center [712, 266] width 86 height 17
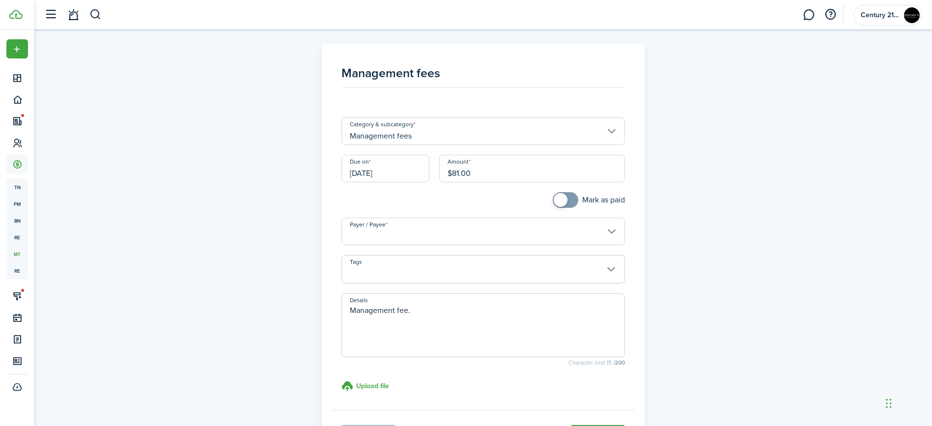
click at [414, 169] on input "[DATE]" at bounding box center [385, 169] width 88 height 28
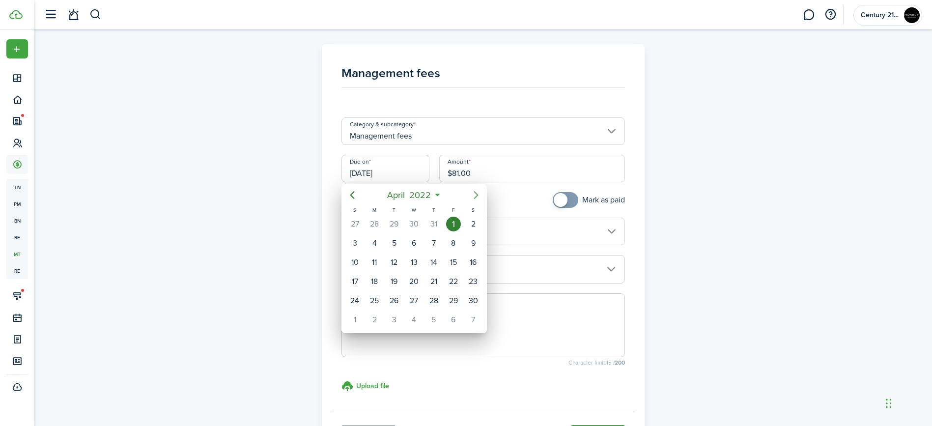
click at [474, 194] on icon "Next page" at bounding box center [476, 195] width 12 height 12
click at [476, 194] on icon "Next page" at bounding box center [476, 195] width 4 height 8
click at [357, 221] on div "1" at bounding box center [354, 224] width 15 height 15
type input "05/01/2022"
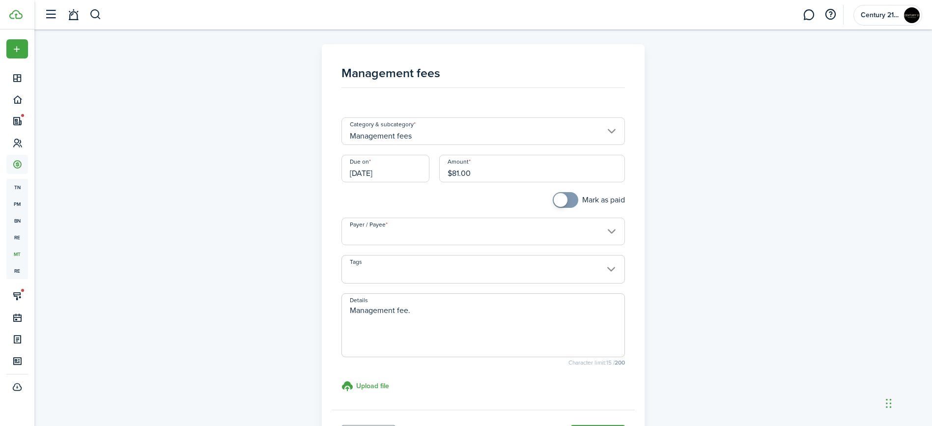
click at [437, 238] on input "Payer / Payee" at bounding box center [482, 232] width 283 height 28
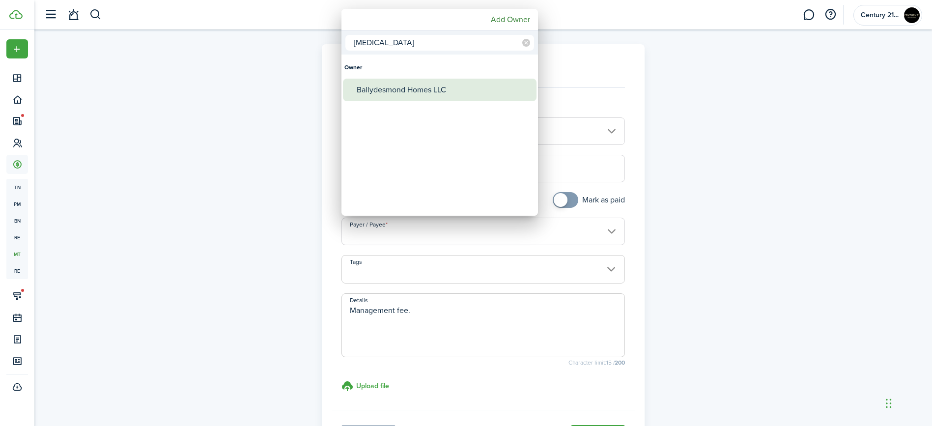
type input "[MEDICAL_DATA]"
click at [436, 88] on div "Ballydesmond Homes LLC" at bounding box center [444, 90] width 174 height 23
type input "Ballydesmond Homes LLC"
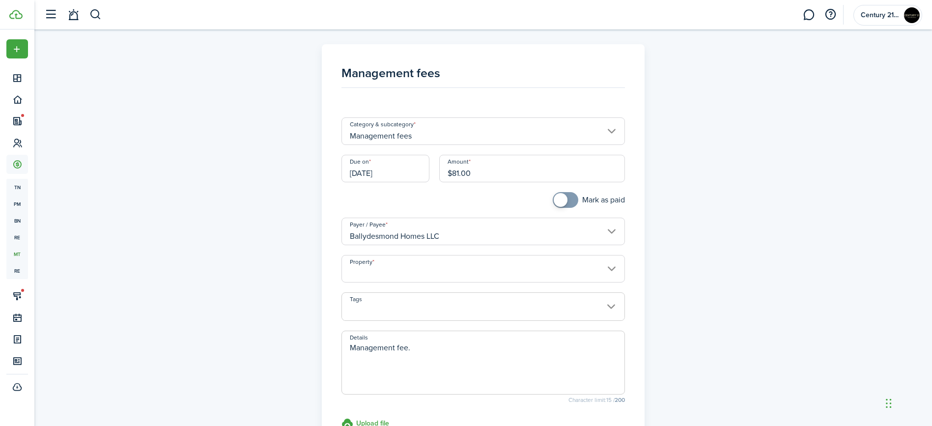
click at [439, 263] on input "Property" at bounding box center [482, 269] width 283 height 28
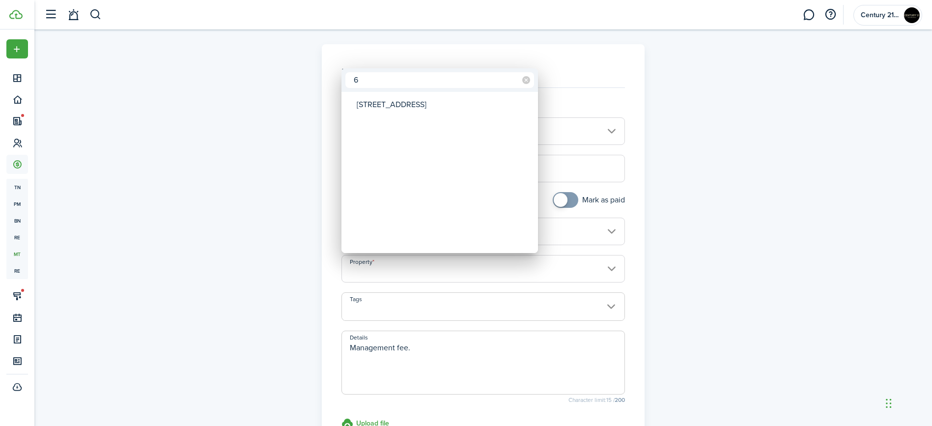
type input "6"
click at [433, 107] on div "[STREET_ADDRESS]" at bounding box center [444, 104] width 174 height 23
type input "[STREET_ADDRESS]"
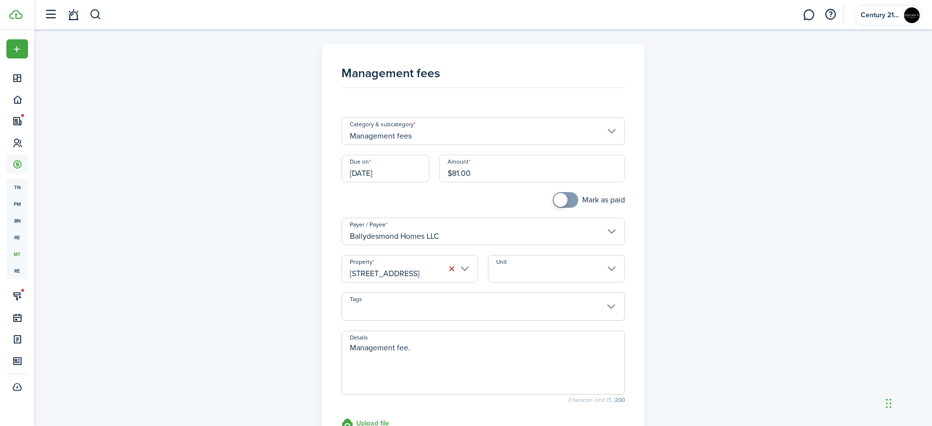
click at [535, 268] on input "Unit" at bounding box center [556, 269] width 137 height 28
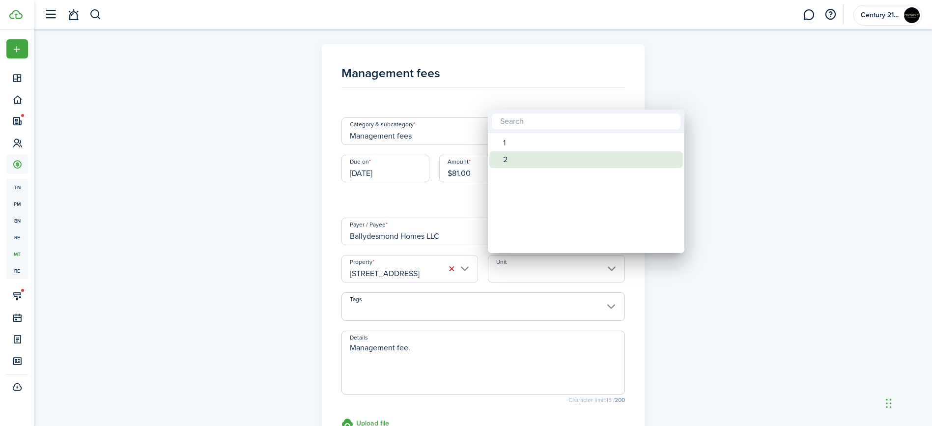
click at [547, 160] on div "2" at bounding box center [590, 159] width 174 height 17
type input "2"
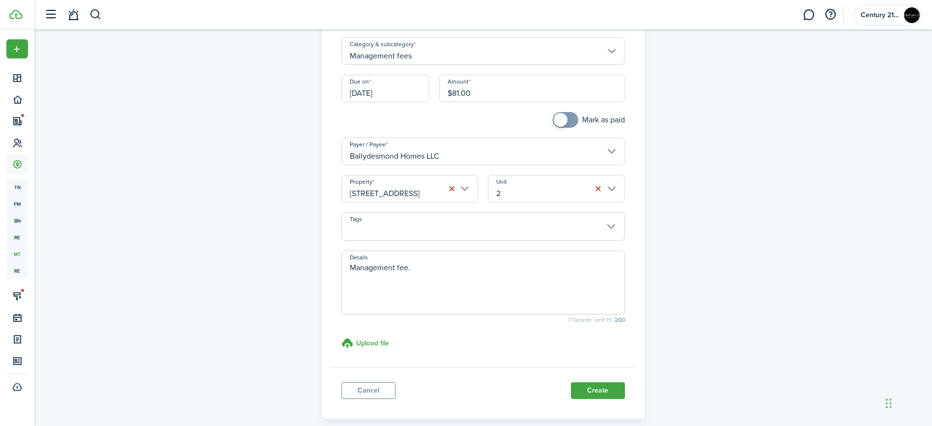
scroll to position [107, 0]
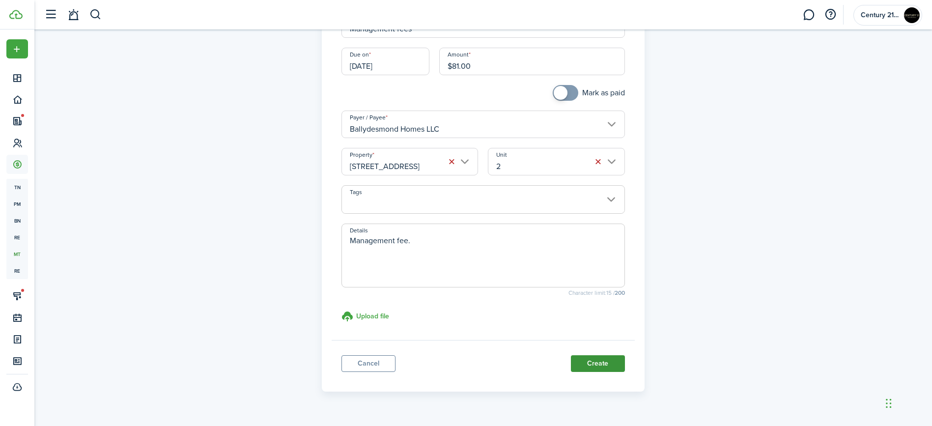
click at [579, 367] on button "Create" at bounding box center [598, 363] width 54 height 17
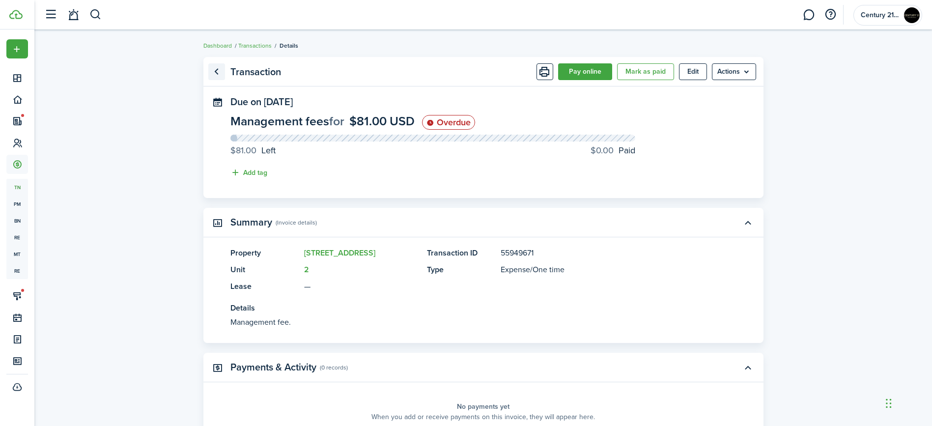
click at [215, 74] on link "Go back" at bounding box center [216, 71] width 17 height 17
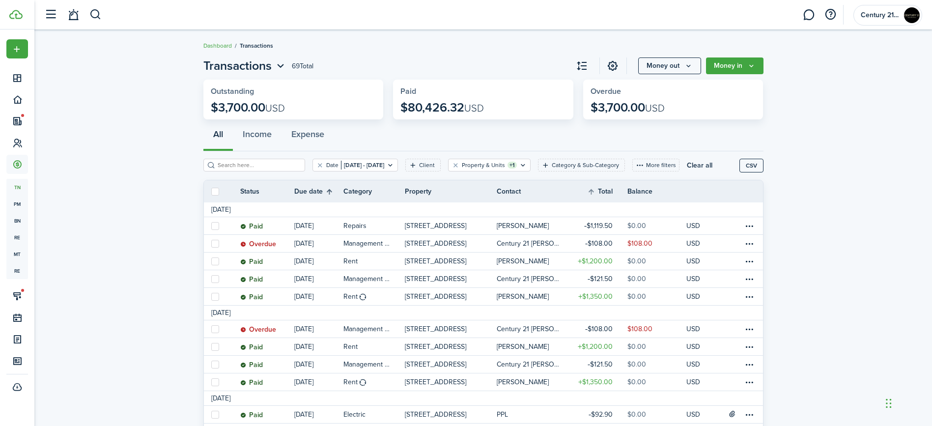
click at [330, 196] on th "Due date" at bounding box center [318, 192] width 49 height 12
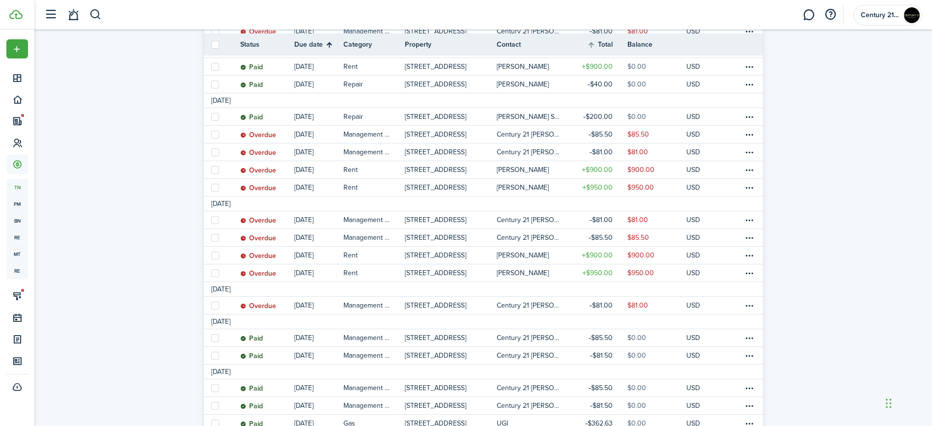
scroll to position [306, 0]
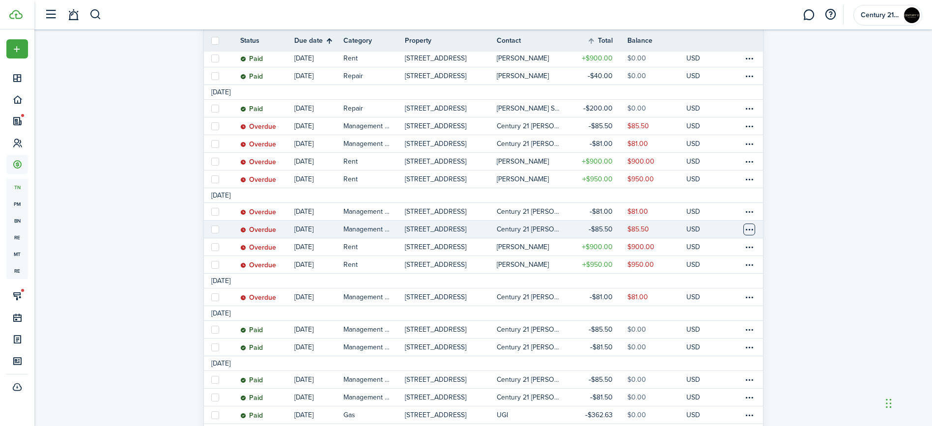
click at [750, 229] on table-menu-btn-icon at bounding box center [749, 230] width 12 height 12
click at [739, 295] on link "Clone" at bounding box center [712, 300] width 86 height 17
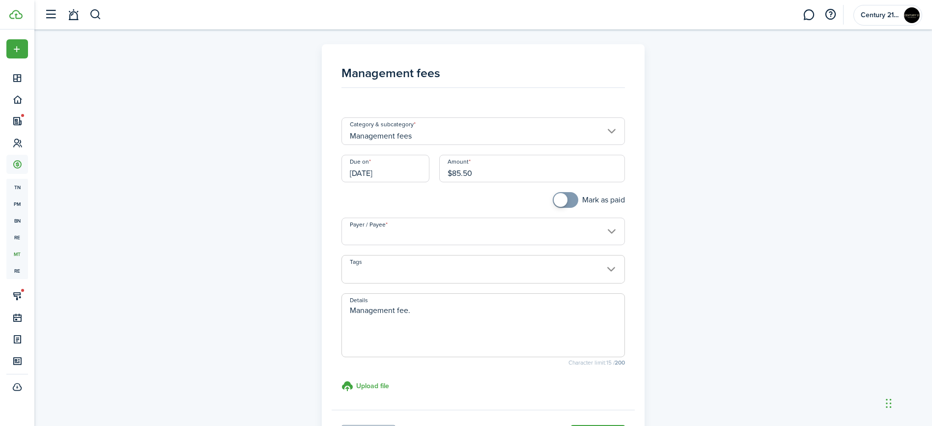
click at [412, 175] on input "[DATE]" at bounding box center [385, 169] width 88 height 28
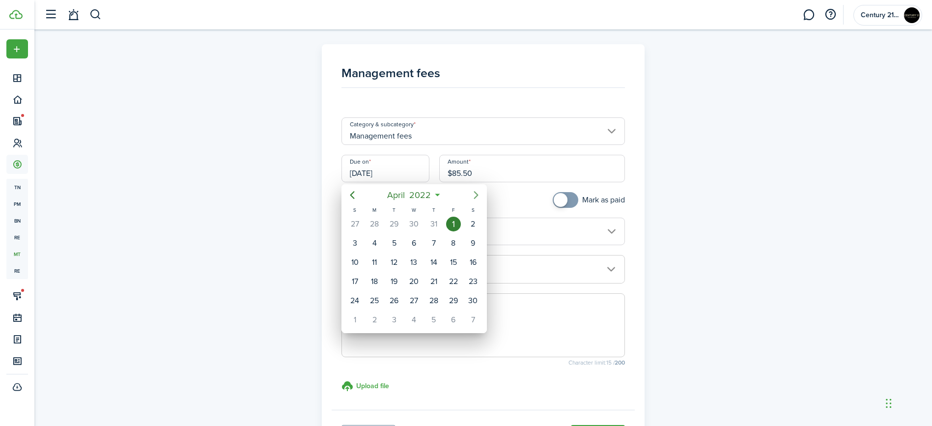
click at [475, 192] on icon "Next page" at bounding box center [476, 195] width 4 height 8
click at [355, 221] on div "1" at bounding box center [354, 224] width 15 height 15
type input "05/01/2022"
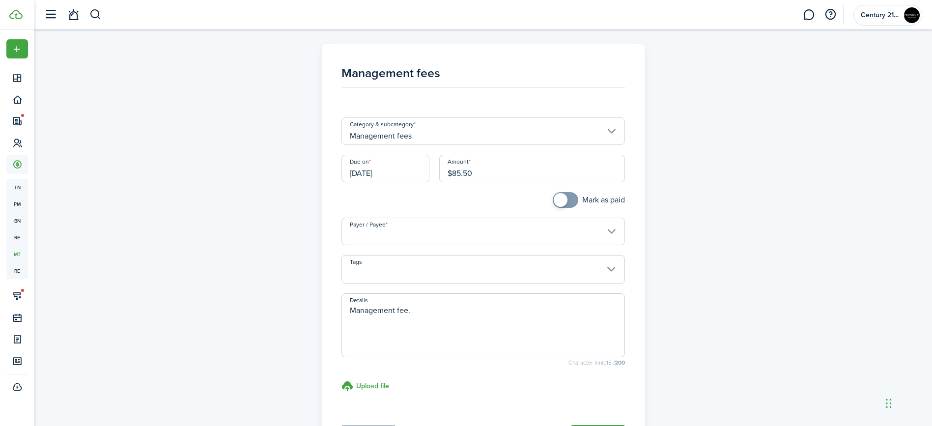
click at [517, 229] on input "Payer / Payee" at bounding box center [482, 232] width 283 height 28
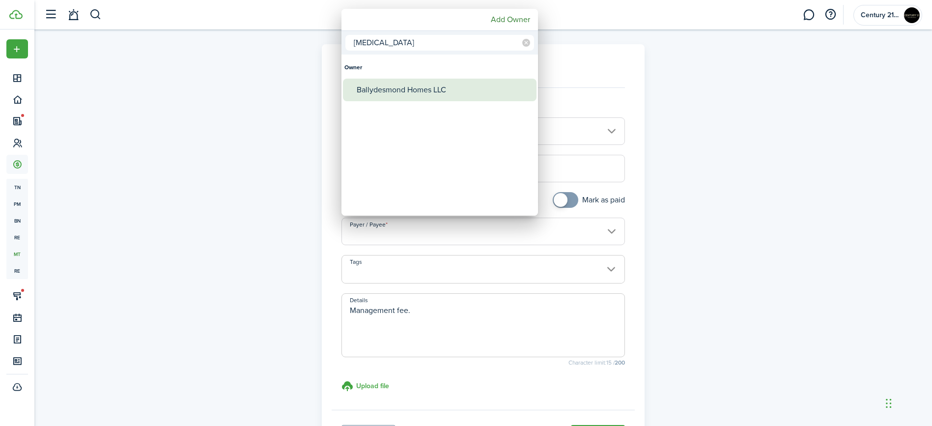
type input "[MEDICAL_DATA]"
click at [491, 92] on div "Ballydesmond Homes LLC" at bounding box center [444, 90] width 174 height 23
type input "Ballydesmond Homes LLC"
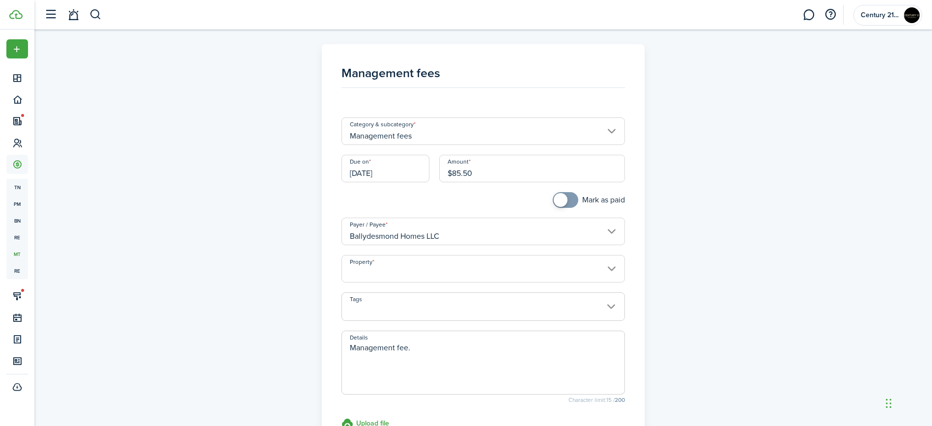
click at [506, 270] on input "Property" at bounding box center [482, 269] width 283 height 28
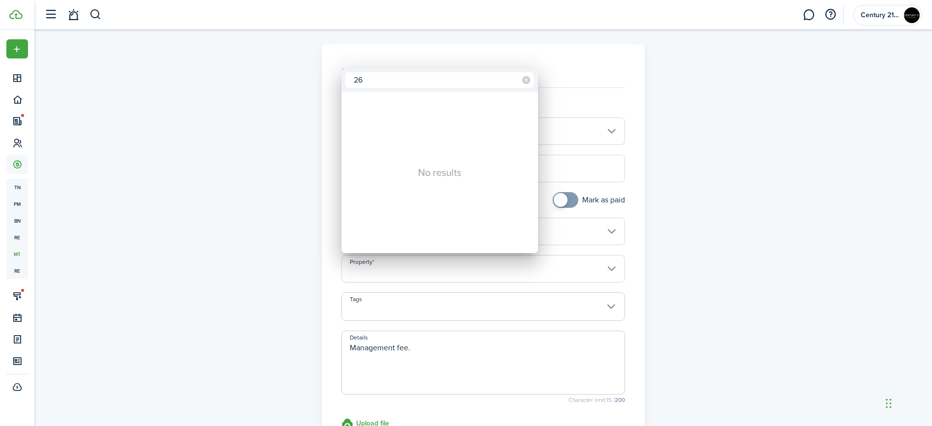
drag, startPoint x: 427, startPoint y: 84, endPoint x: 338, endPoint y: 78, distance: 89.1
click at [338, 78] on div "26 No results" at bounding box center [466, 213] width 932 height 426
type input "16"
click at [432, 102] on div "[STREET_ADDRESS]" at bounding box center [444, 104] width 174 height 23
type input "[STREET_ADDRESS]"
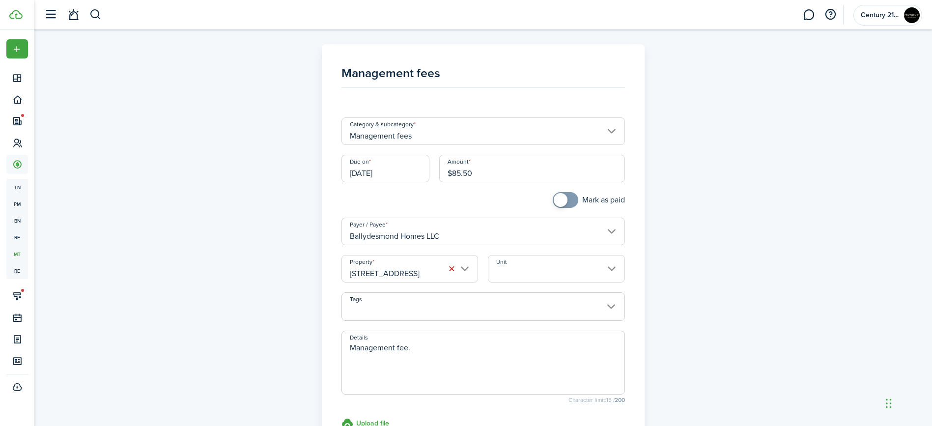
click at [529, 266] on input "Unit" at bounding box center [556, 269] width 137 height 28
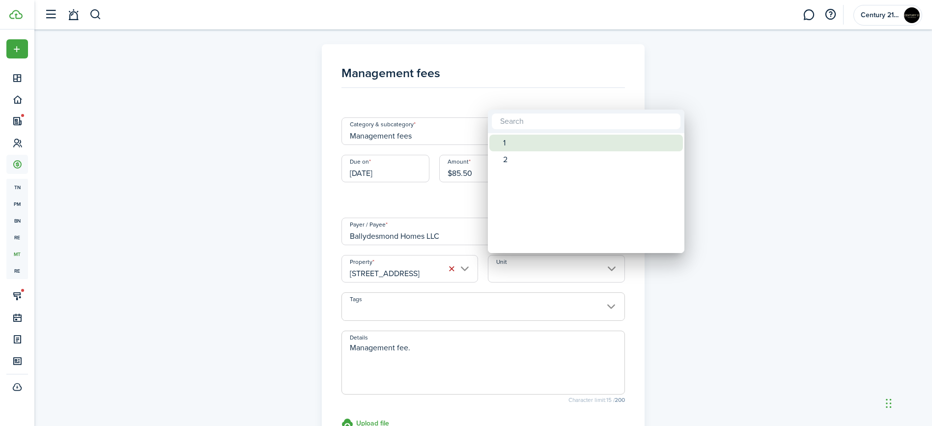
click at [524, 139] on div "1" at bounding box center [590, 143] width 174 height 17
type input "1"
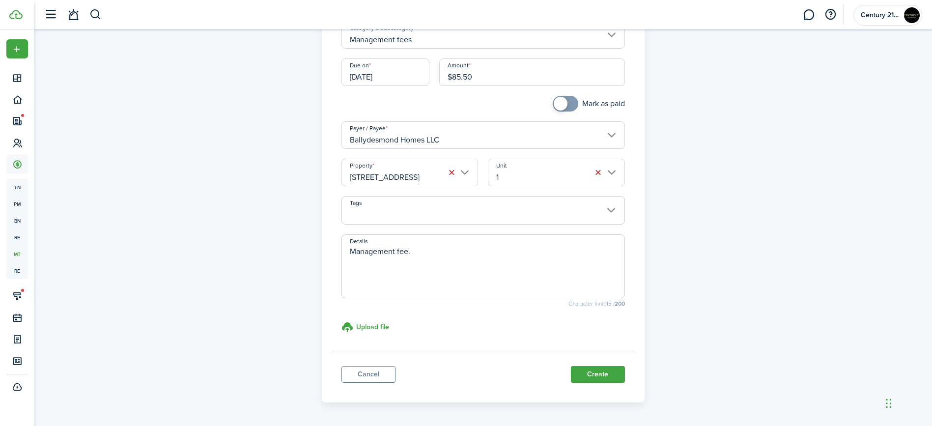
scroll to position [129, 0]
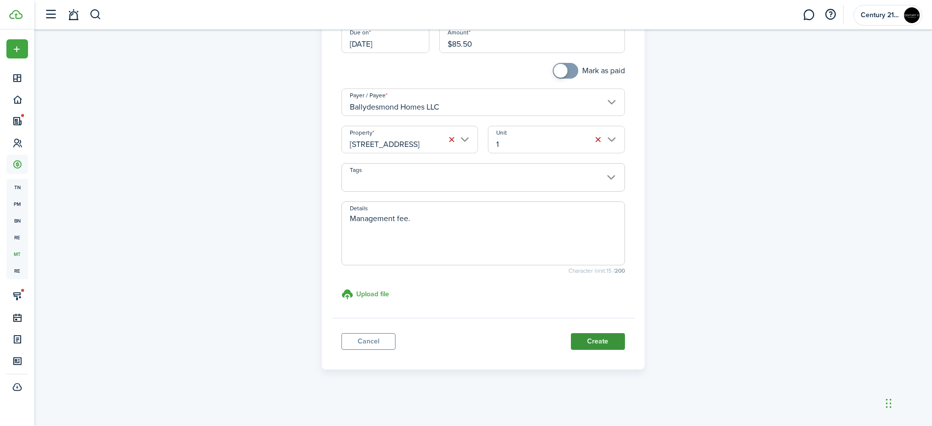
click at [605, 340] on button "Create" at bounding box center [598, 341] width 54 height 17
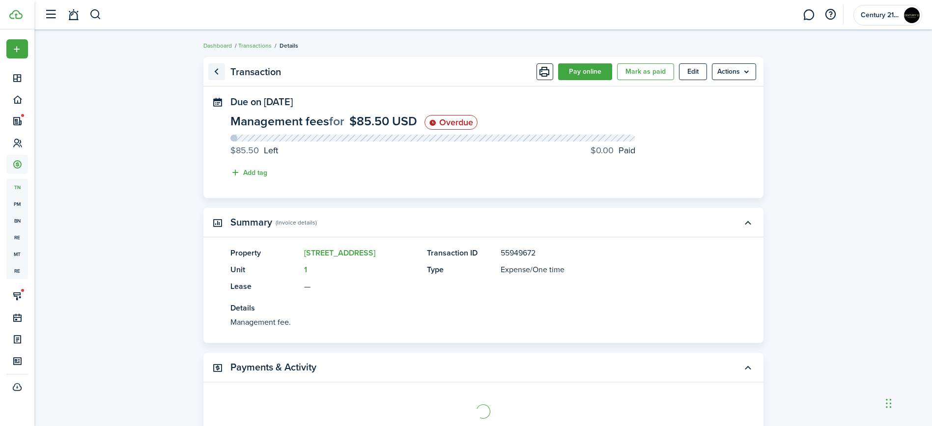
click at [216, 73] on link "Go back" at bounding box center [216, 71] width 17 height 17
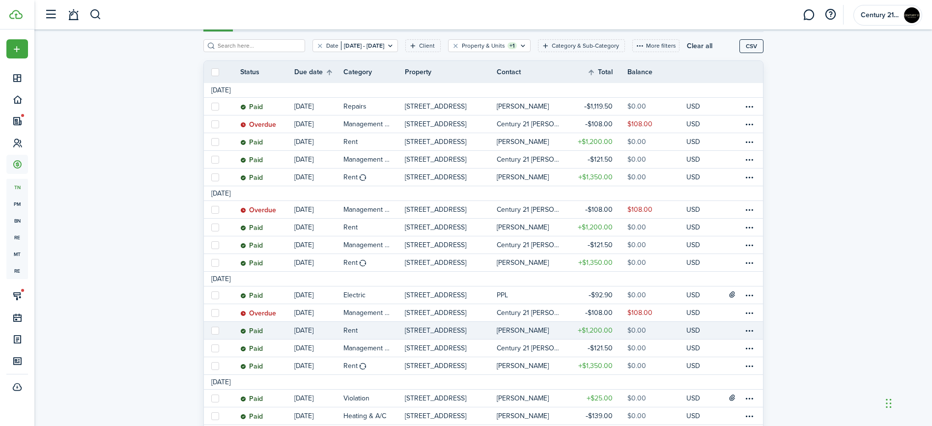
scroll to position [73, 0]
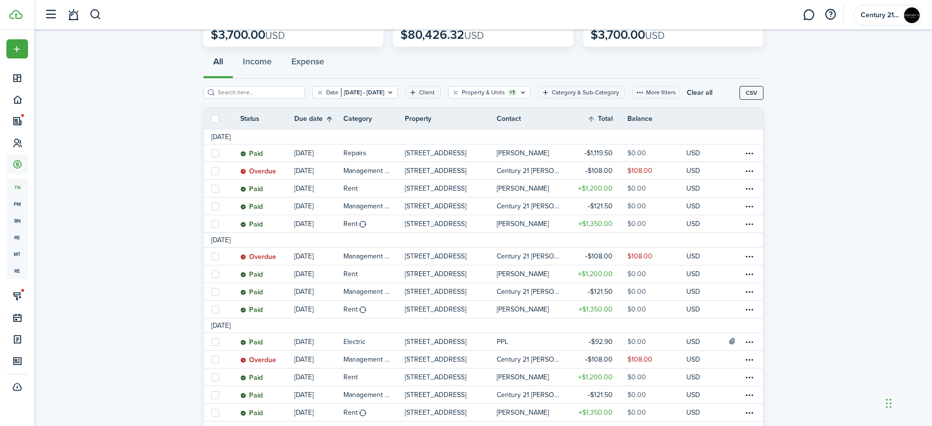
click at [333, 120] on th "Due date" at bounding box center [318, 119] width 49 height 12
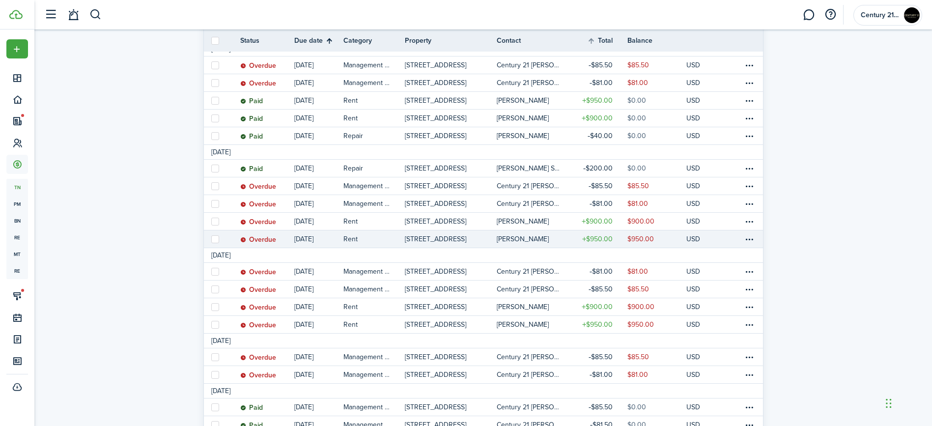
scroll to position [248, 0]
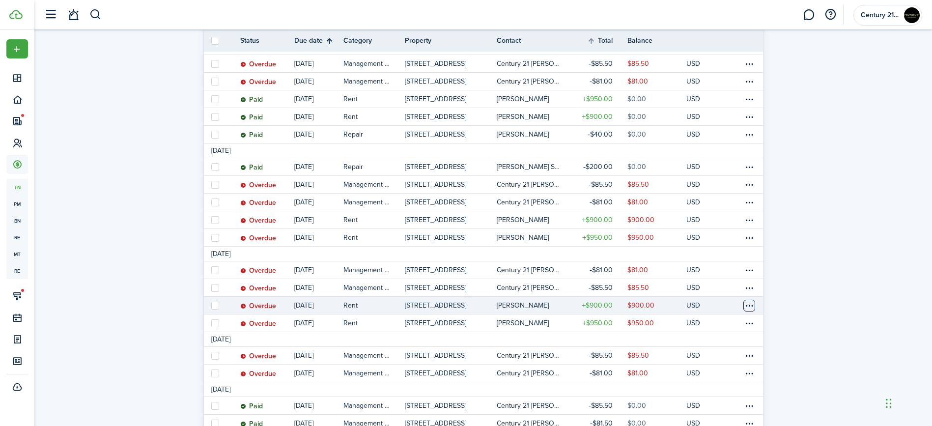
click at [750, 306] on table-menu-btn-icon at bounding box center [749, 306] width 12 height 12
click at [687, 413] on button "Delete" at bounding box center [712, 415] width 86 height 17
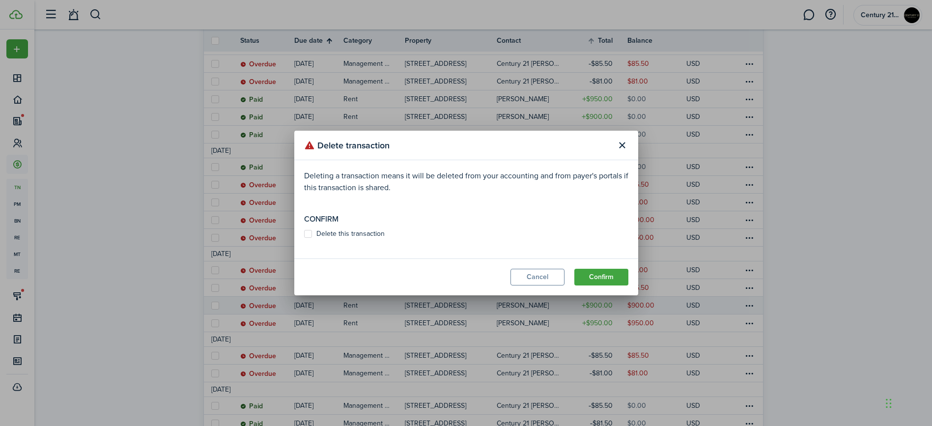
click at [343, 230] on label "Delete this transaction" at bounding box center [344, 234] width 81 height 8
click at [304, 234] on input "Delete this transaction" at bounding box center [304, 234] width 0 height 0
checkbox input "true"
click at [589, 282] on button "Confirm" at bounding box center [601, 277] width 54 height 17
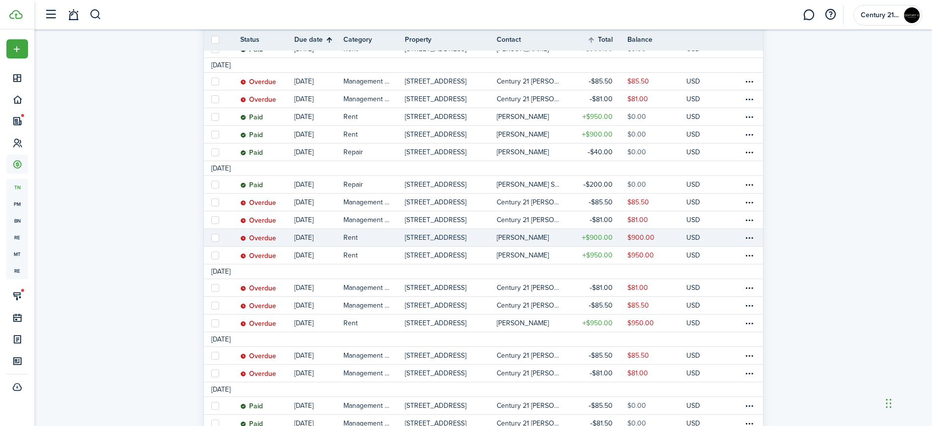
scroll to position [233, 0]
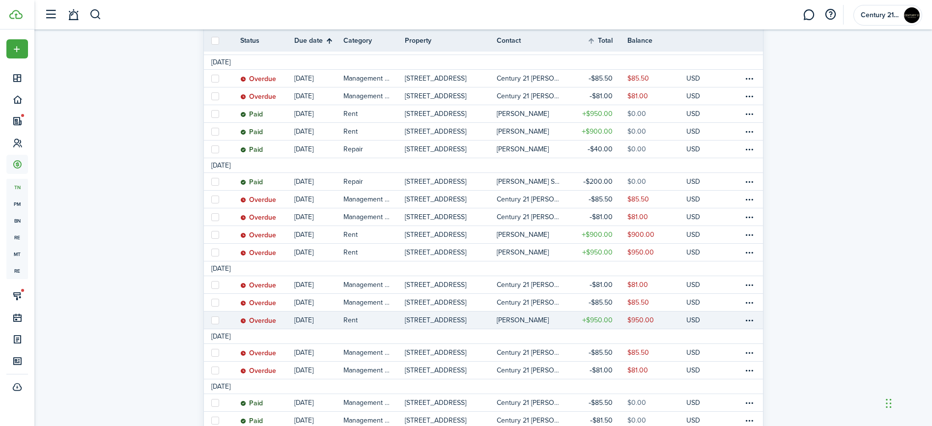
click at [742, 319] on tr "Overdue Apr 01, 2022 Rent 1602 Chew St, Unit 1 Luis Rodriguez $950.00 $950.00 U…" at bounding box center [483, 320] width 559 height 18
click at [747, 318] on table-menu-btn-icon at bounding box center [749, 320] width 12 height 12
click at [715, 409] on button "Delete" at bounding box center [712, 415] width 86 height 17
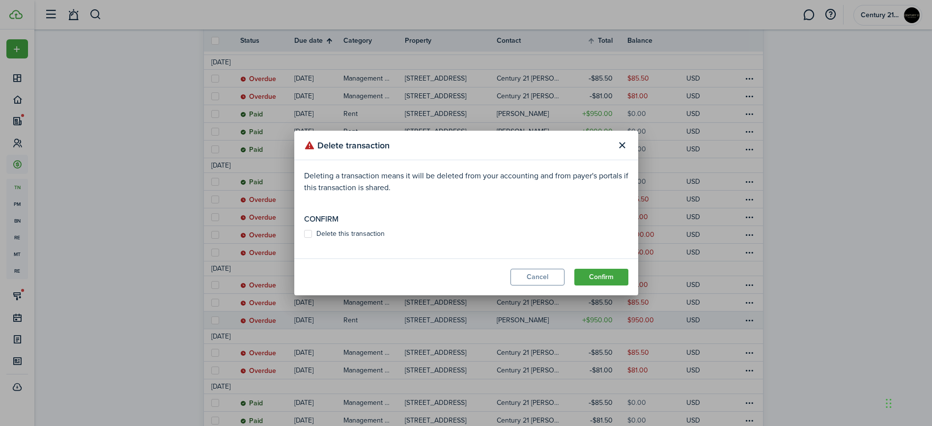
click at [369, 230] on label "Delete this transaction" at bounding box center [344, 234] width 81 height 8
click at [304, 234] on input "Delete this transaction" at bounding box center [304, 234] width 0 height 0
checkbox input "true"
click at [588, 271] on button "Confirm" at bounding box center [601, 277] width 54 height 17
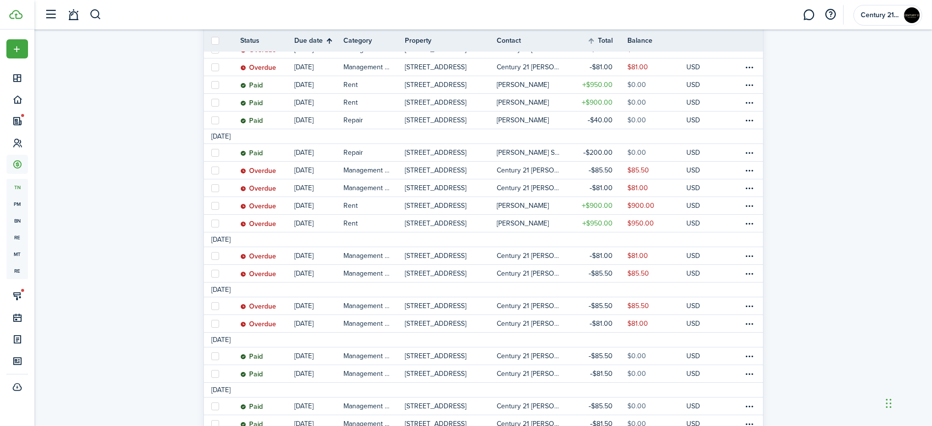
scroll to position [0, 0]
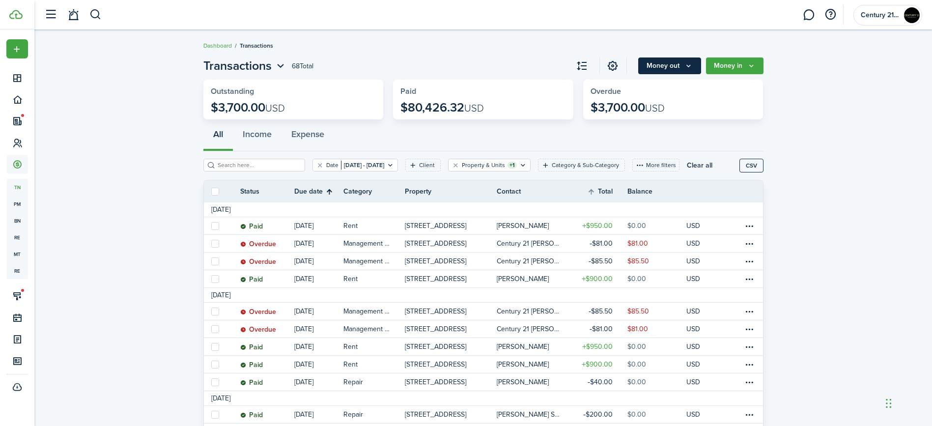
click at [672, 70] on button "Money out" at bounding box center [669, 65] width 63 height 17
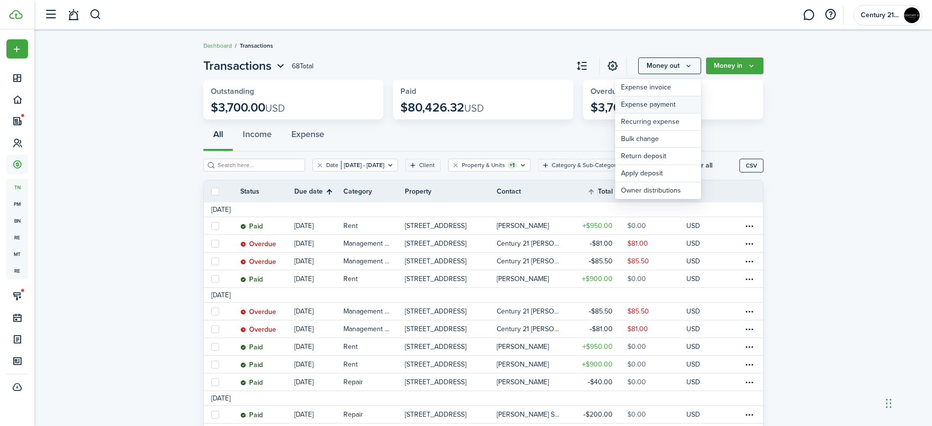
click at [655, 108] on link "Expense payment" at bounding box center [658, 104] width 86 height 17
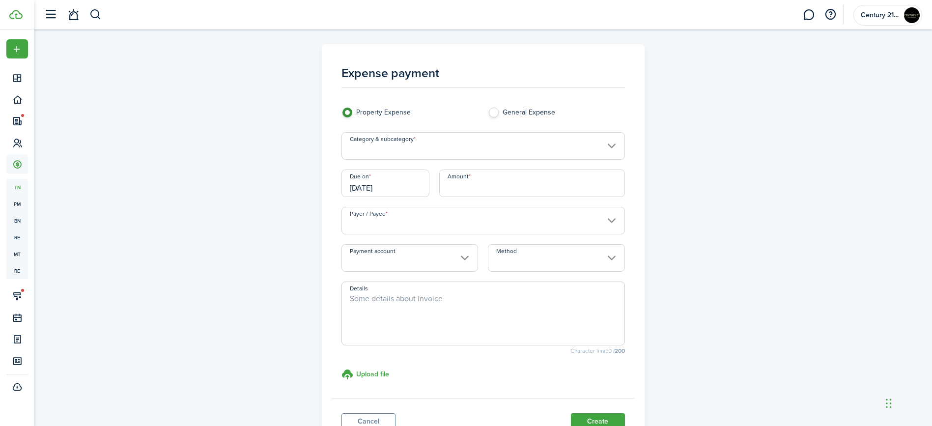
click at [403, 152] on input "Category & subcategory" at bounding box center [482, 146] width 283 height 28
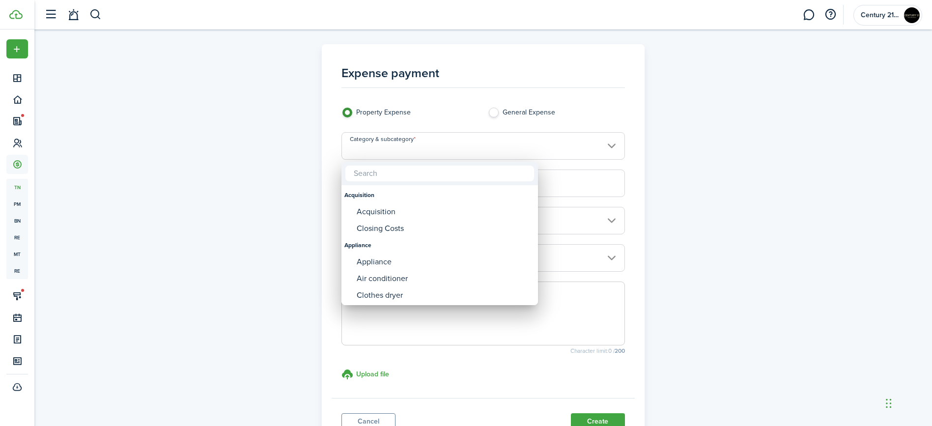
click at [403, 152] on div at bounding box center [465, 212] width 1089 height 583
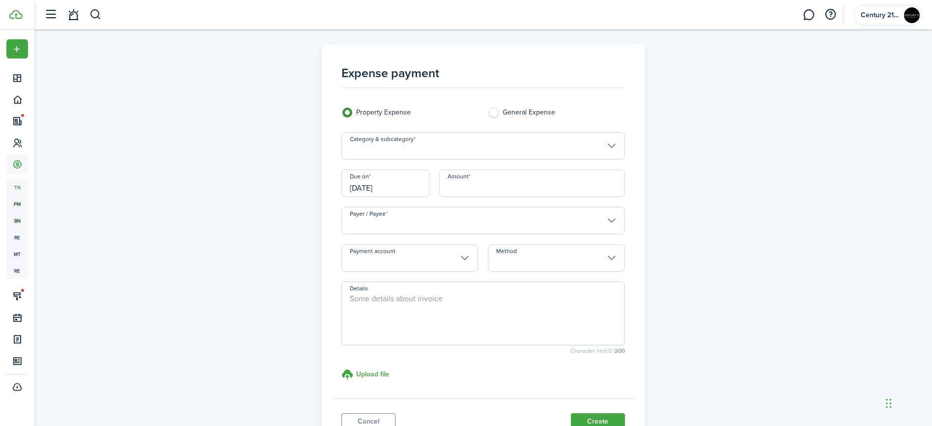
click at [390, 220] on input "Payer / Payee" at bounding box center [482, 221] width 283 height 28
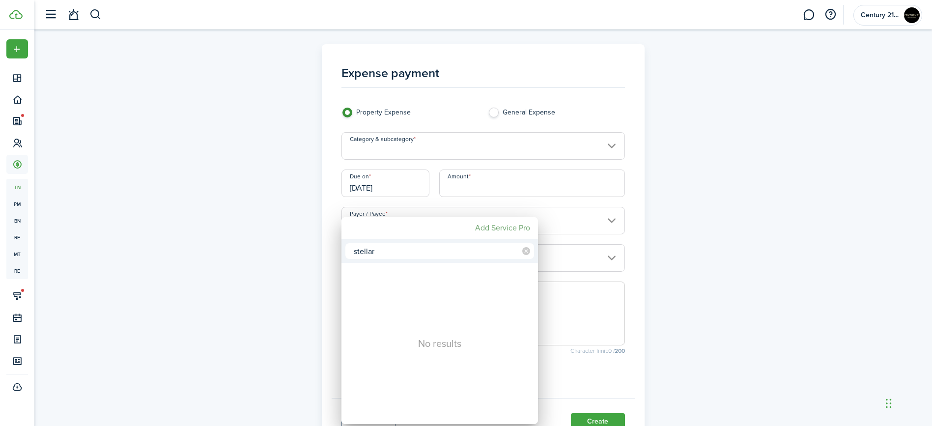
type input "stellar"
click at [509, 225] on mbsc-button "Add Service Pro" at bounding box center [502, 228] width 63 height 18
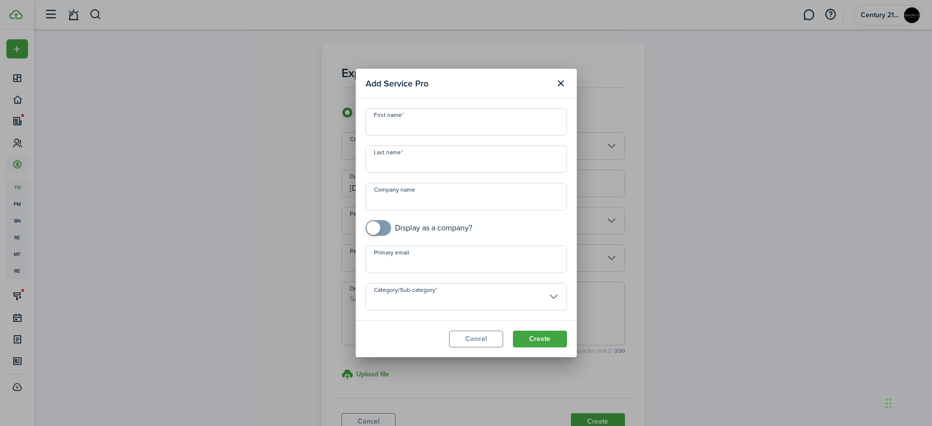
click at [395, 195] on input "Company name" at bounding box center [465, 197] width 201 height 28
type input "Stellar Construction Company"
checkbox input "true"
click at [377, 226] on span at bounding box center [373, 228] width 14 height 14
click at [432, 310] on input "Category/Sub-category" at bounding box center [465, 297] width 201 height 28
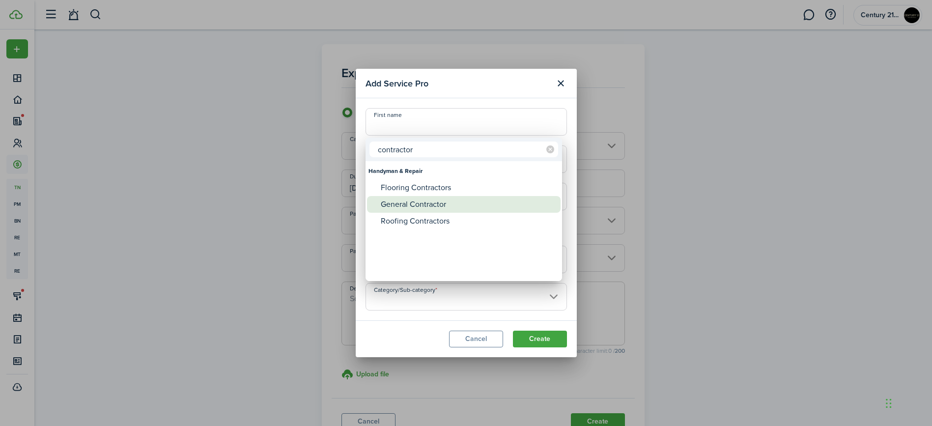
type input "contractor"
click at [430, 203] on div "General Contractor" at bounding box center [468, 204] width 174 height 17
type input "Handyman & Repair -> General Contractor"
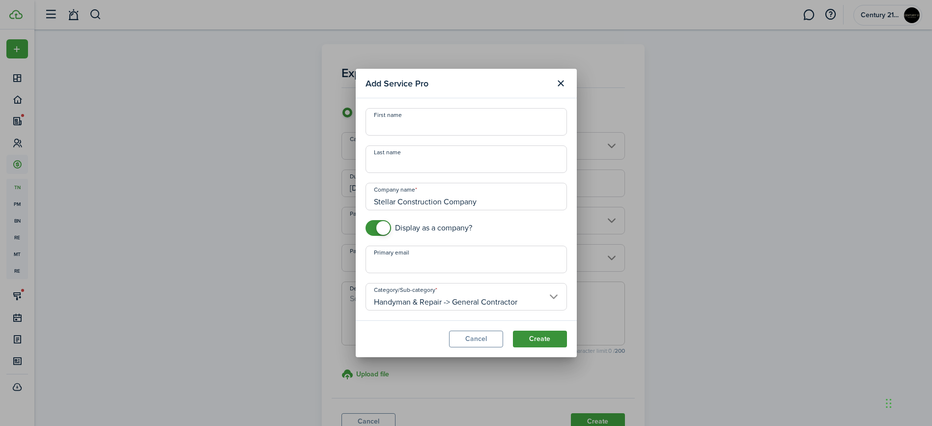
click at [554, 341] on button "Create" at bounding box center [540, 339] width 54 height 17
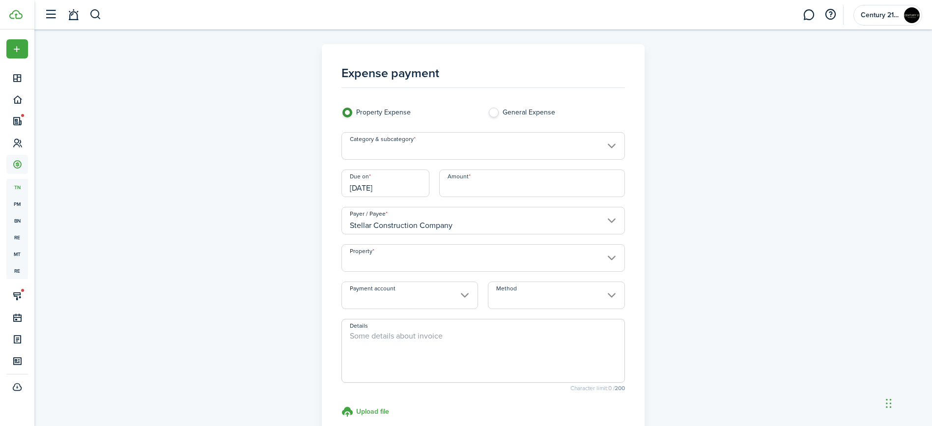
click at [504, 188] on input "Amount" at bounding box center [532, 183] width 186 height 28
click at [537, 254] on input "Property" at bounding box center [482, 258] width 283 height 28
type input "$1,715.00"
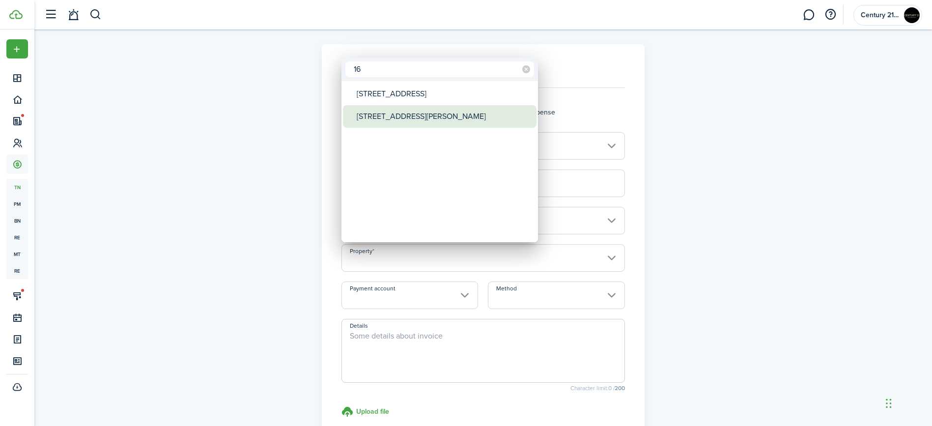
type input "16"
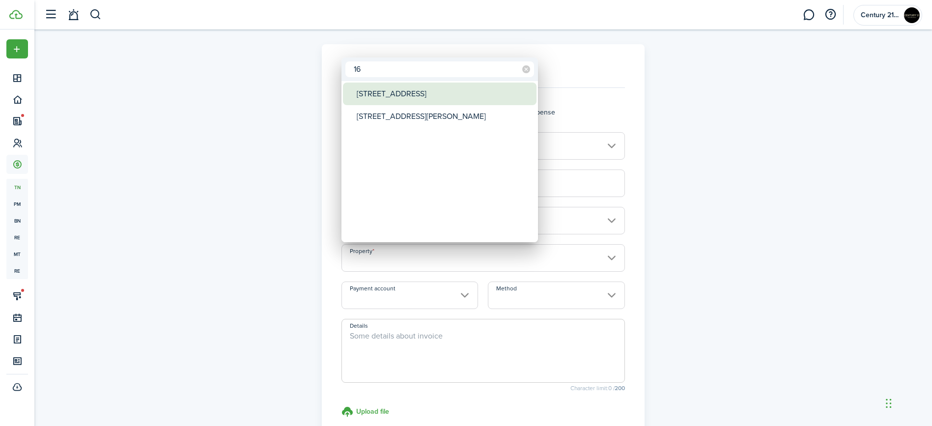
click at [499, 101] on div "[STREET_ADDRESS]" at bounding box center [444, 94] width 174 height 23
type input "[STREET_ADDRESS]"
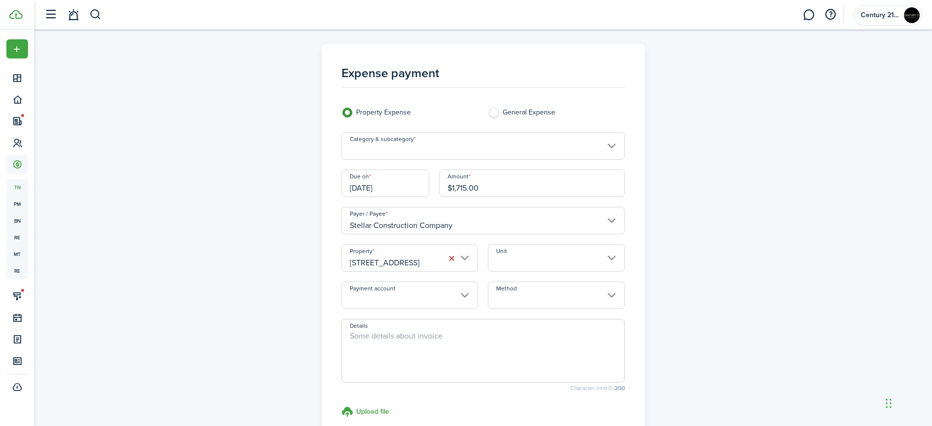
click at [547, 290] on input "Method" at bounding box center [556, 295] width 137 height 28
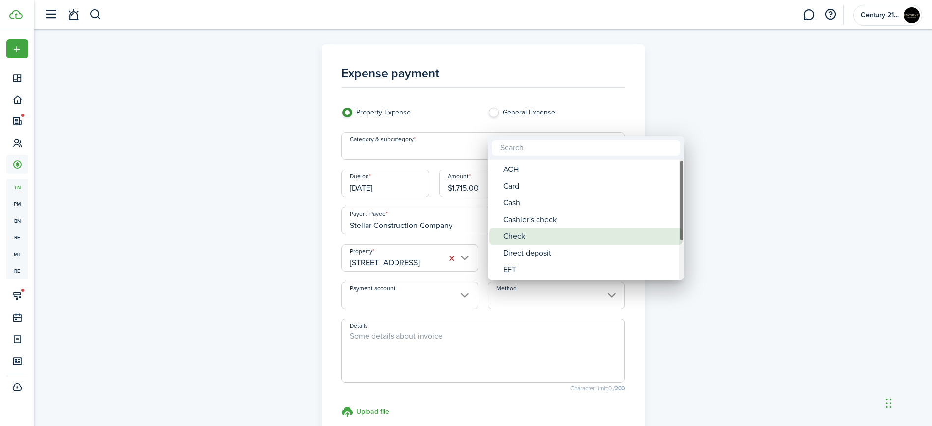
click at [521, 241] on div "Check" at bounding box center [590, 236] width 174 height 17
type input "Check"
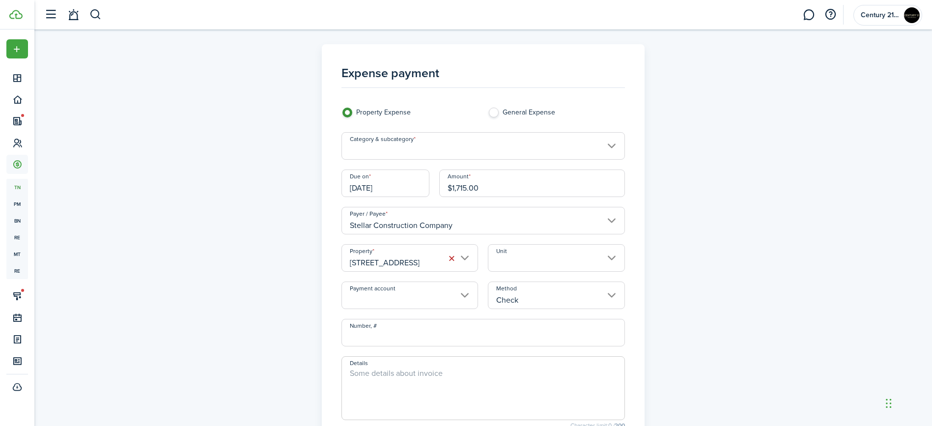
click at [378, 374] on textarea "Details" at bounding box center [483, 390] width 282 height 47
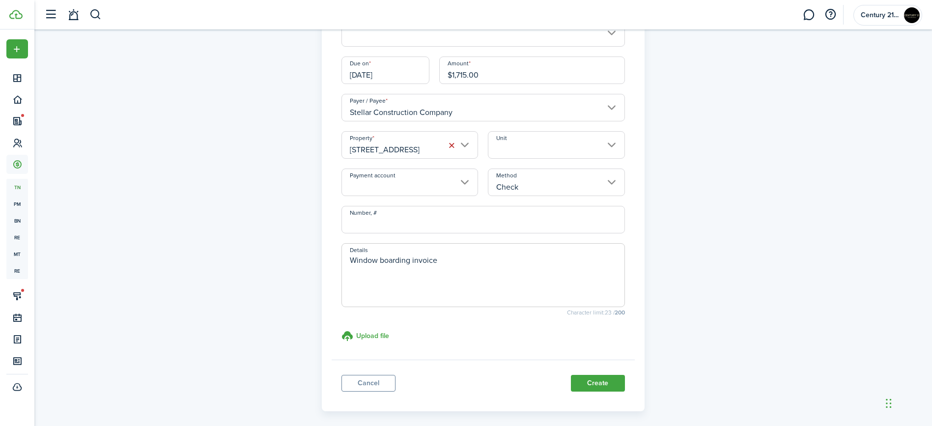
scroll to position [122, 0]
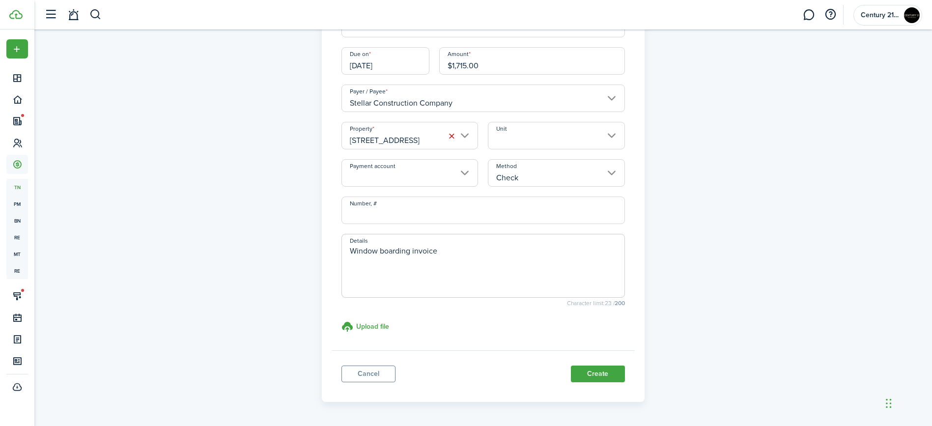
type textarea "Window boarding invoice"
click at [383, 339] on div "Details Window boarding invoice Character limit: 23 / 200 Upload file store doc…" at bounding box center [482, 287] width 293 height 107
click at [383, 326] on h3 "Upload file" at bounding box center [372, 326] width 33 height 10
click at [341, 321] on input "Upload file store documents and templates Choose file" at bounding box center [341, 321] width 0 height 0
